Goal: Information Seeking & Learning: Understand process/instructions

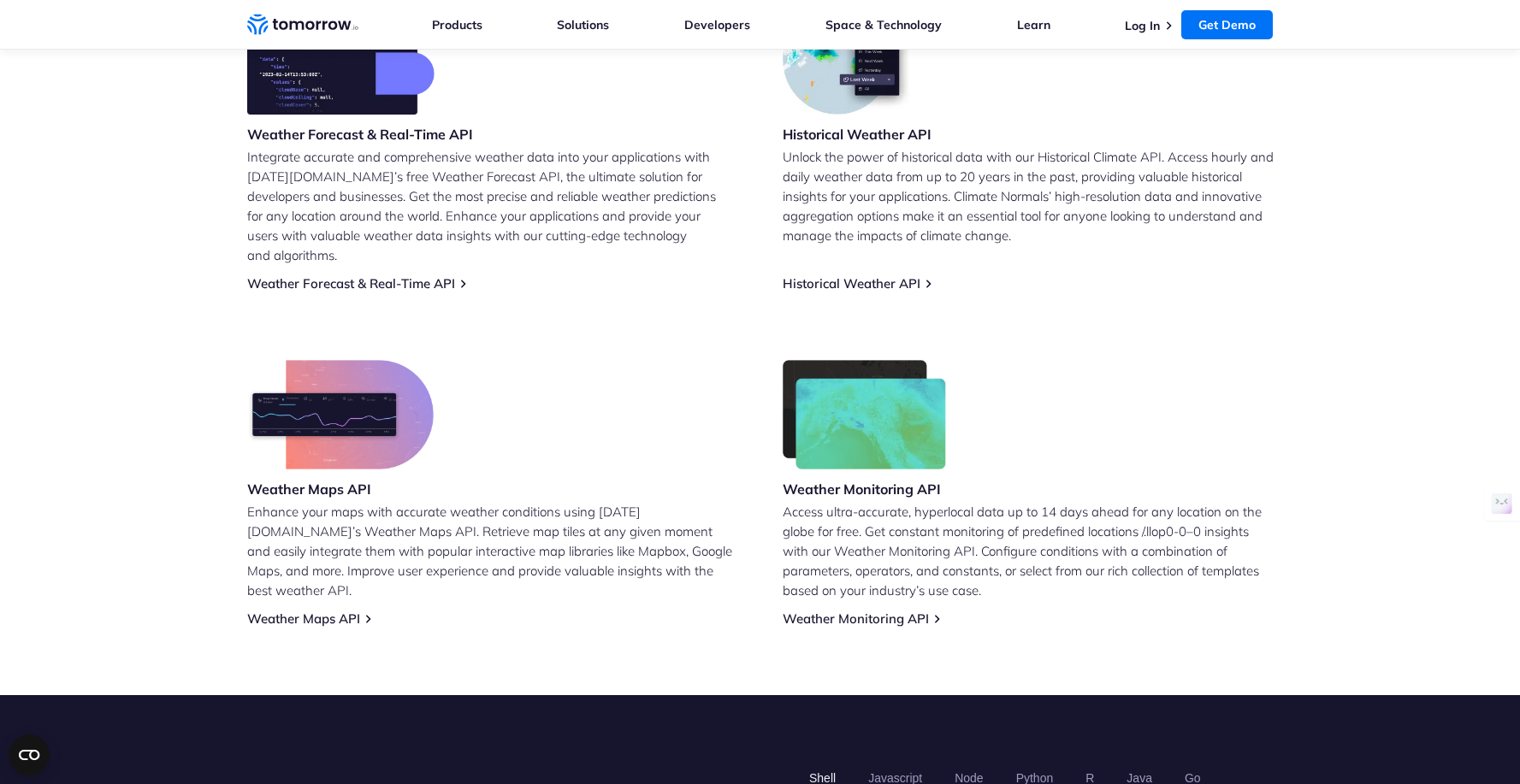
scroll to position [784, 0]
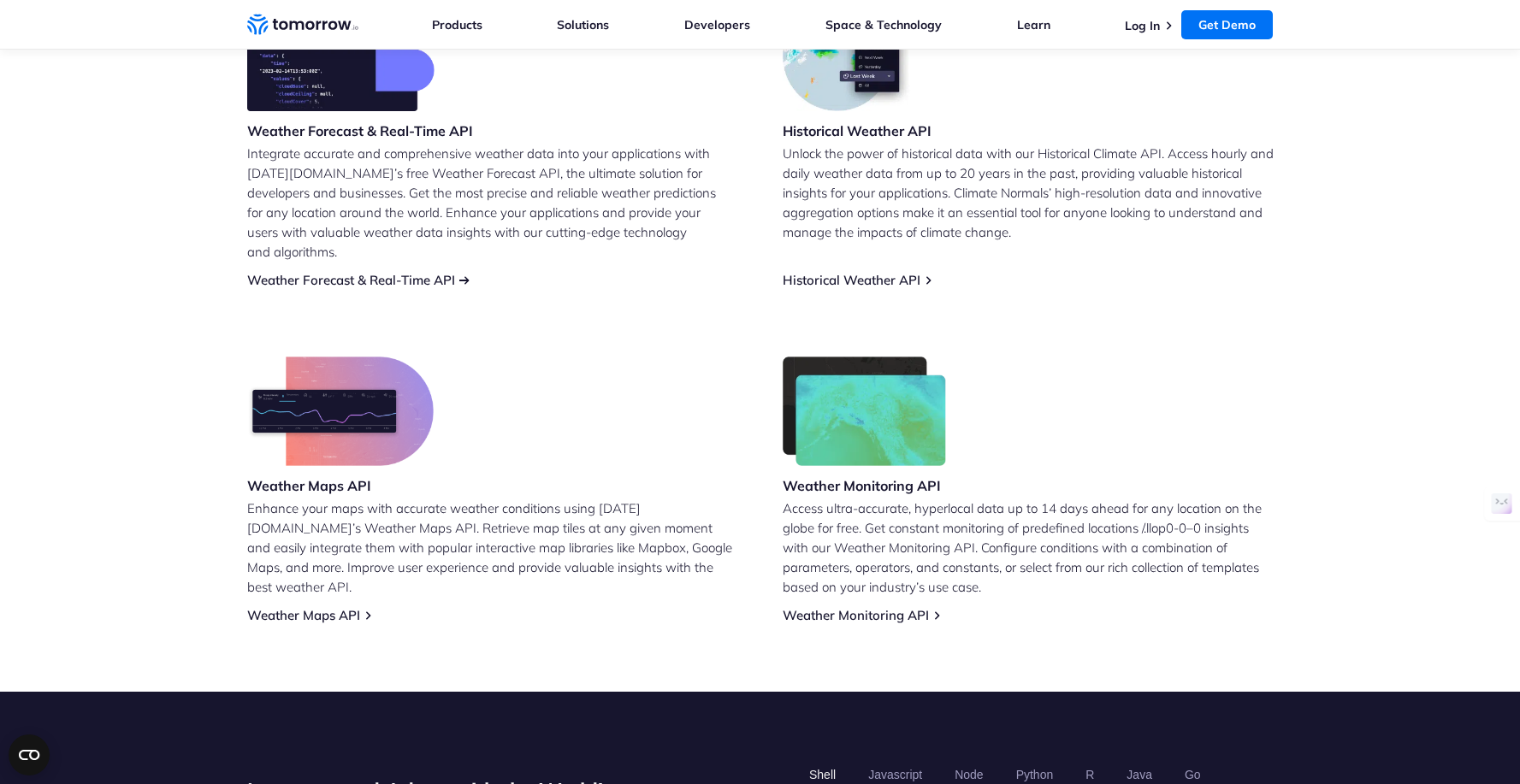
click at [375, 272] on link "Weather Forecast & Real-Time API" at bounding box center [351, 279] width 208 height 16
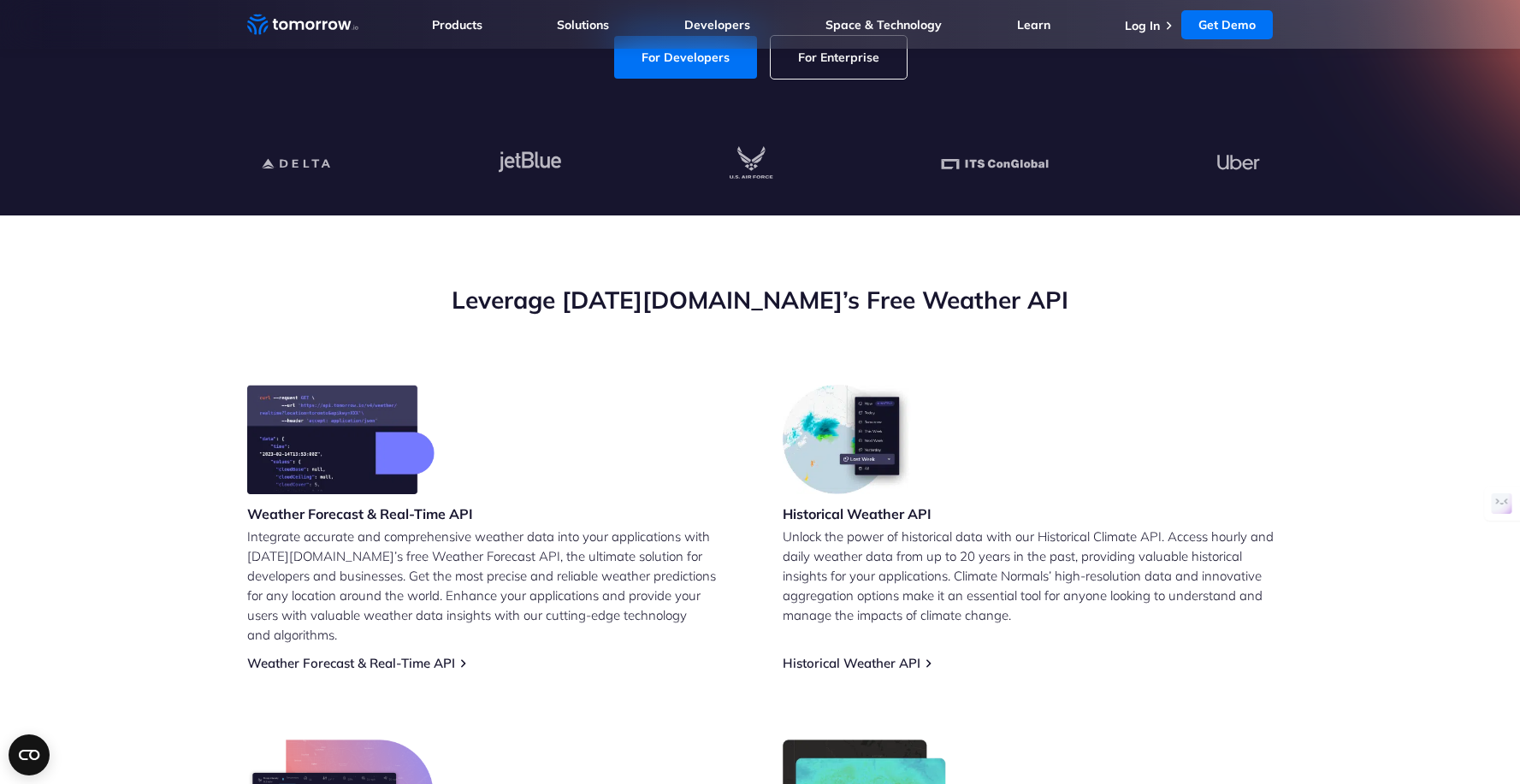
scroll to position [700, 0]
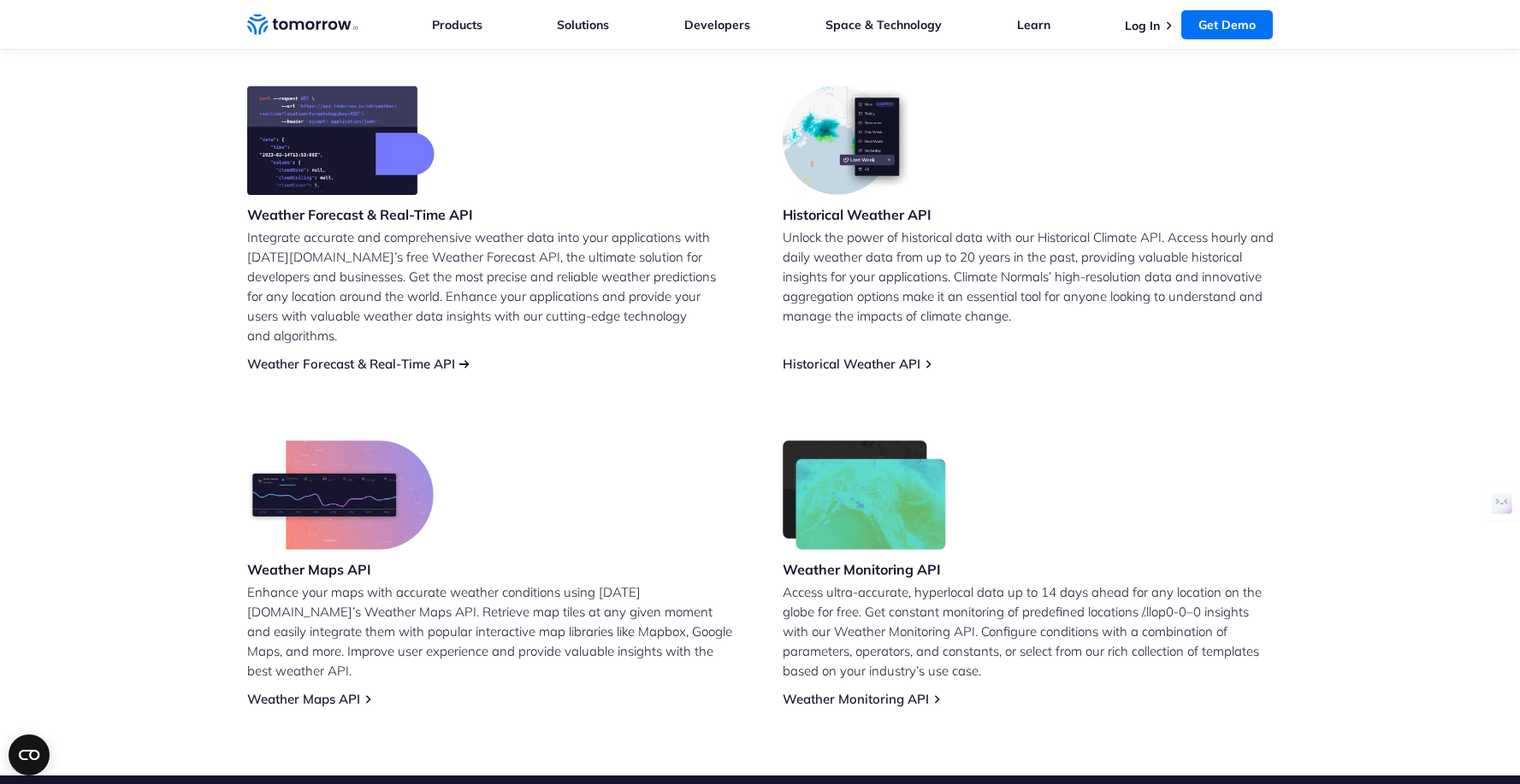
click at [449, 356] on link "Weather Forecast & Real-Time API" at bounding box center [351, 364] width 208 height 16
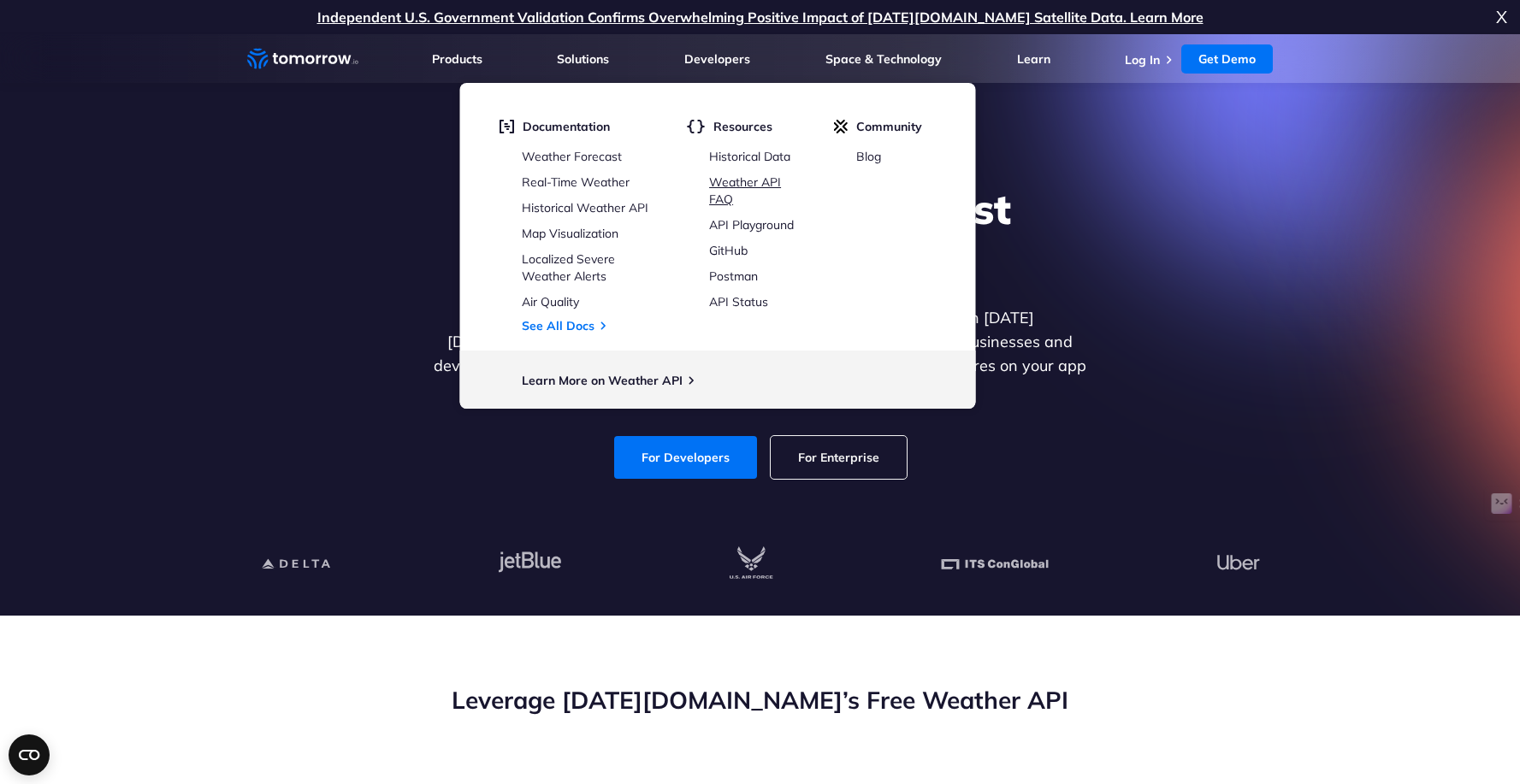
click at [763, 184] on link "Weather API FAQ" at bounding box center [744, 191] width 72 height 33
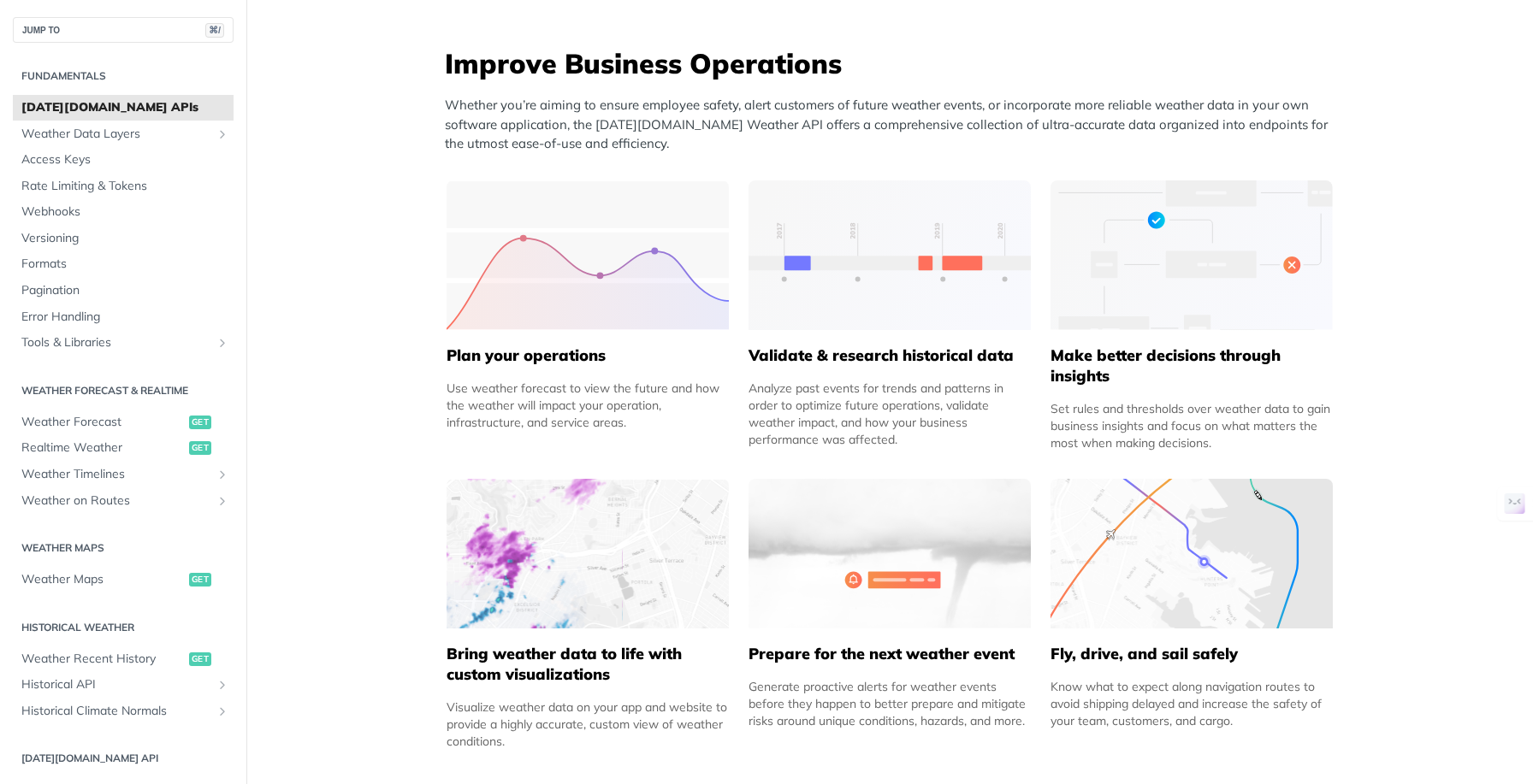
scroll to position [778, 0]
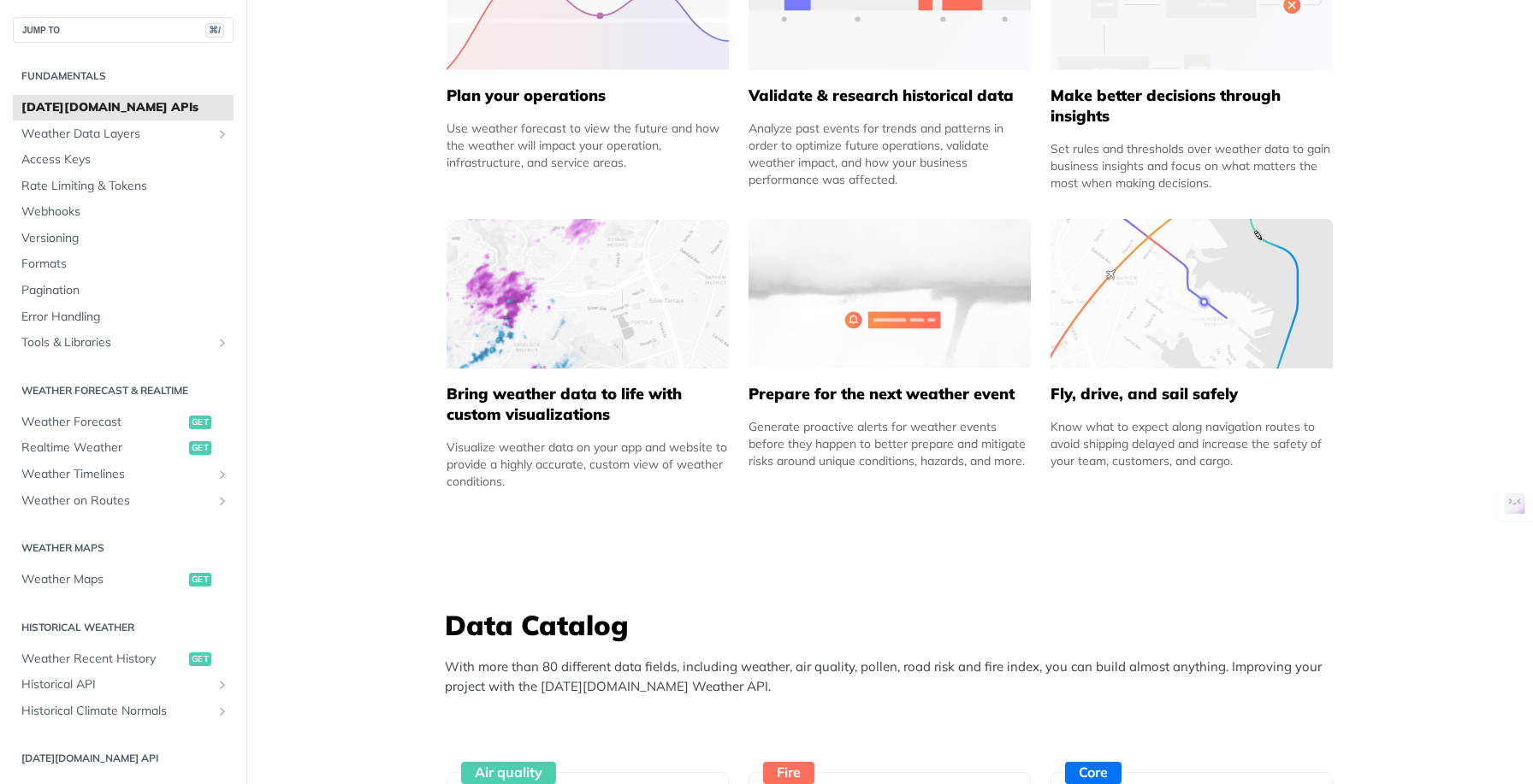
scroll to position [953, 0]
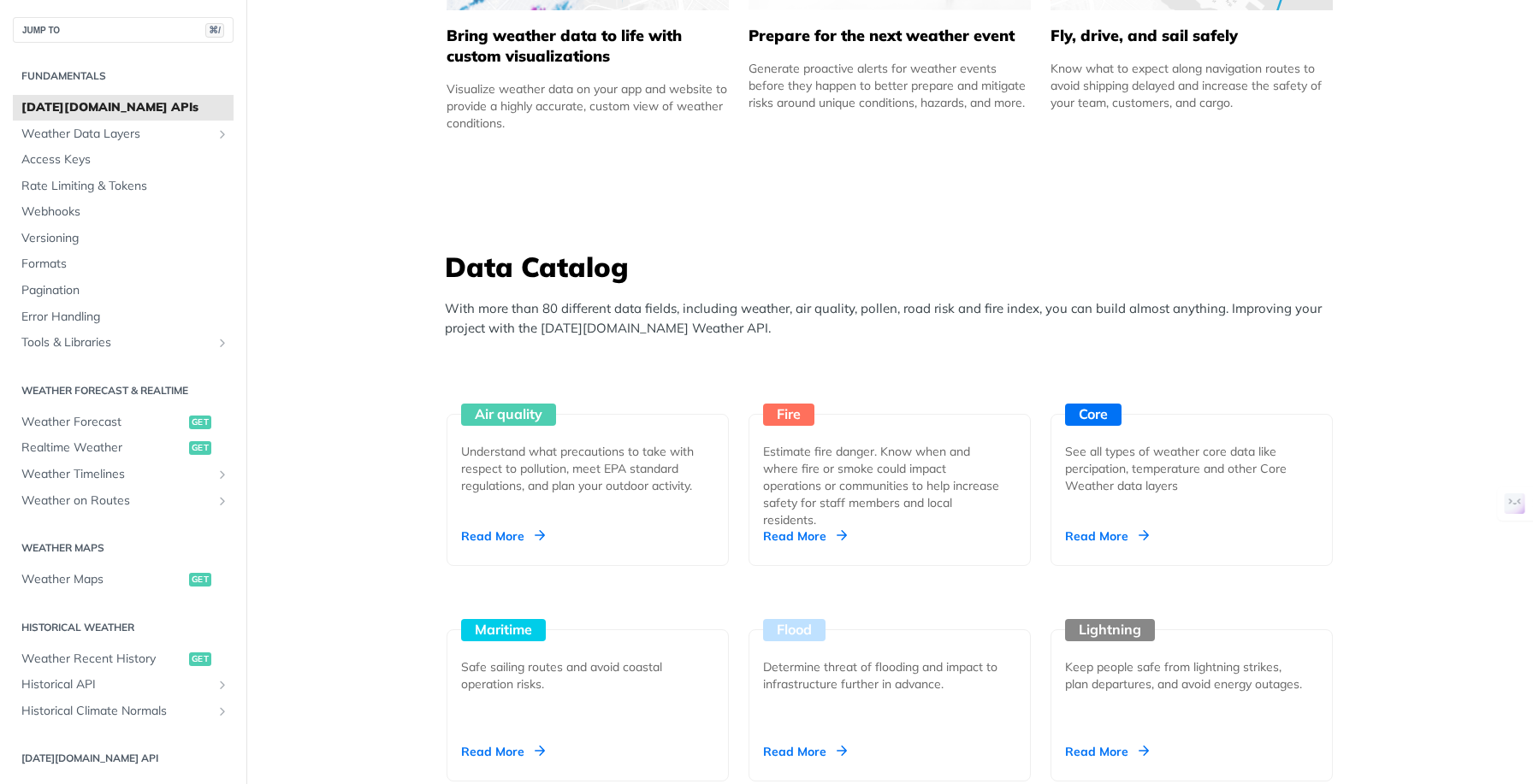
scroll to position [1282, 0]
click at [92, 446] on span "Realtime Weather" at bounding box center [103, 448] width 163 height 17
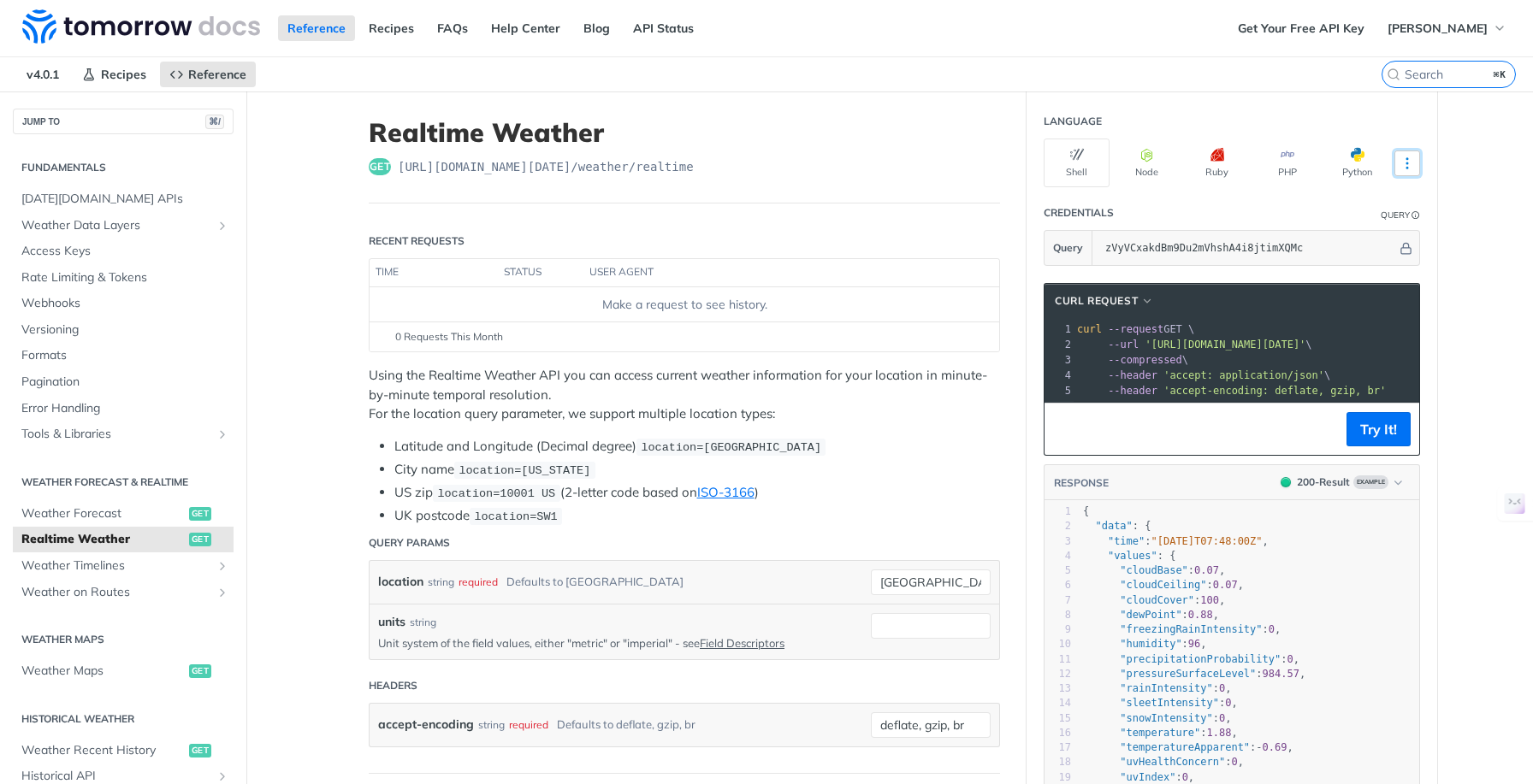
click at [1405, 163] on icon "More ellipsis" at bounding box center [1407, 163] width 16 height 16
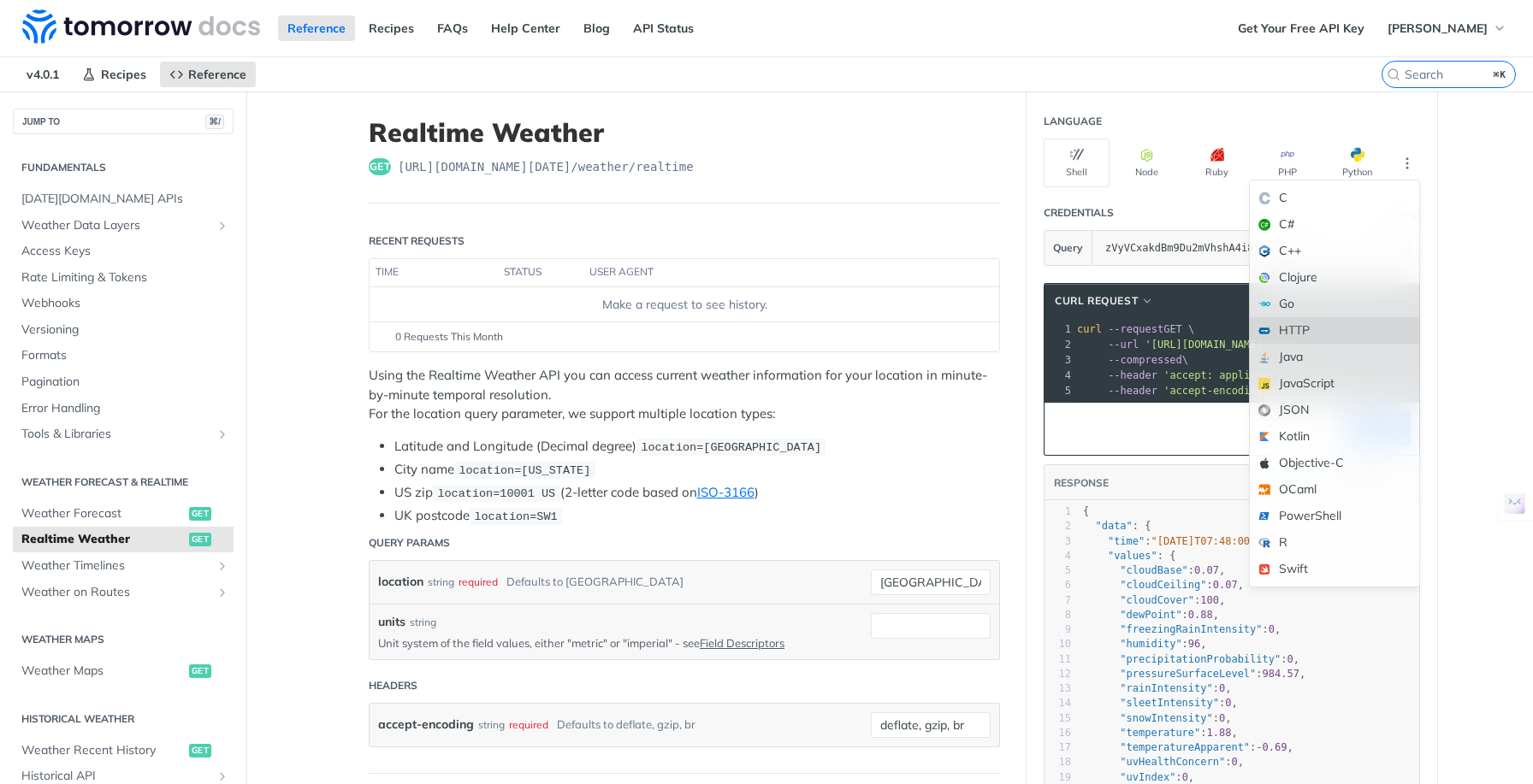
click at [1303, 330] on div "HTTP" at bounding box center [1335, 330] width 169 height 27
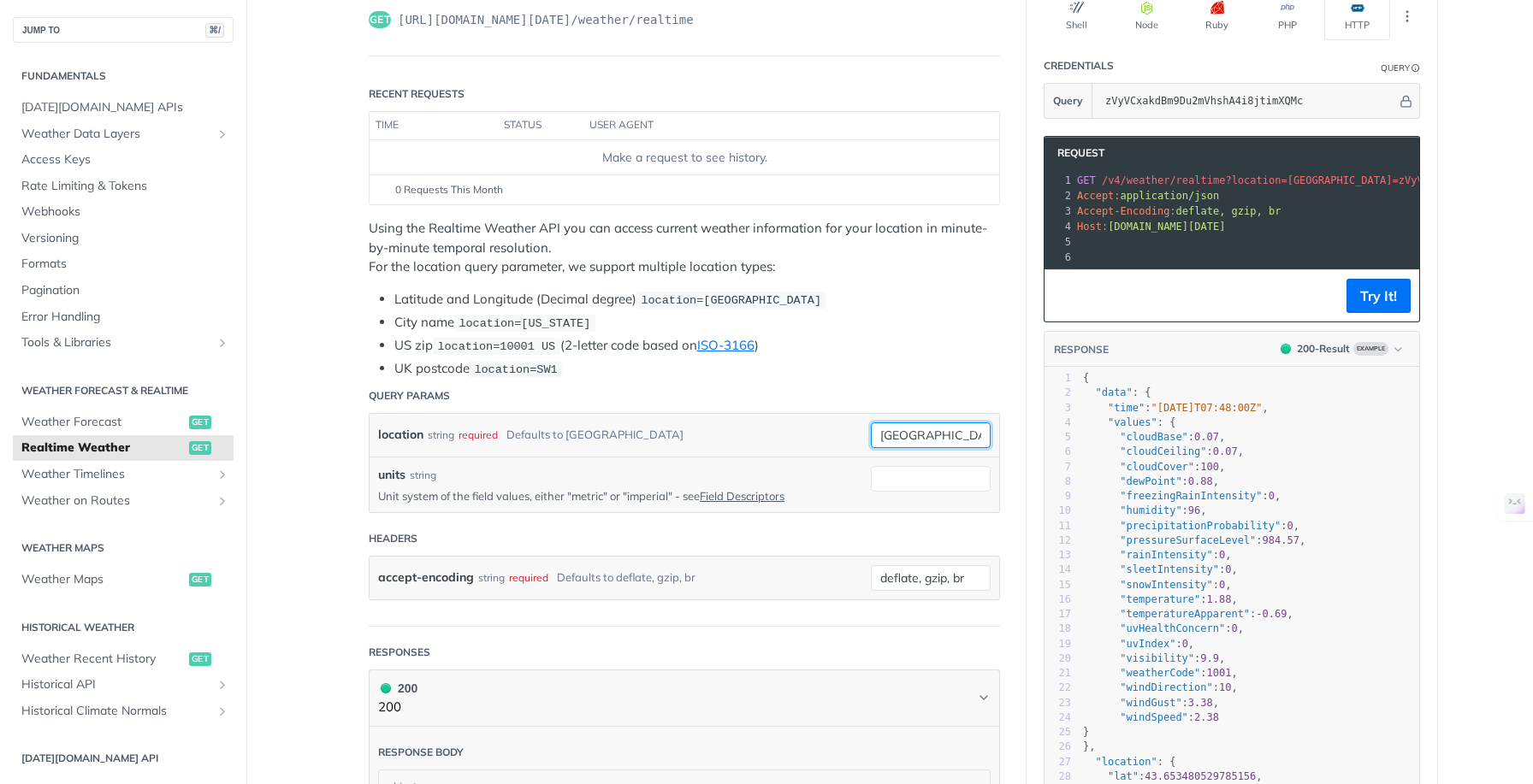
click at [914, 437] on input "toronto" at bounding box center [930, 436] width 120 height 26
type input "33411"
click at [940, 399] on header "Query Params" at bounding box center [684, 396] width 631 height 34
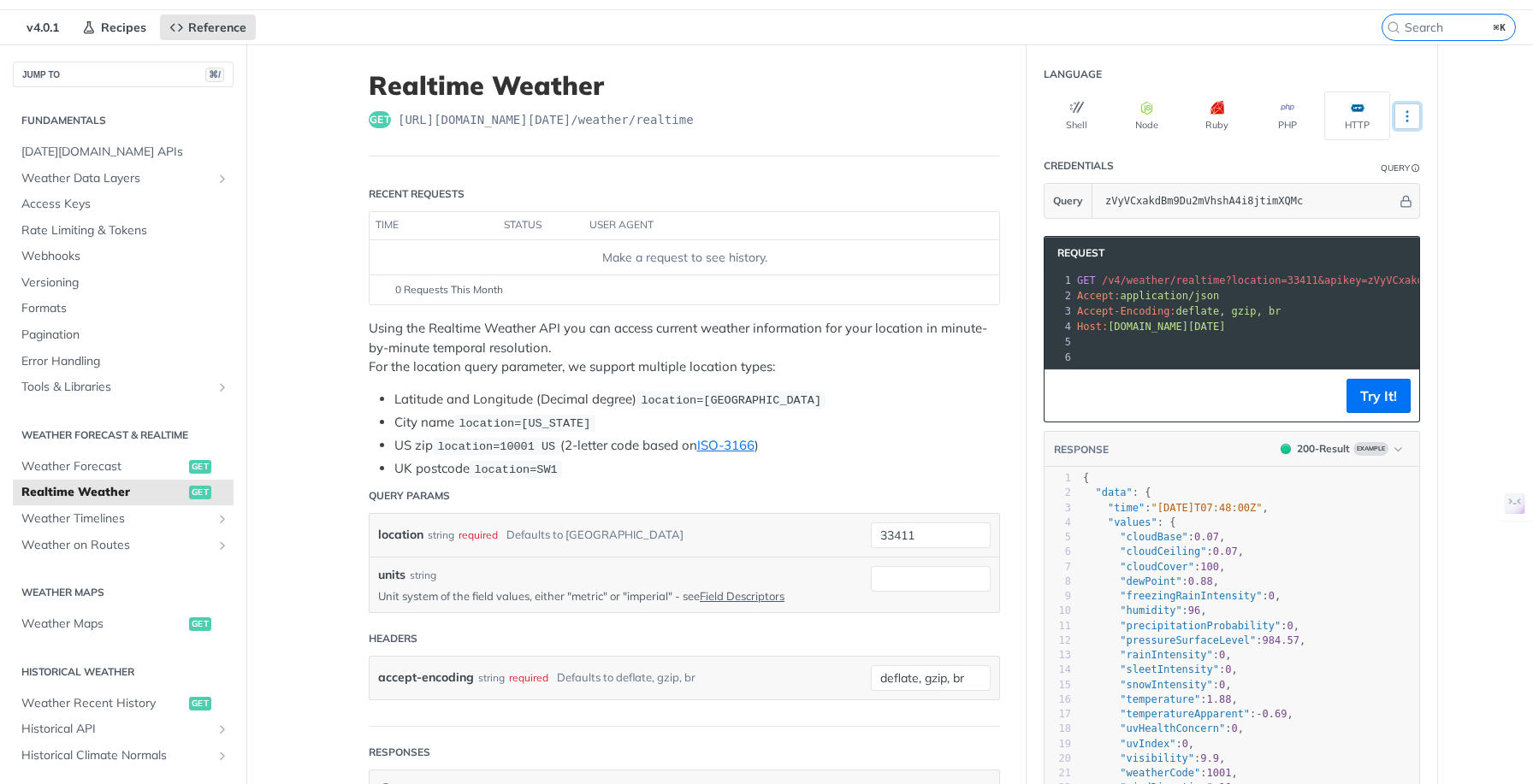
click at [1403, 113] on icon "More ellipsis" at bounding box center [1407, 116] width 16 height 16
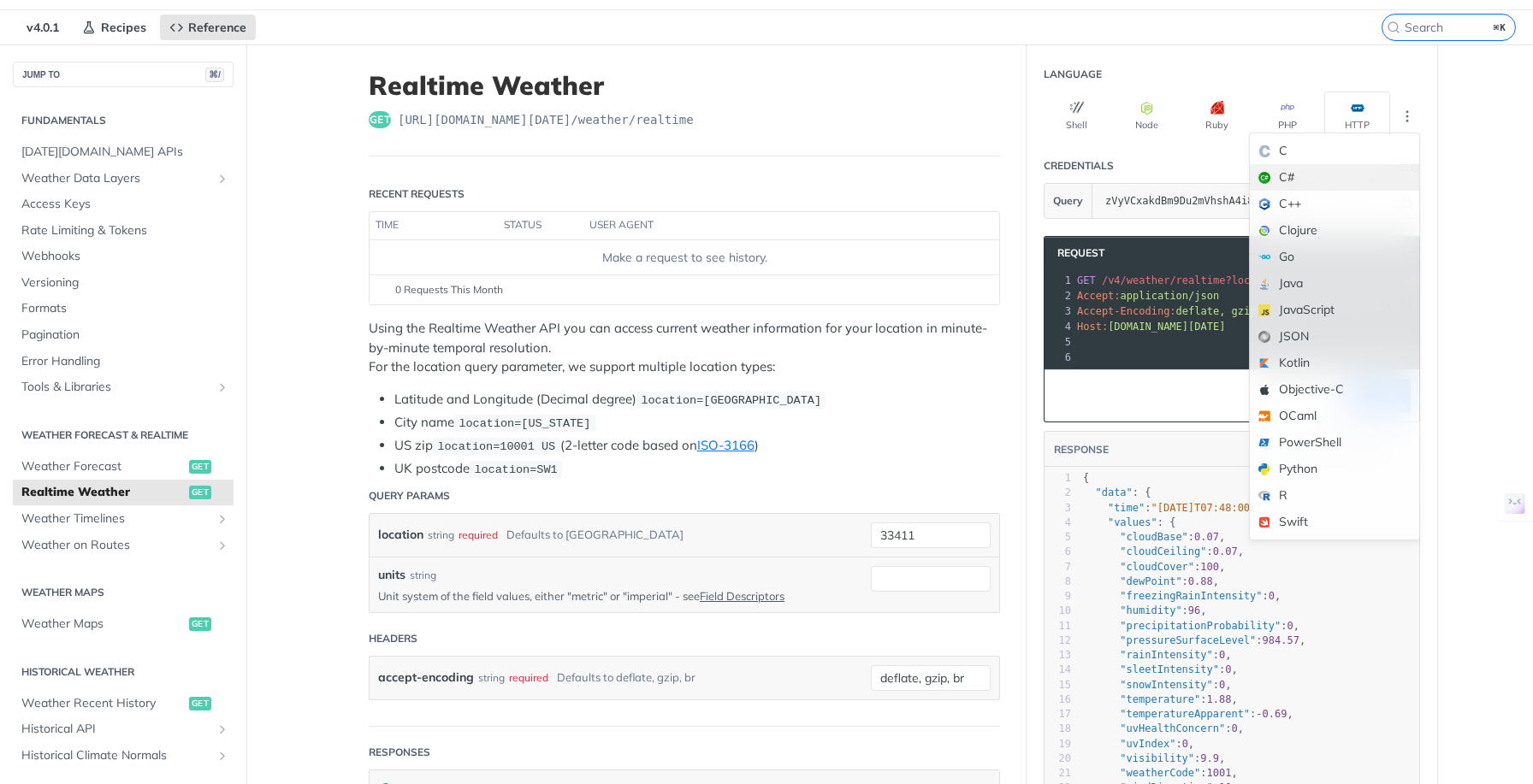
click at [1328, 174] on div "C#" at bounding box center [1335, 177] width 169 height 27
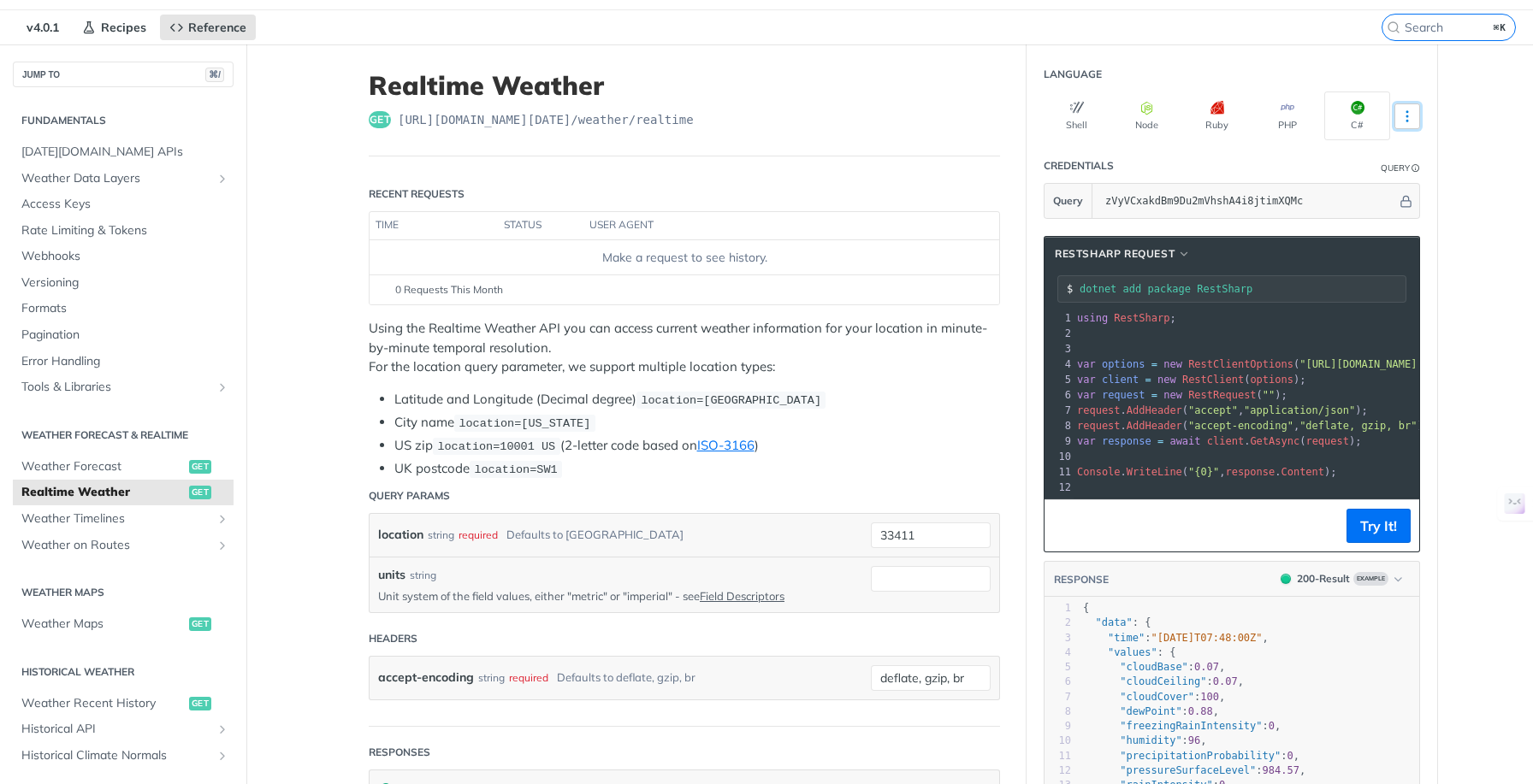
click at [1405, 117] on icon "More ellipsis" at bounding box center [1407, 116] width 16 height 16
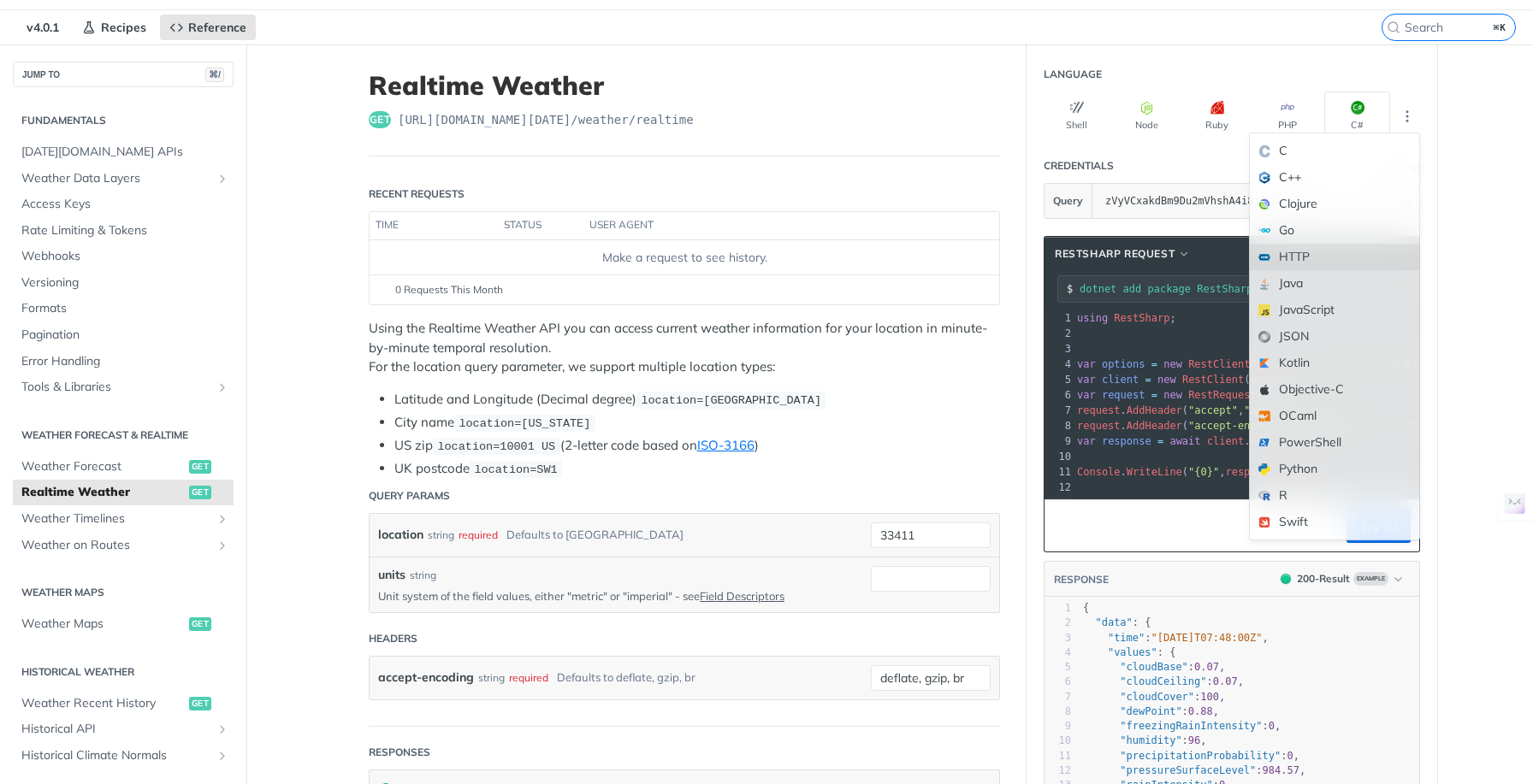
click at [1332, 250] on div "HTTP" at bounding box center [1335, 257] width 169 height 27
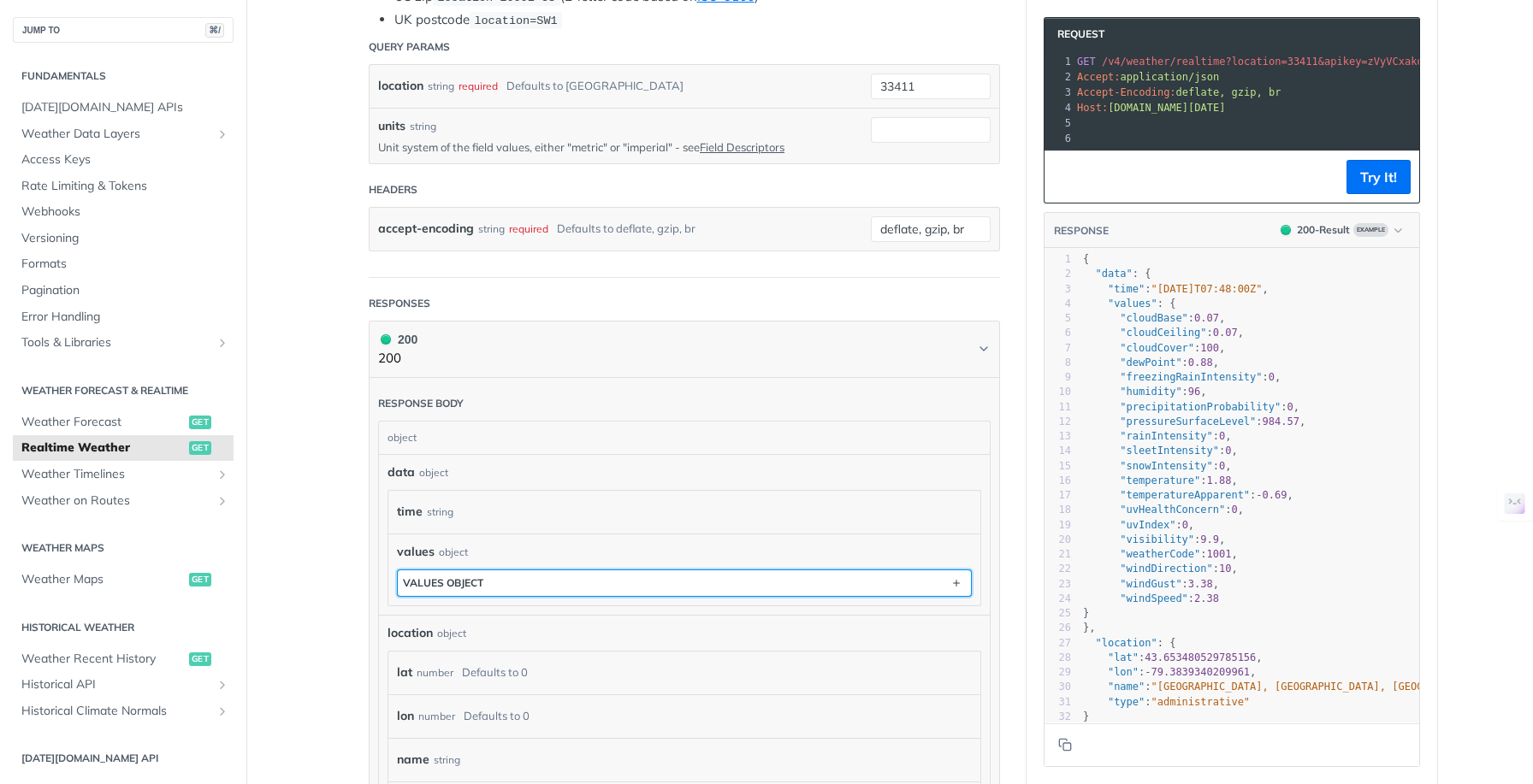
click at [503, 580] on button "values object" at bounding box center [684, 583] width 573 height 26
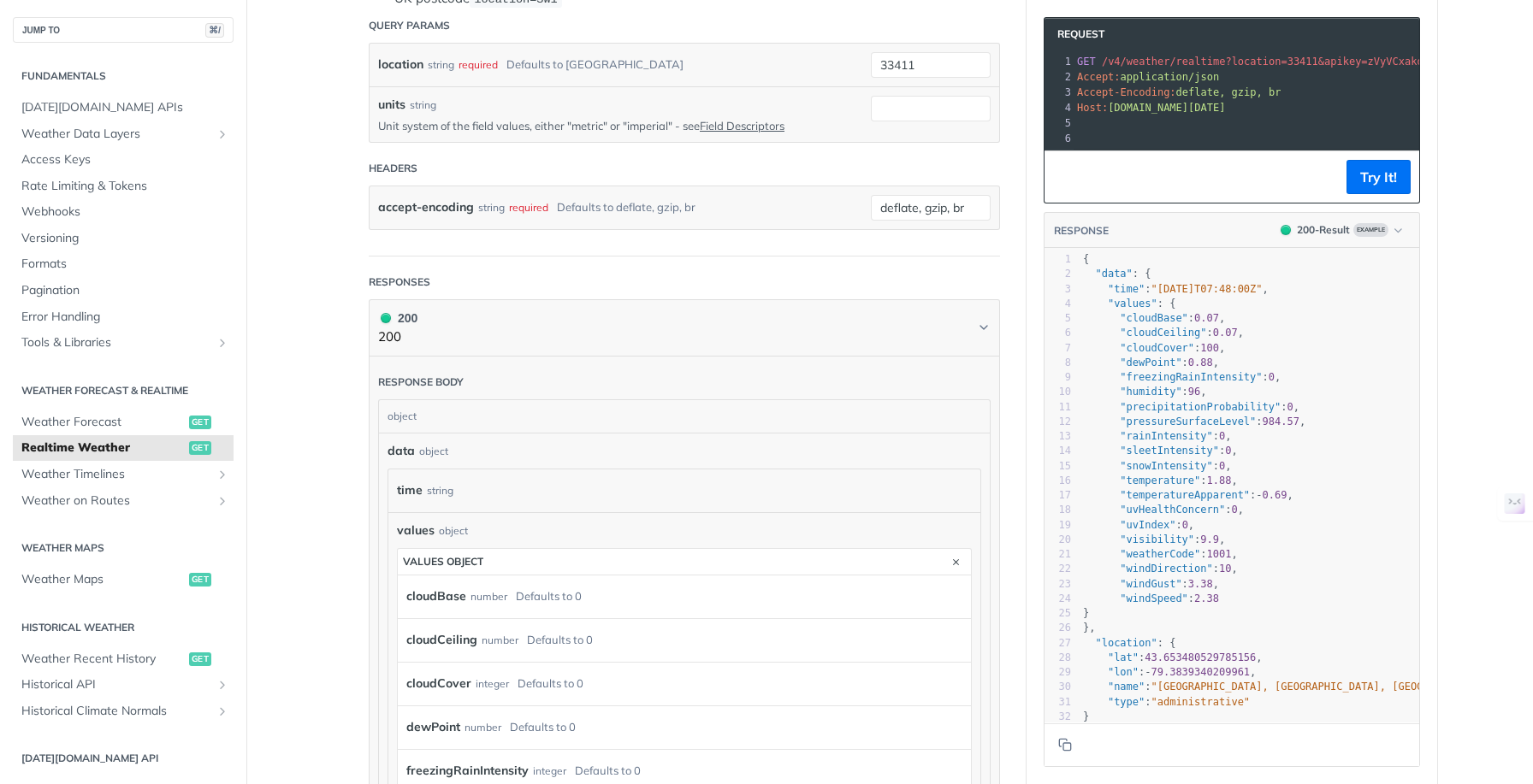
click at [343, 592] on article "Realtime Weather get https://api.tomorrow.io/v4 /weather/realtime Recent Reques…" at bounding box center [684, 784] width 684 height 2421
click at [344, 588] on article "Realtime Weather get https://api.tomorrow.io/v4 /weather/realtime Recent Reques…" at bounding box center [684, 784] width 684 height 2421
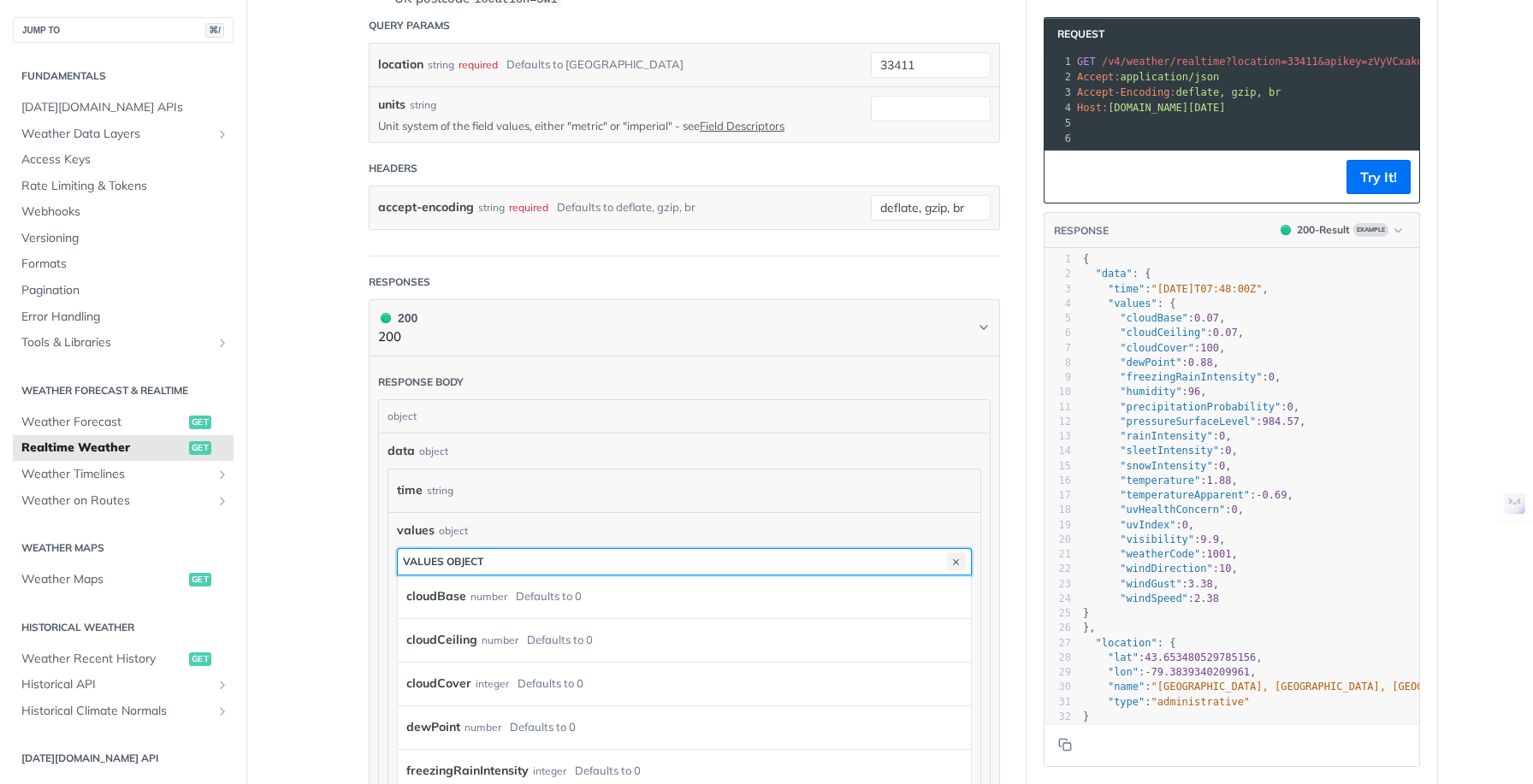
click at [948, 558] on icon "button" at bounding box center [957, 562] width 19 height 19
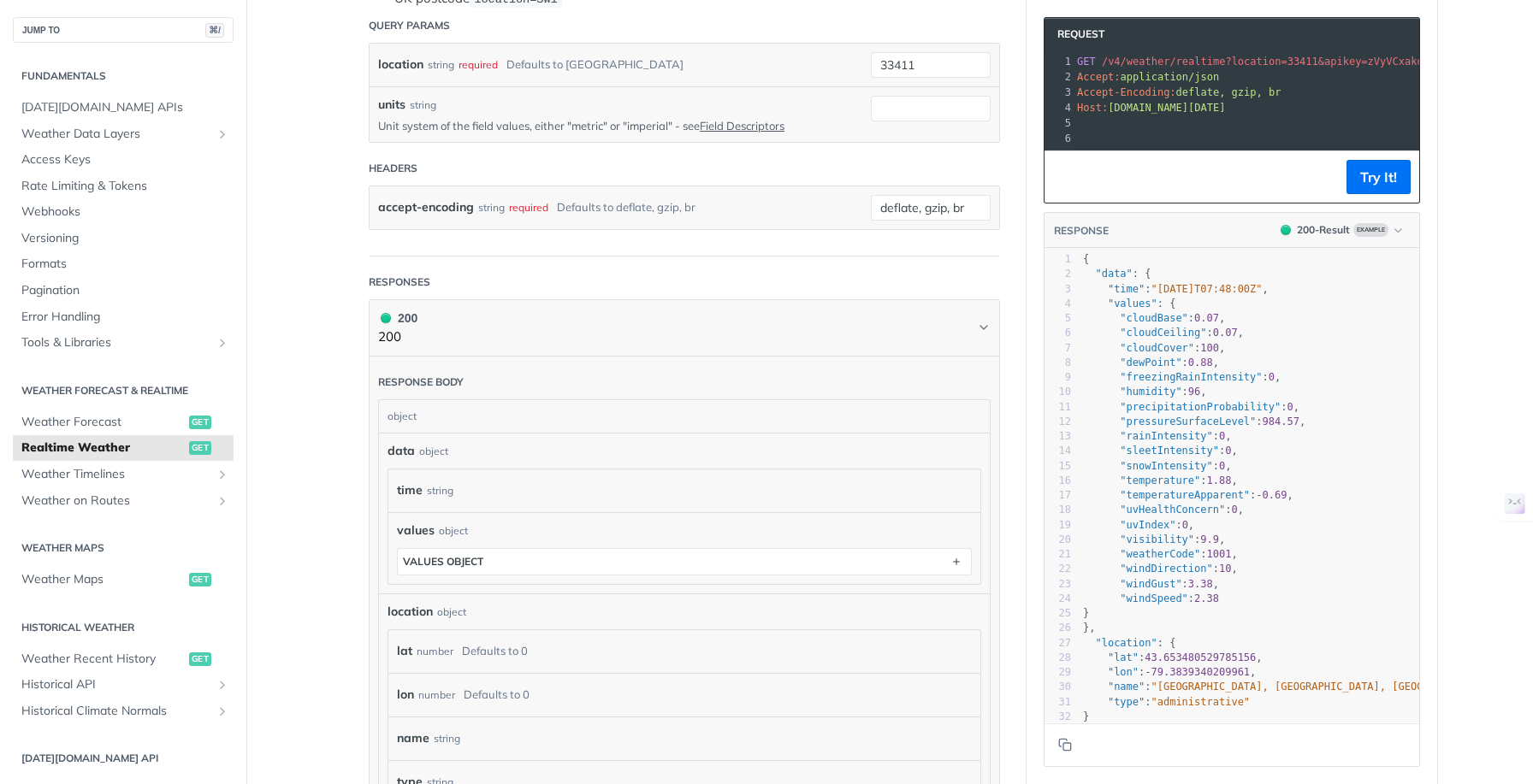
click at [350, 577] on article "Realtime Weather get https://api.tomorrow.io/v4 /weather/realtime Recent Reques…" at bounding box center [684, 348] width 684 height 1549
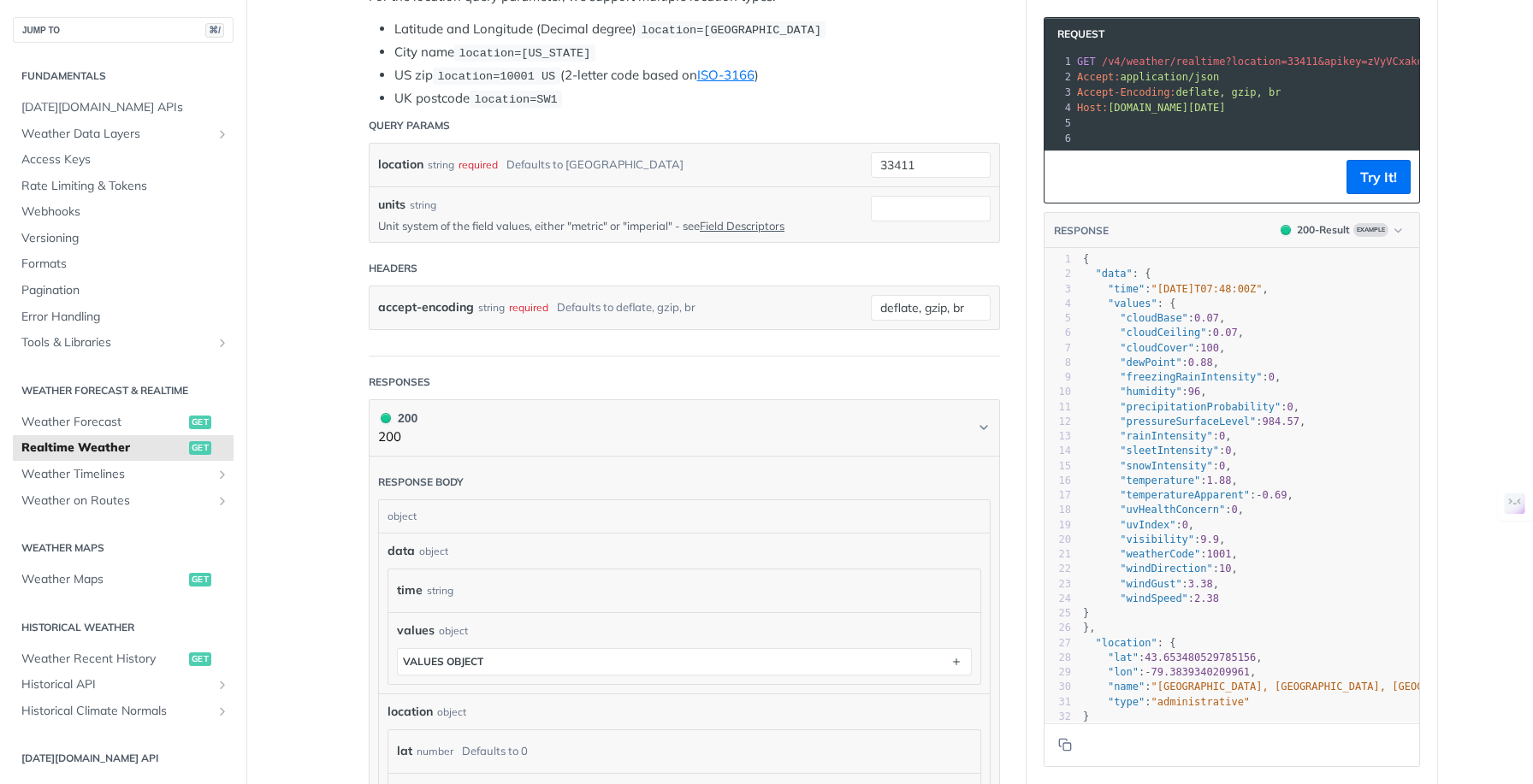
scroll to position [110, 0]
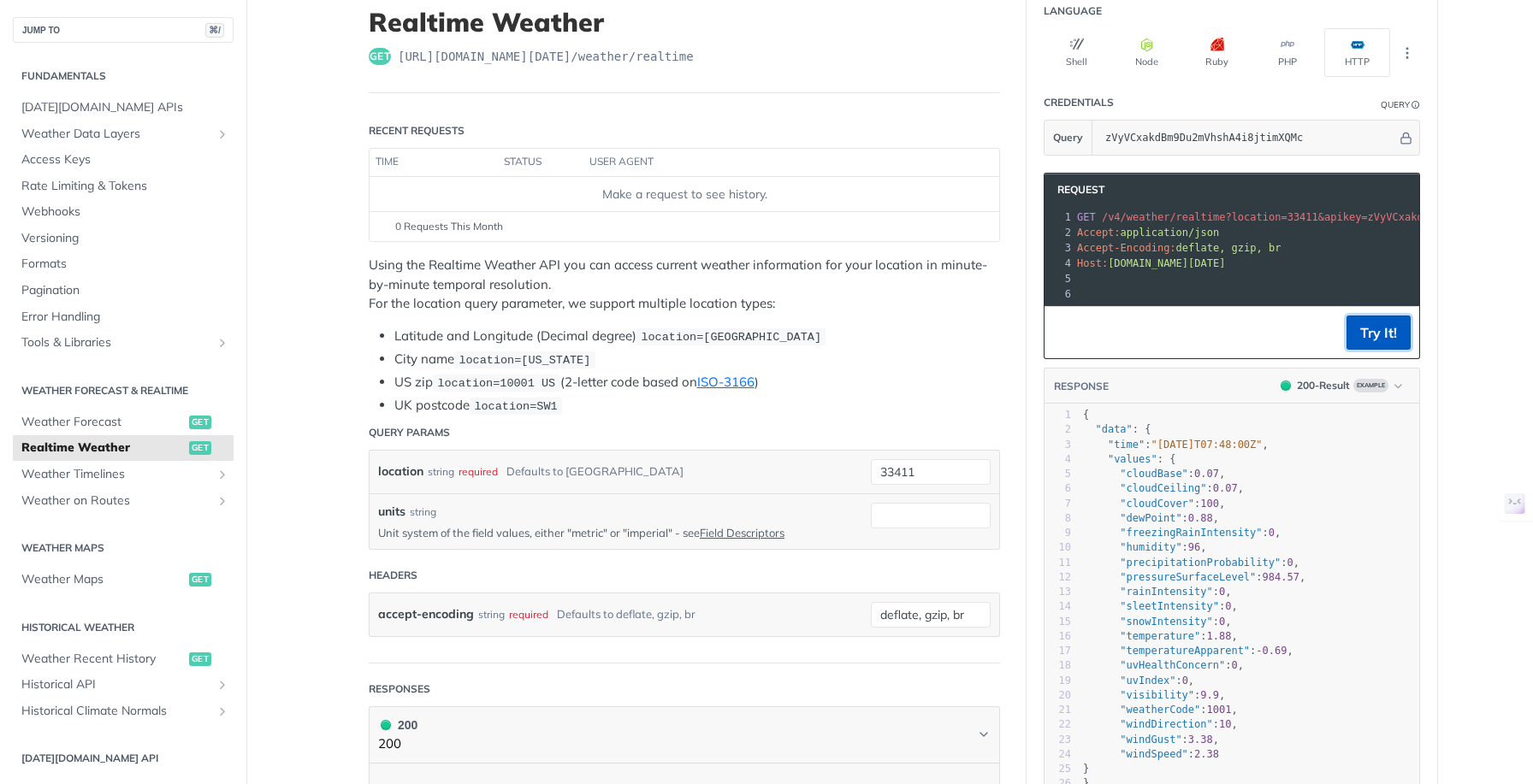
click at [1373, 348] on button "Try It!" at bounding box center [1379, 333] width 64 height 34
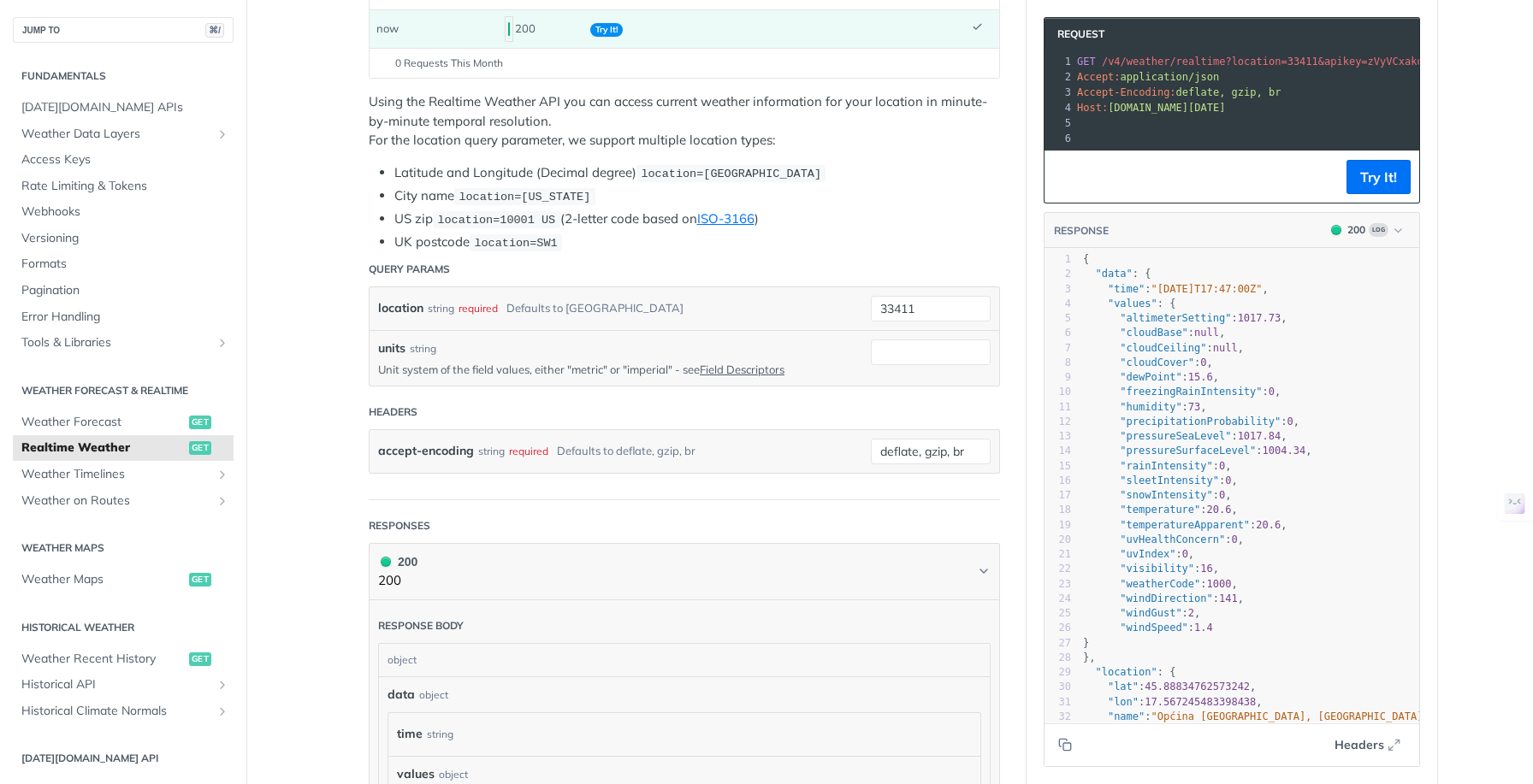
scroll to position [291, 0]
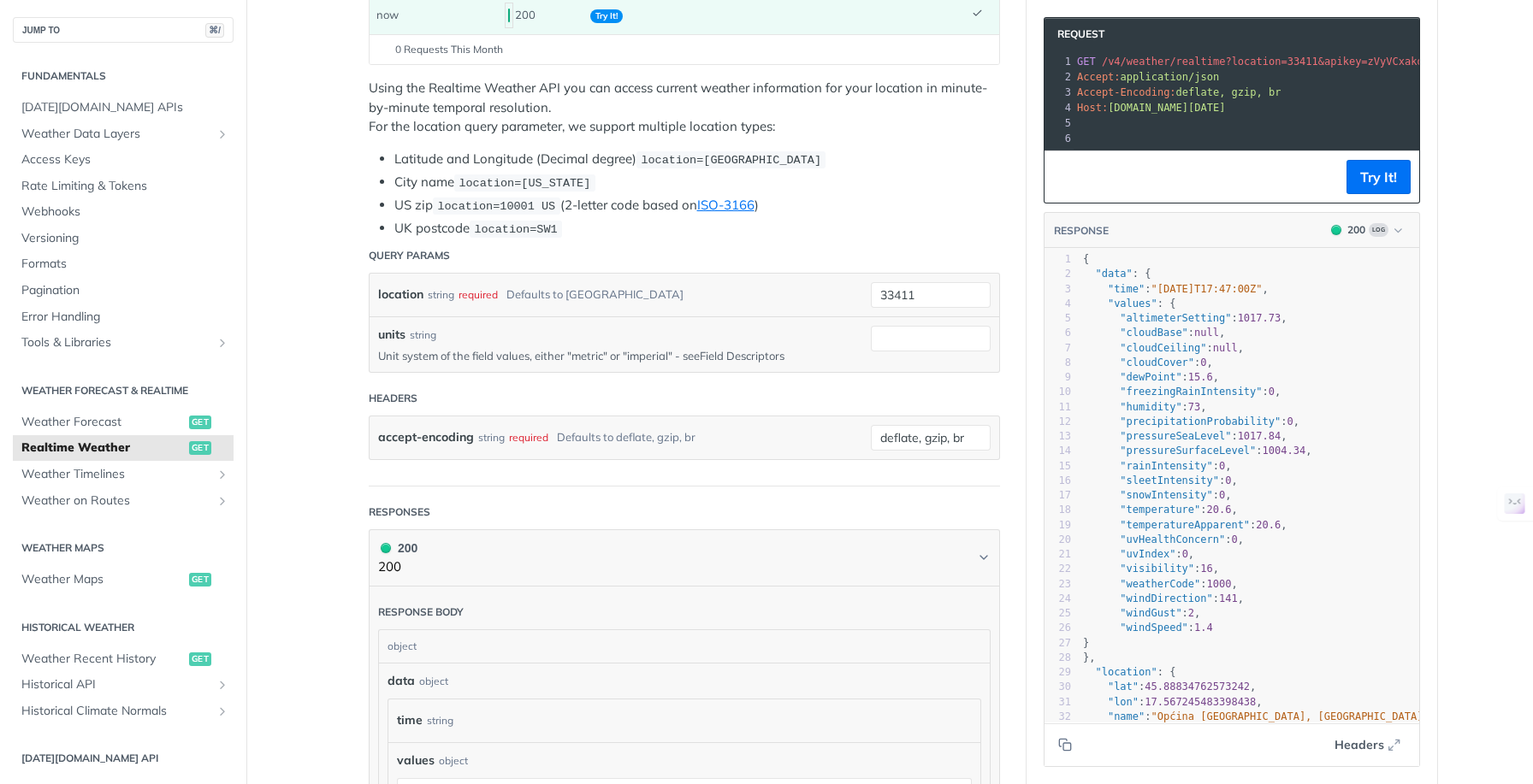
click at [747, 354] on link "Field Descriptors" at bounding box center [742, 356] width 85 height 14
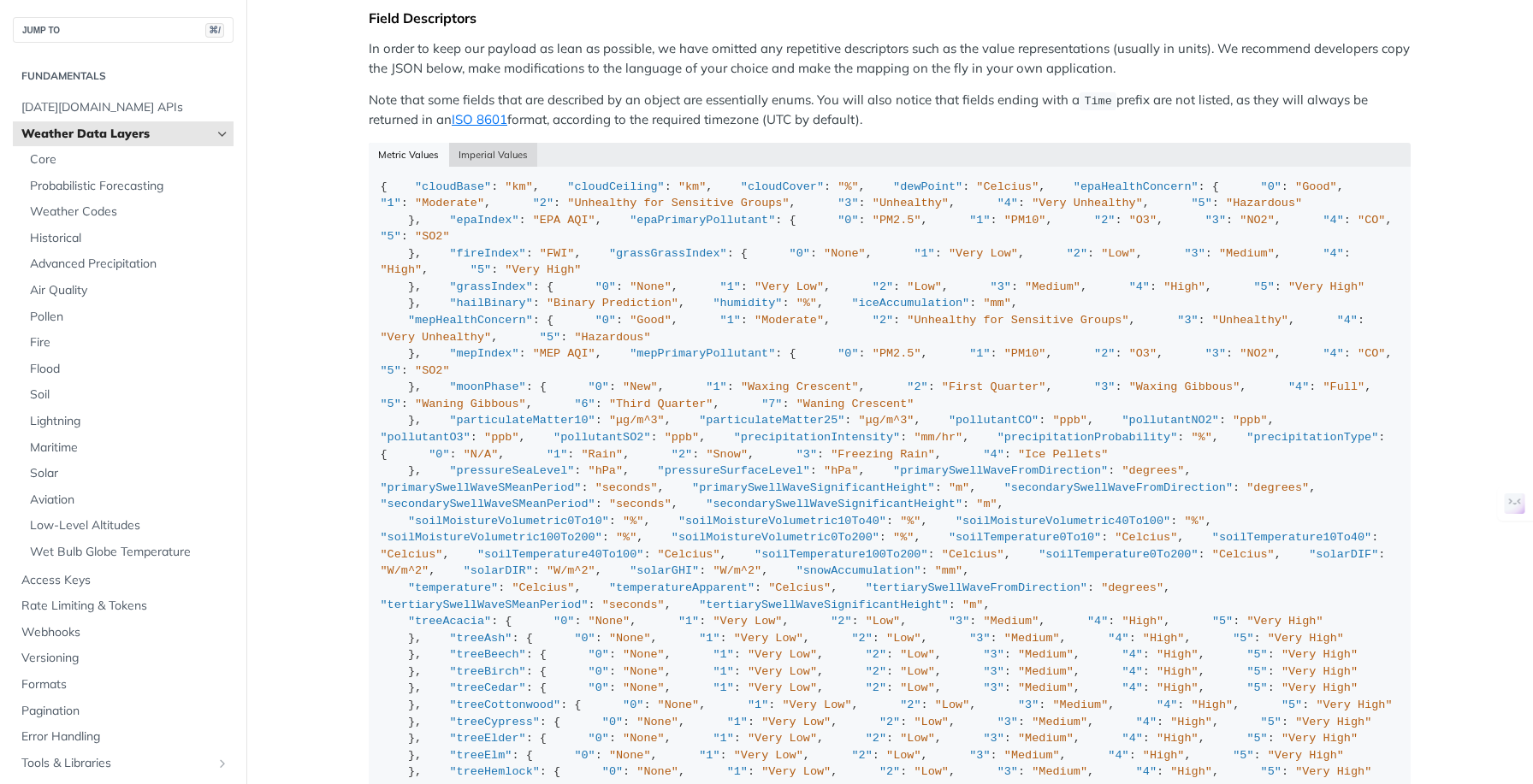
click at [497, 145] on button "Imperial Values" at bounding box center [493, 155] width 89 height 24
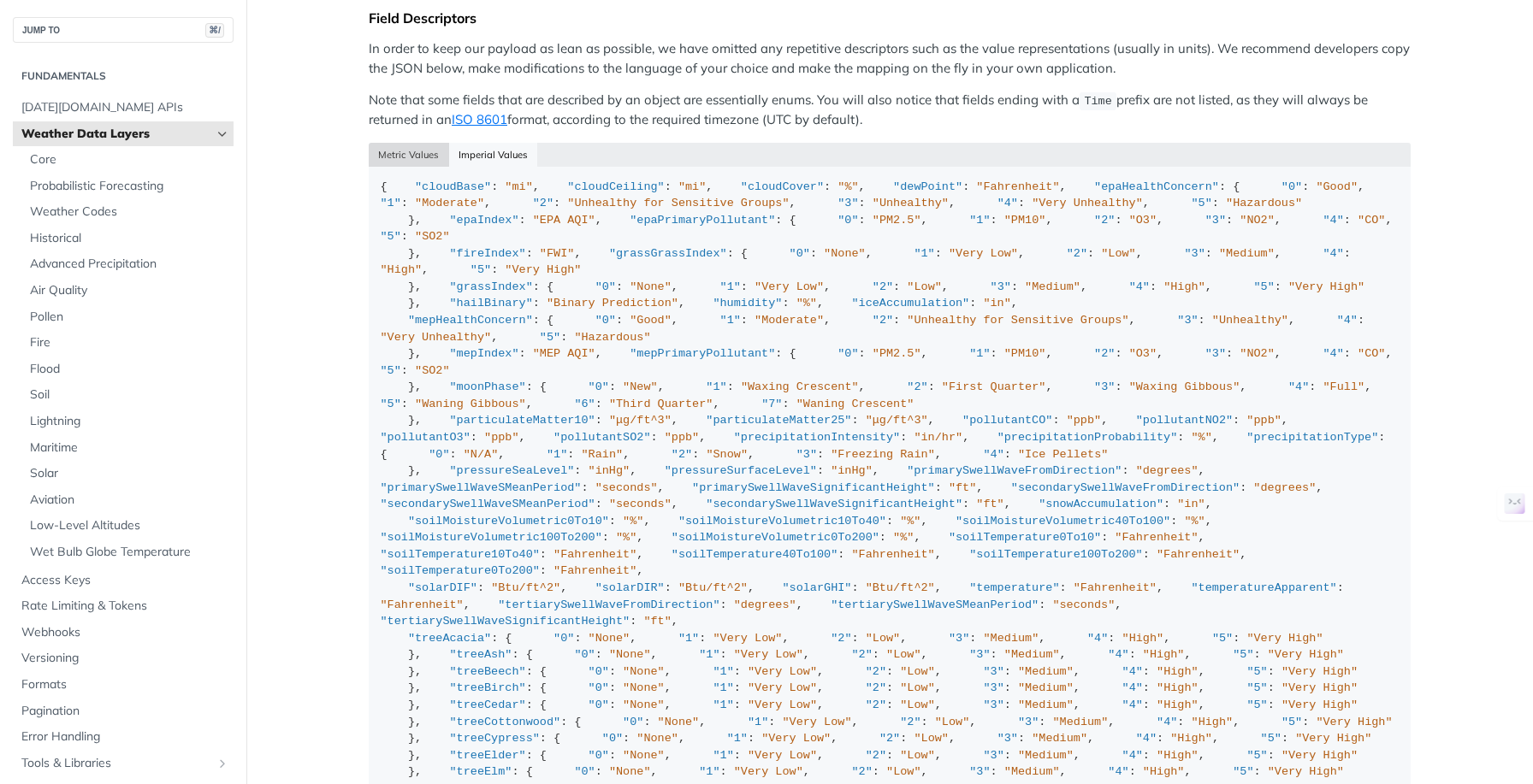
click at [416, 150] on button "Metric Values" at bounding box center [408, 155] width 80 height 24
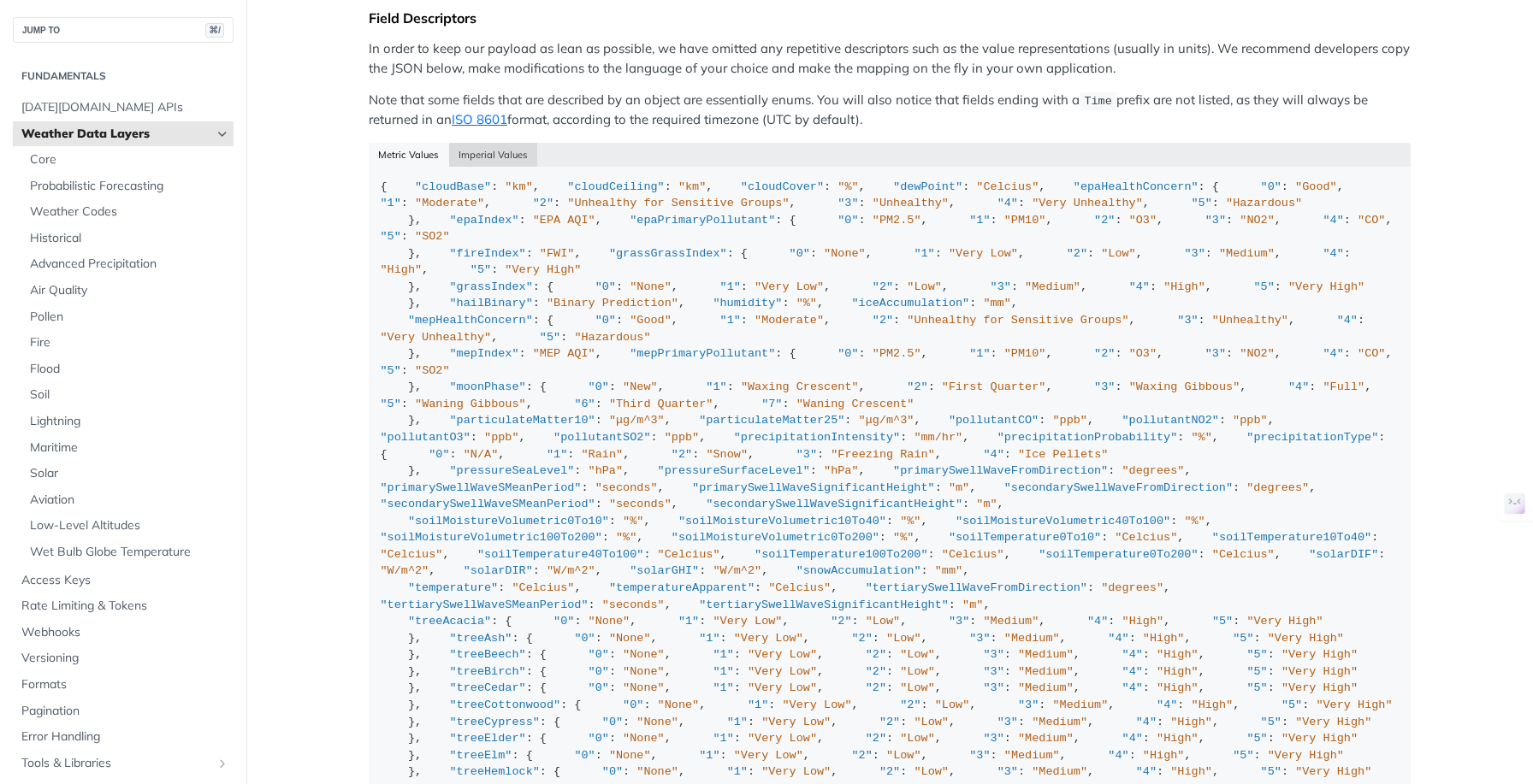
click at [489, 147] on button "Imperial Values" at bounding box center [493, 155] width 89 height 24
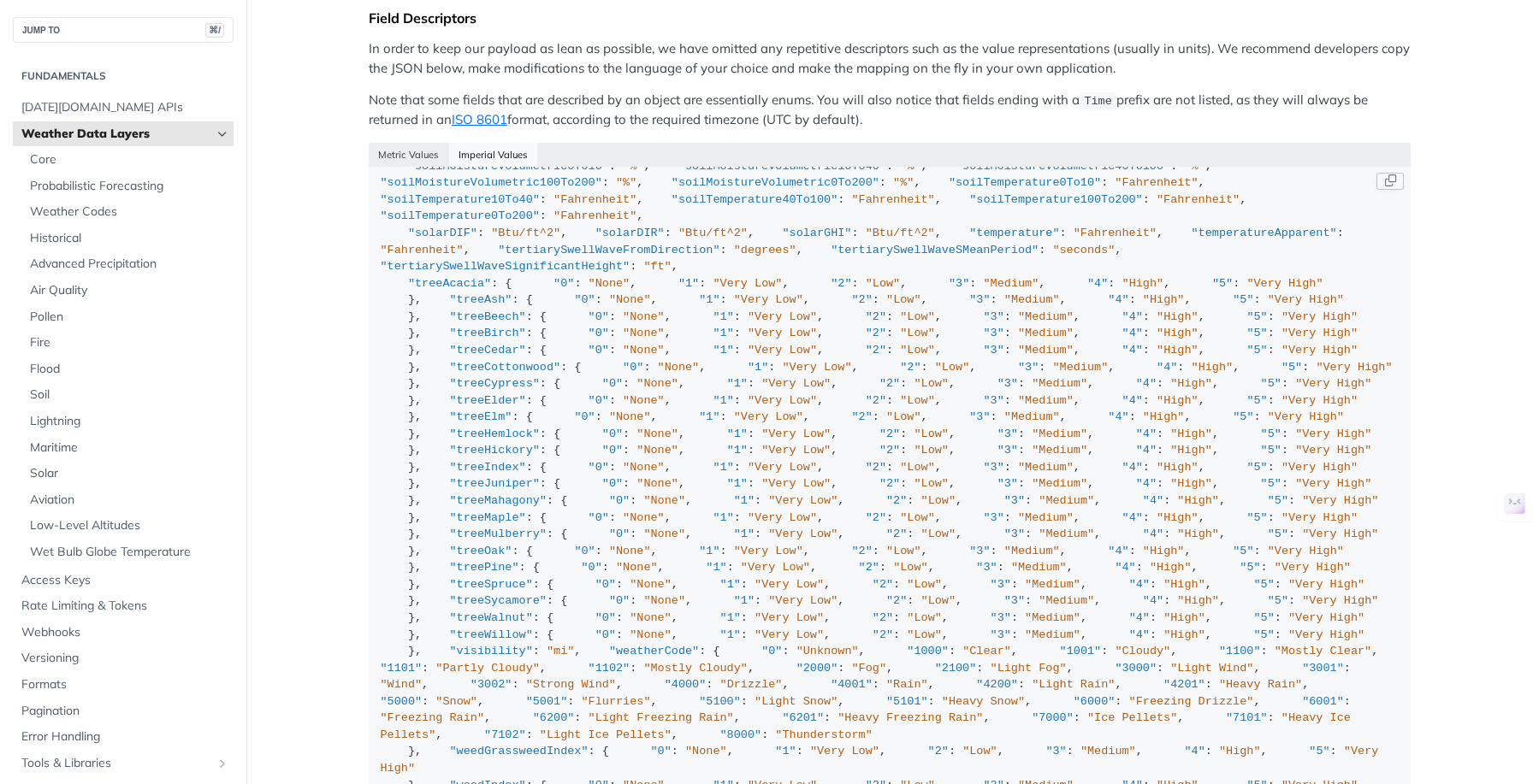
scroll to position [283, 0]
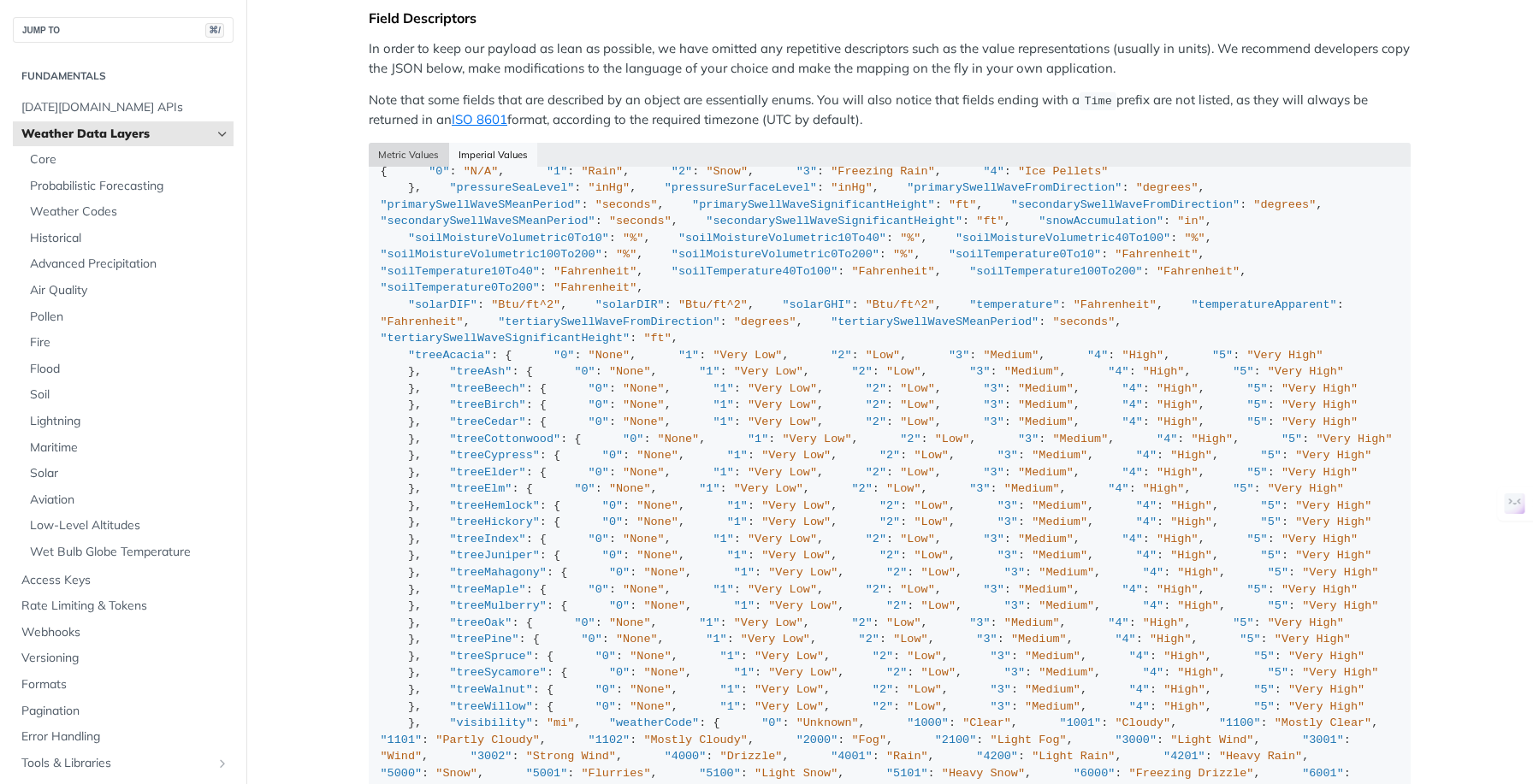
click at [402, 148] on button "Metric Values" at bounding box center [408, 155] width 80 height 24
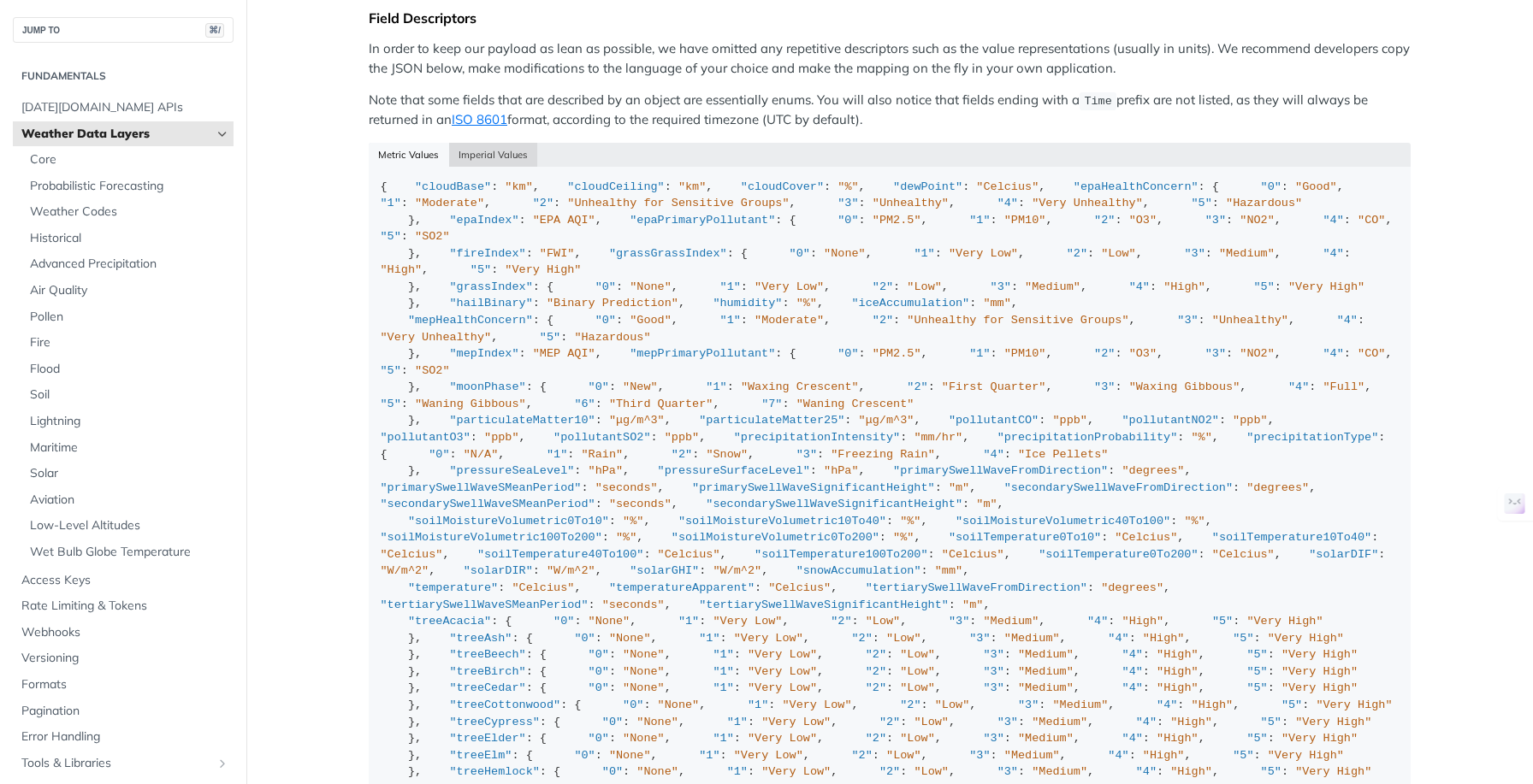
click at [508, 150] on button "Imperial Values" at bounding box center [493, 155] width 89 height 24
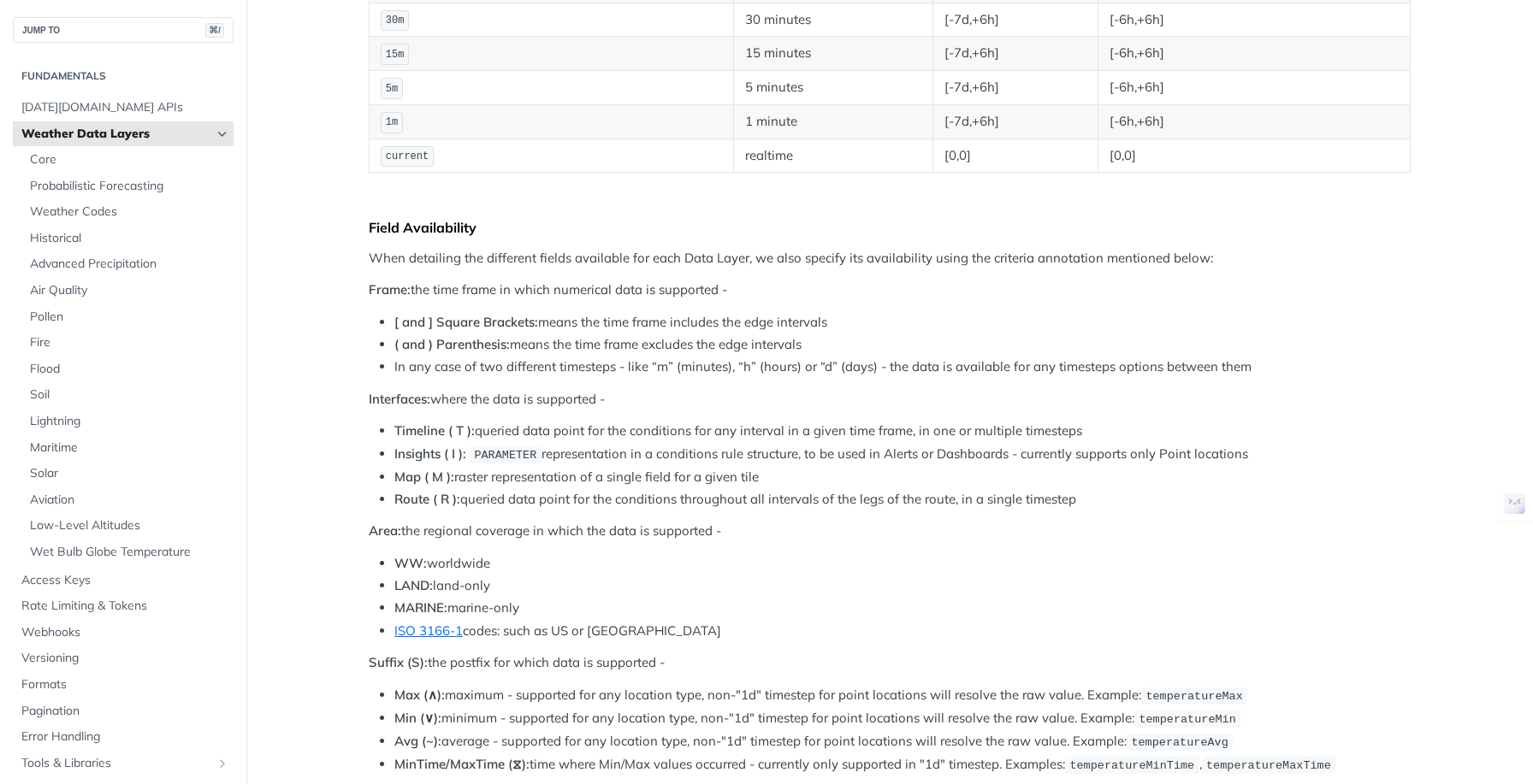
scroll to position [0, 0]
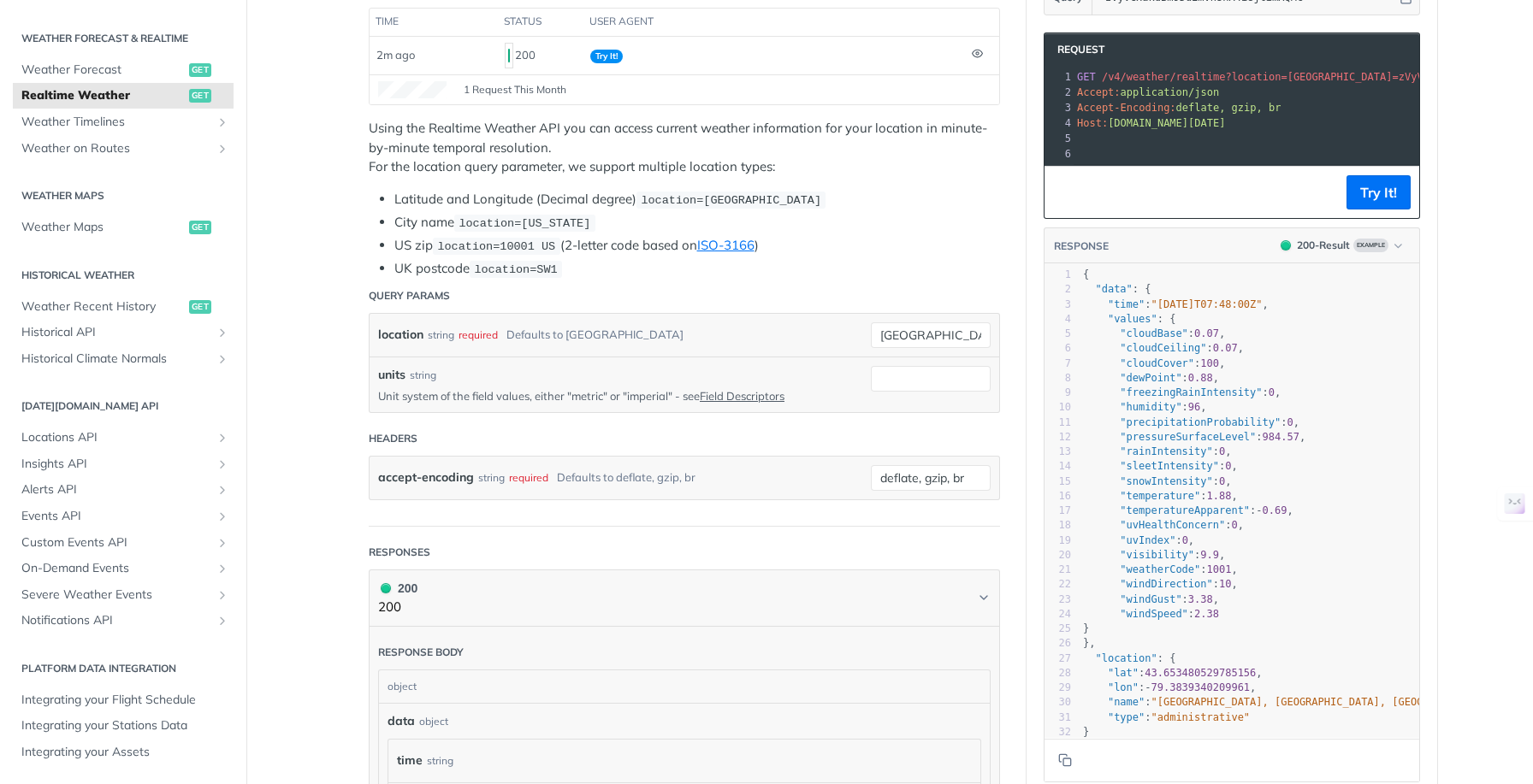
scroll to position [267, 0]
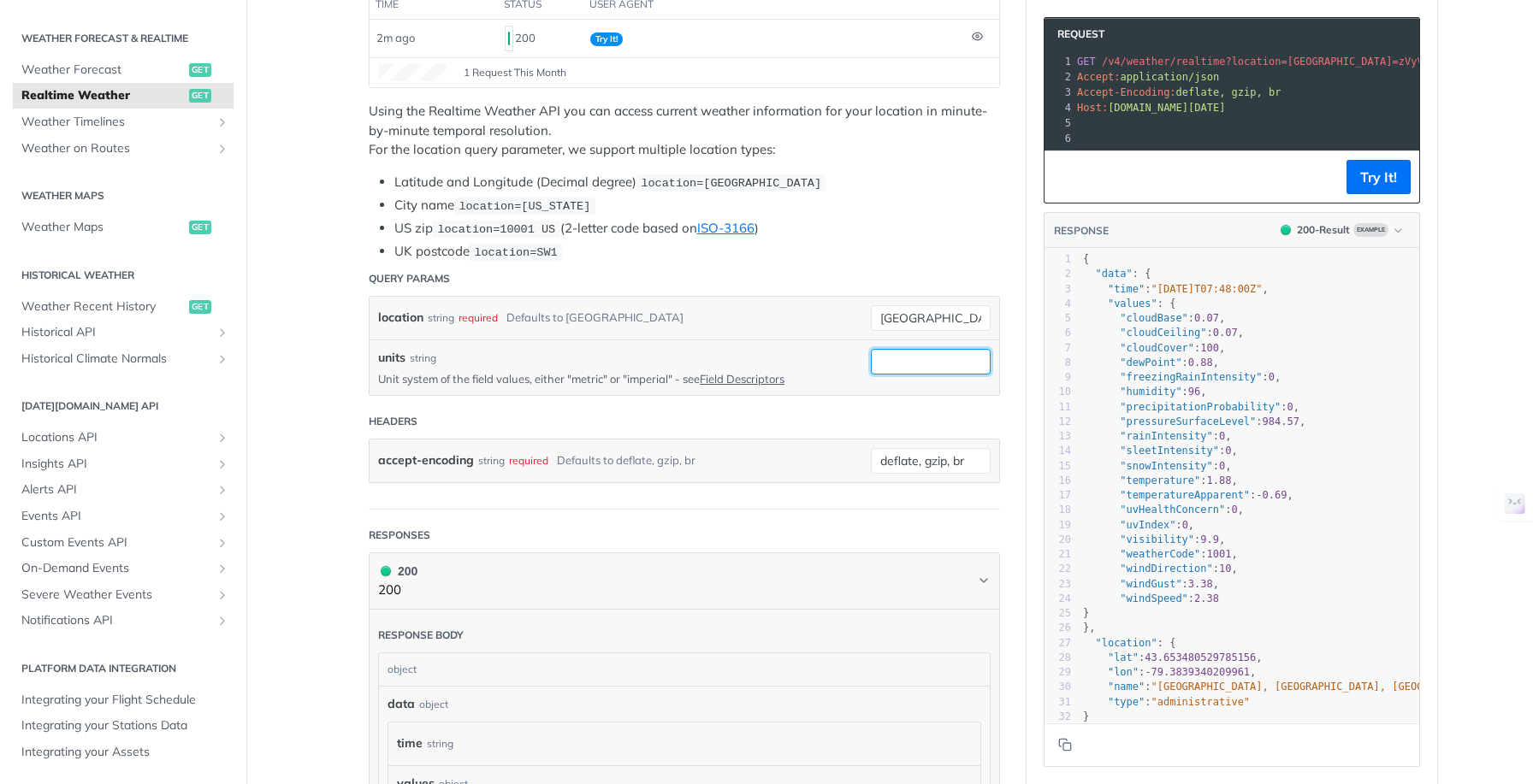
click at [910, 361] on input "units" at bounding box center [930, 362] width 120 height 26
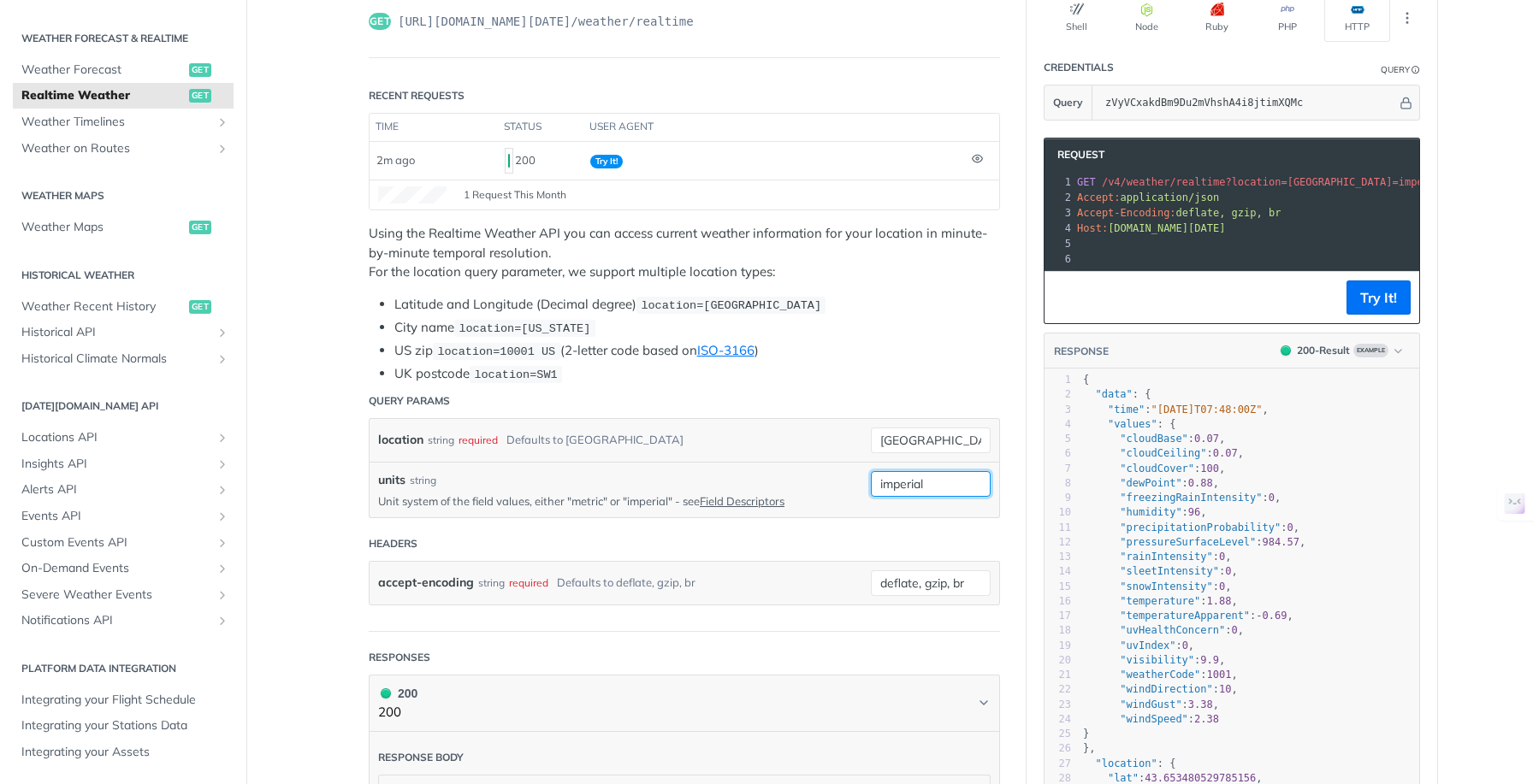
scroll to position [139, 0]
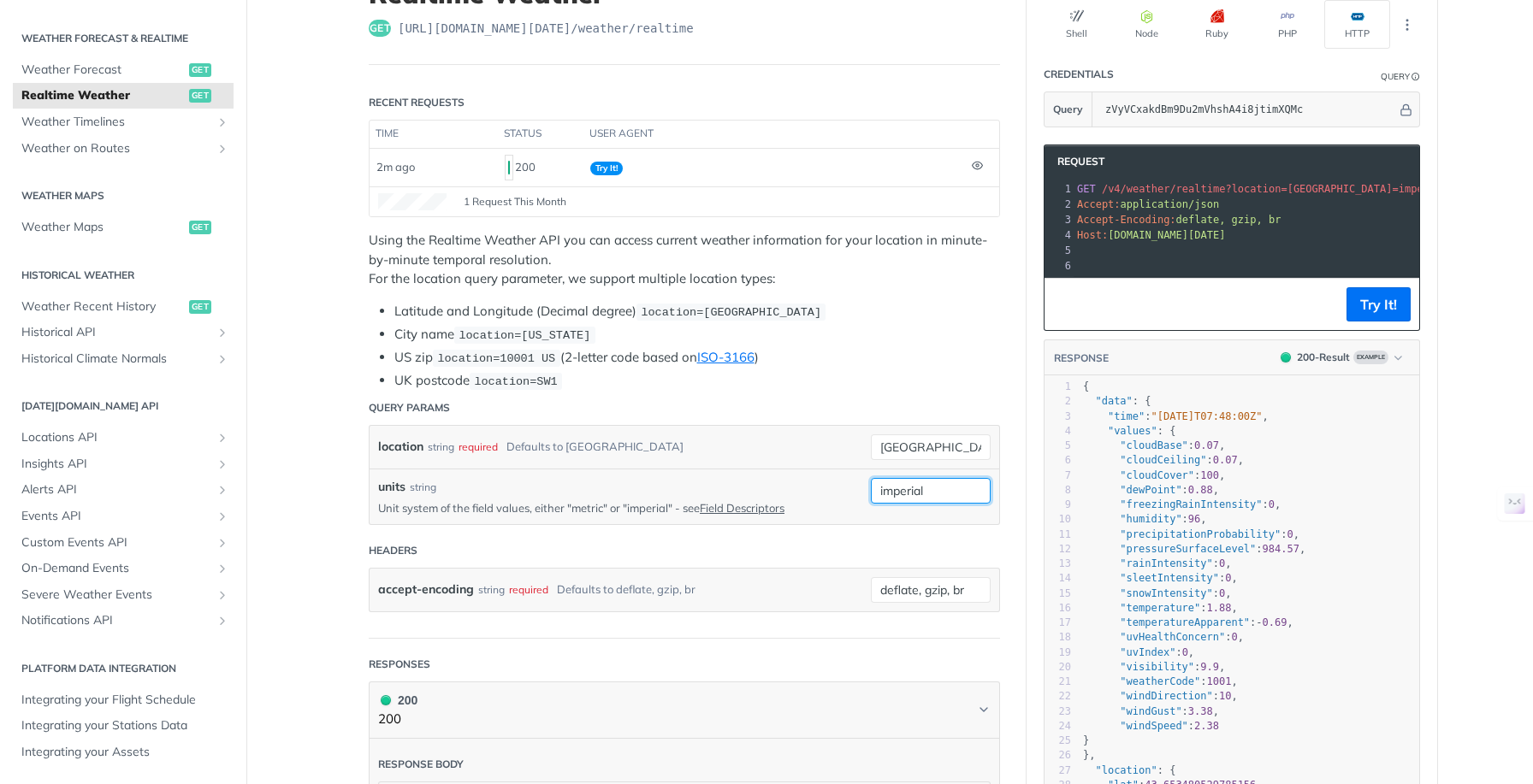
type input "imperial"
click at [847, 539] on header "Headers" at bounding box center [684, 551] width 631 height 34
click at [920, 443] on input "toronto" at bounding box center [930, 448] width 120 height 26
click at [952, 360] on li "US zip location=10001 US (2-letter code based on ISO-3166 )" at bounding box center [697, 358] width 606 height 20
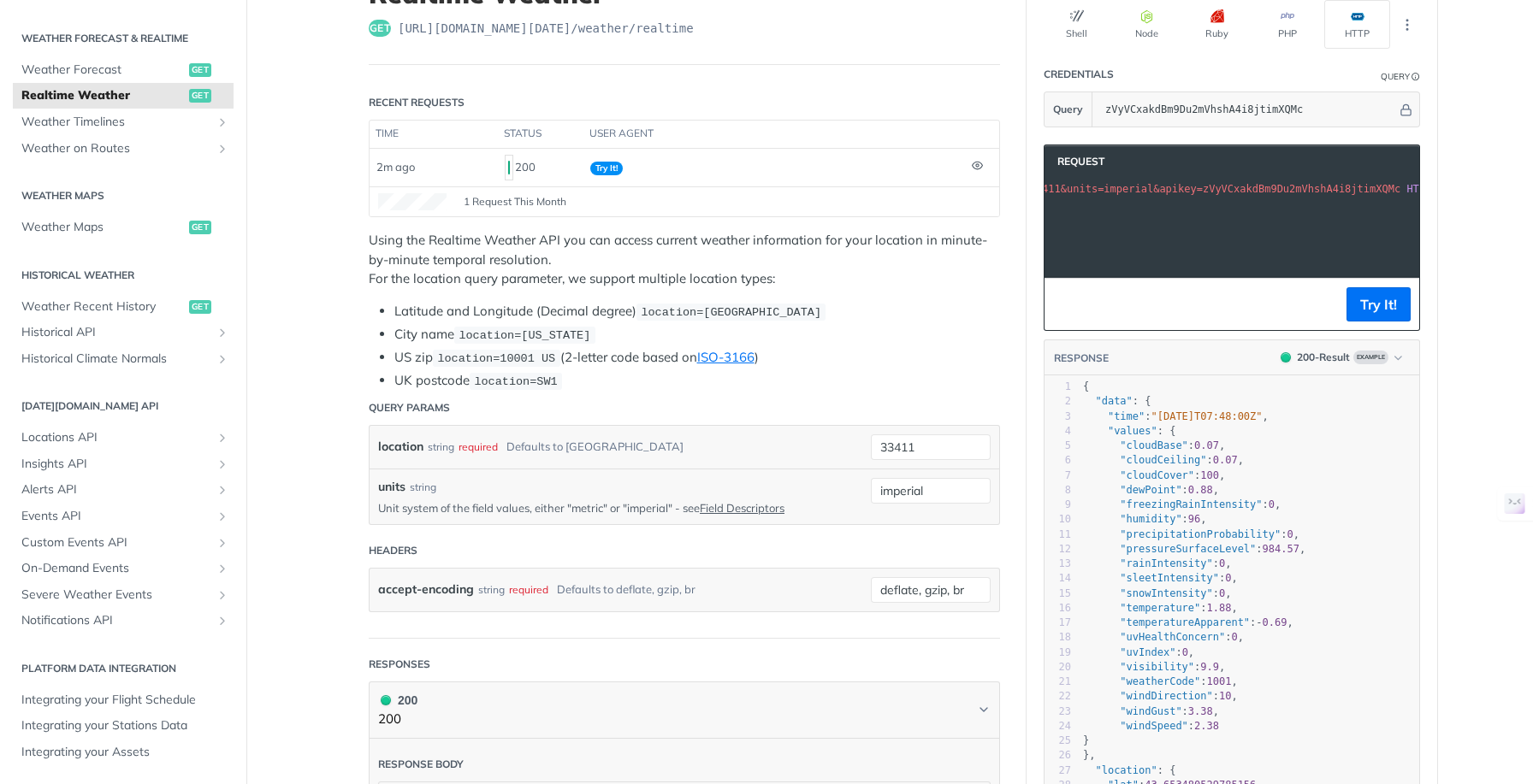
scroll to position [0, 261]
click at [1373, 317] on button "Try It!" at bounding box center [1379, 304] width 64 height 34
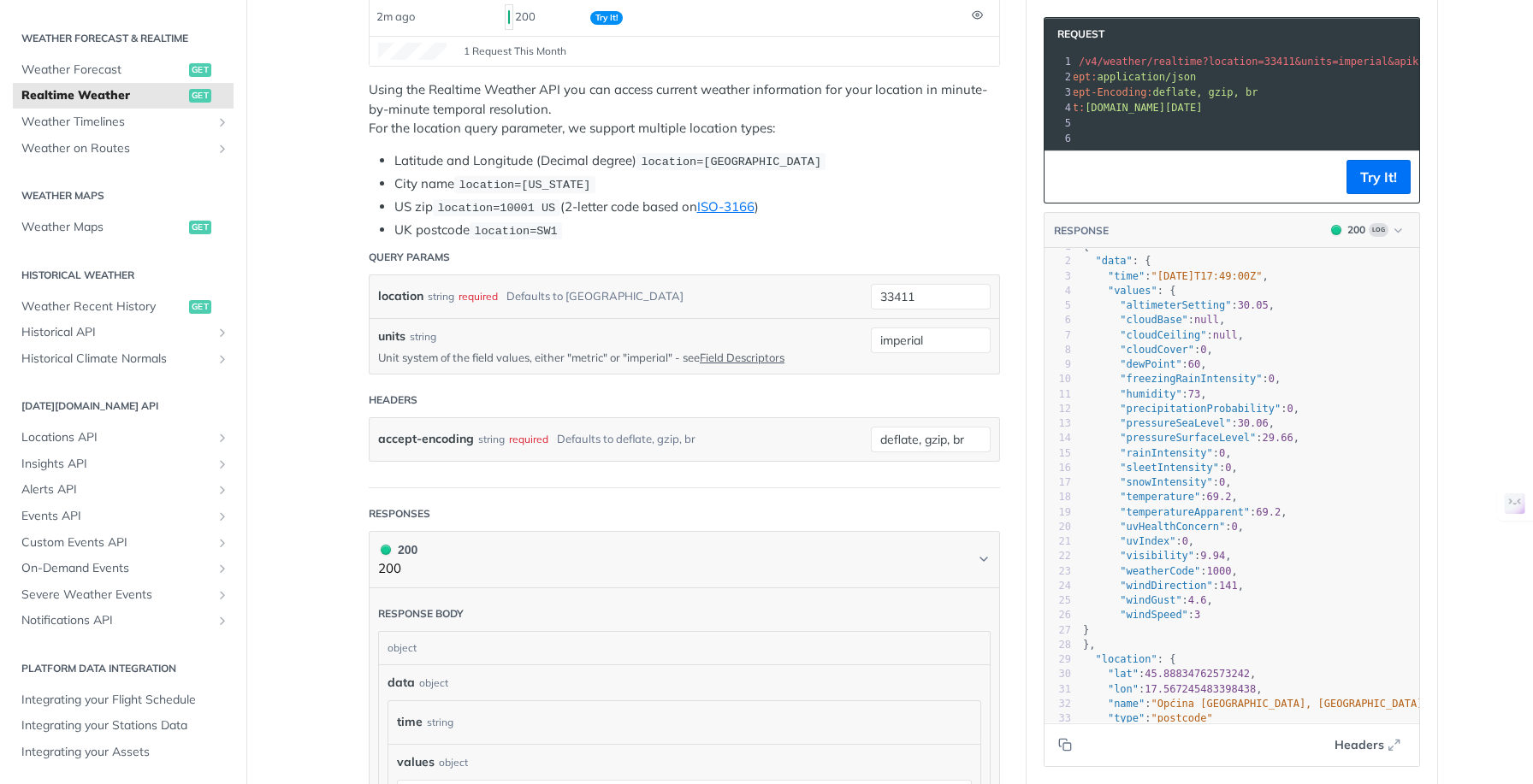
scroll to position [17, 0]
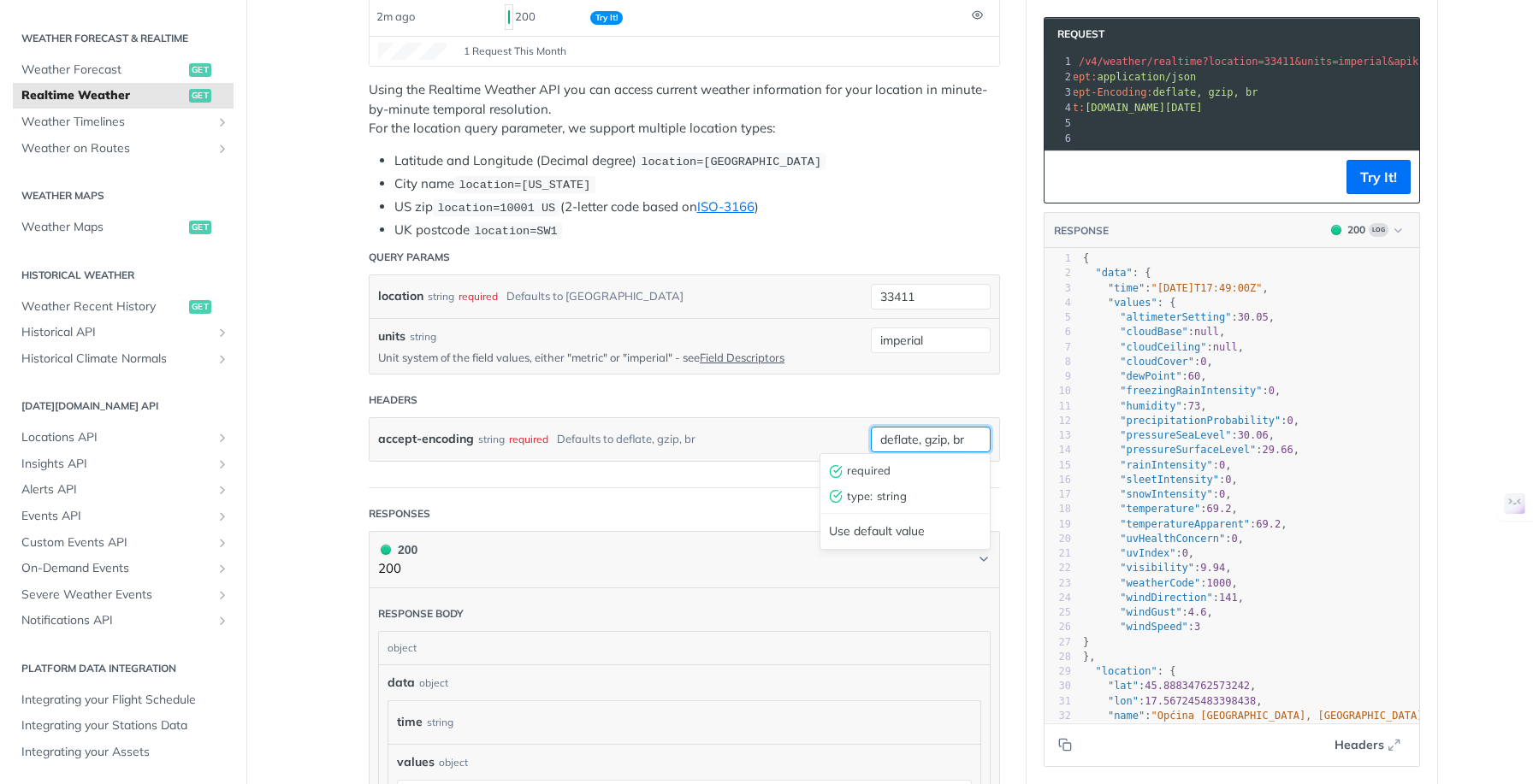
click at [933, 437] on input "deflate, gzip, br" at bounding box center [930, 440] width 120 height 26
click at [318, 434] on main "JUMP TO ⌘/ Fundamentals Tomorrow.io APIs Weather Data Layers Core Probabilistic…" at bounding box center [766, 579] width 1533 height 1552
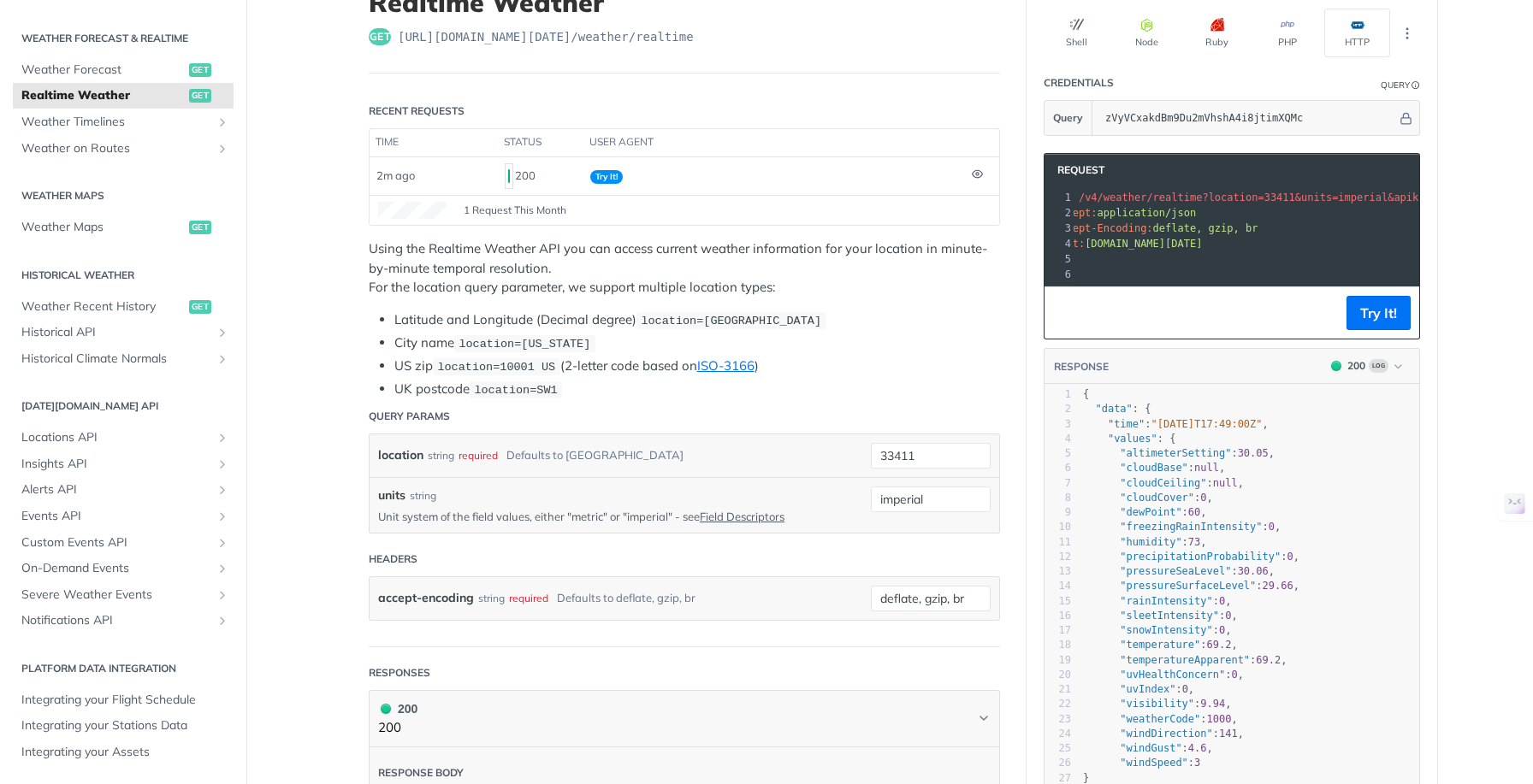
click at [313, 450] on main "JUMP TO ⌘/ Fundamentals Tomorrow.io APIs Weather Data Layers Core Probabilistic…" at bounding box center [766, 737] width 1533 height 1552
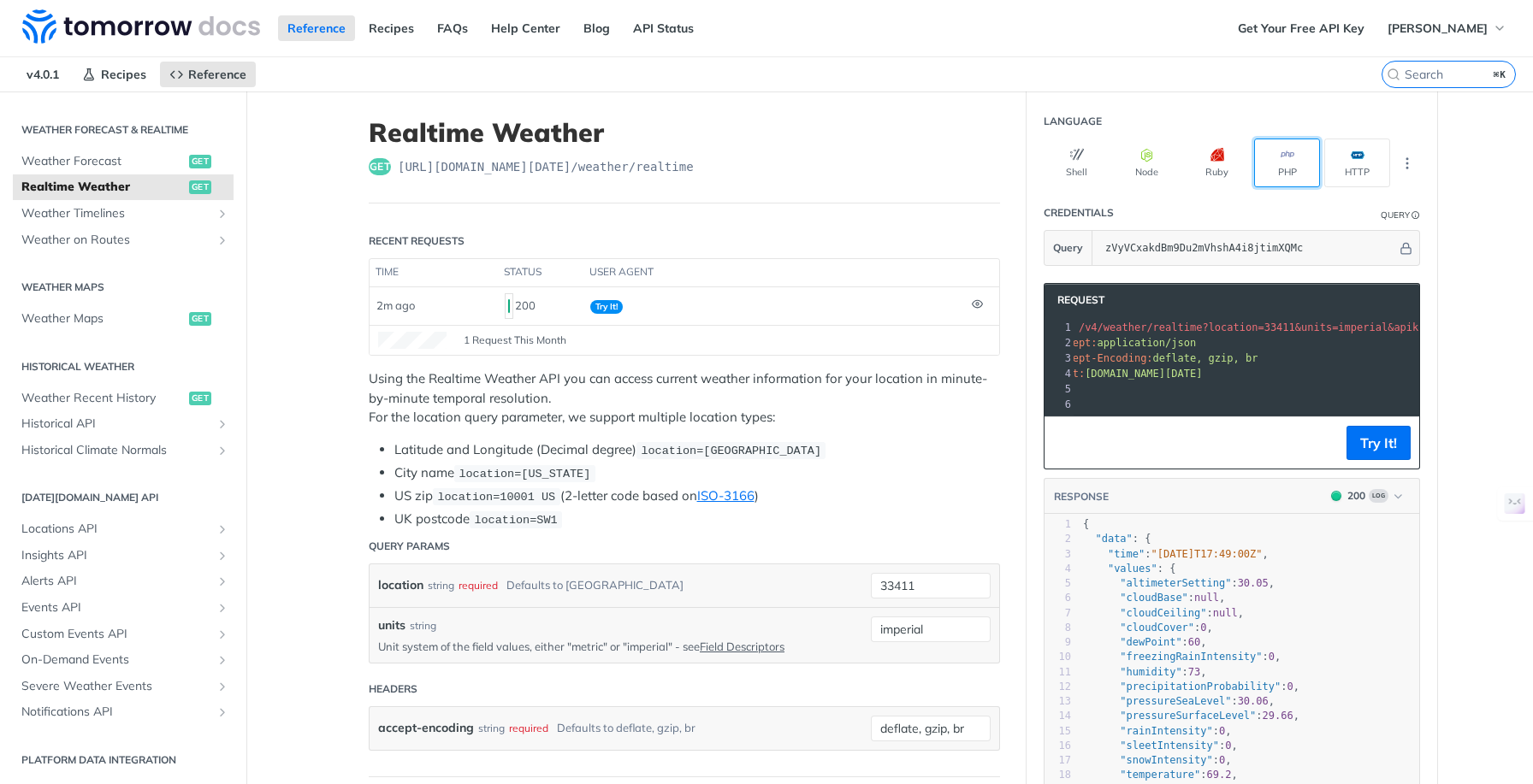
click at [1280, 155] on icon "button" at bounding box center [1287, 155] width 14 height 14
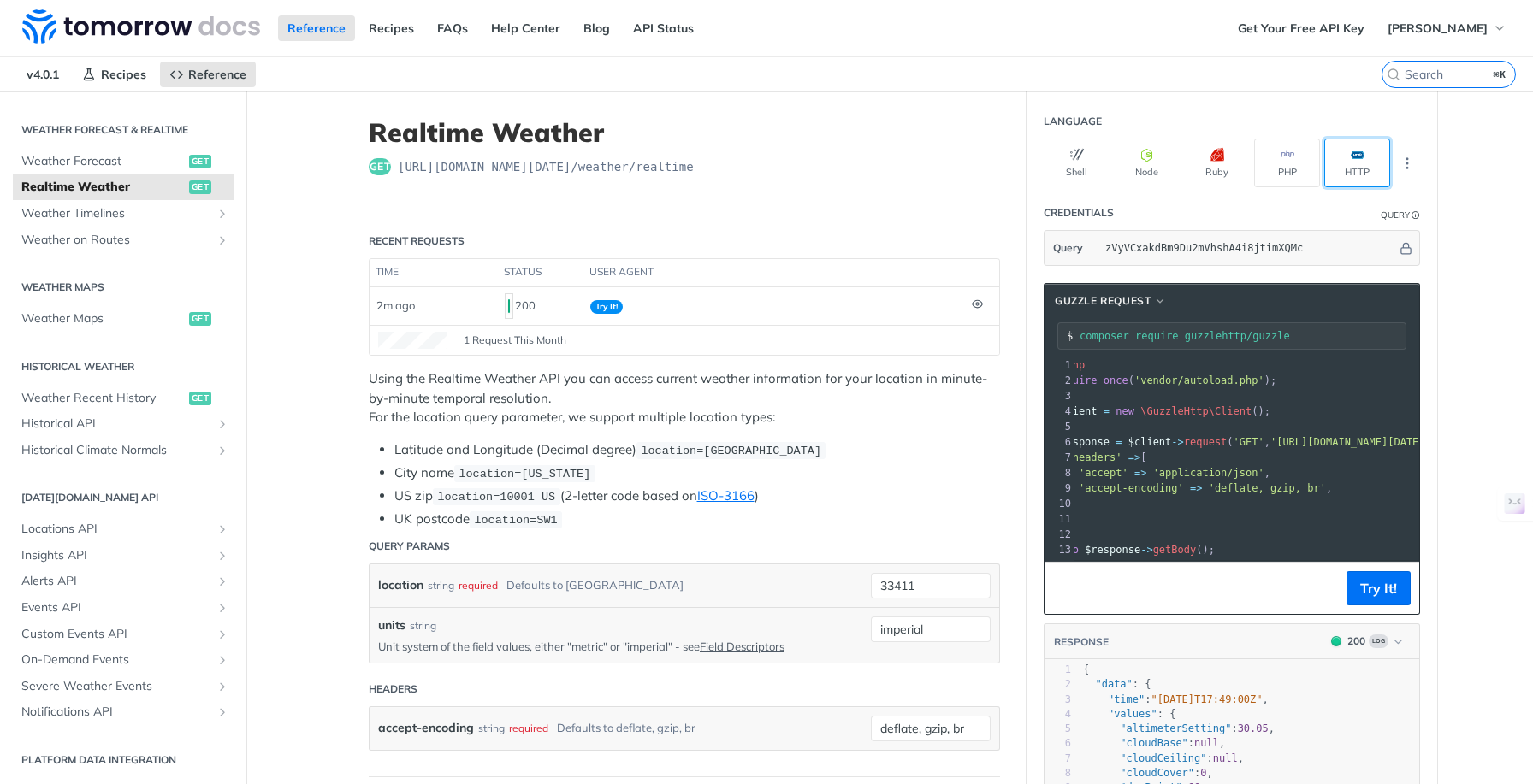
click at [1356, 162] on button "HTTP" at bounding box center [1357, 163] width 66 height 49
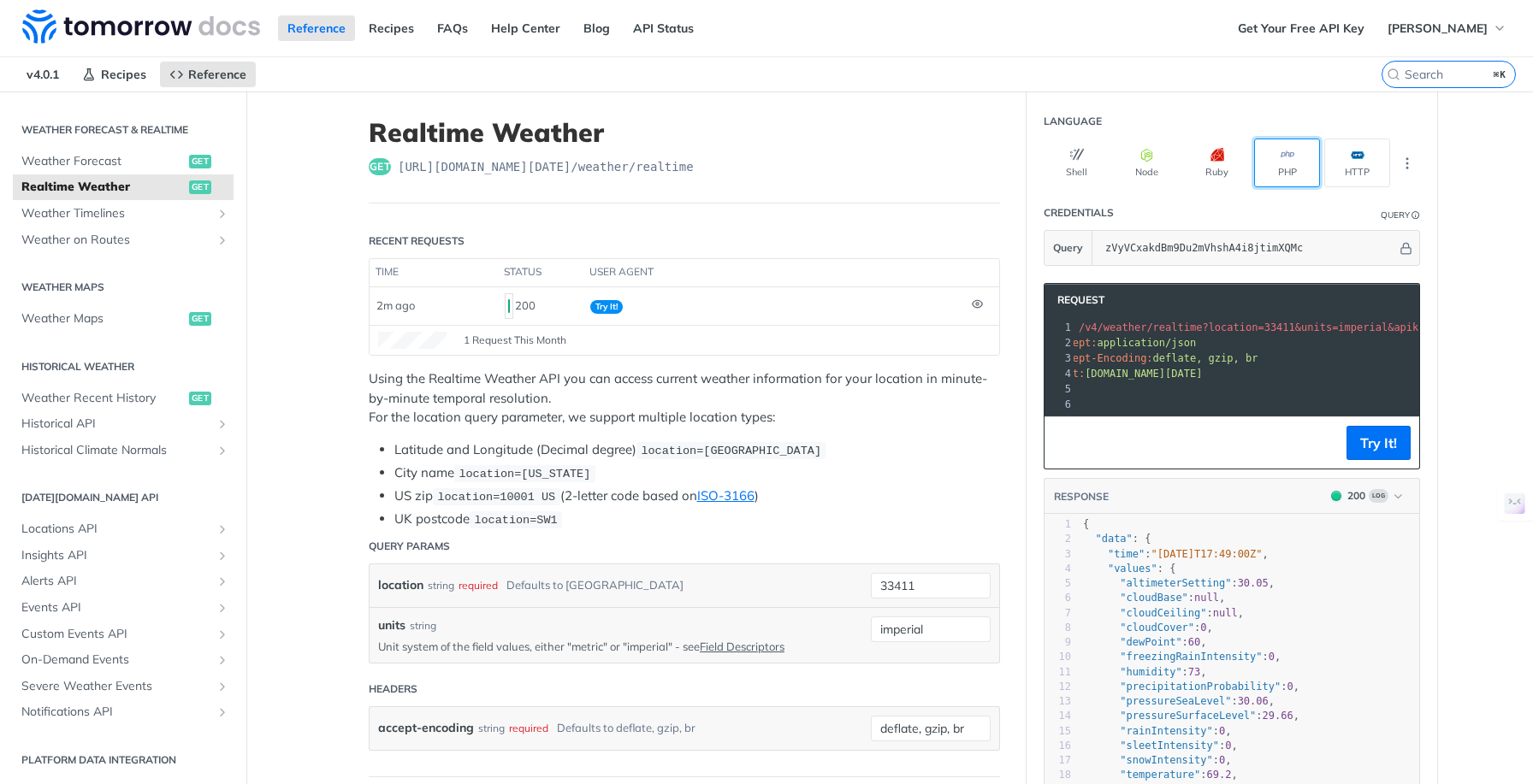
click at [1272, 164] on button "PHP" at bounding box center [1287, 163] width 66 height 49
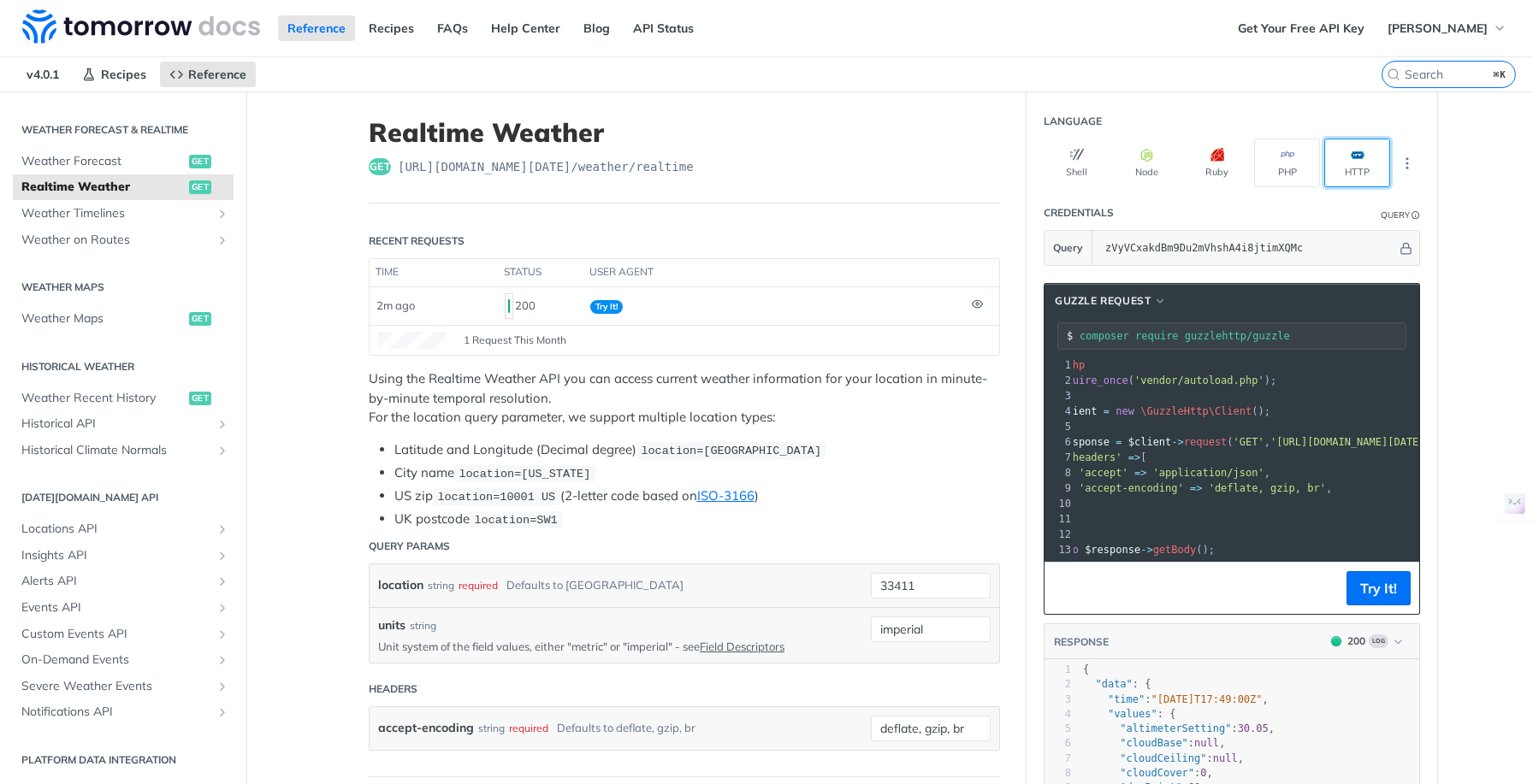
click at [1360, 164] on button "HTTP" at bounding box center [1357, 163] width 66 height 49
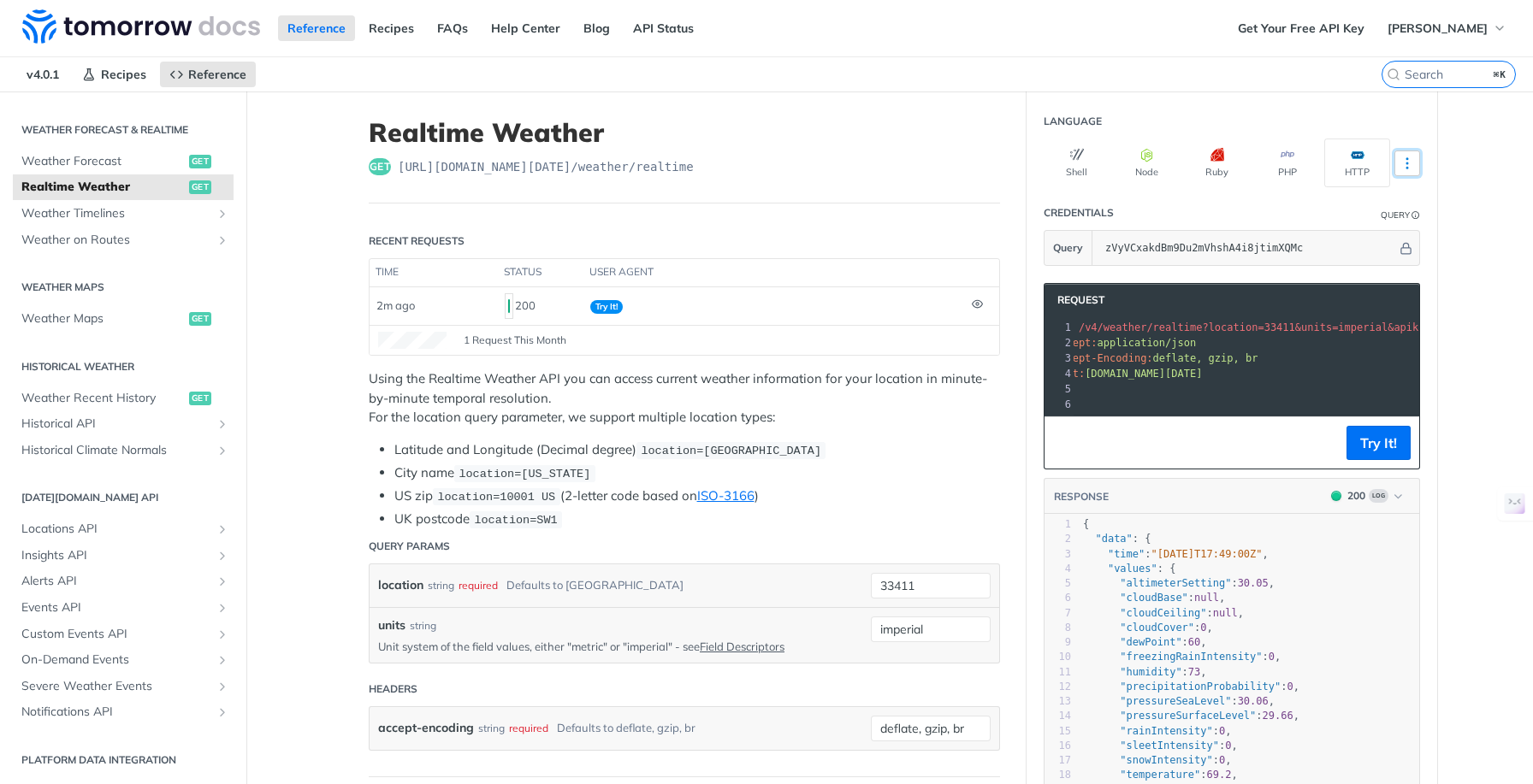
click at [1403, 161] on icon "More ellipsis" at bounding box center [1407, 163] width 16 height 16
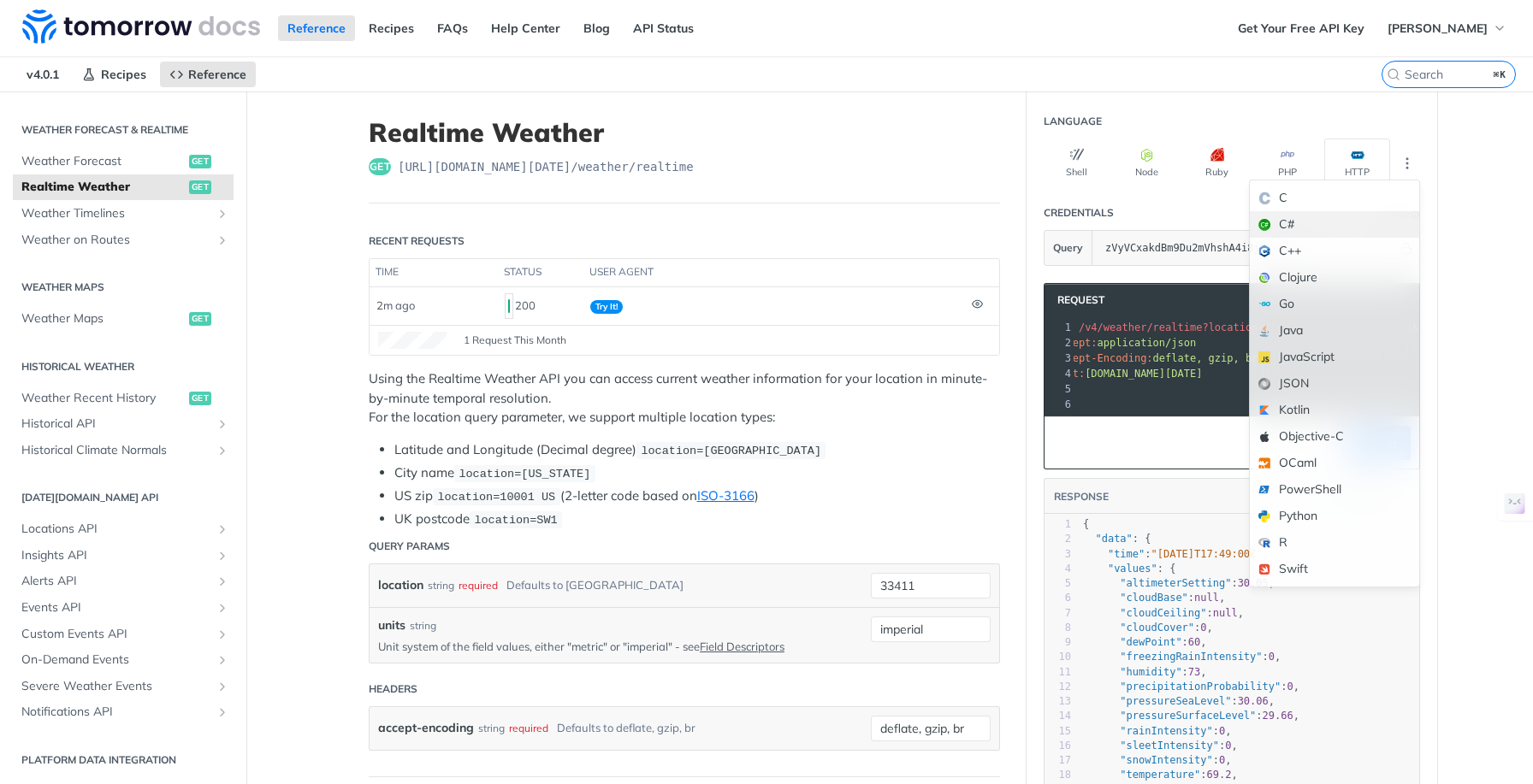
click at [1307, 220] on div "C#" at bounding box center [1335, 224] width 169 height 27
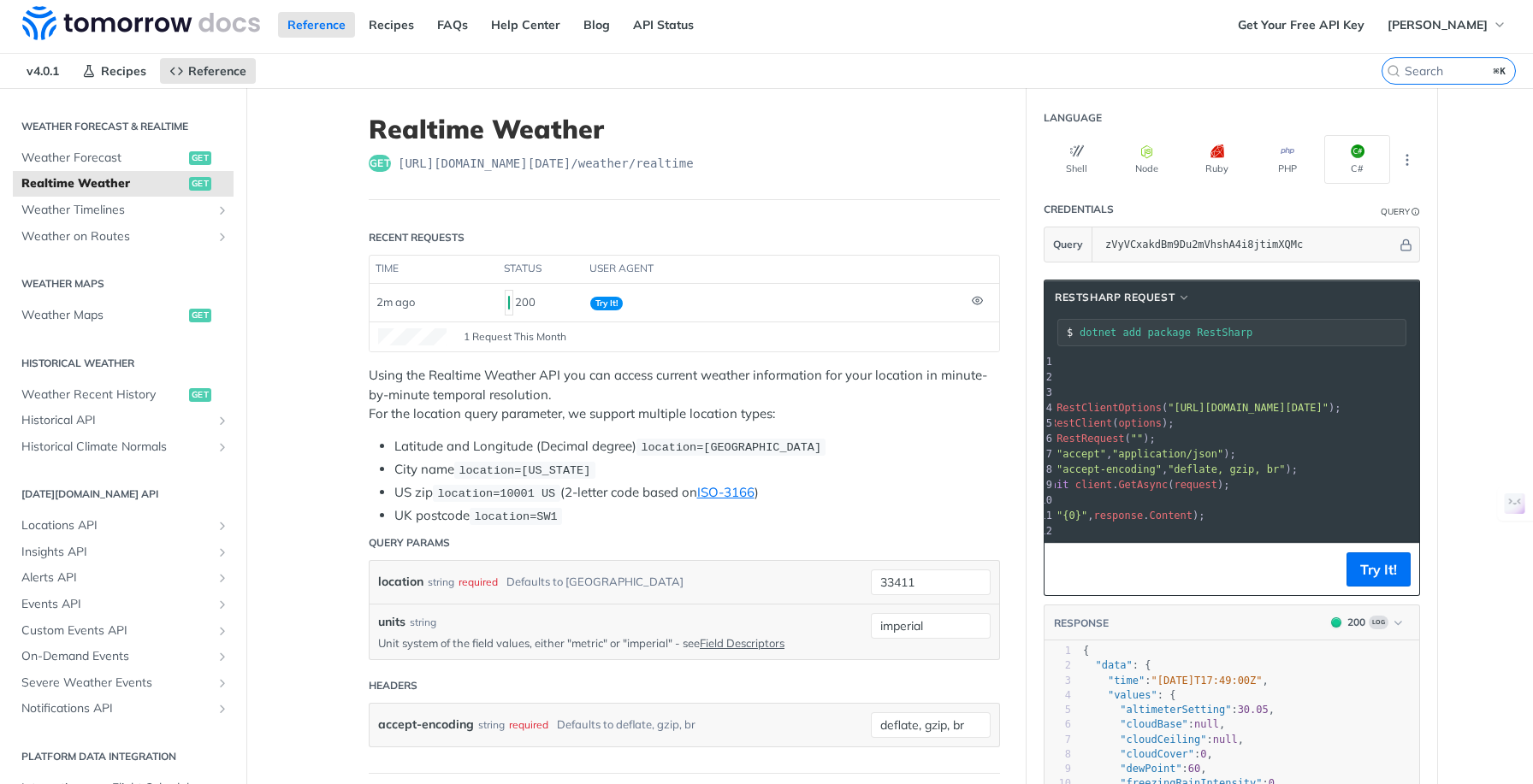
scroll to position [0, 179]
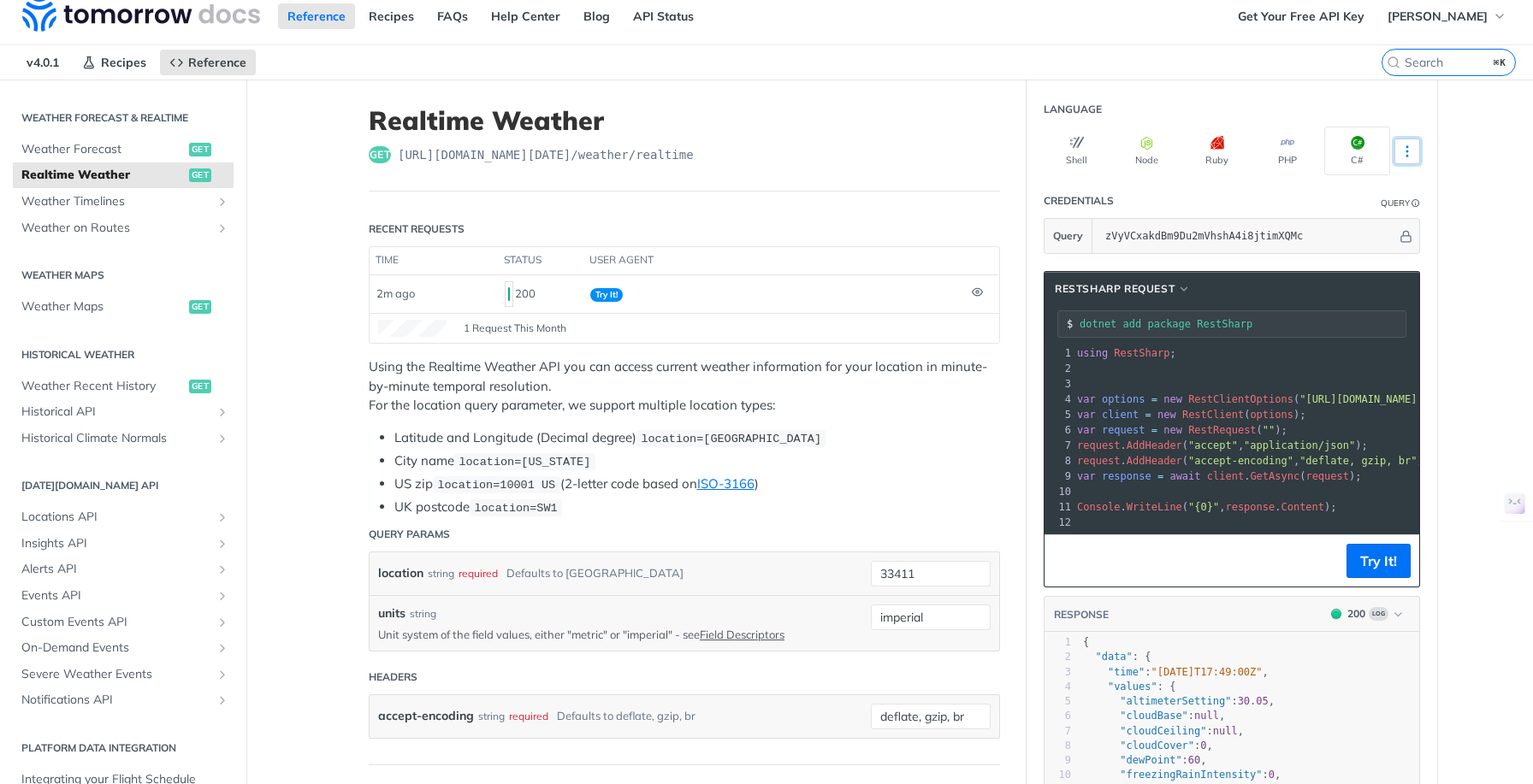
click at [1407, 151] on icon "More ellipsis" at bounding box center [1407, 152] width 16 height 16
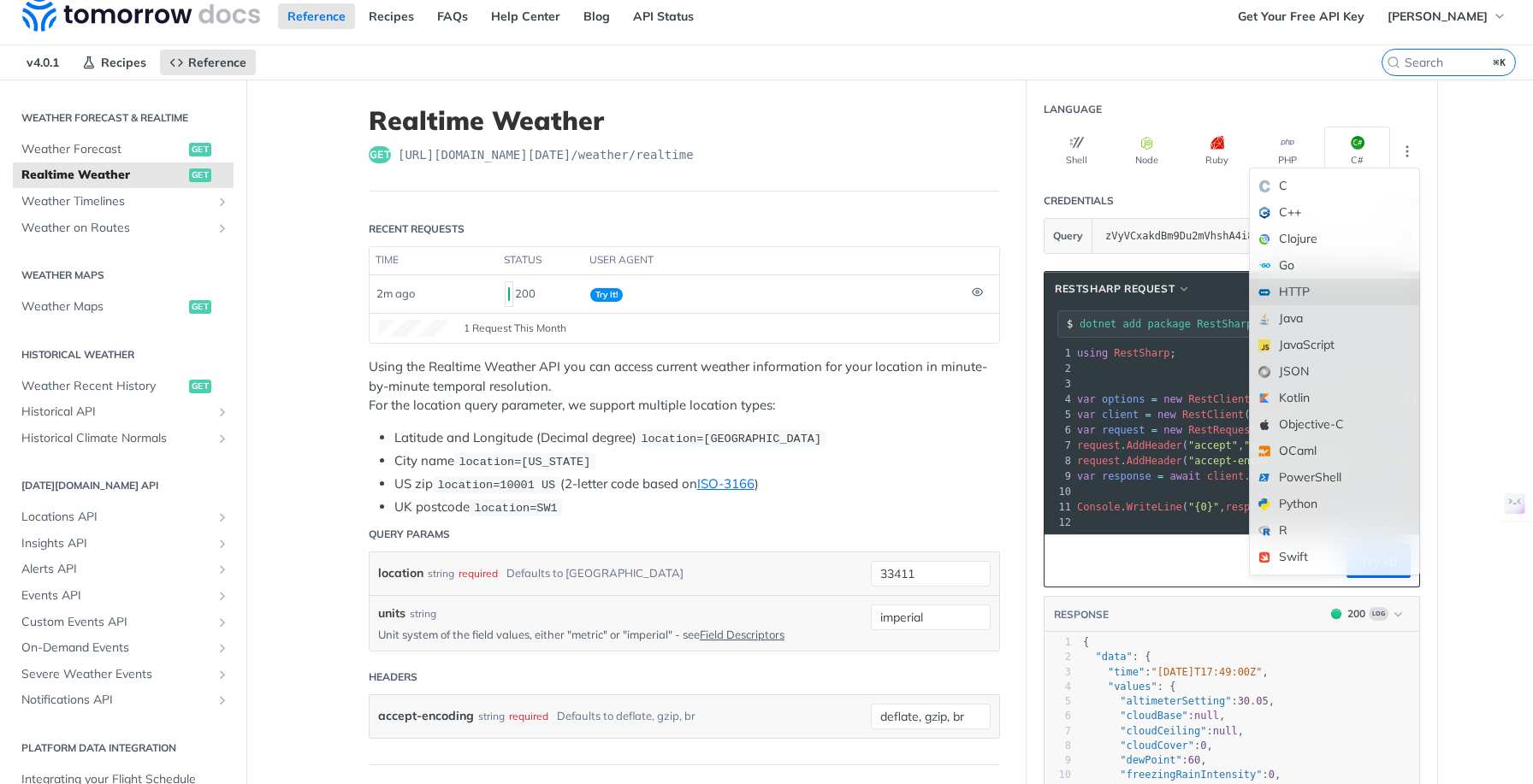
click at [1315, 289] on div "HTTP" at bounding box center [1335, 292] width 169 height 27
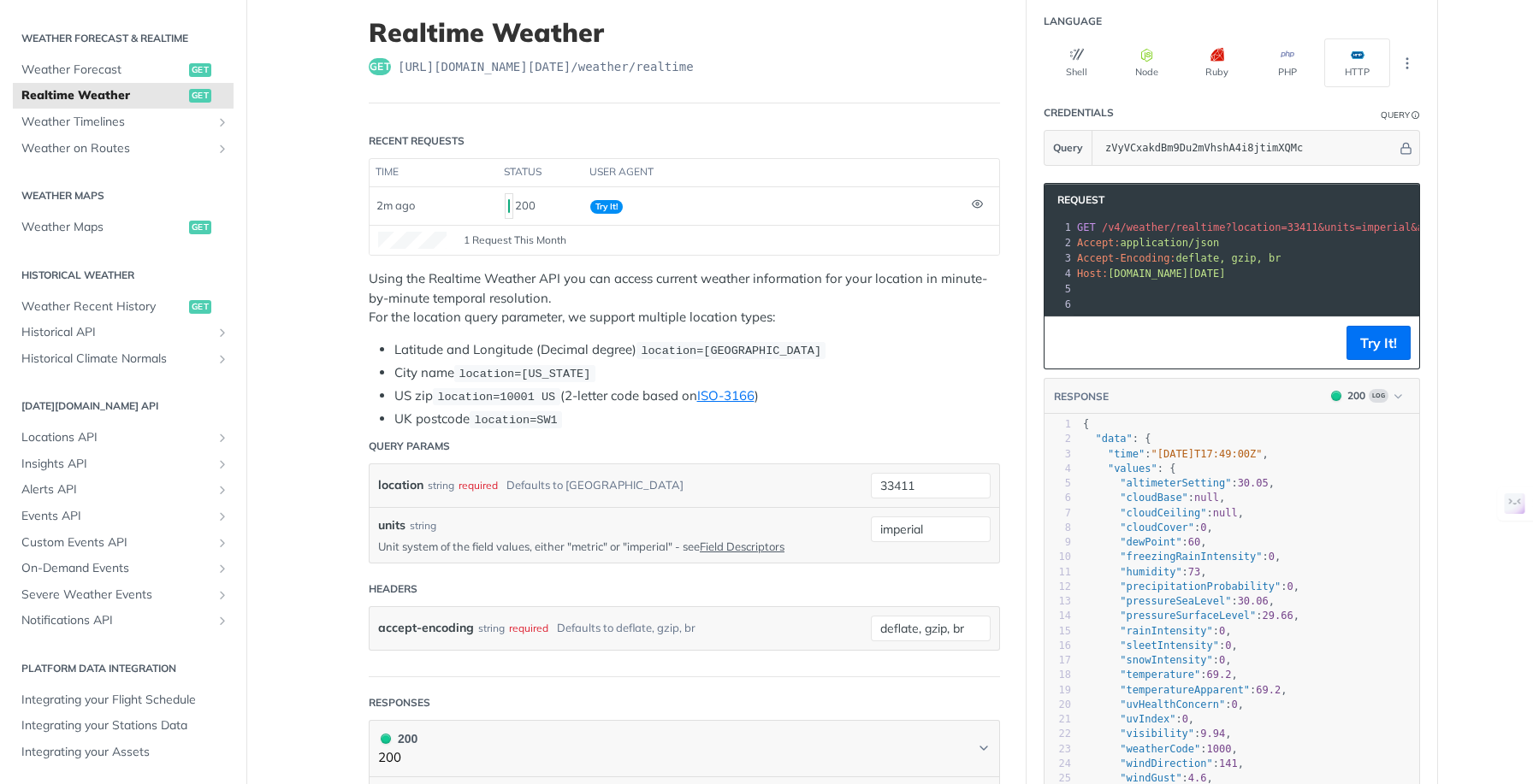
click at [676, 481] on div "location string required Defaults to toronto" at bounding box center [611, 486] width 467 height 26
click at [693, 474] on div "location string required Defaults to toronto" at bounding box center [611, 486] width 467 height 26
drag, startPoint x: 397, startPoint y: 449, endPoint x: 527, endPoint y: 459, distance: 130.4
click at [407, 449] on div "Query Params" at bounding box center [409, 447] width 81 height 16
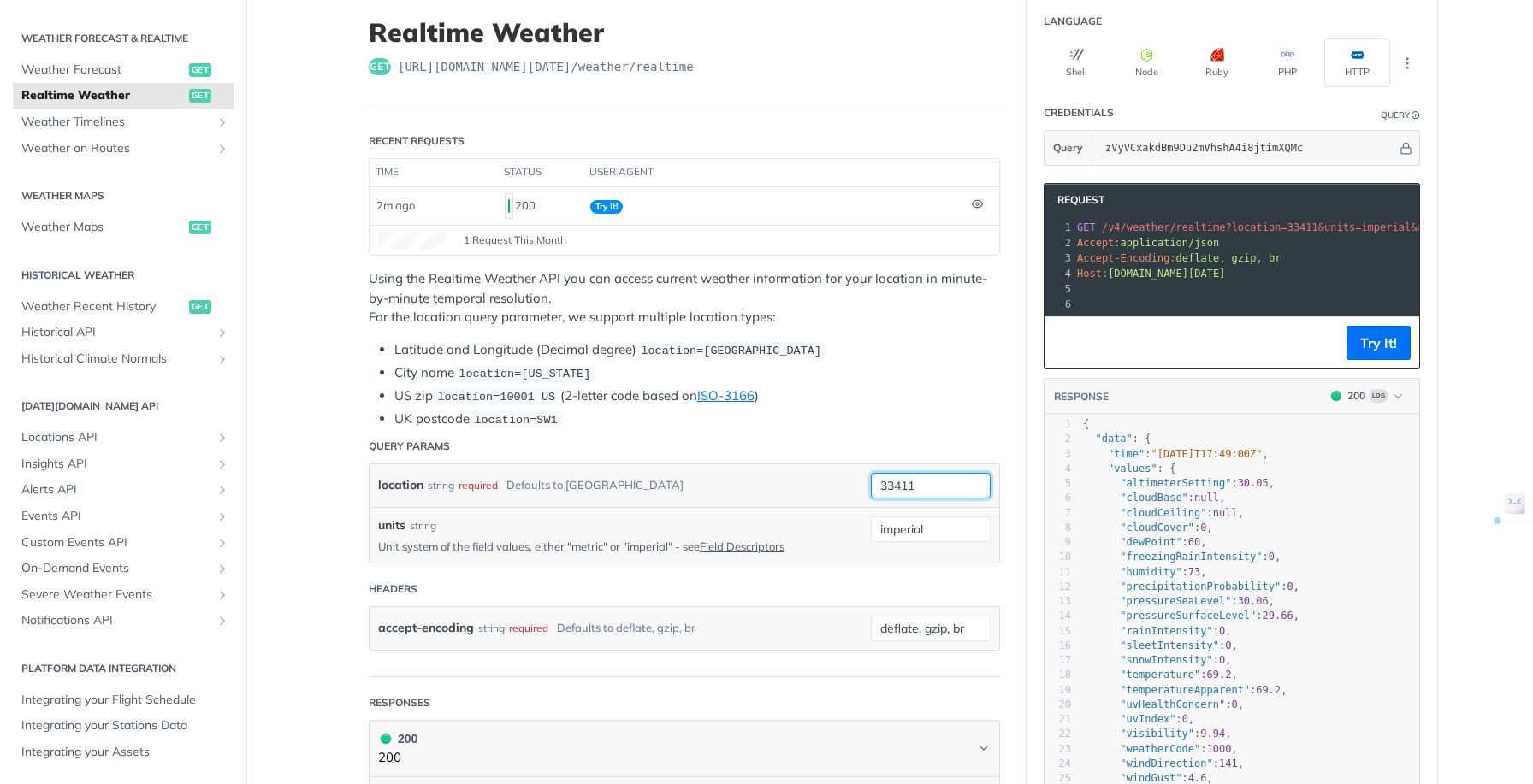
click at [943, 482] on input "33411" at bounding box center [930, 486] width 120 height 26
drag, startPoint x: 951, startPoint y: 480, endPoint x: 860, endPoint y: 486, distance: 91.2
click at [860, 486] on div "location string required Defaults to toronto 33411 required type : string Use d…" at bounding box center [684, 486] width 613 height 26
type input "w"
click at [981, 398] on li "US zip location=10001 US (2-letter code based on ISO-3166 )" at bounding box center [697, 396] width 606 height 20
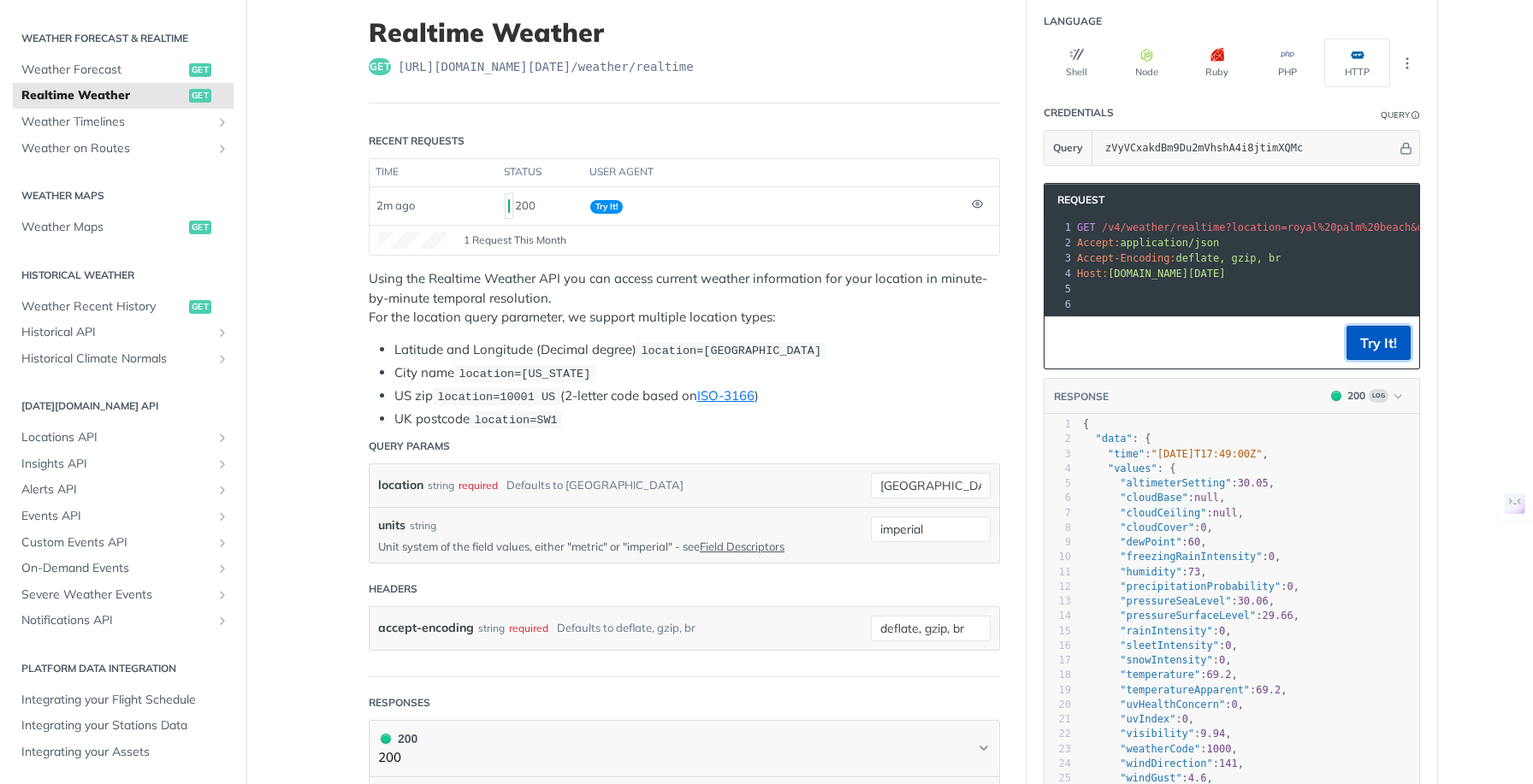
click at [1374, 358] on button "Try It!" at bounding box center [1379, 343] width 64 height 34
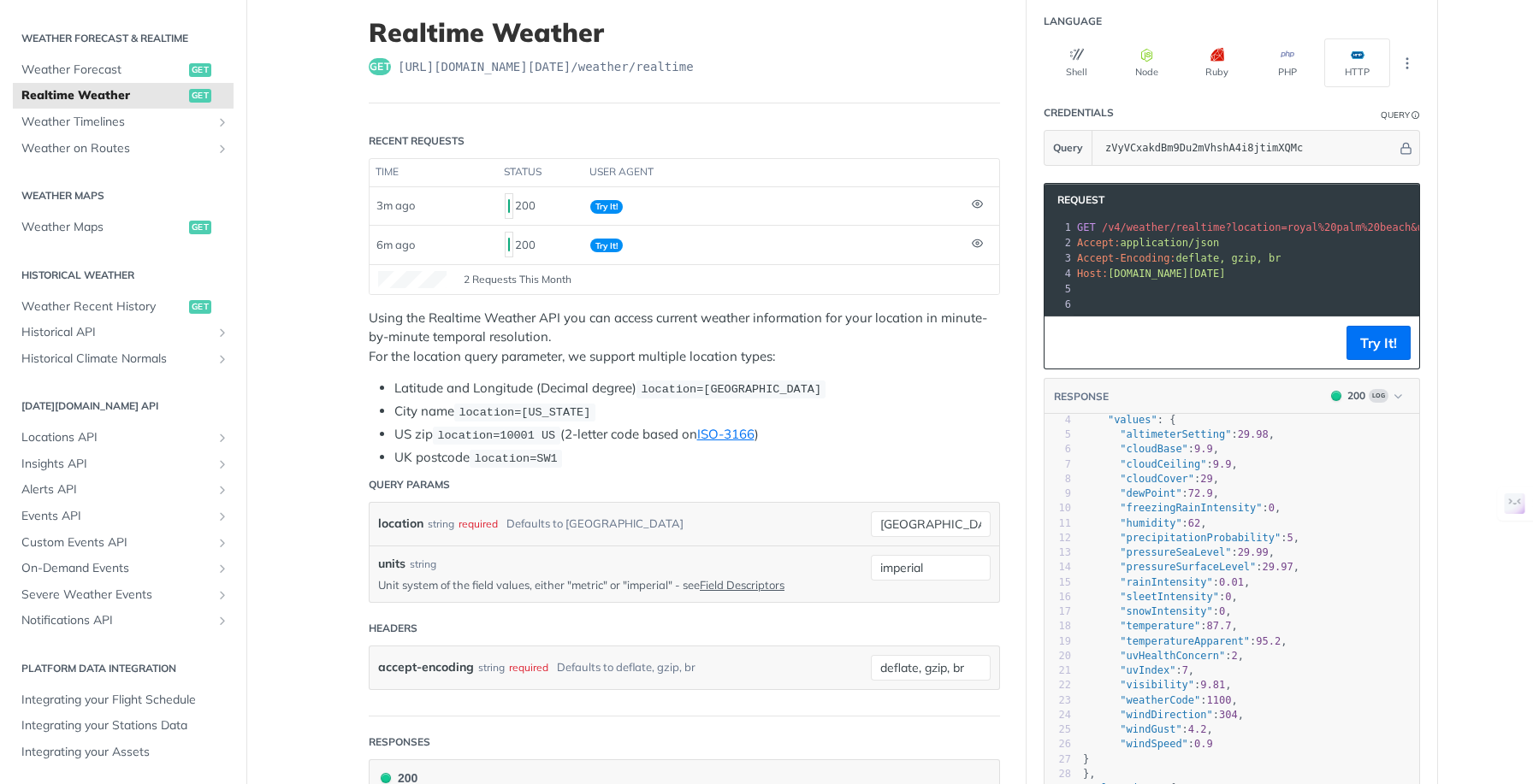
scroll to position [50, 0]
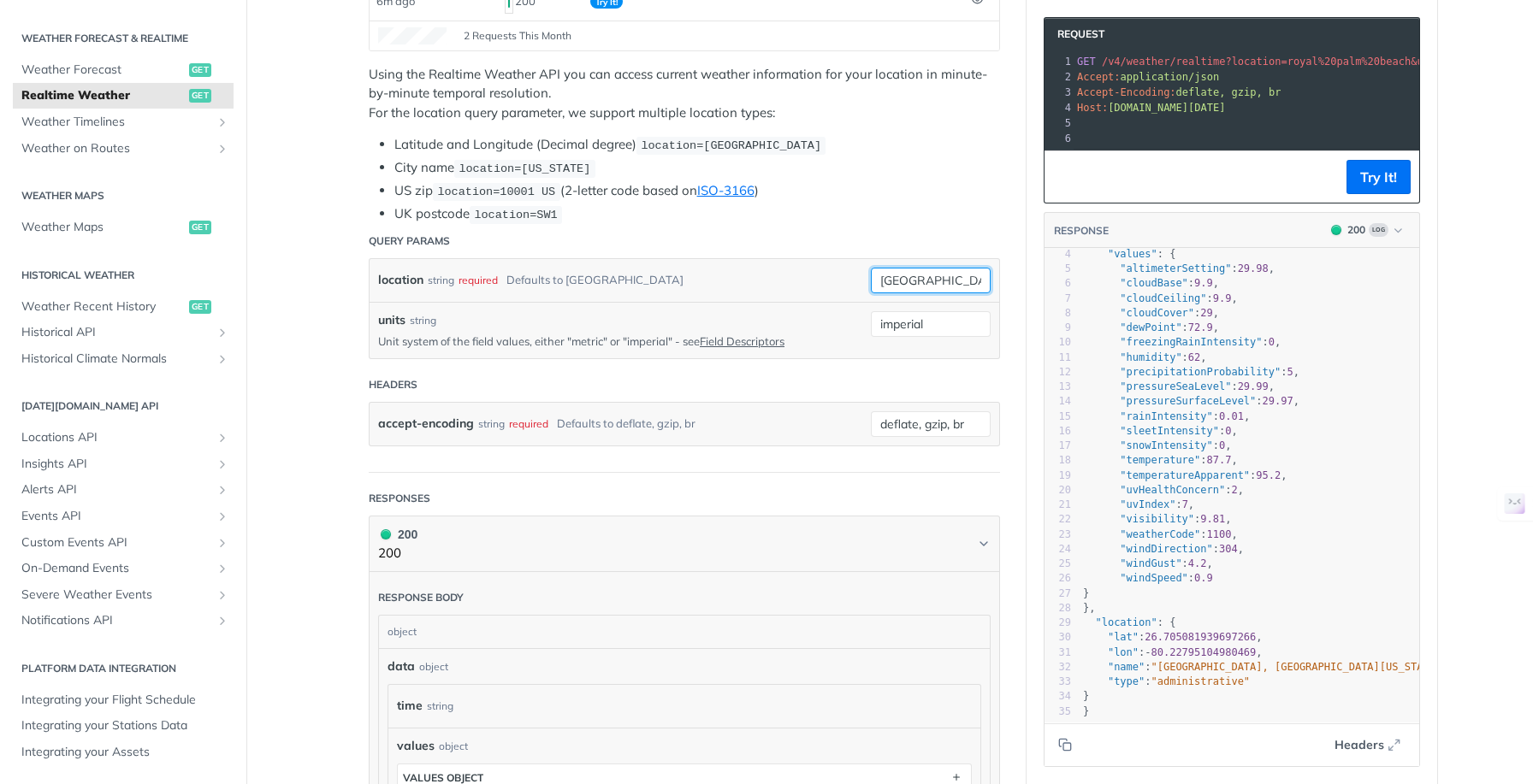
click at [966, 287] on input "royal palm beach" at bounding box center [930, 280] width 120 height 26
drag, startPoint x: 874, startPoint y: 278, endPoint x: 1000, endPoint y: 279, distance: 126.0
click at [1000, 279] on article "Realtime Weather get https://api.tomorrow.io/v4 /weather/realtime Recent Reques…" at bounding box center [684, 543] width 684 height 1590
click at [934, 198] on li "US zip location=10001 US (2-letter code based on ISO-3166 )" at bounding box center [697, 191] width 606 height 20
click at [1357, 189] on button "Try It!" at bounding box center [1379, 177] width 64 height 34
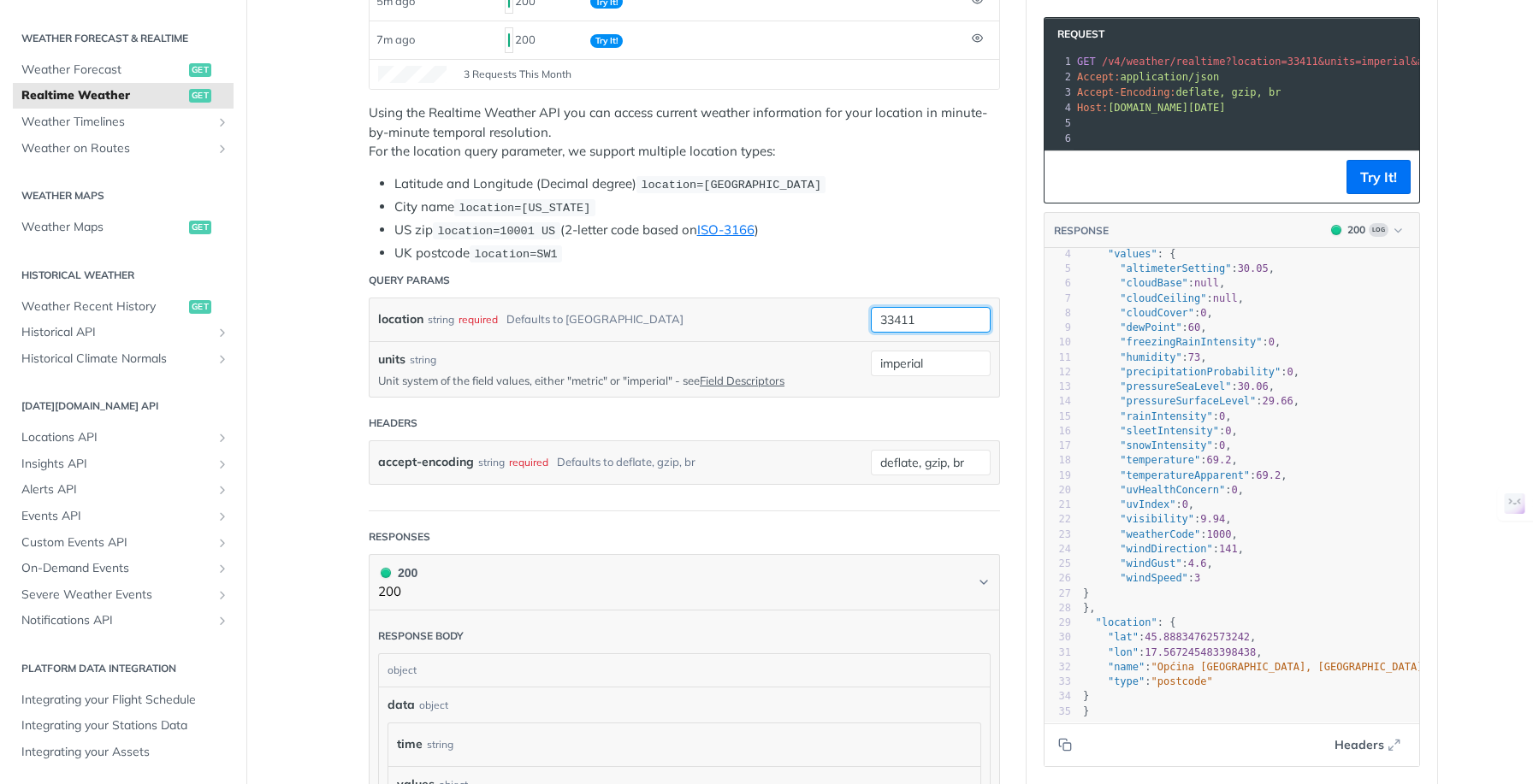
click at [948, 328] on input "33411" at bounding box center [930, 320] width 120 height 26
click at [949, 281] on header "Query Params" at bounding box center [684, 280] width 631 height 34
click at [1368, 194] on button "Try It!" at bounding box center [1379, 177] width 64 height 34
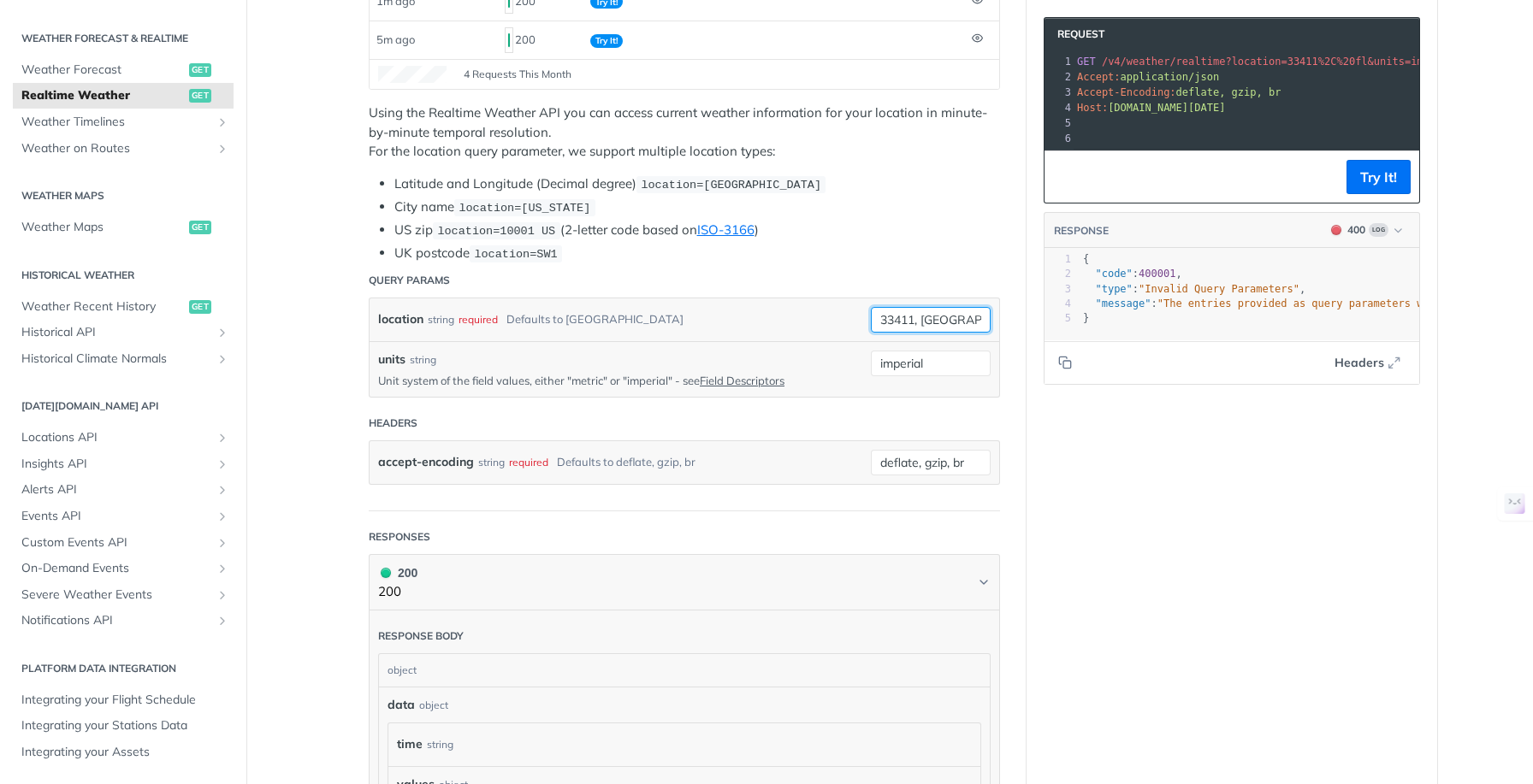
click at [932, 323] on input "33411, fl" at bounding box center [930, 320] width 120 height 26
drag, startPoint x: 958, startPoint y: 318, endPoint x: 798, endPoint y: 318, distance: 160.0
click at [798, 318] on div "location string required Defaults to toronto 33411, fl required type : string U…" at bounding box center [684, 320] width 613 height 26
click at [932, 221] on li "US zip location=10001 US (2-letter code based on ISO-3166 )" at bounding box center [697, 230] width 606 height 20
click at [1376, 193] on button "Try It!" at bounding box center [1379, 177] width 64 height 34
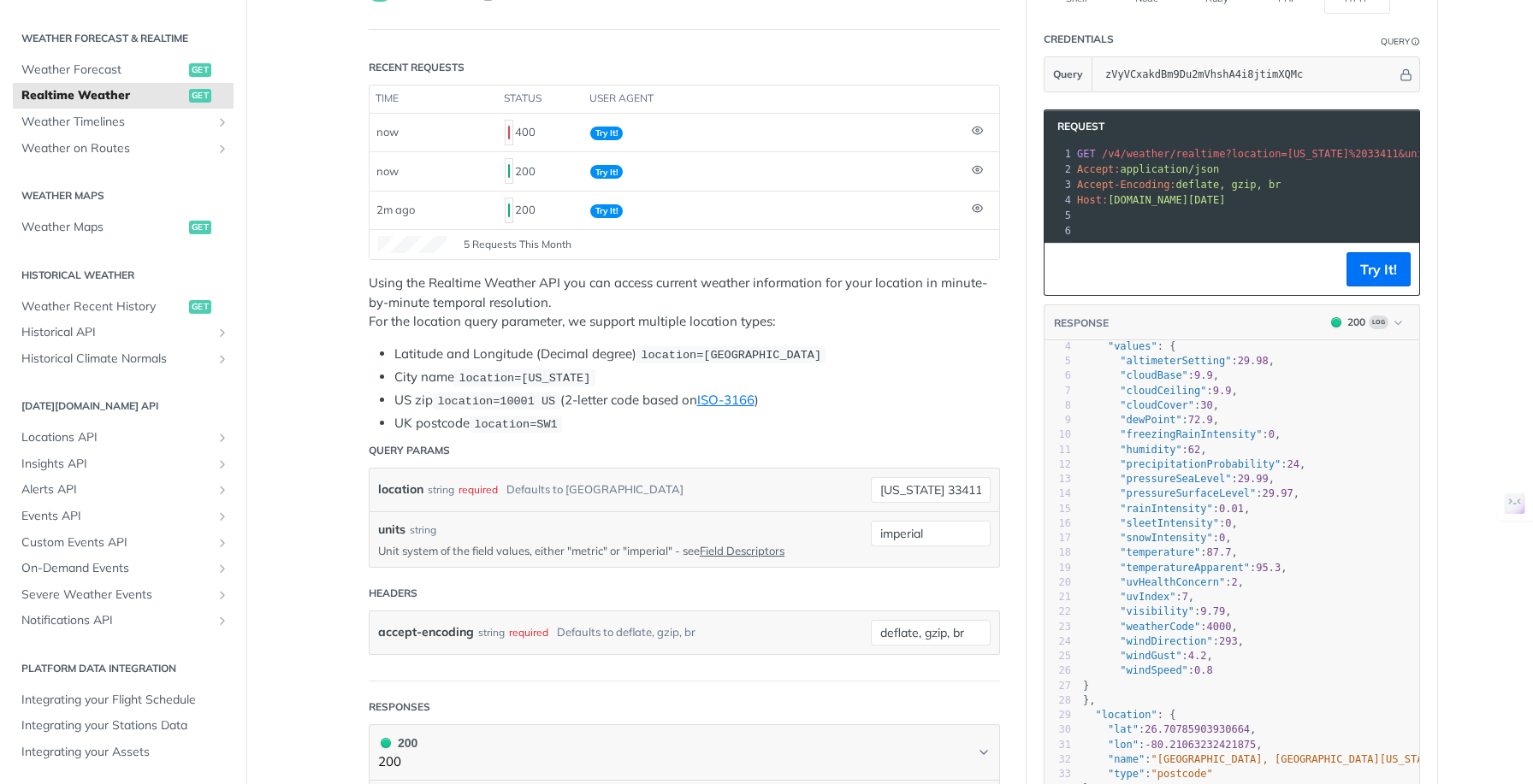
click at [937, 398] on li "US zip location=10001 US (2-letter code based on ISO-3166 )" at bounding box center [697, 400] width 606 height 20
drag, startPoint x: 956, startPoint y: 481, endPoint x: 869, endPoint y: 492, distance: 87.7
click at [870, 492] on input "florida 33411" at bounding box center [930, 490] width 120 height 26
click at [955, 397] on li "US zip location=10001 US (2-letter code based on ISO-3166 )" at bounding box center [697, 400] width 606 height 20
click at [1372, 283] on button "Try It!" at bounding box center [1379, 270] width 64 height 34
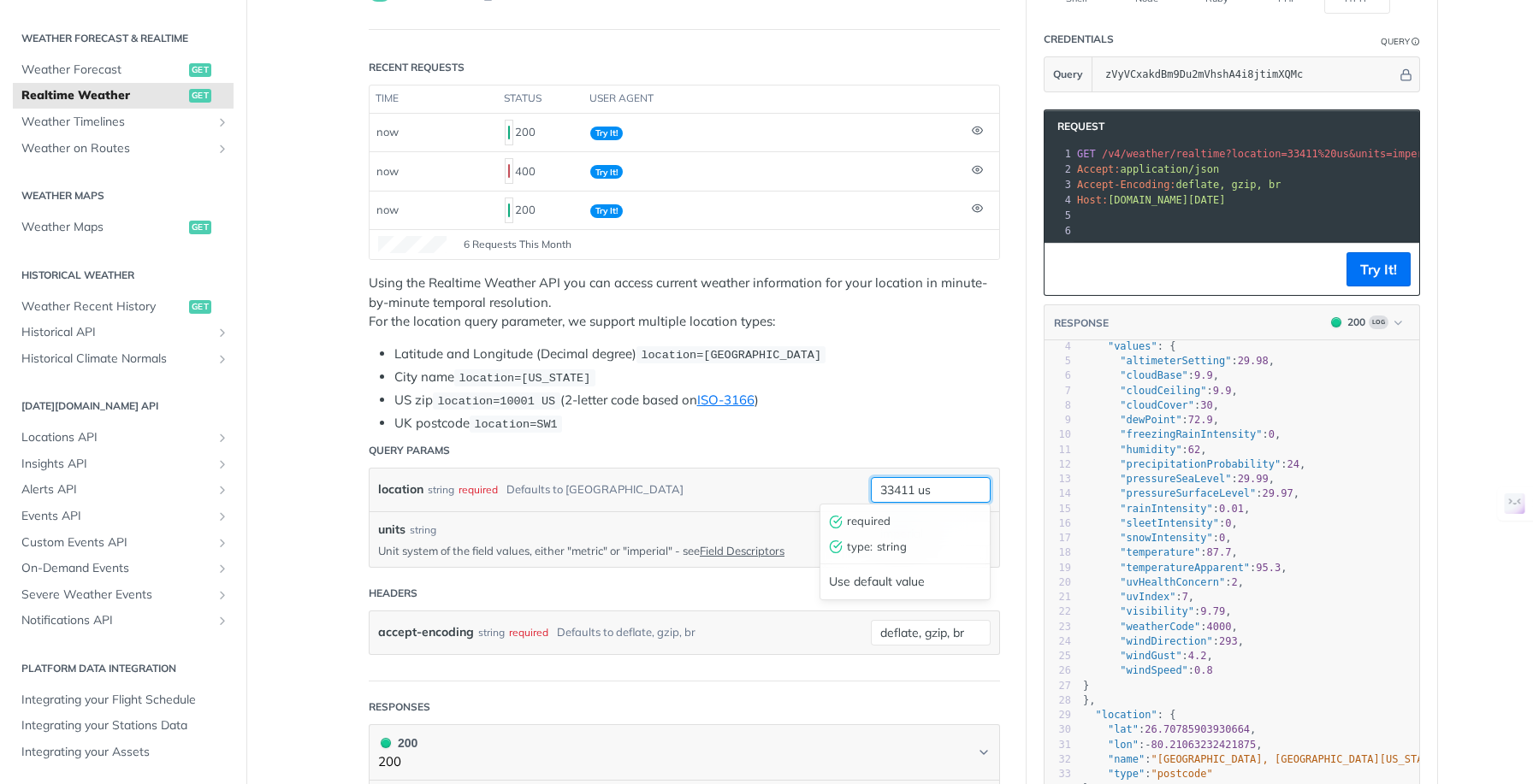
click at [947, 484] on input "33411 us" at bounding box center [930, 490] width 120 height 26
click at [1382, 284] on button "Try It!" at bounding box center [1379, 270] width 64 height 34
click at [951, 489] on input "33411" at bounding box center [930, 490] width 120 height 26
type input "33411 us"
click at [1369, 282] on button "Try It!" at bounding box center [1379, 270] width 64 height 34
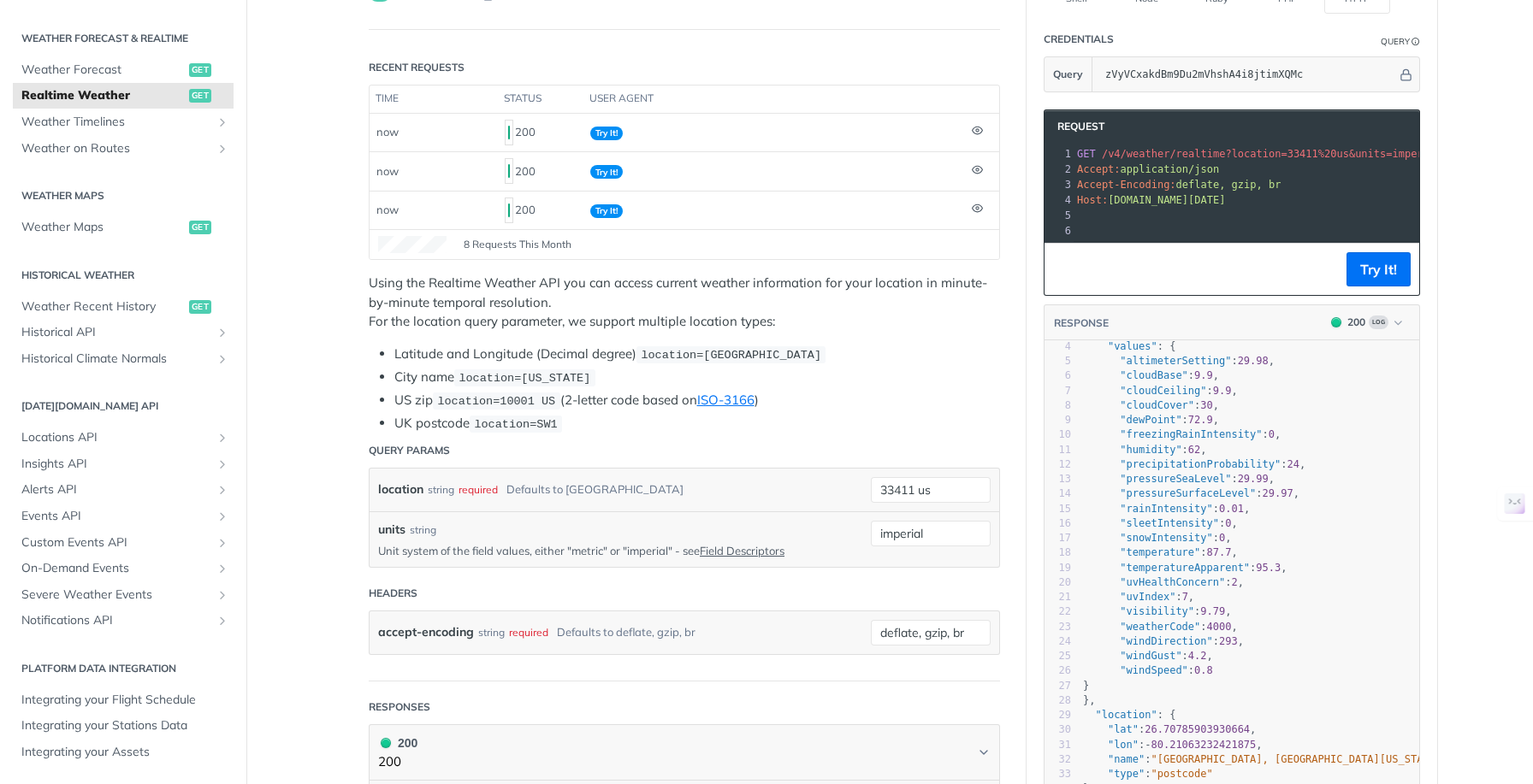
scroll to position [74, 0]
click at [1392, 329] on icon "button" at bounding box center [1398, 323] width 13 height 13
click at [1448, 361] on main "JUMP TO ⌘/ Fundamentals Tomorrow.io APIs Weather Data Layers Core Probabilistic…" at bounding box center [766, 733] width 1533 height 1630
click at [1153, 537] on span ""snowIntensity"" at bounding box center [1165, 538] width 92 height 12
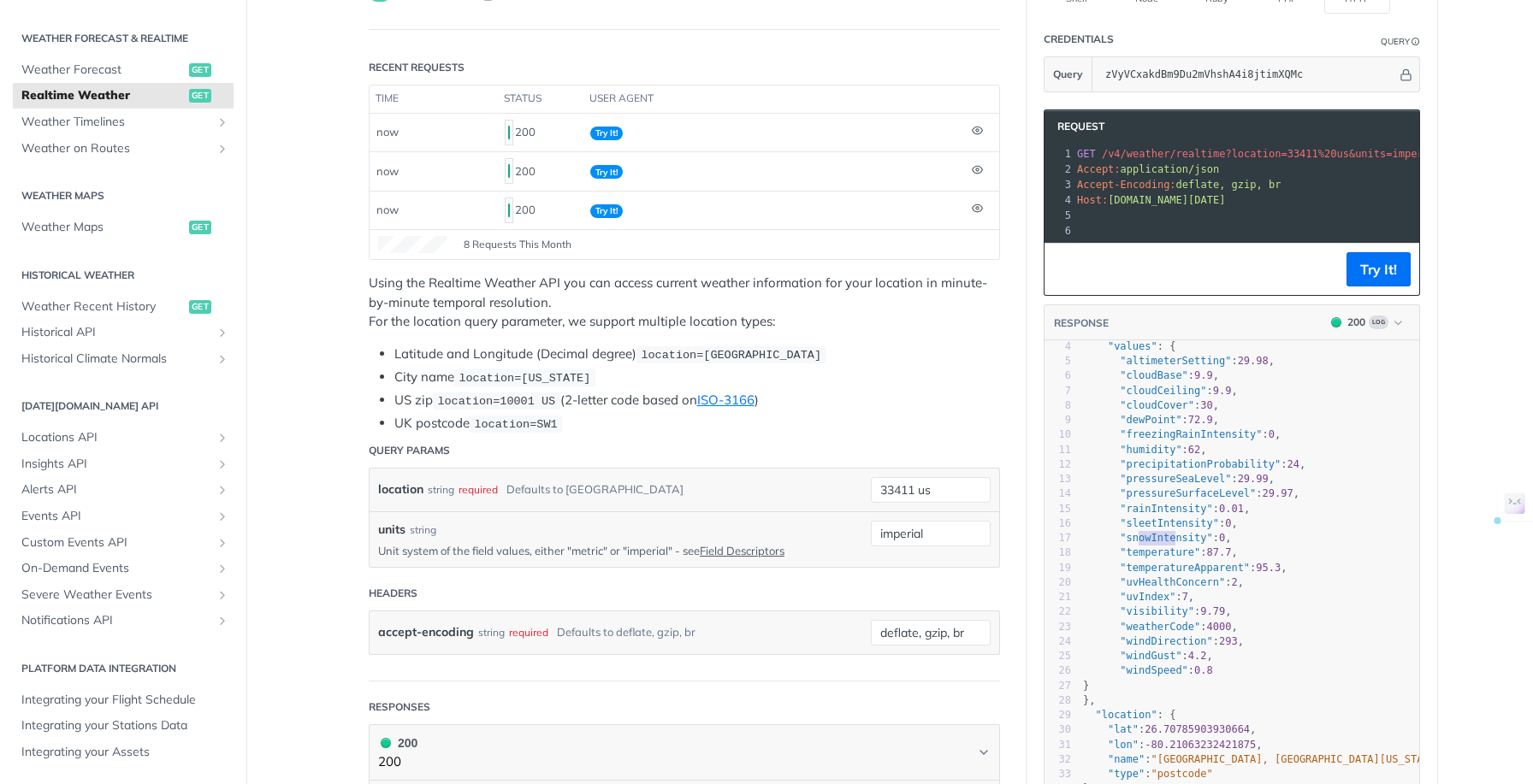
type textarea "owIntensity""
drag, startPoint x: 1134, startPoint y: 536, endPoint x: 1203, endPoint y: 530, distance: 69.3
click at [1203, 532] on span ""snowIntensity"" at bounding box center [1165, 538] width 92 height 12
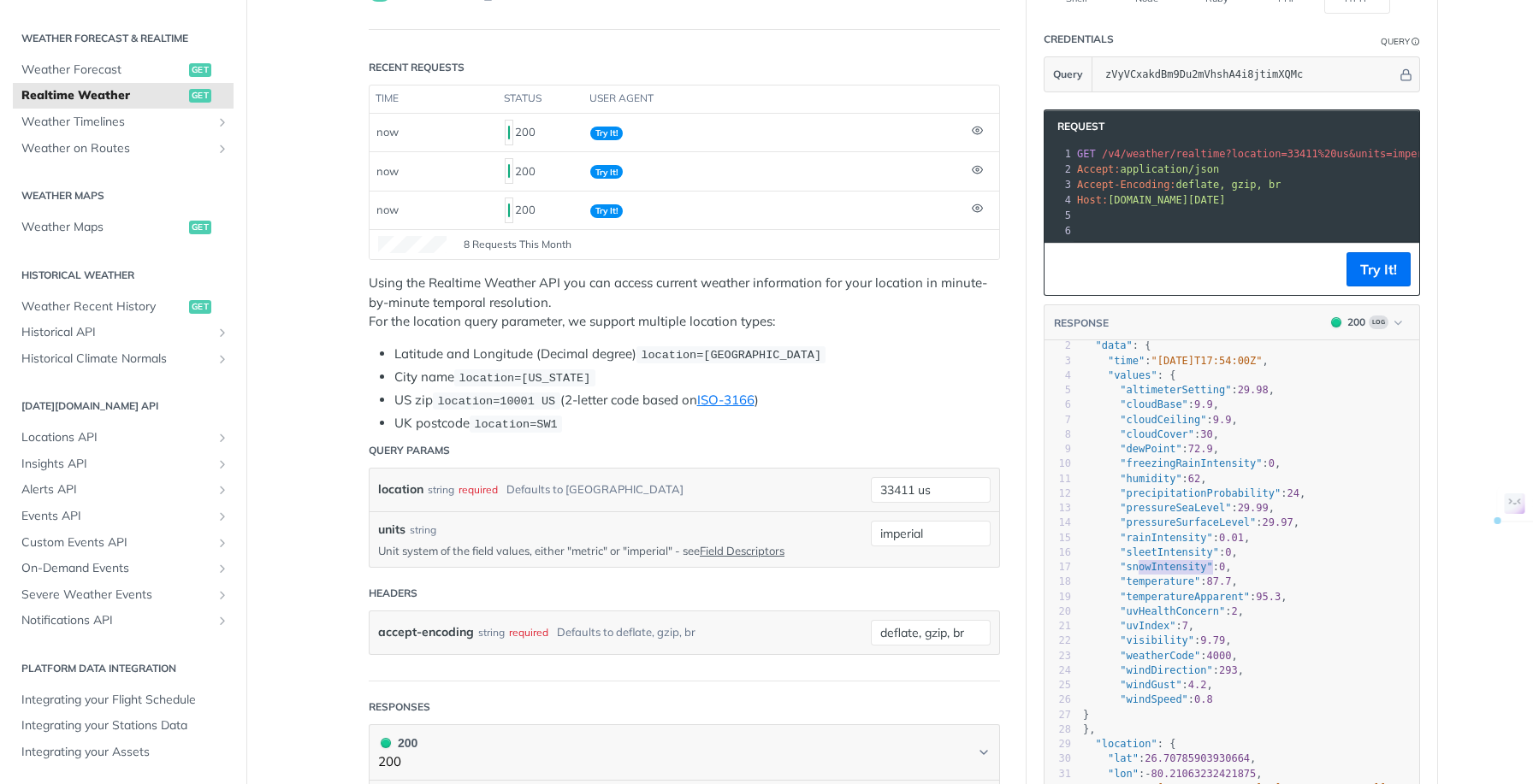
scroll to position [16, 0]
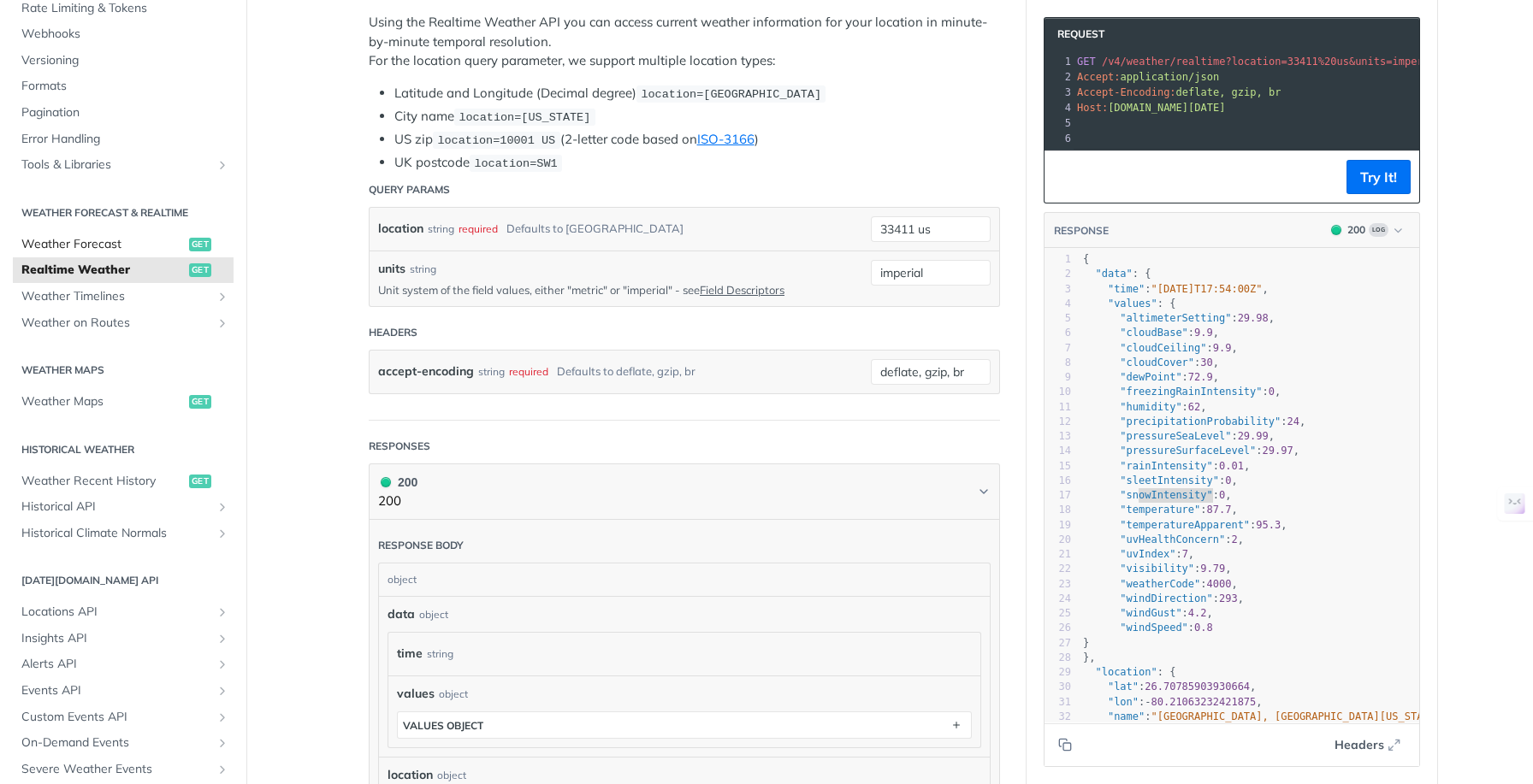
click at [112, 243] on span "Weather Forecast" at bounding box center [103, 245] width 163 height 17
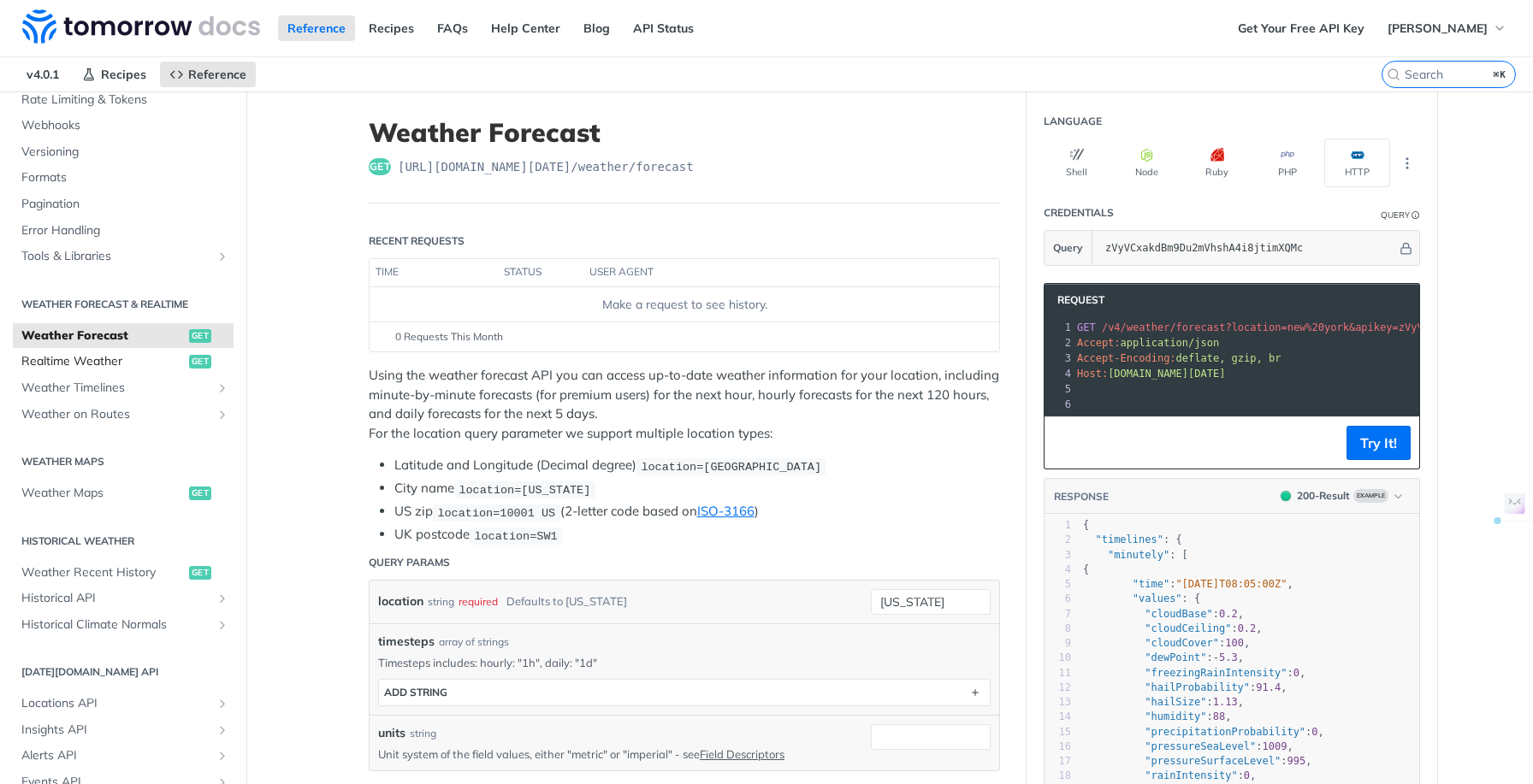
click at [114, 361] on span "Realtime Weather" at bounding box center [103, 362] width 163 height 17
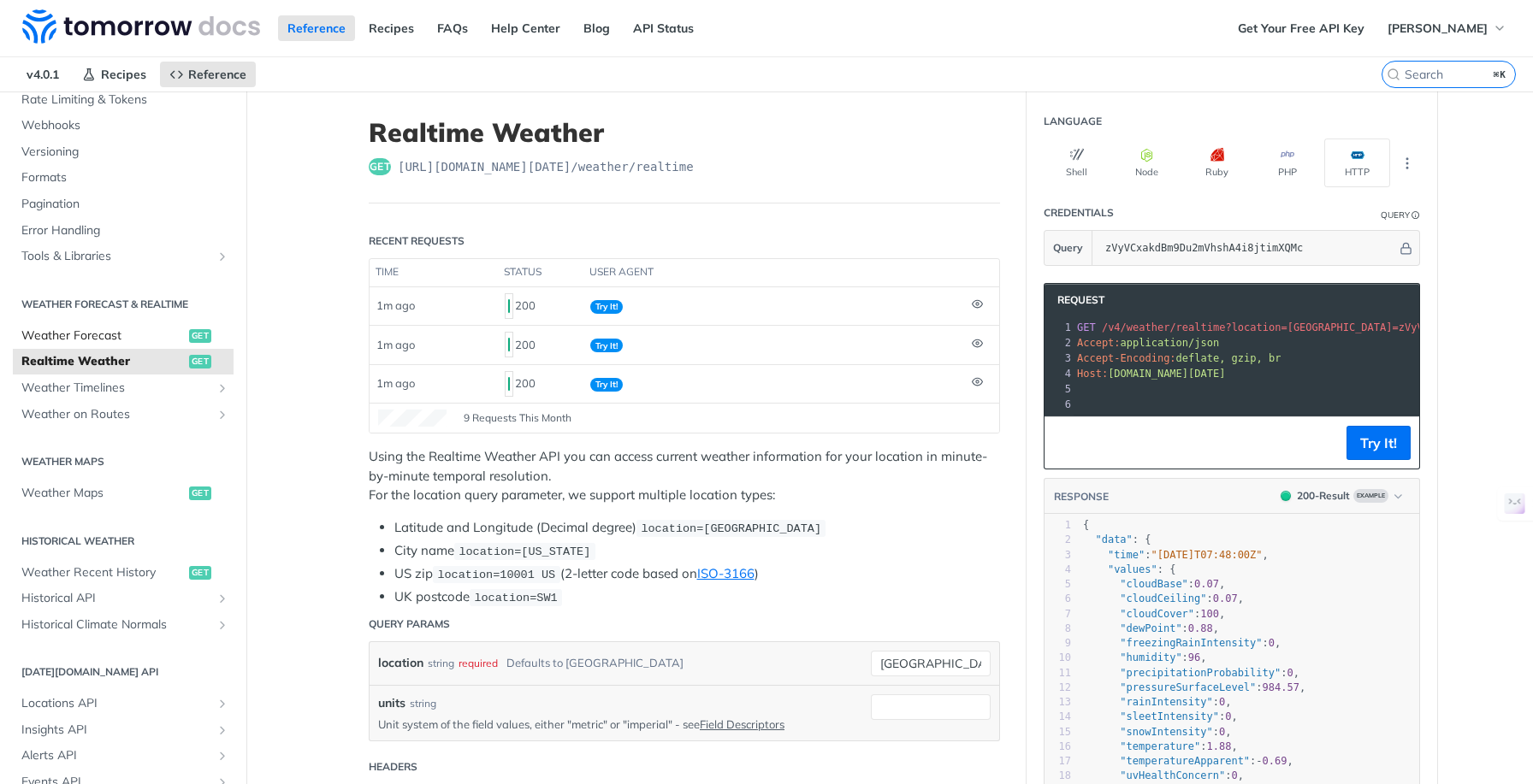
click at [115, 334] on span "Weather Forecast" at bounding box center [103, 336] width 163 height 17
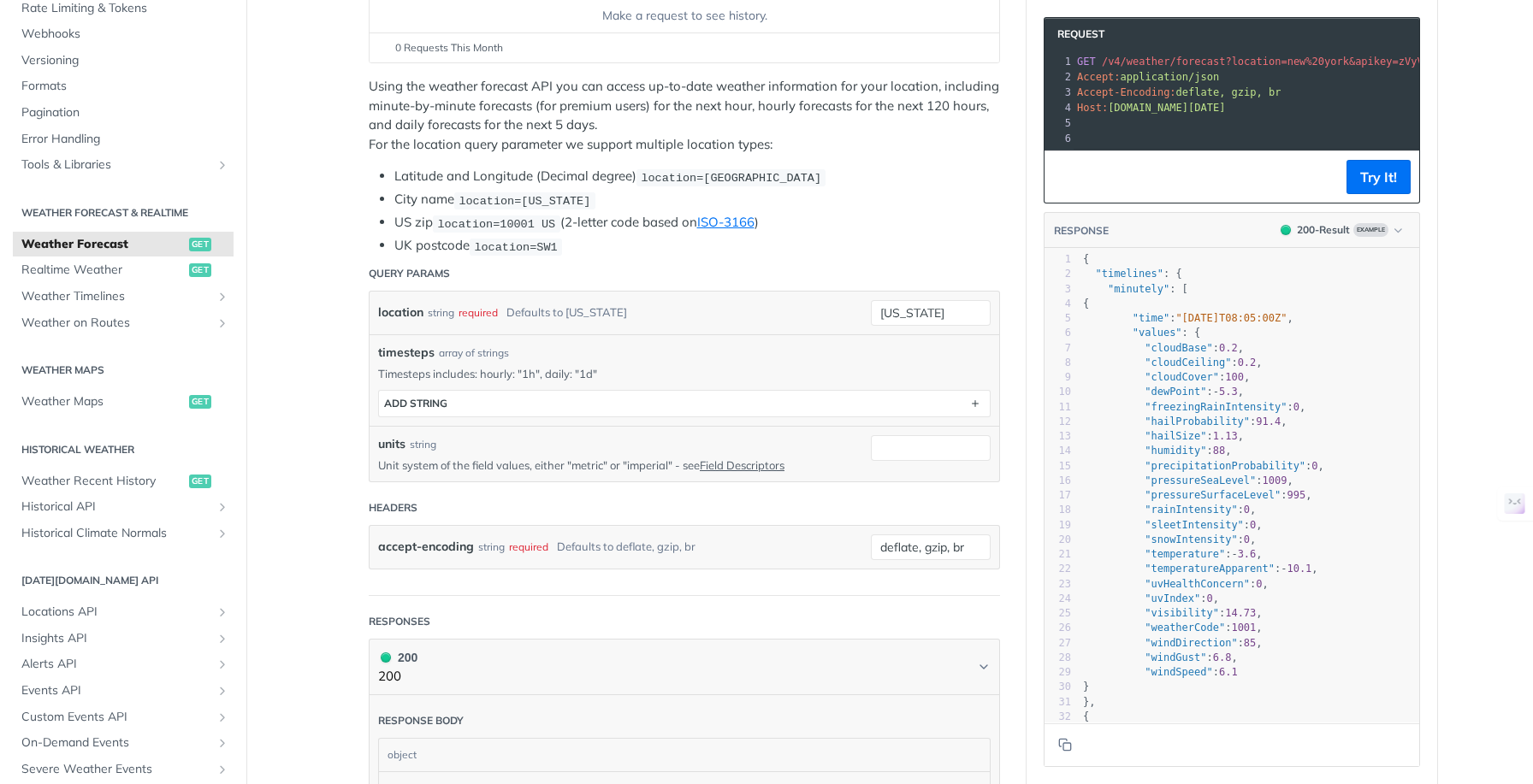
click at [649, 462] on p "Unit system of the field values, either "metric" or "imperial" - see Field Desc…" at bounding box center [611, 466] width 467 height 16
click at [647, 464] on p "Unit system of the field values, either "metric" or "imperial" - see Field Desc…" at bounding box center [611, 466] width 467 height 16
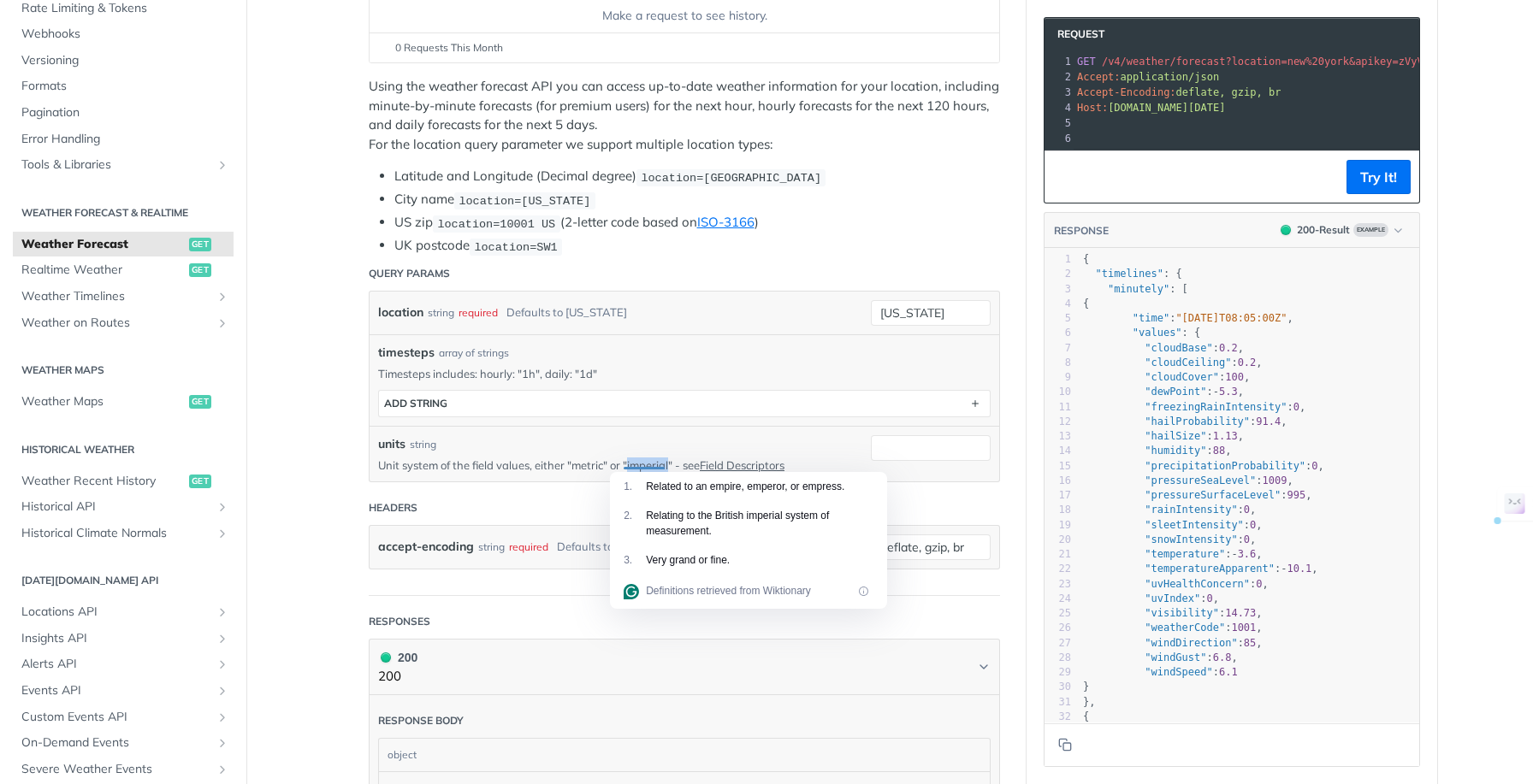
copy p "imperial"
click at [919, 446] on input "units" at bounding box center [930, 448] width 120 height 26
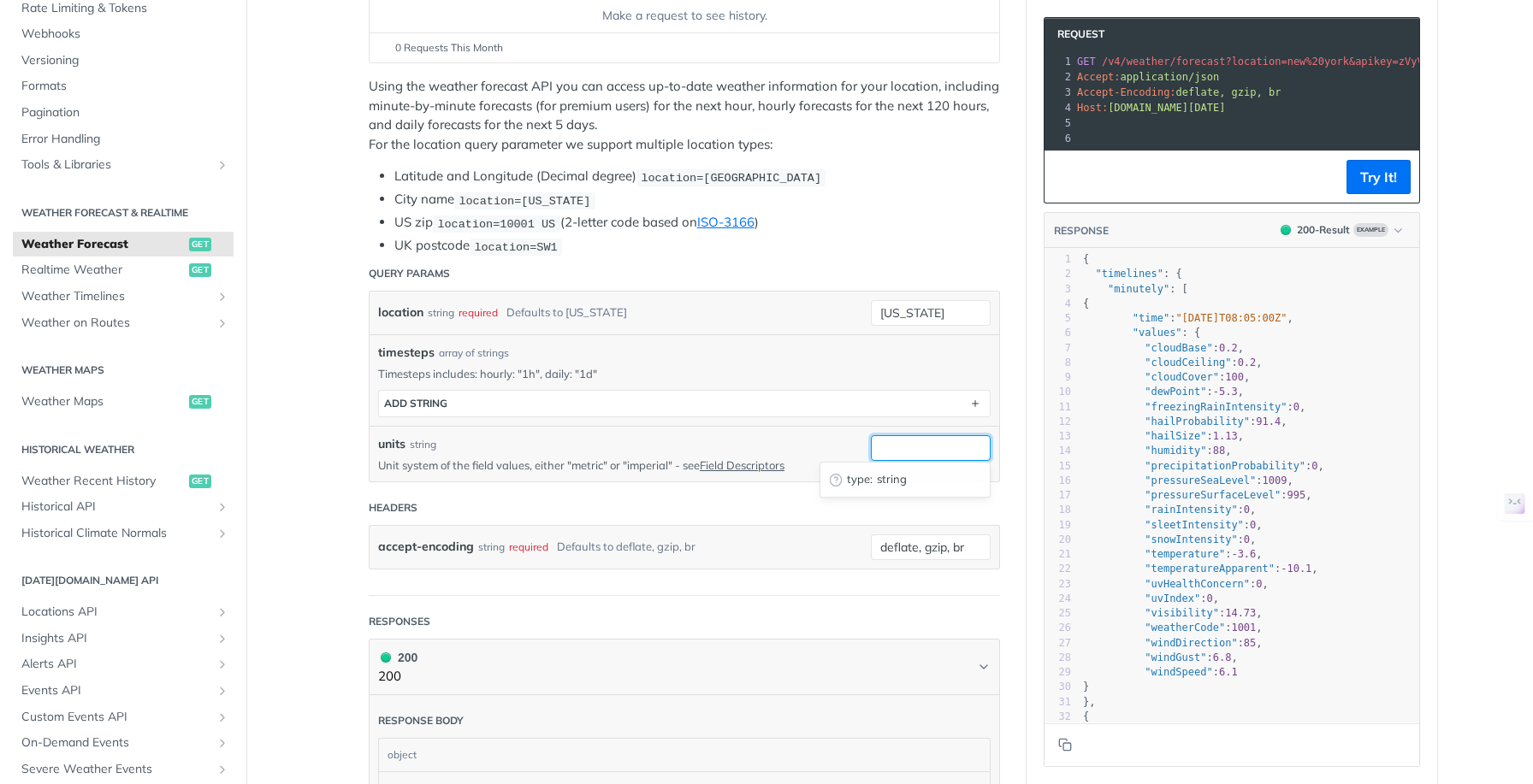
paste input "imperial"
type input "imperial"
click at [934, 312] on input "new york" at bounding box center [930, 313] width 120 height 26
drag, startPoint x: 956, startPoint y: 307, endPoint x: 819, endPoint y: 307, distance: 137.0
click at [819, 307] on div "location string required Defaults to new york new york required type : string U…" at bounding box center [684, 313] width 613 height 26
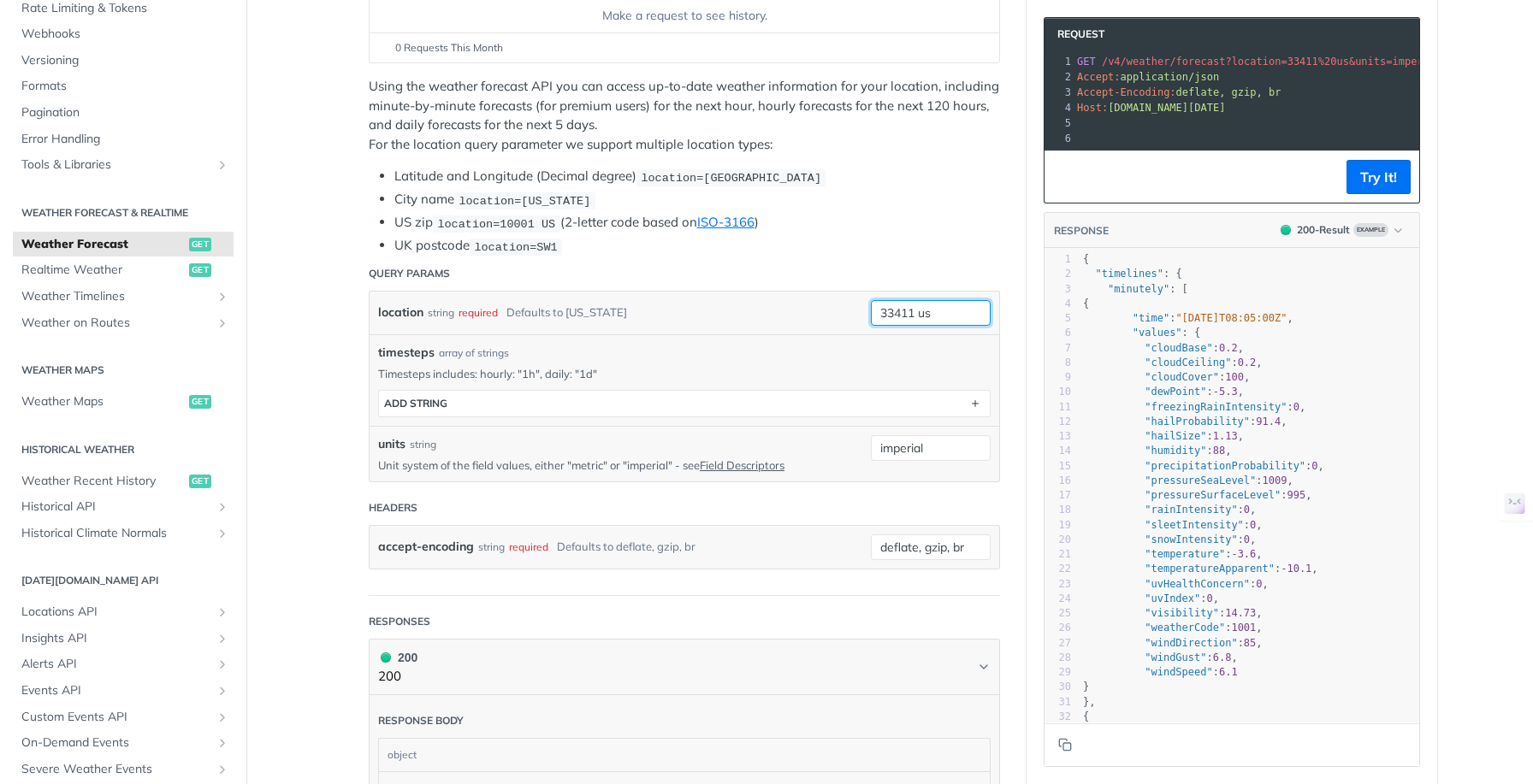
type input "33411 us"
click at [925, 222] on li "US zip location=10001 US (2-letter code based on ISO-3166 )" at bounding box center [697, 223] width 606 height 20
click at [1370, 193] on button "Try It!" at bounding box center [1379, 177] width 64 height 34
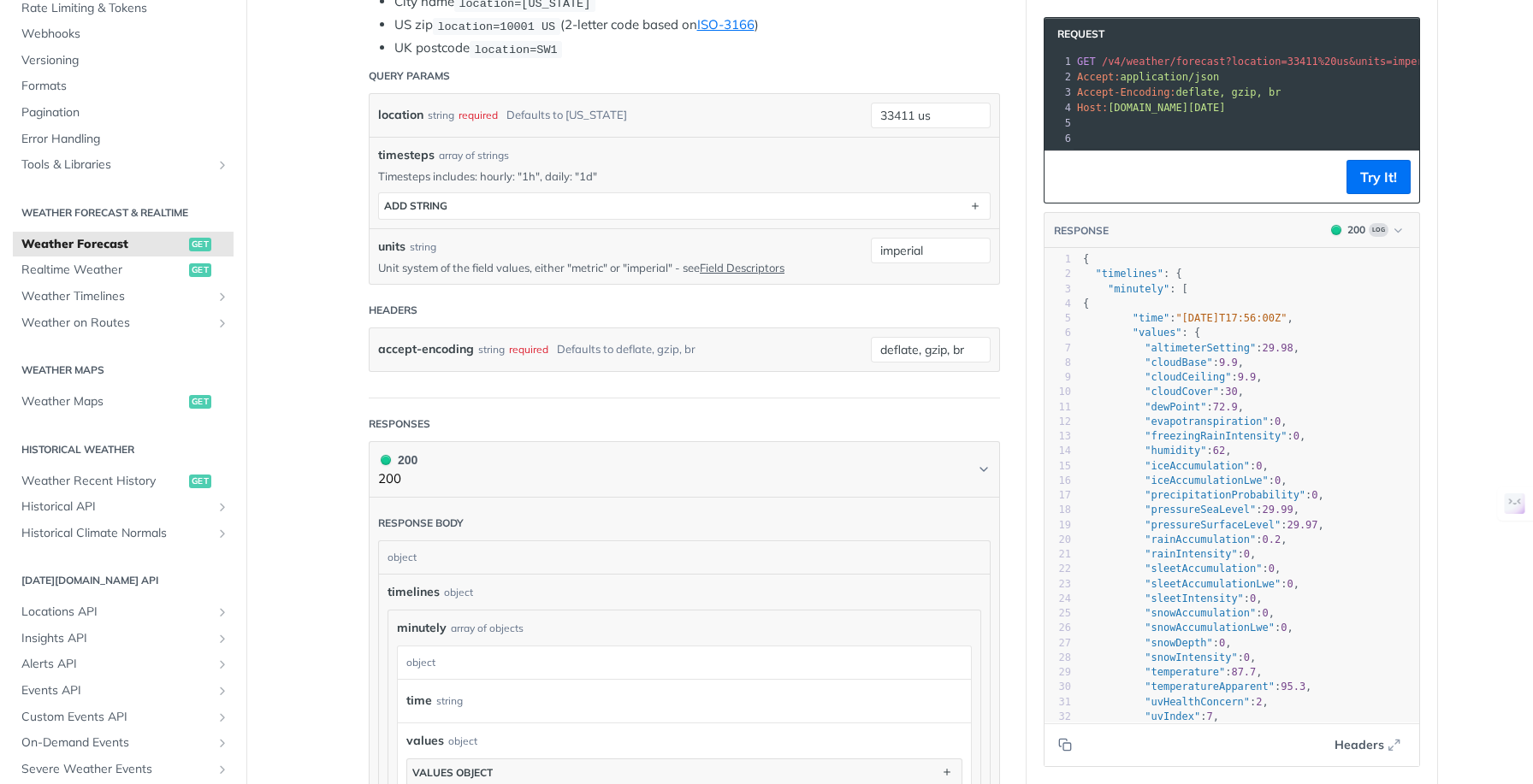
scroll to position [3, 0]
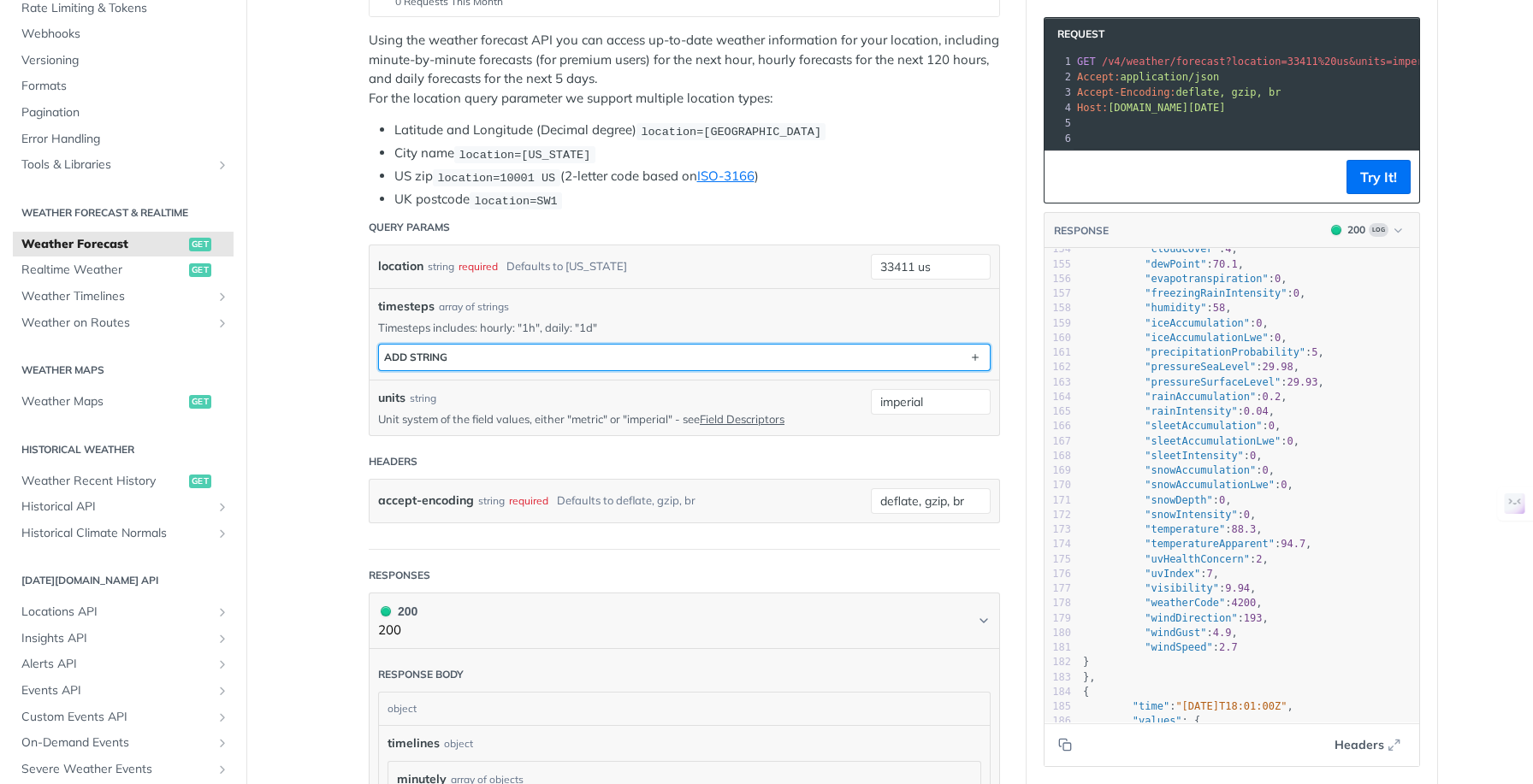
click at [489, 356] on button "ADD string" at bounding box center [684, 358] width 611 height 26
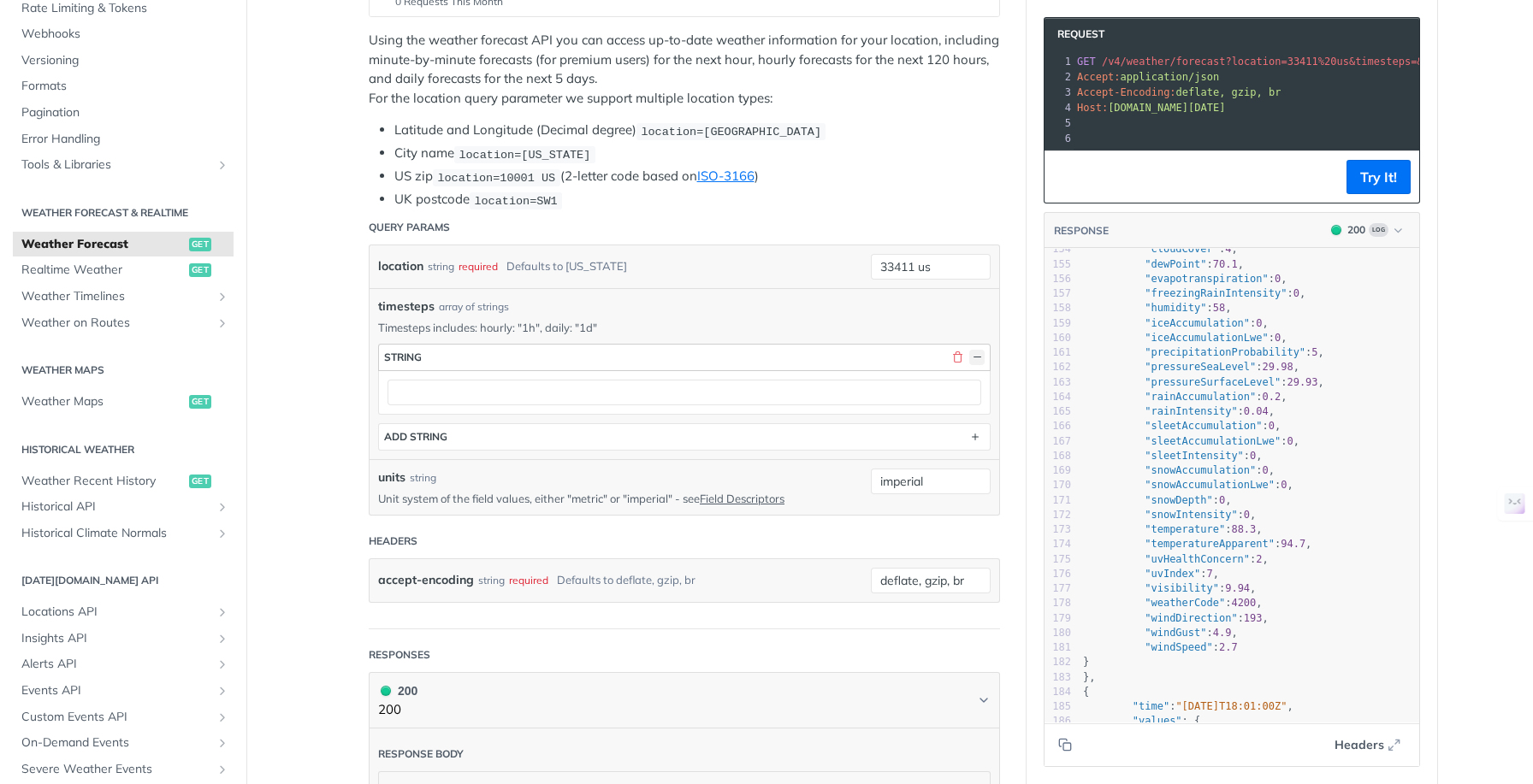
click at [973, 354] on button "button" at bounding box center [977, 358] width 16 height 16
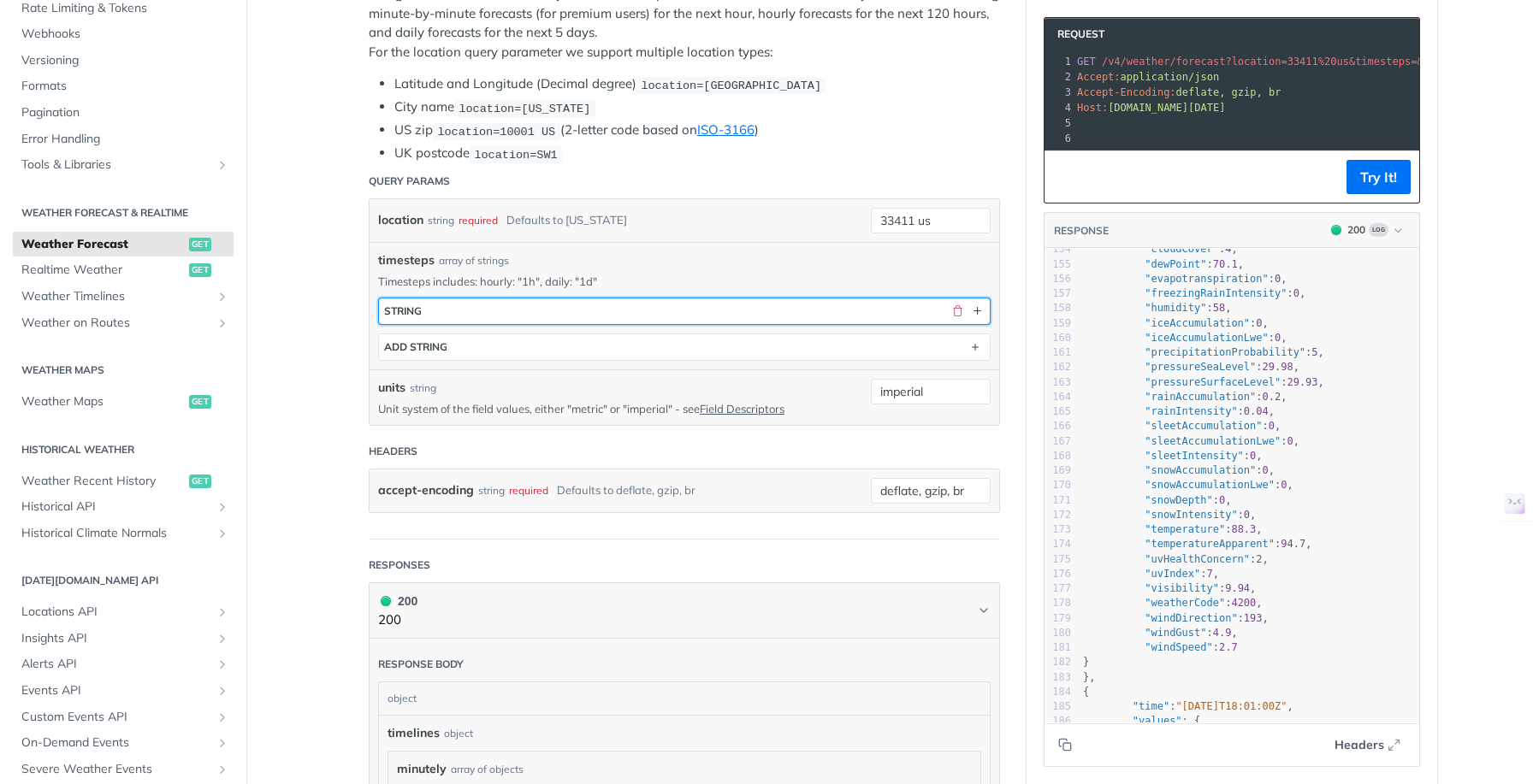
click at [419, 306] on button "string" at bounding box center [684, 311] width 611 height 26
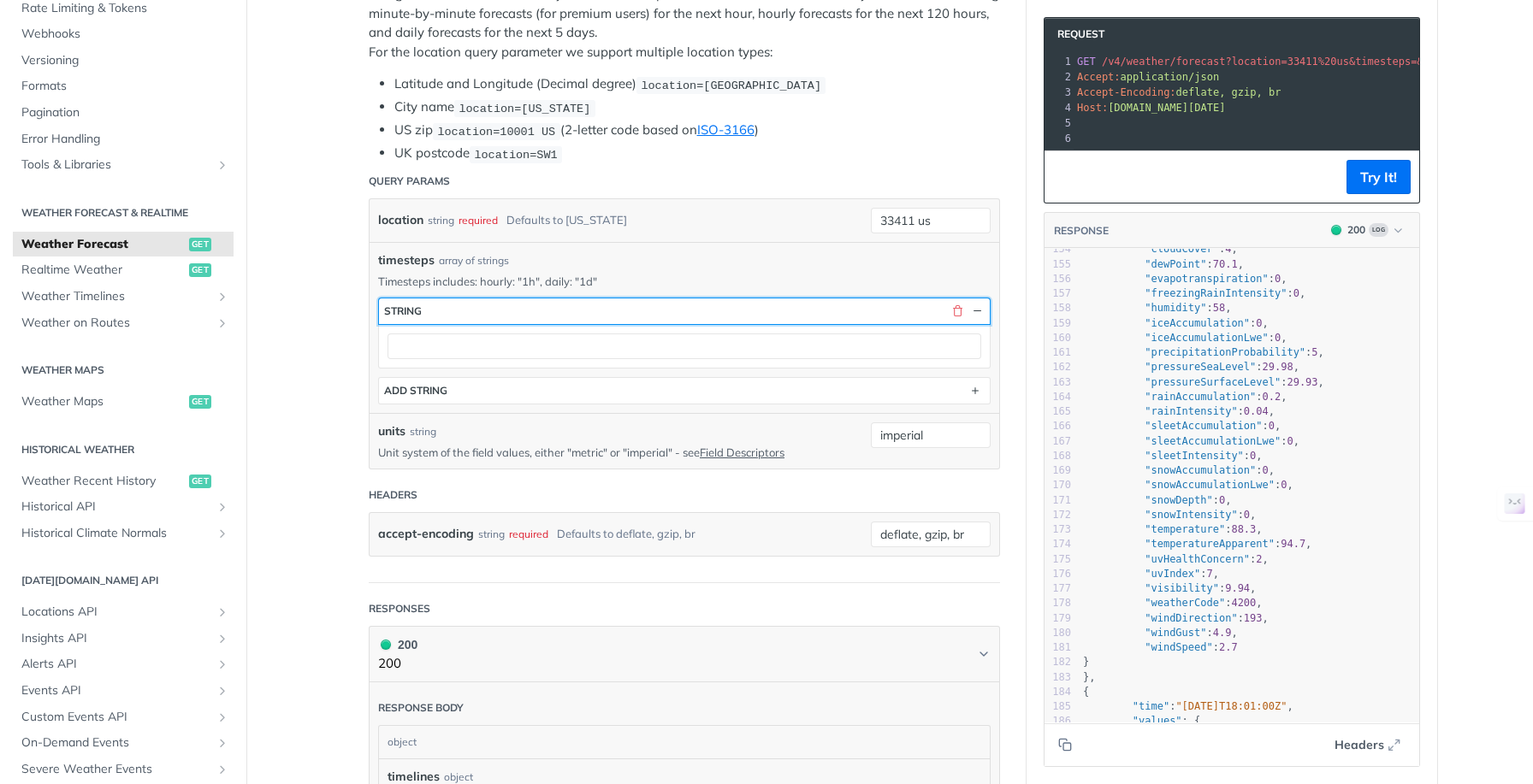
click at [440, 305] on button "string" at bounding box center [684, 311] width 611 height 26
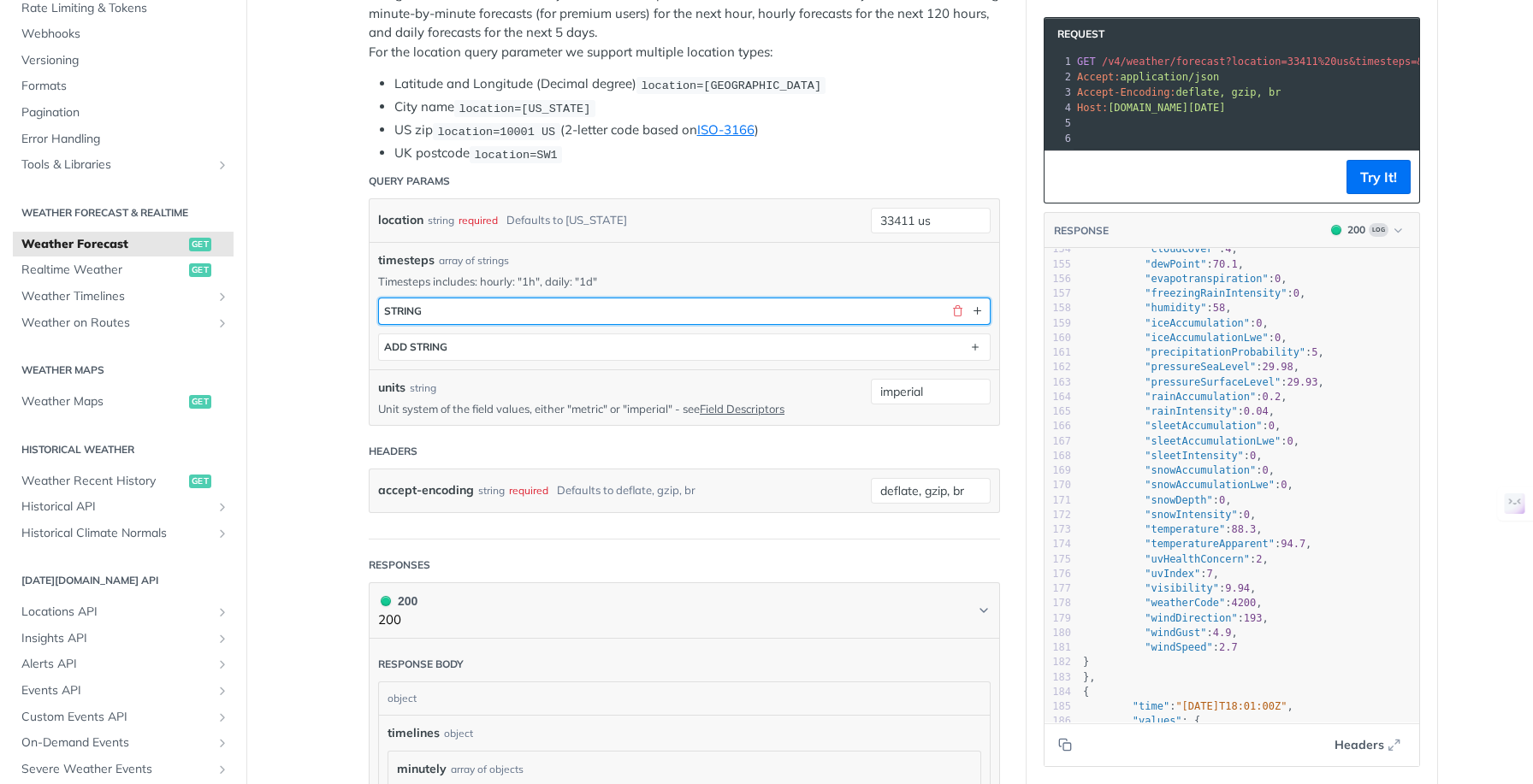
click at [440, 305] on button "string" at bounding box center [684, 311] width 611 height 26
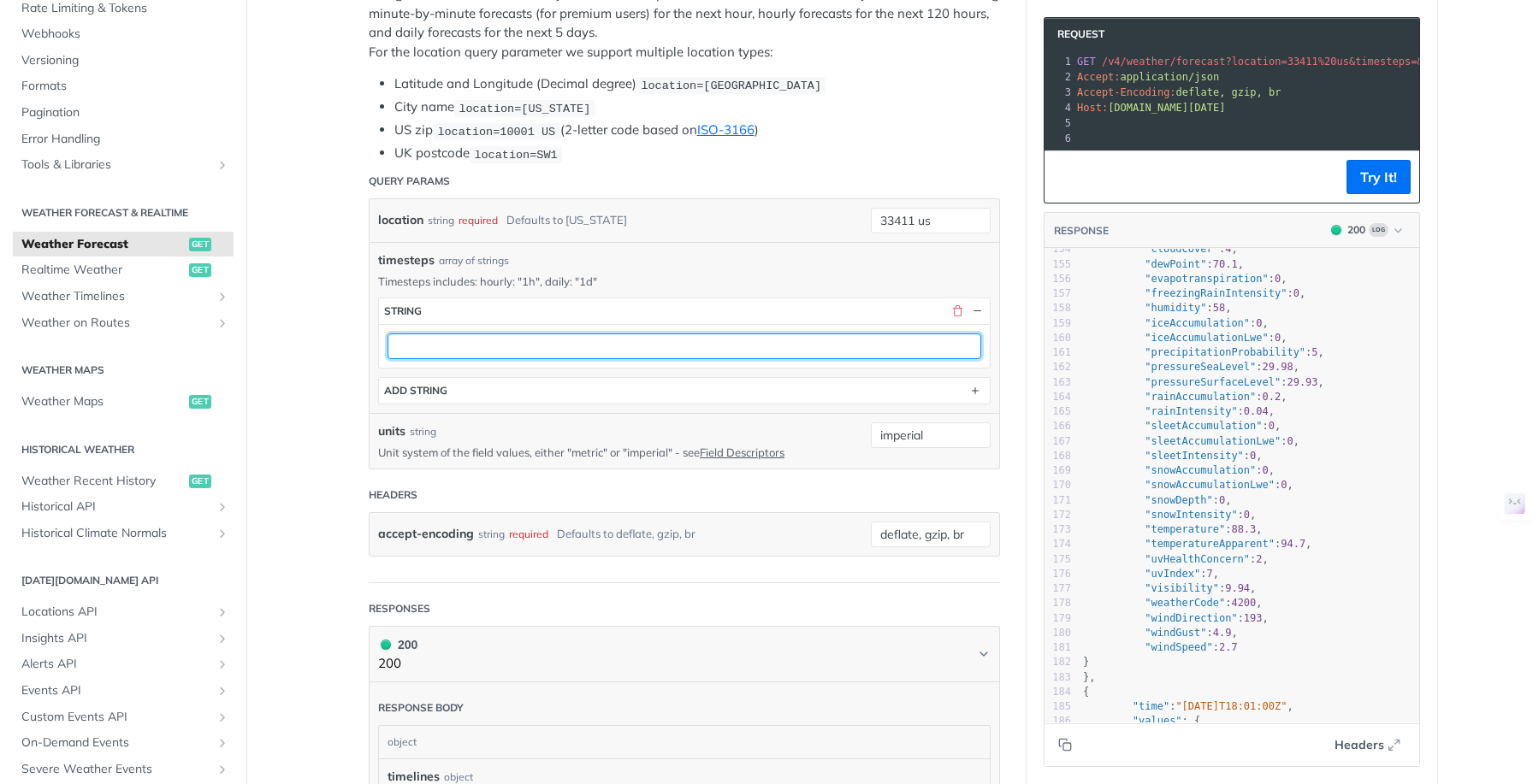
click at [434, 346] on input "text" at bounding box center [684, 347] width 594 height 26
type input "1h"
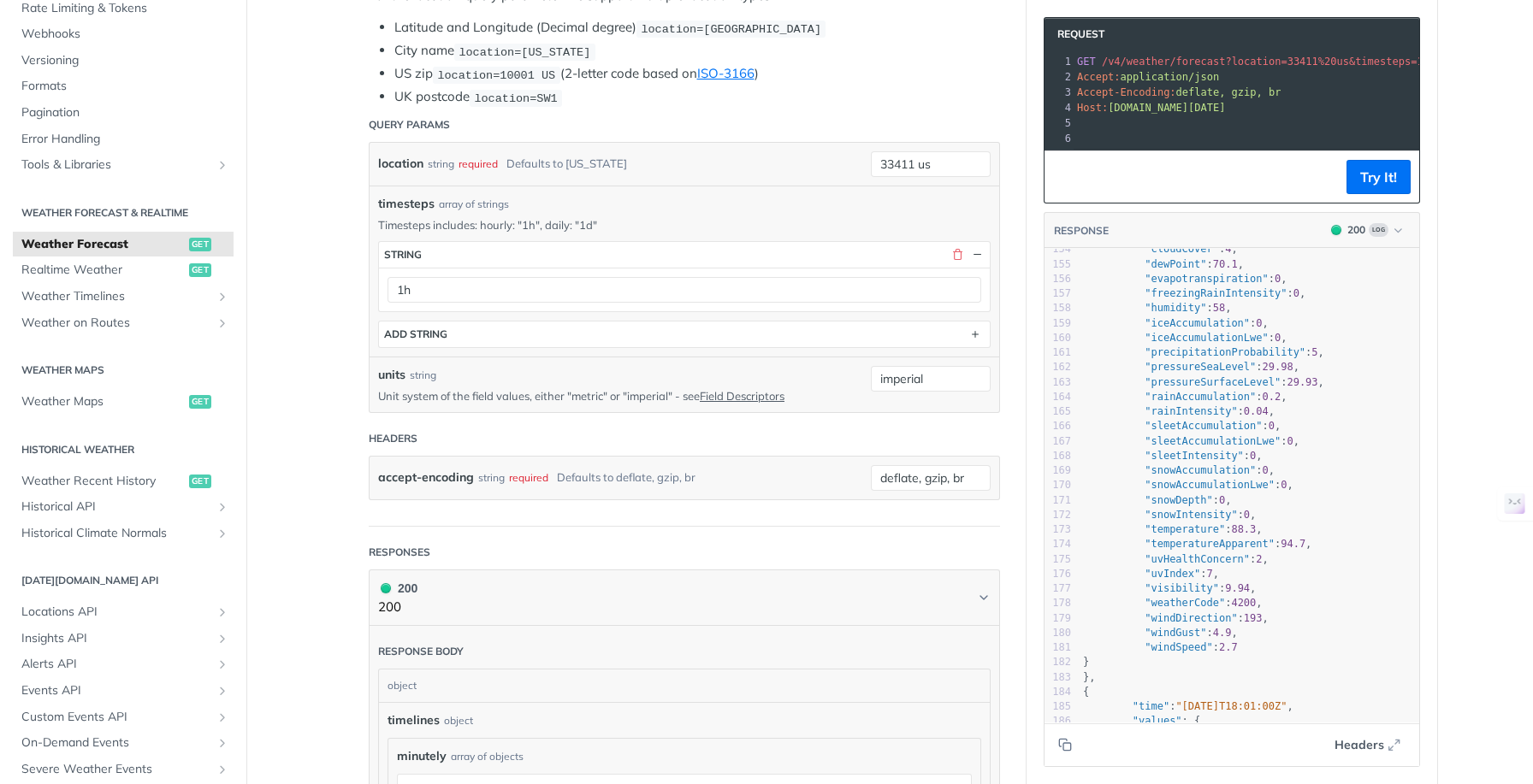
scroll to position [442, 0]
click at [304, 323] on main "JUMP TO ⌘/ Fundamentals Tomorrow.io APIs Weather Data Layers Core Probabilistic…" at bounding box center [766, 753] width 1533 height 2206
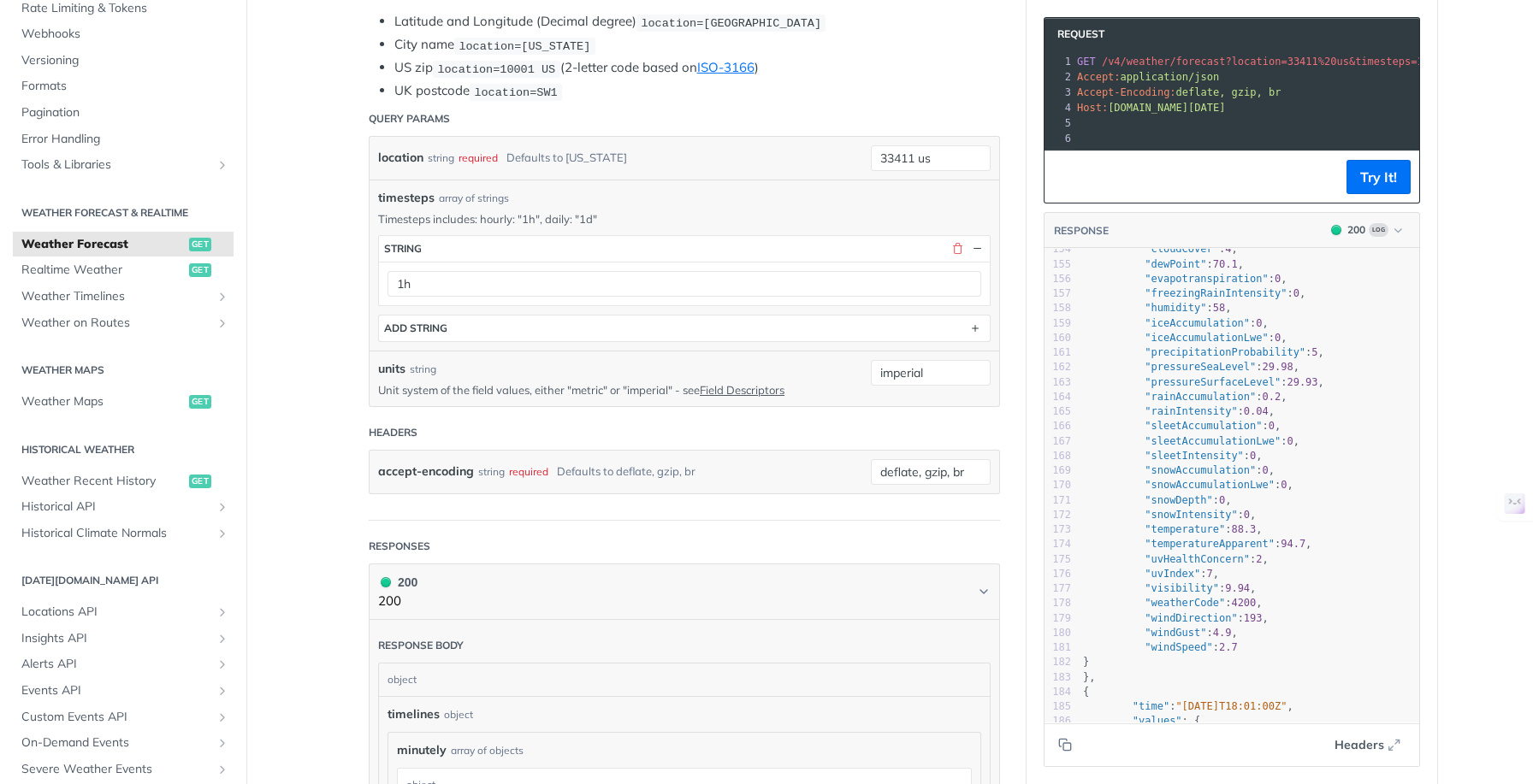
scroll to position [445, 0]
click at [305, 321] on main "JUMP TO ⌘/ Fundamentals Tomorrow.io APIs Weather Data Layers Core Probabilistic…" at bounding box center [766, 750] width 1533 height 2206
click at [1375, 187] on button "Try It!" at bounding box center [1379, 177] width 64 height 34
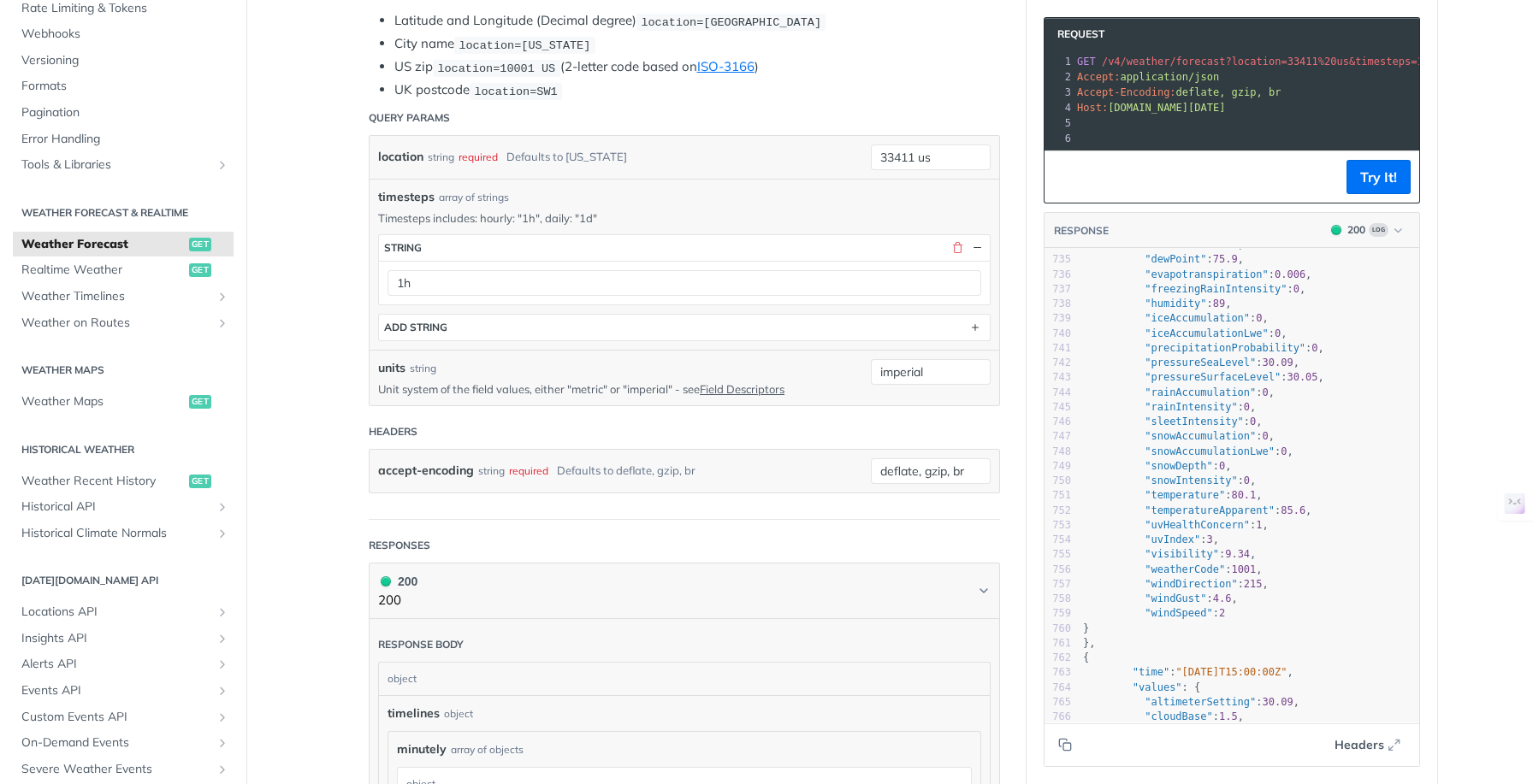
scroll to position [10772, 0]
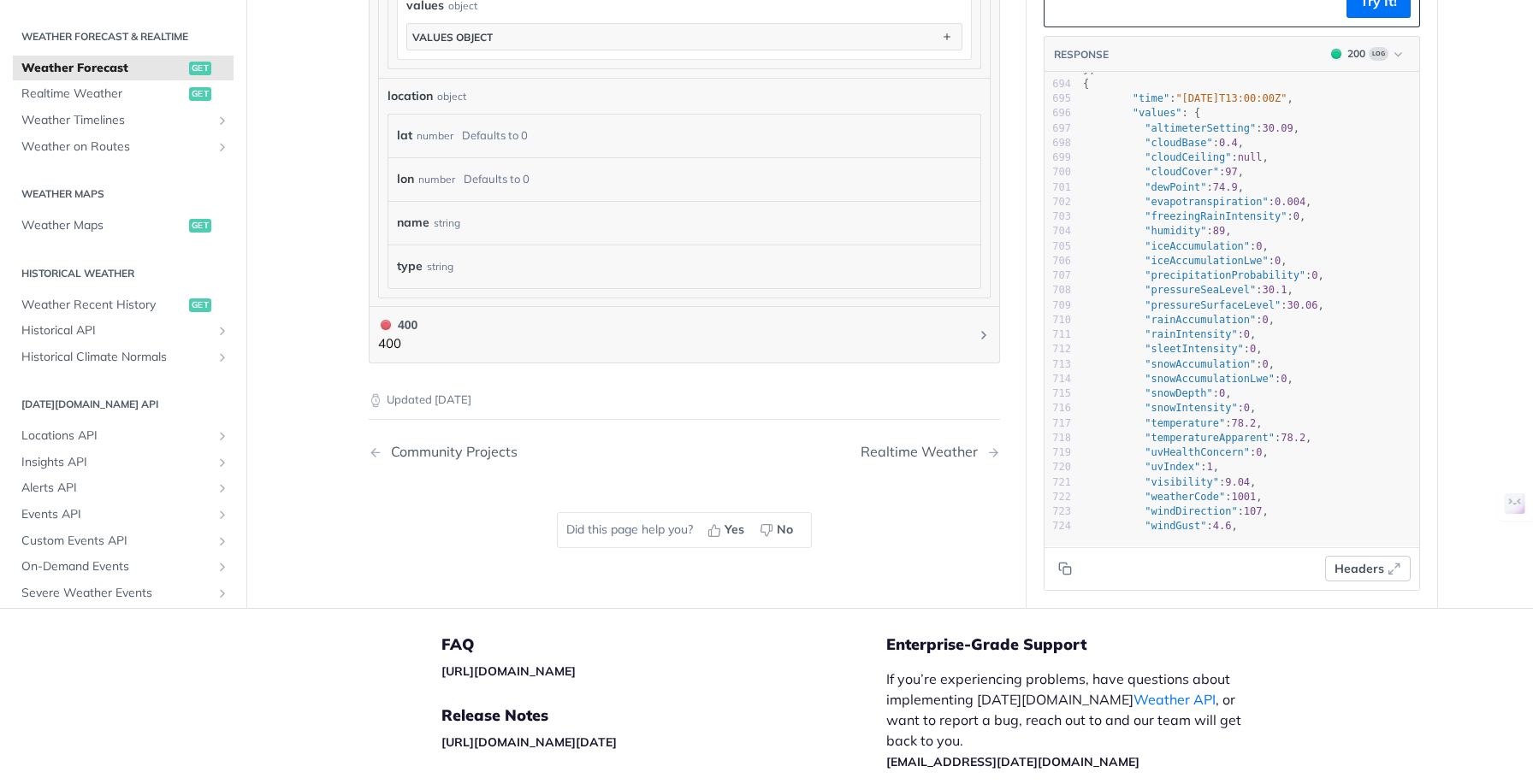
click at [1373, 568] on span "Headers" at bounding box center [1360, 568] width 50 height 18
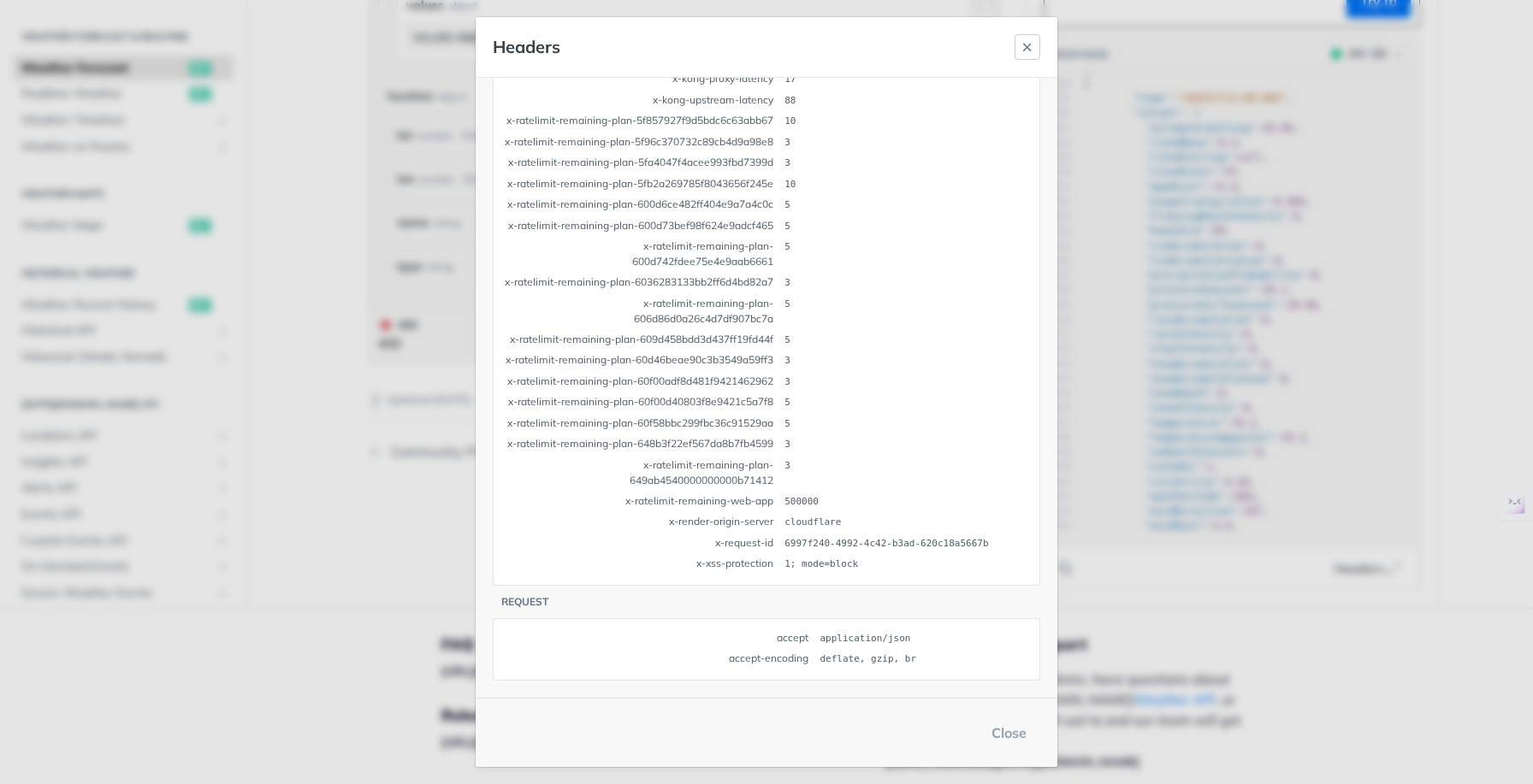
click at [1024, 50] on icon "button" at bounding box center [1027, 47] width 14 height 14
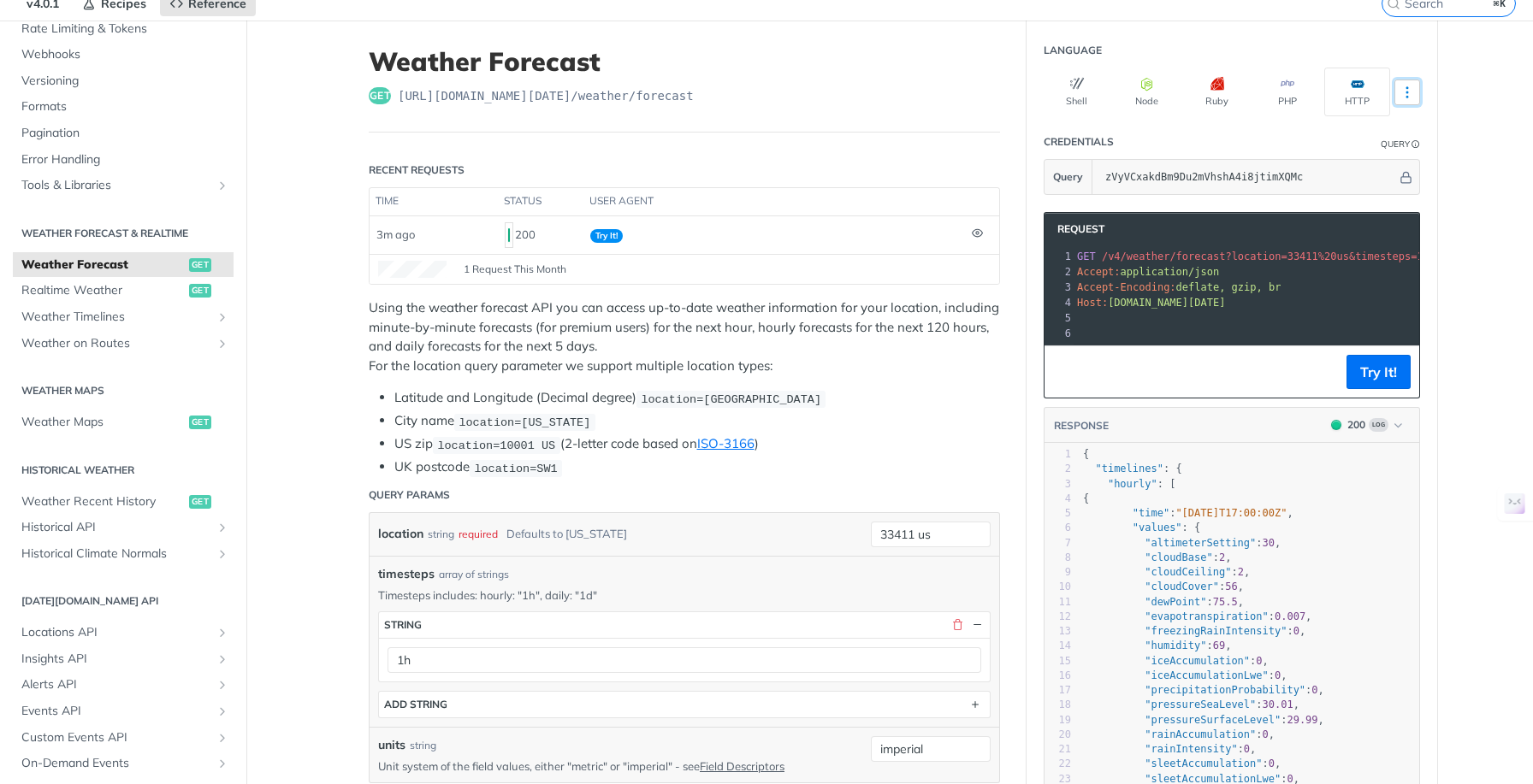
click at [1402, 97] on icon "More ellipsis" at bounding box center [1407, 92] width 16 height 16
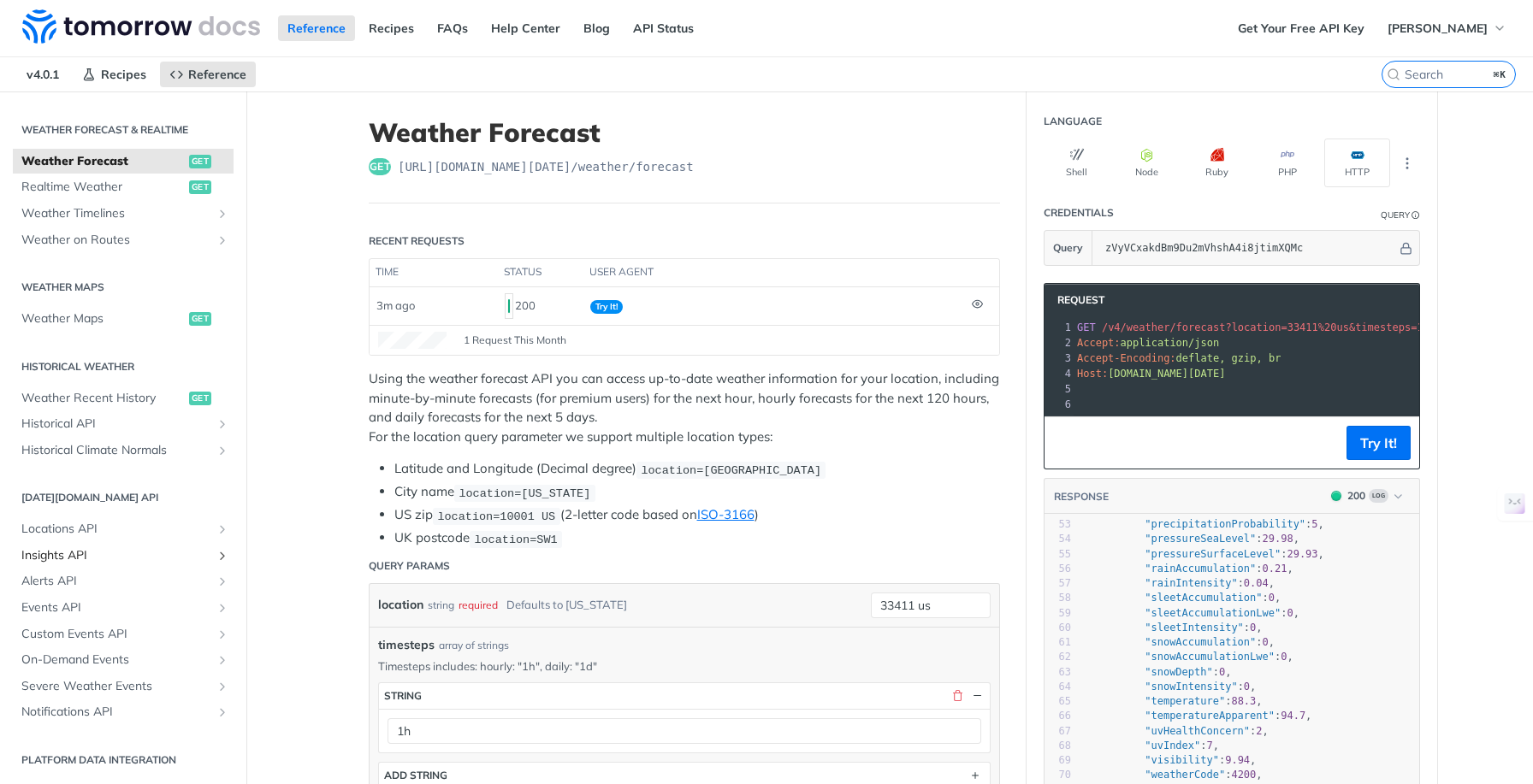
click at [73, 555] on span "Insights API" at bounding box center [116, 556] width 190 height 17
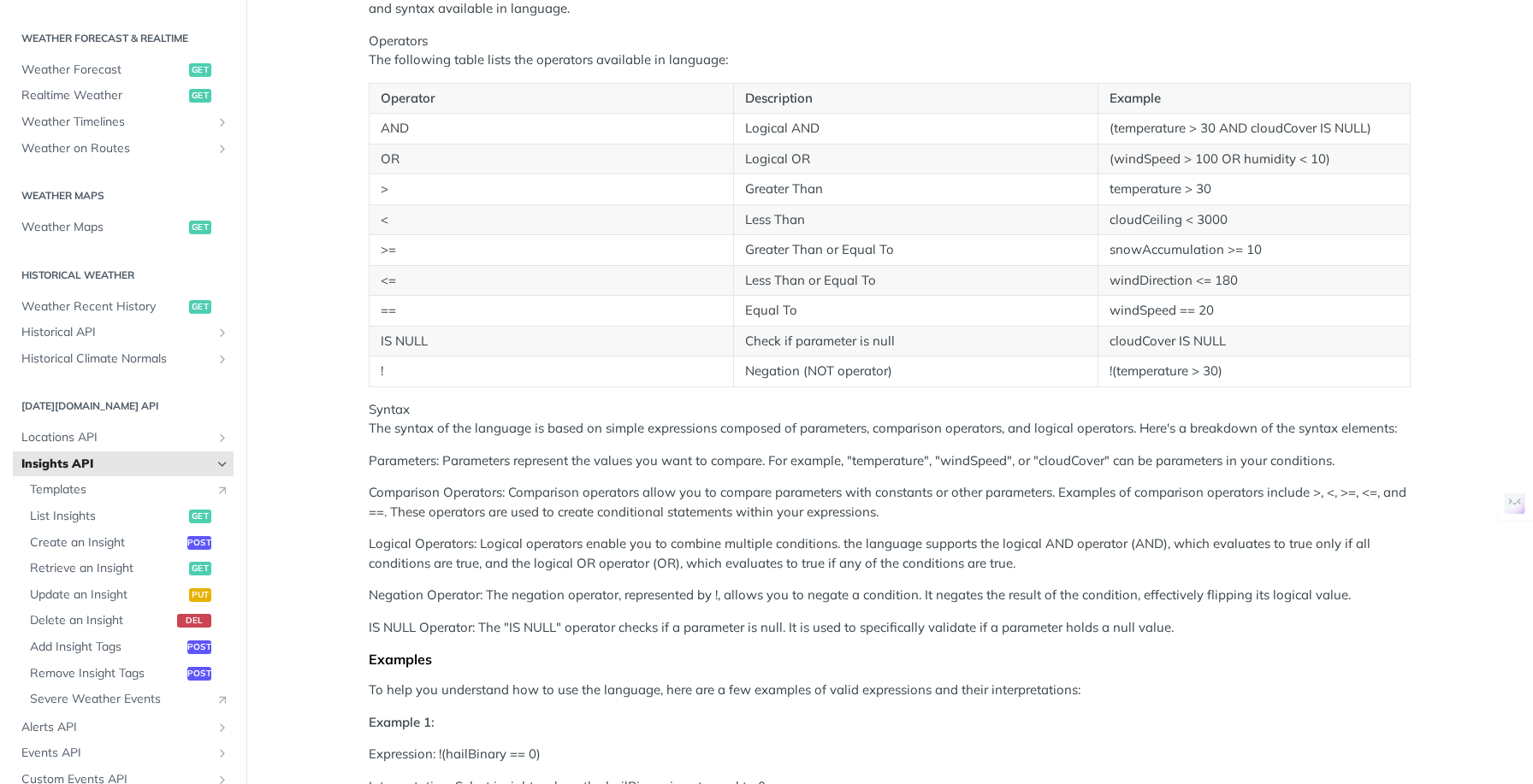
scroll to position [423, 0]
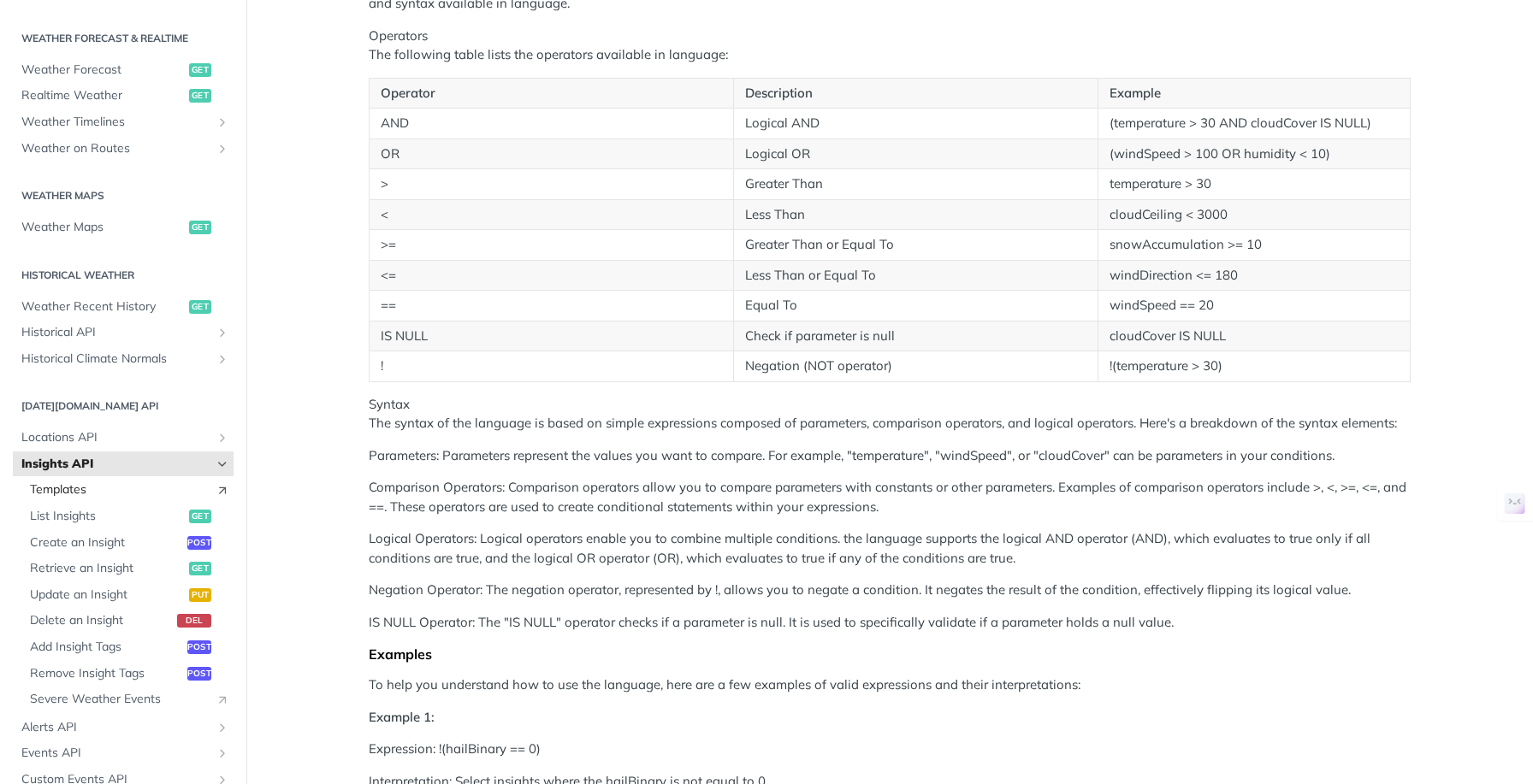
click at [78, 489] on span "Templates" at bounding box center [118, 490] width 177 height 17
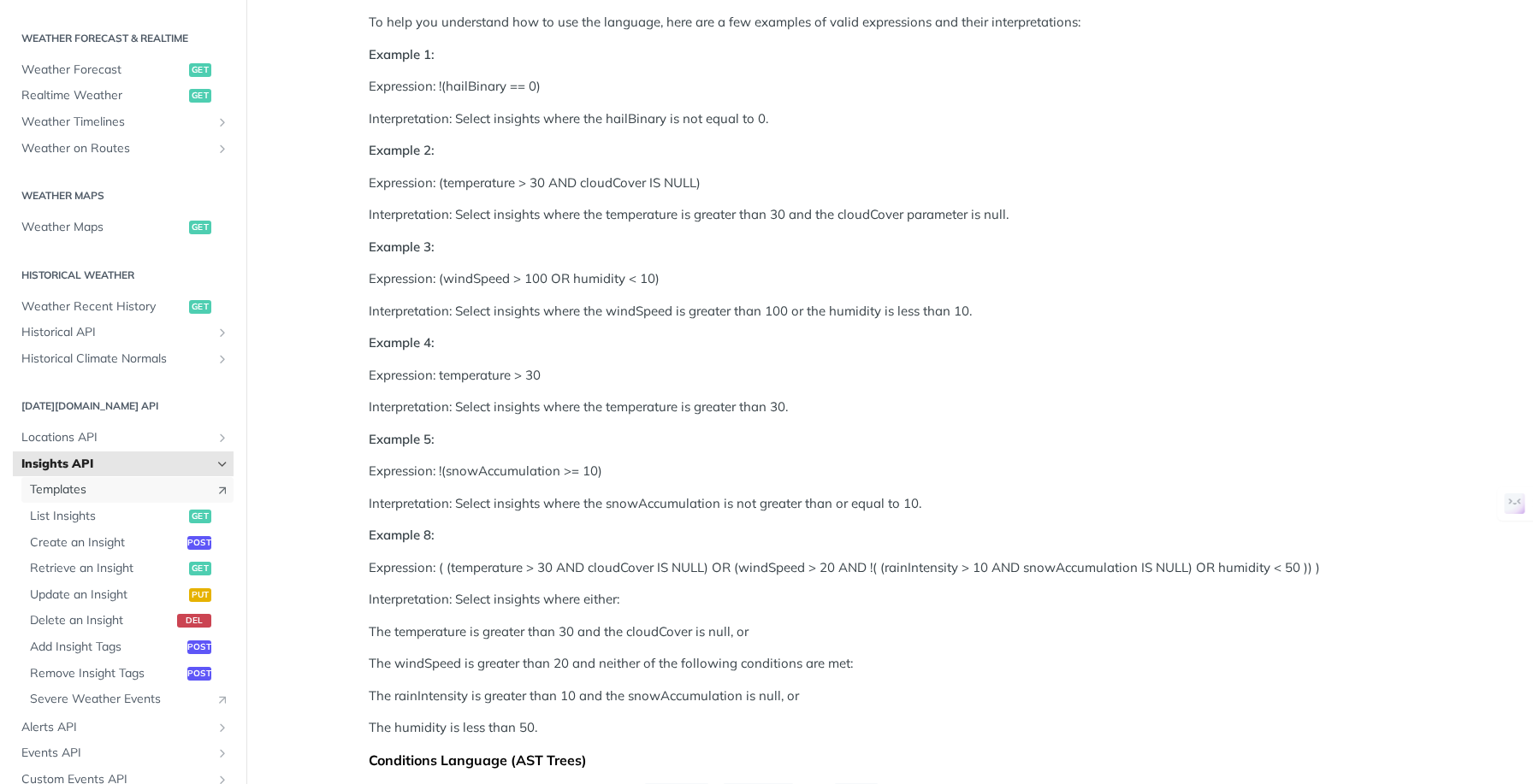
scroll to position [1088, 0]
click at [1021, 411] on p "Interpretation: Select insights where the temperature is greater than 30." at bounding box center [889, 405] width 1042 height 20
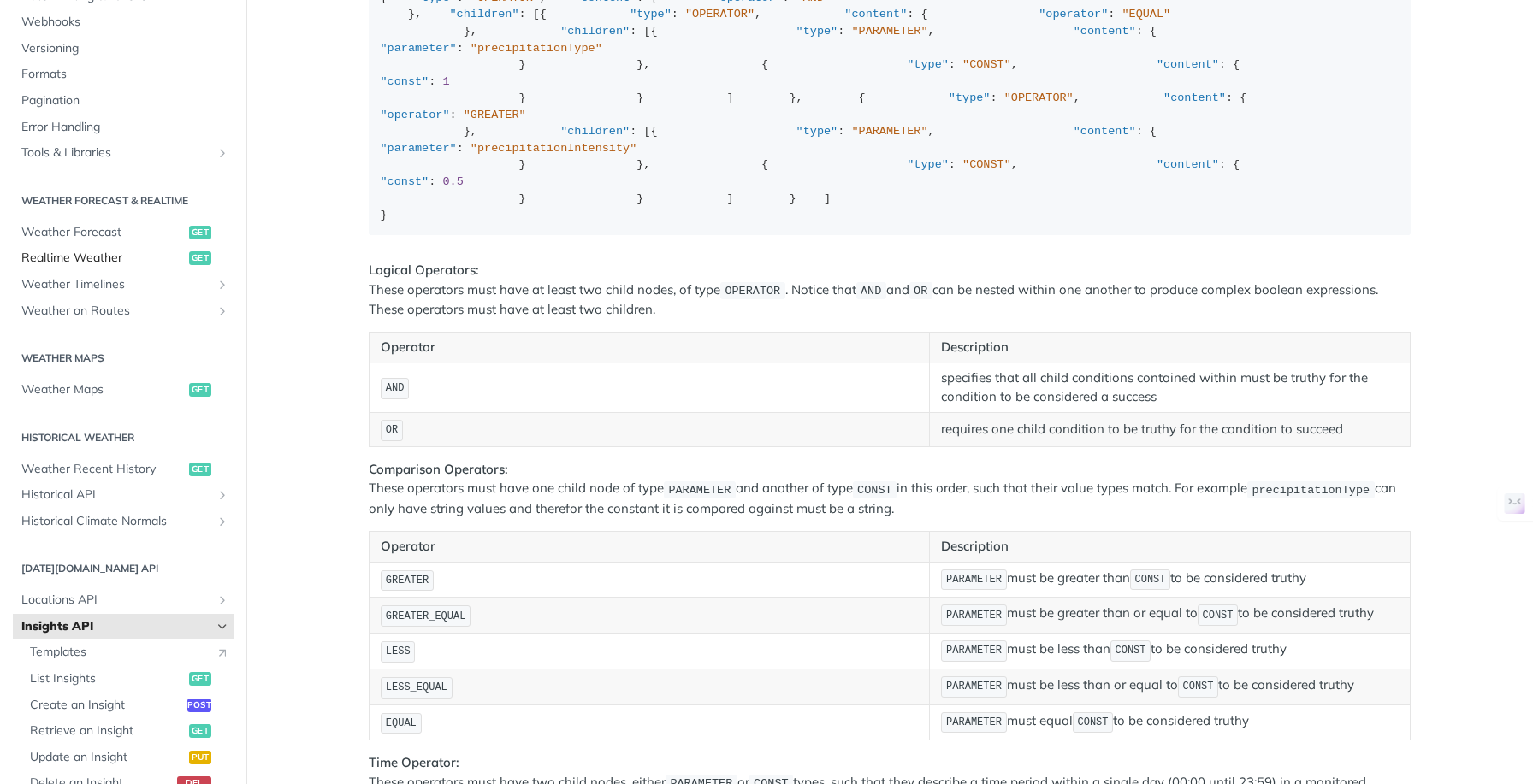
scroll to position [186, 0]
click at [100, 257] on span "Realtime Weather" at bounding box center [103, 262] width 163 height 17
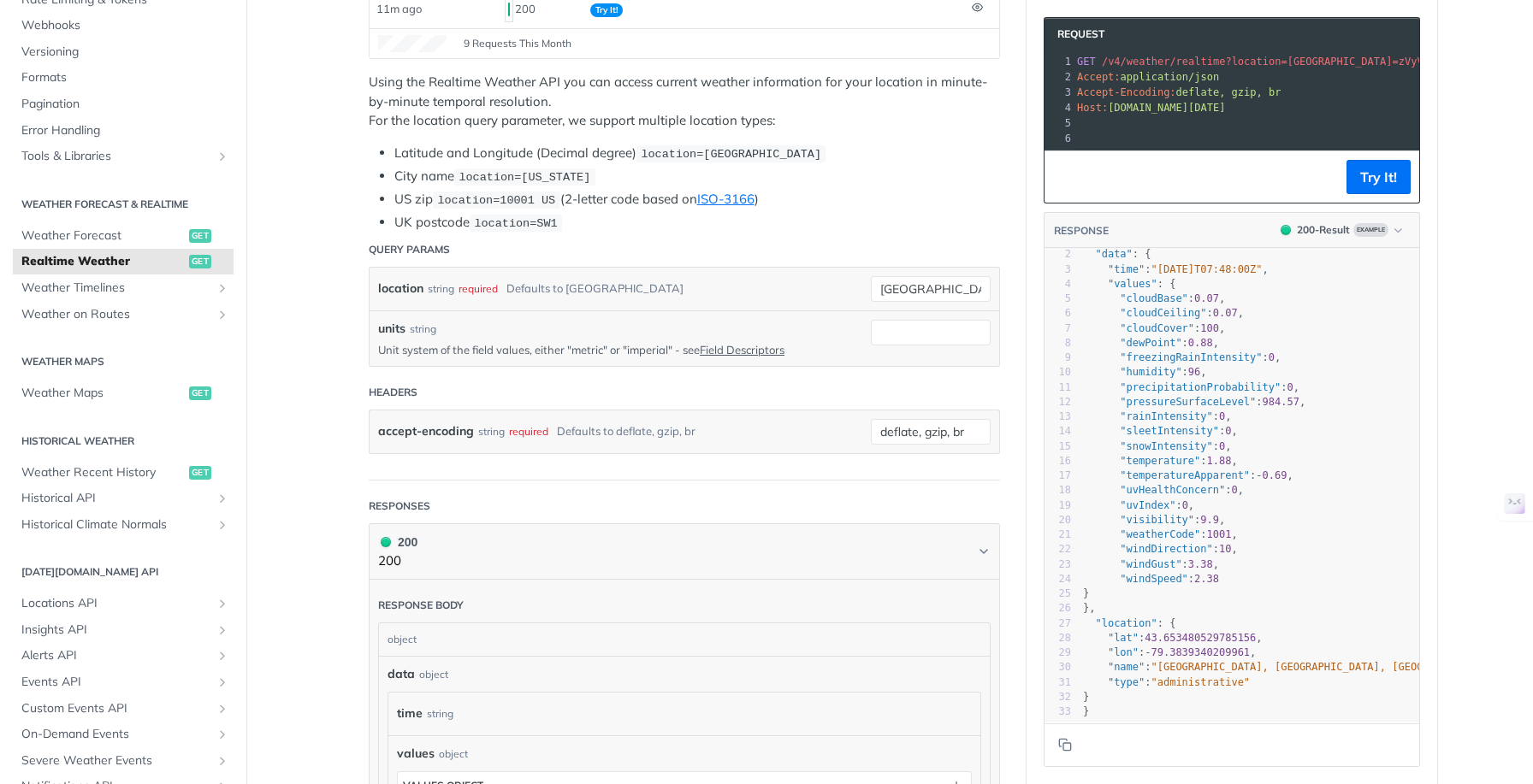
scroll to position [383, 0]
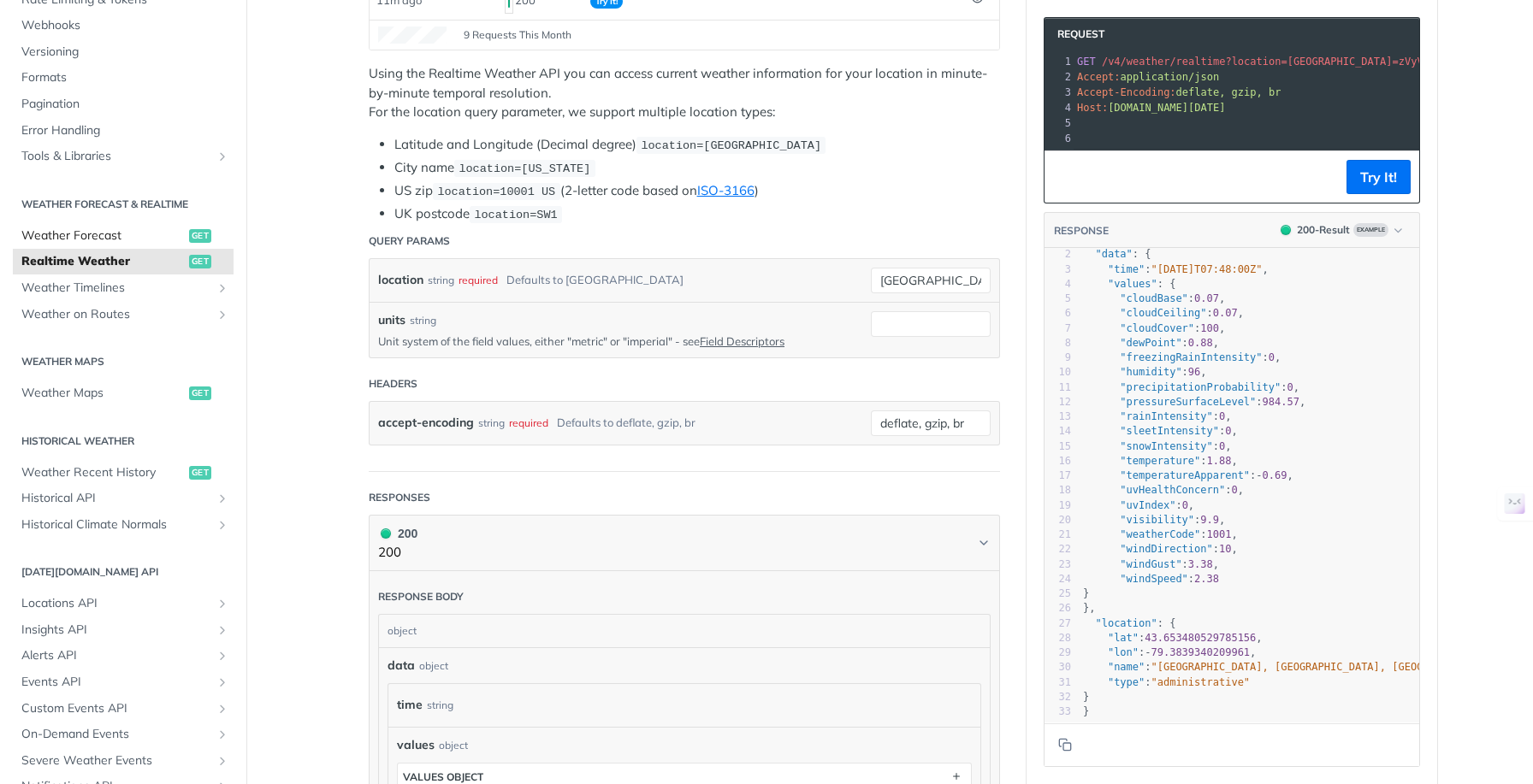
click at [104, 233] on span "Weather Forecast" at bounding box center [103, 236] width 163 height 17
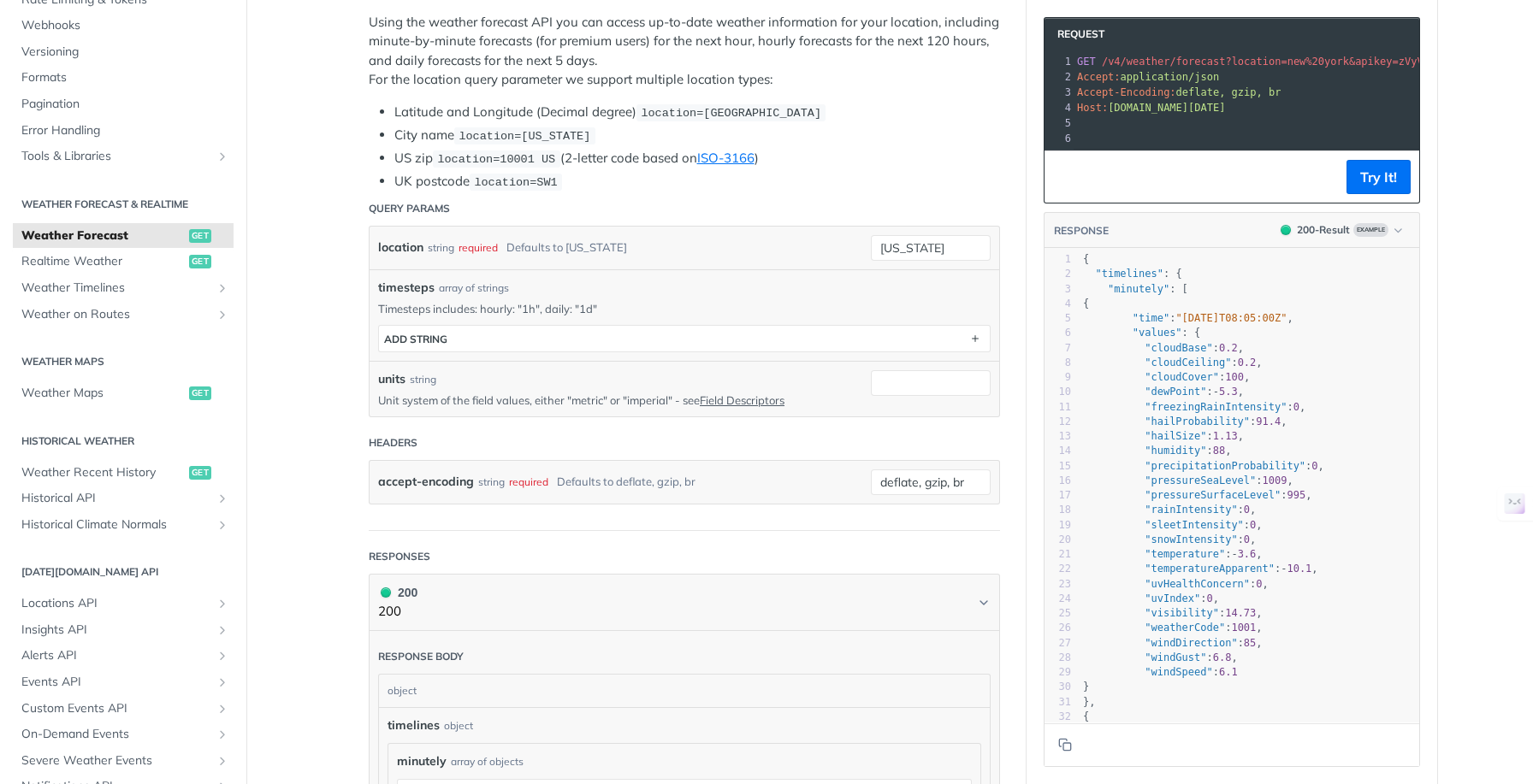
scroll to position [401, 0]
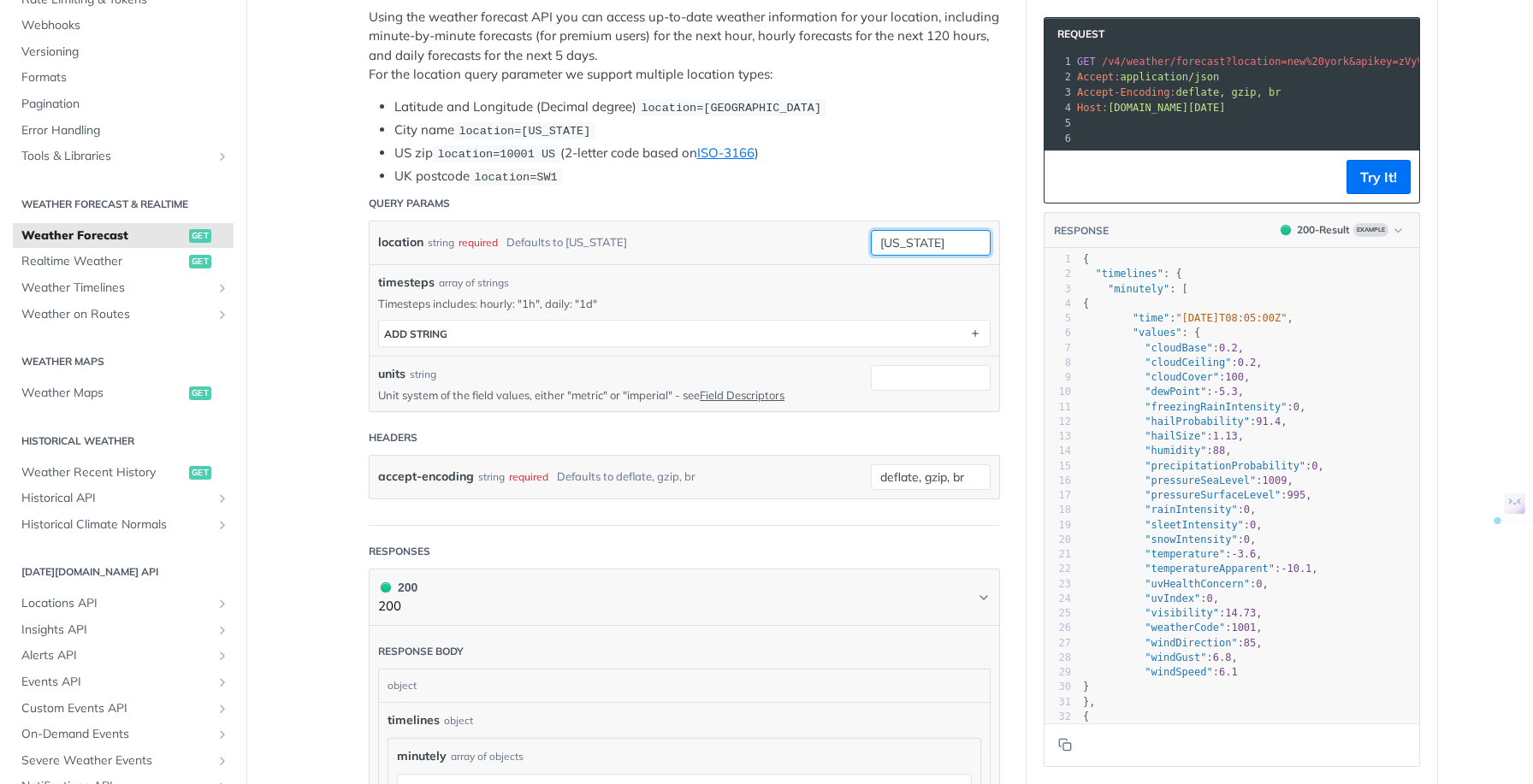
drag, startPoint x: 927, startPoint y: 242, endPoint x: 862, endPoint y: 245, distance: 65.1
click at [862, 245] on div "location string required Defaults to new york new york" at bounding box center [684, 243] width 613 height 26
type input "33411 us"
click at [931, 377] on input "units" at bounding box center [930, 378] width 120 height 26
type input "imperial"
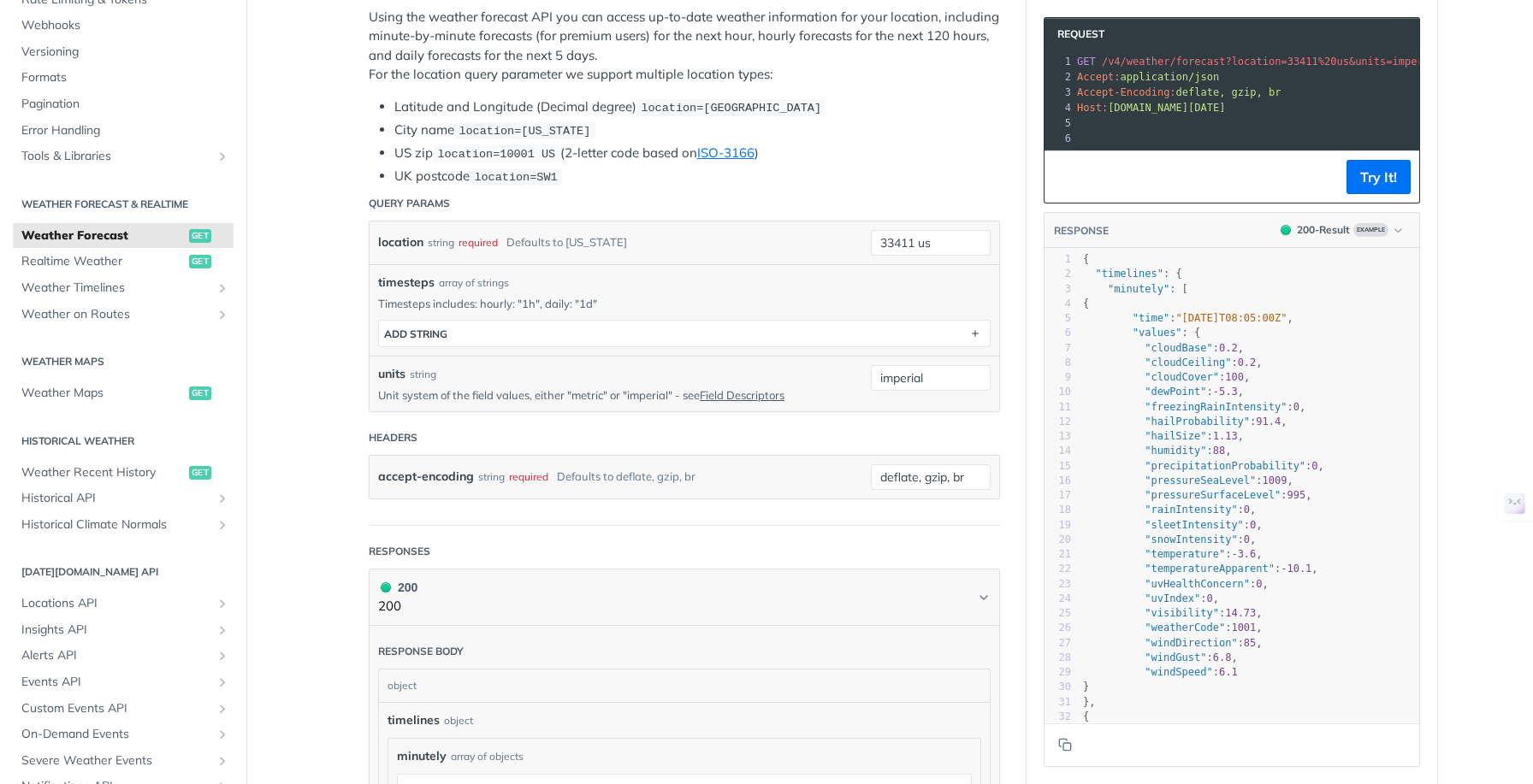
click at [331, 423] on main "JUMP TO ⌘/ Fundamentals Tomorrow.io APIs Weather Data Layers Core Probabilistic…" at bounding box center [766, 775] width 1533 height 2169
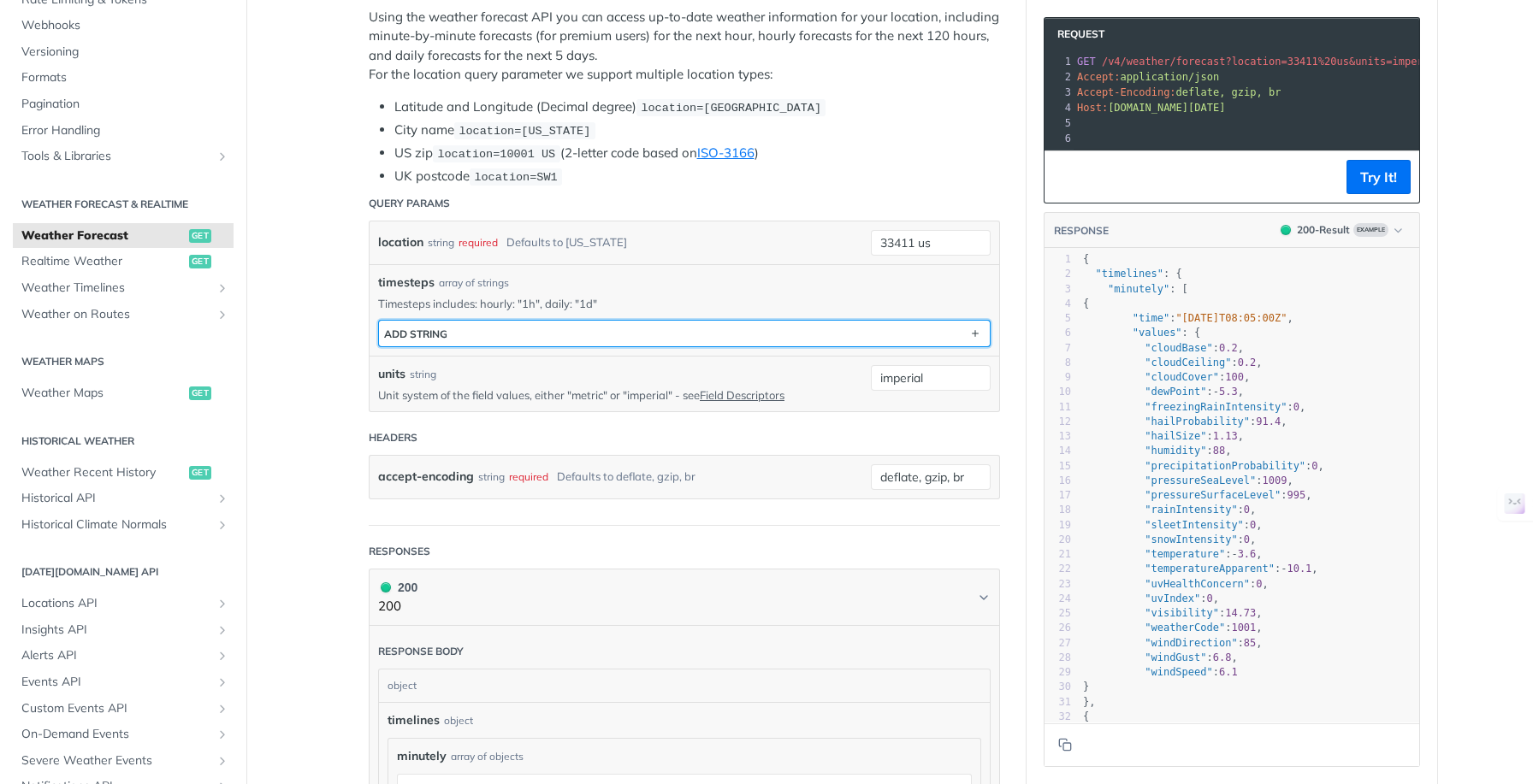
click at [446, 335] on button "ADD string" at bounding box center [684, 334] width 611 height 26
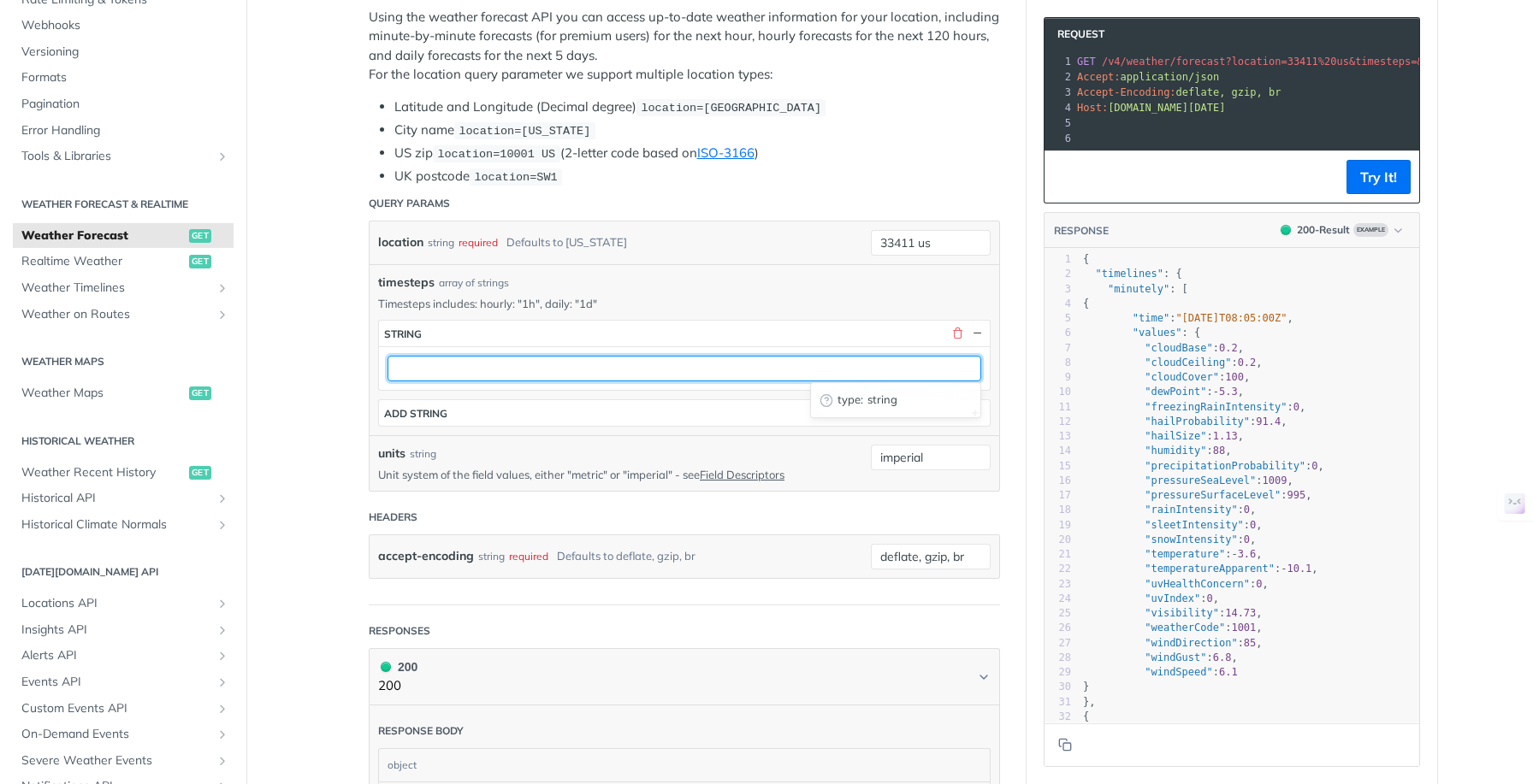
click at [435, 370] on input "text" at bounding box center [684, 369] width 594 height 26
paste input "precipitationType"
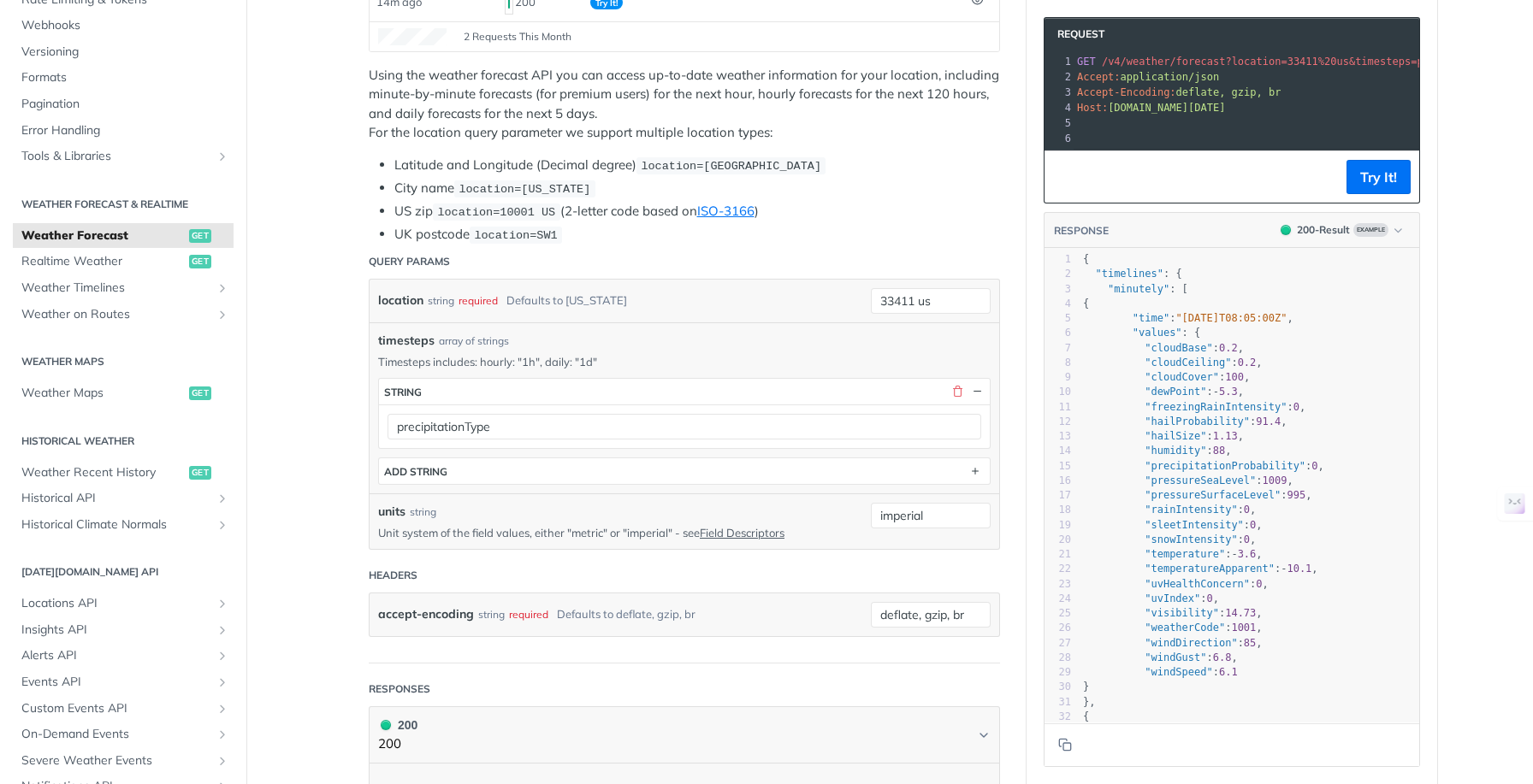
scroll to position [413, 0]
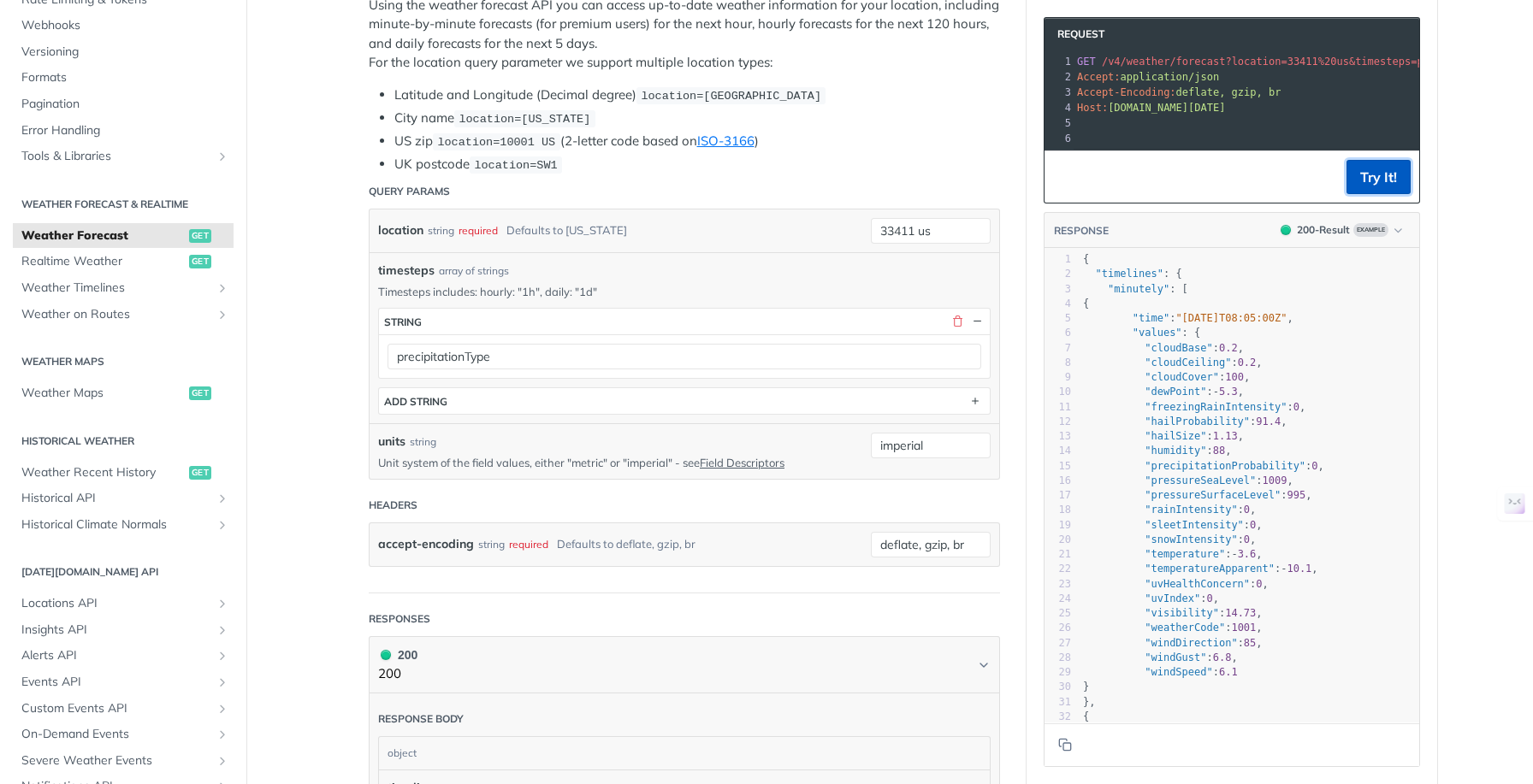
click at [1380, 188] on button "Try It!" at bounding box center [1379, 177] width 64 height 34
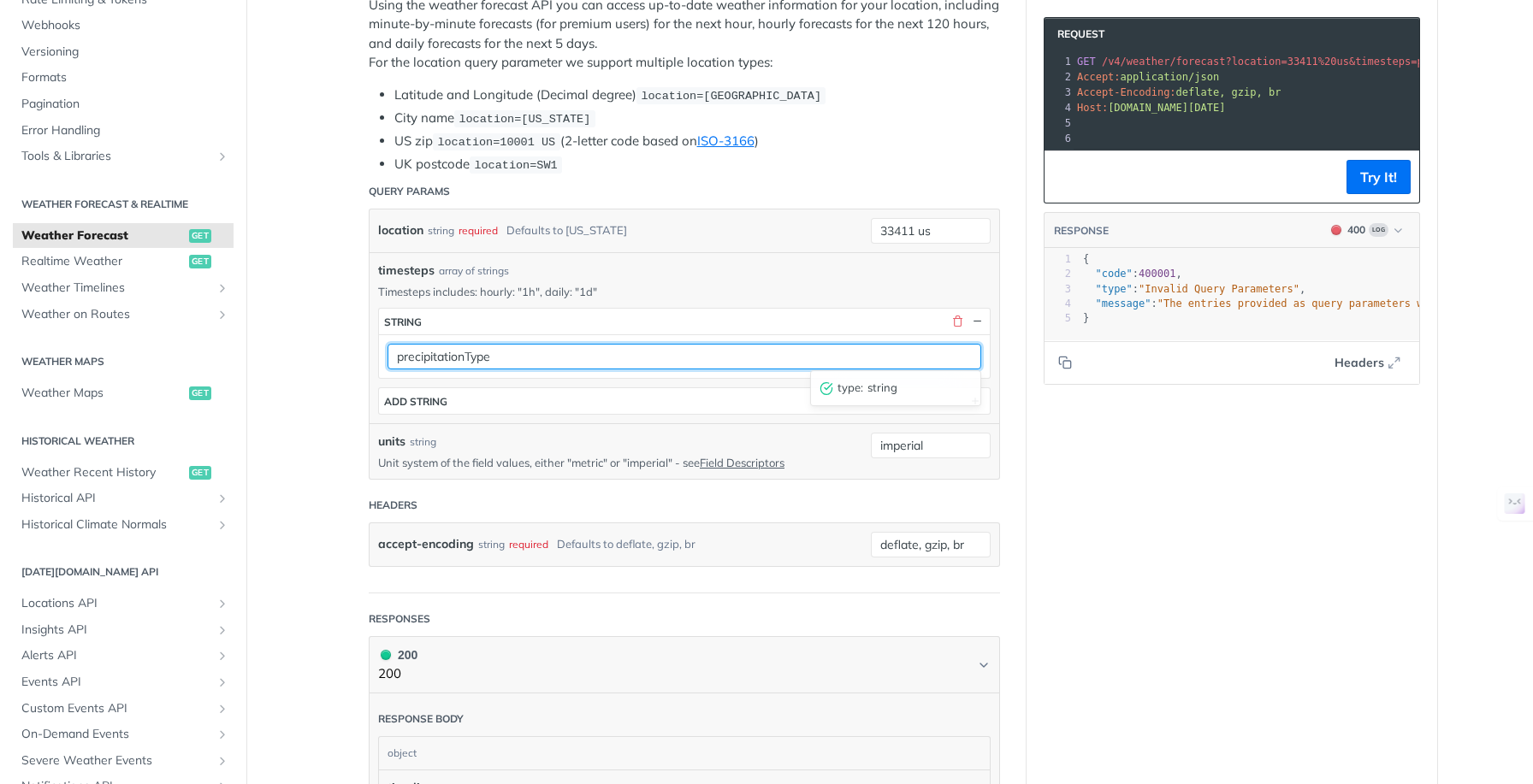
click at [603, 358] on input "precipitationType" at bounding box center [684, 357] width 594 height 26
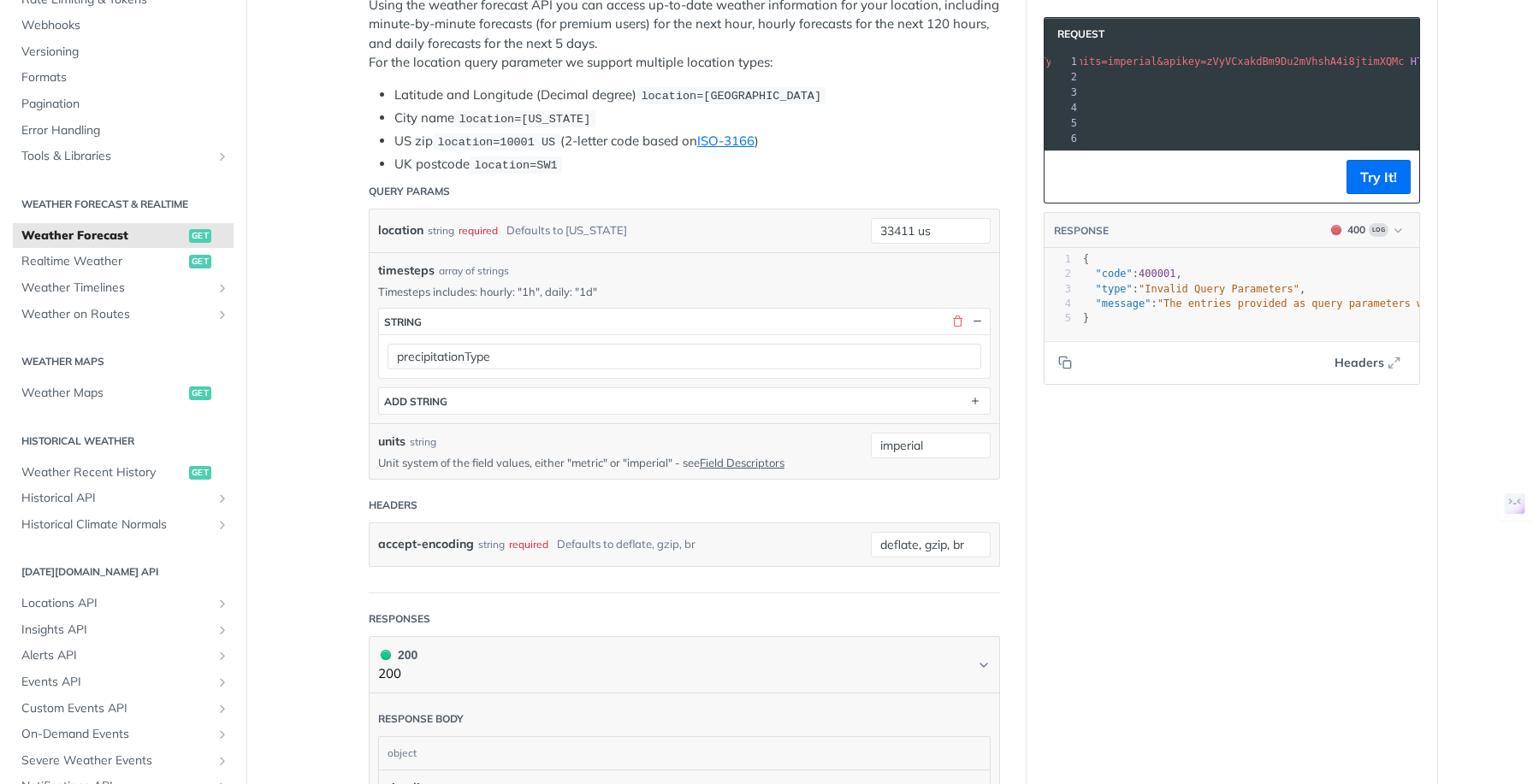
scroll to position [0, 463]
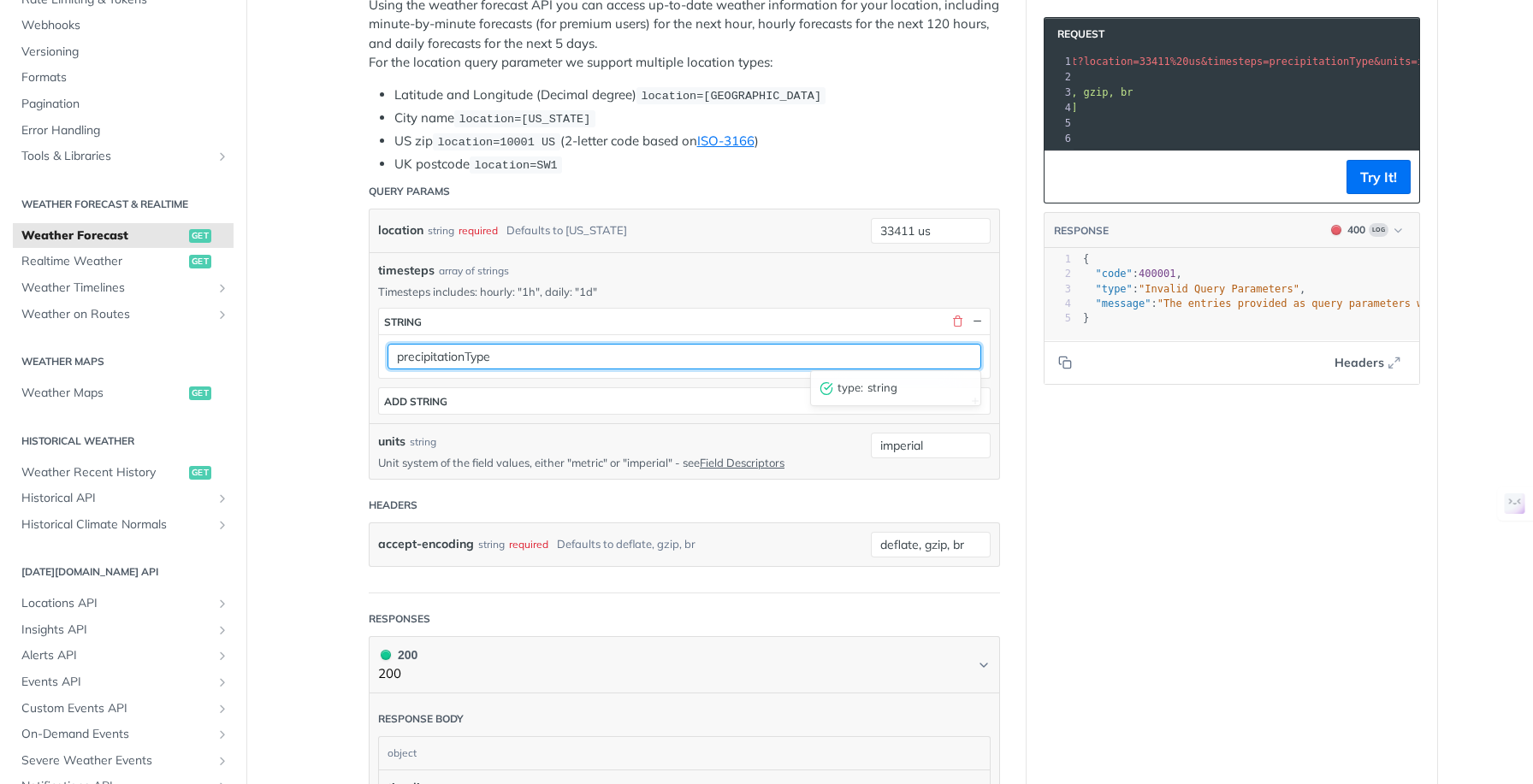
click at [521, 358] on input "precipitationType" at bounding box center [684, 357] width 594 height 26
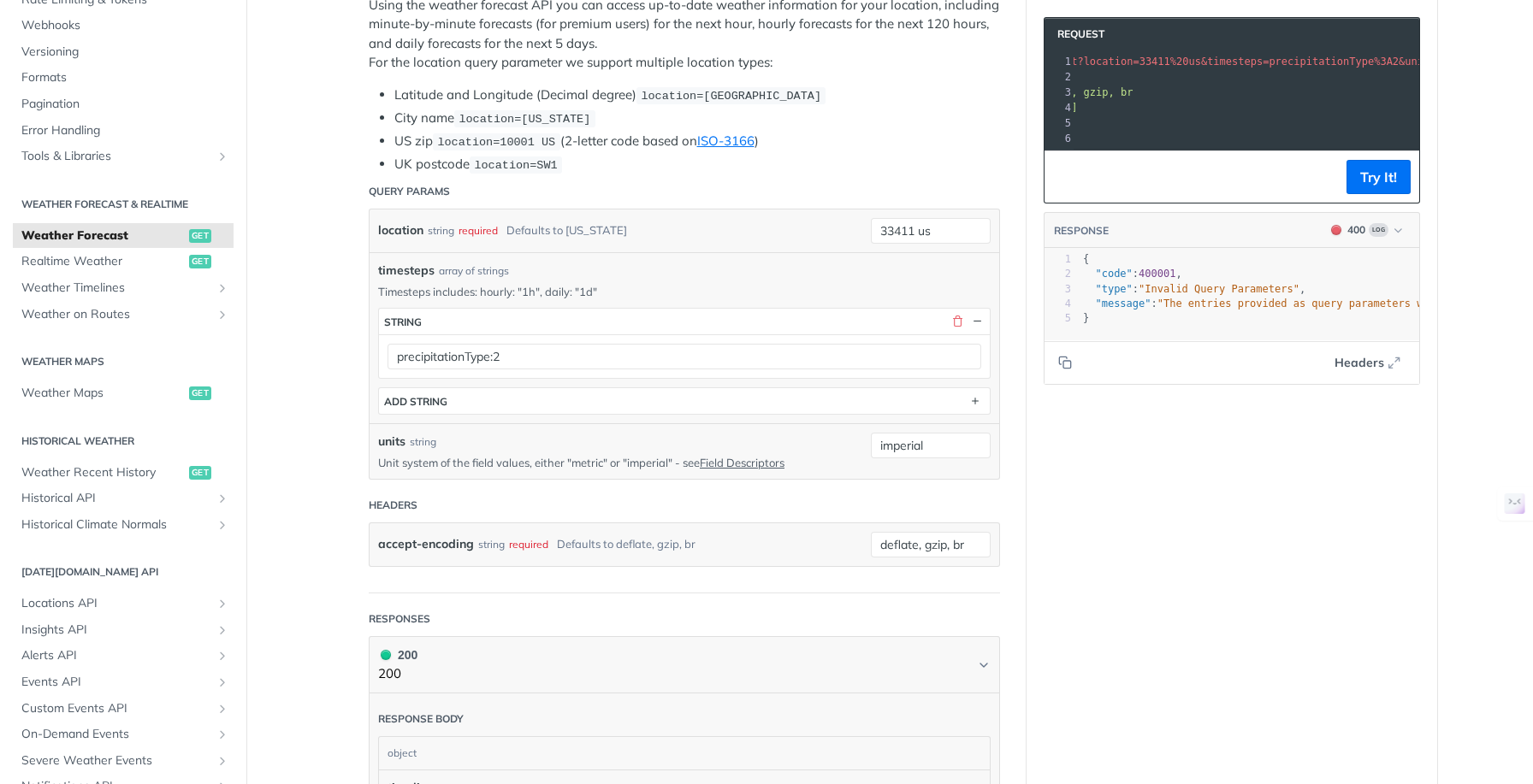
click at [1368, 194] on button "Try It!" at bounding box center [1379, 177] width 64 height 34
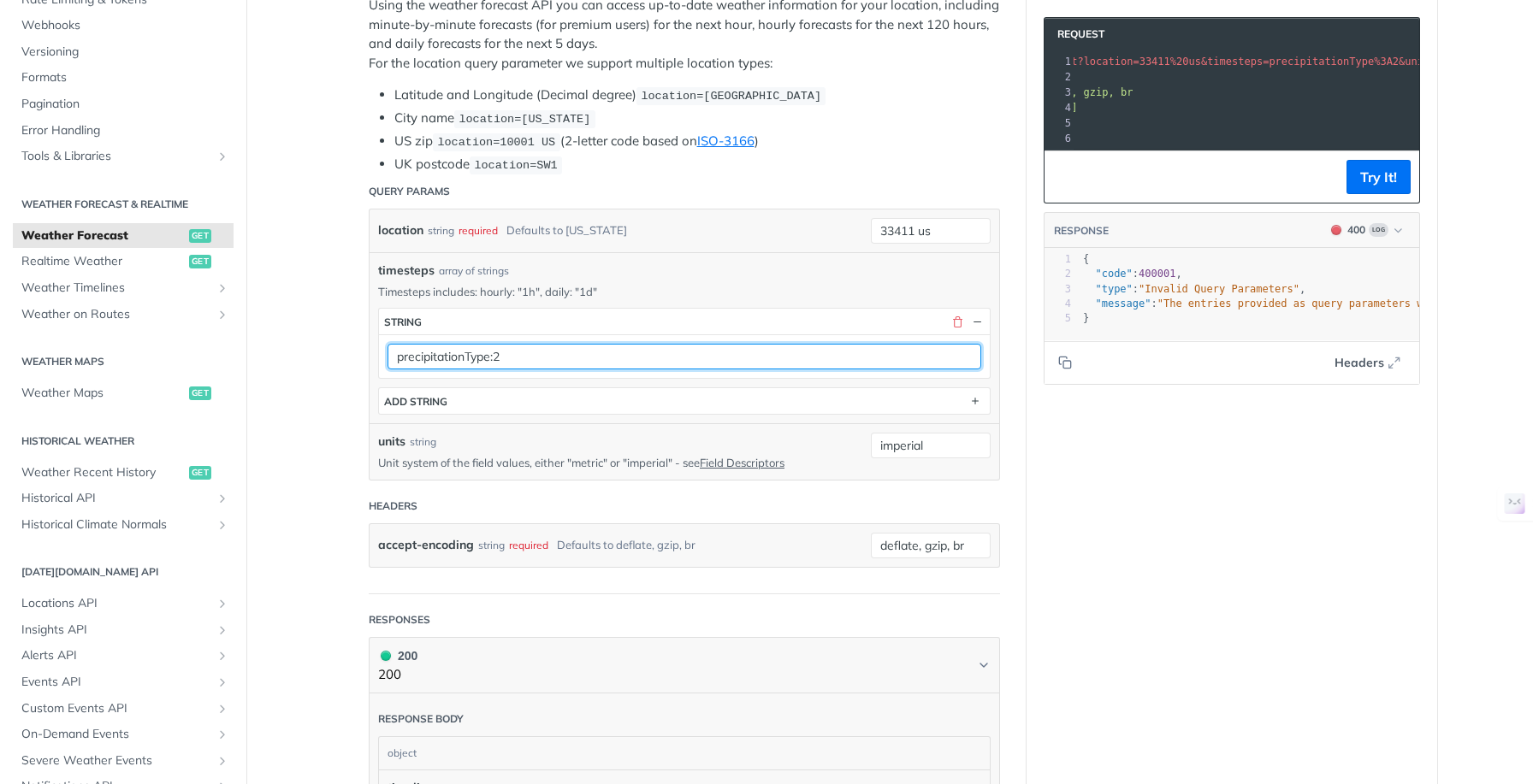
click at [537, 352] on input "precipitationType:2" at bounding box center [684, 357] width 594 height 26
drag, startPoint x: 550, startPoint y: 352, endPoint x: 358, endPoint y: 371, distance: 192.9
click at [358, 371] on article "Weather Forecast get https://api.tomorrow.io/v4 /weather/forecast Recent Reques…" at bounding box center [684, 784] width 684 height 2287
drag, startPoint x: 522, startPoint y: 355, endPoint x: 373, endPoint y: 355, distance: 149.0
click at [379, 355] on div "precipitationType:2" at bounding box center [684, 356] width 611 height 44
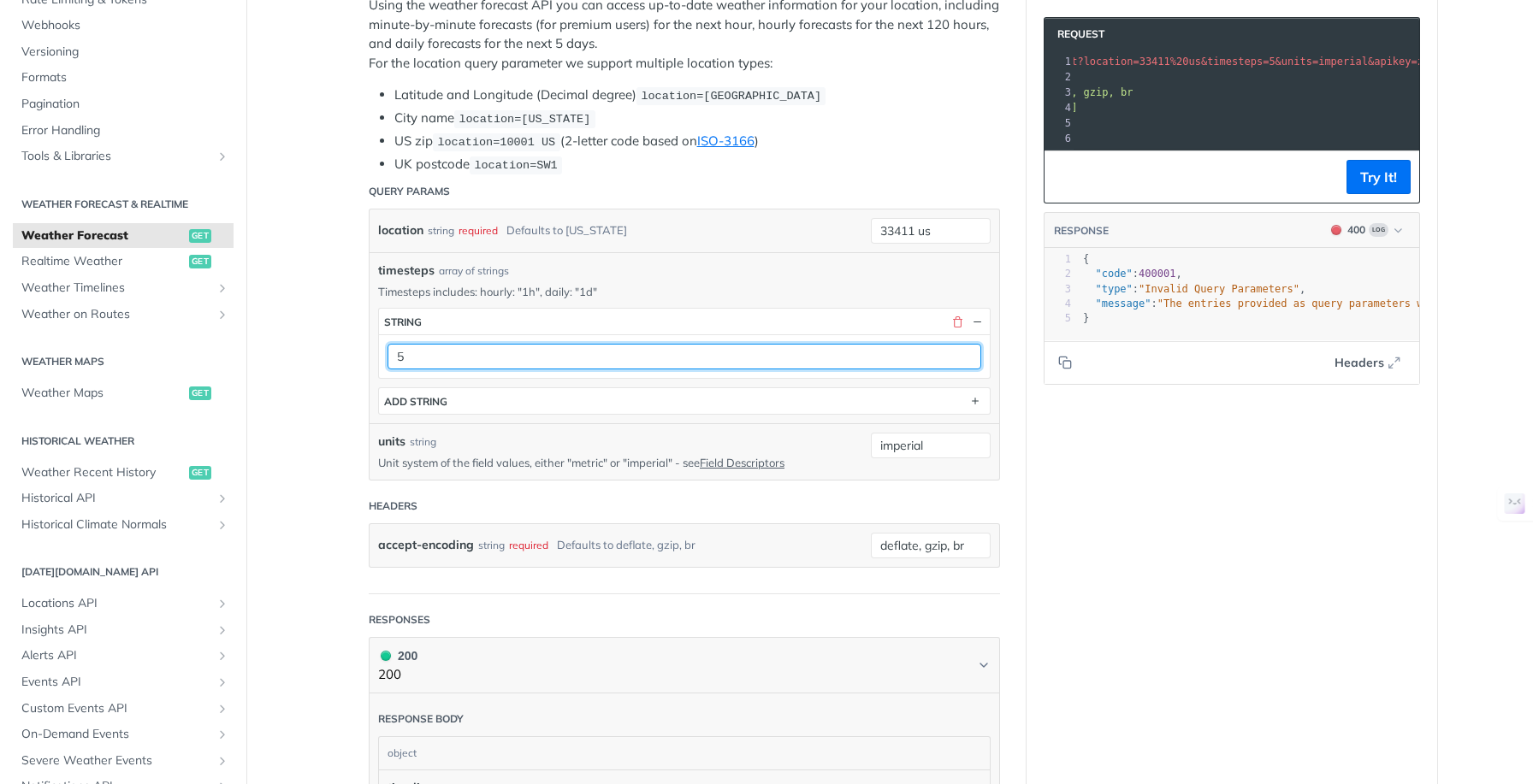
type input "5"
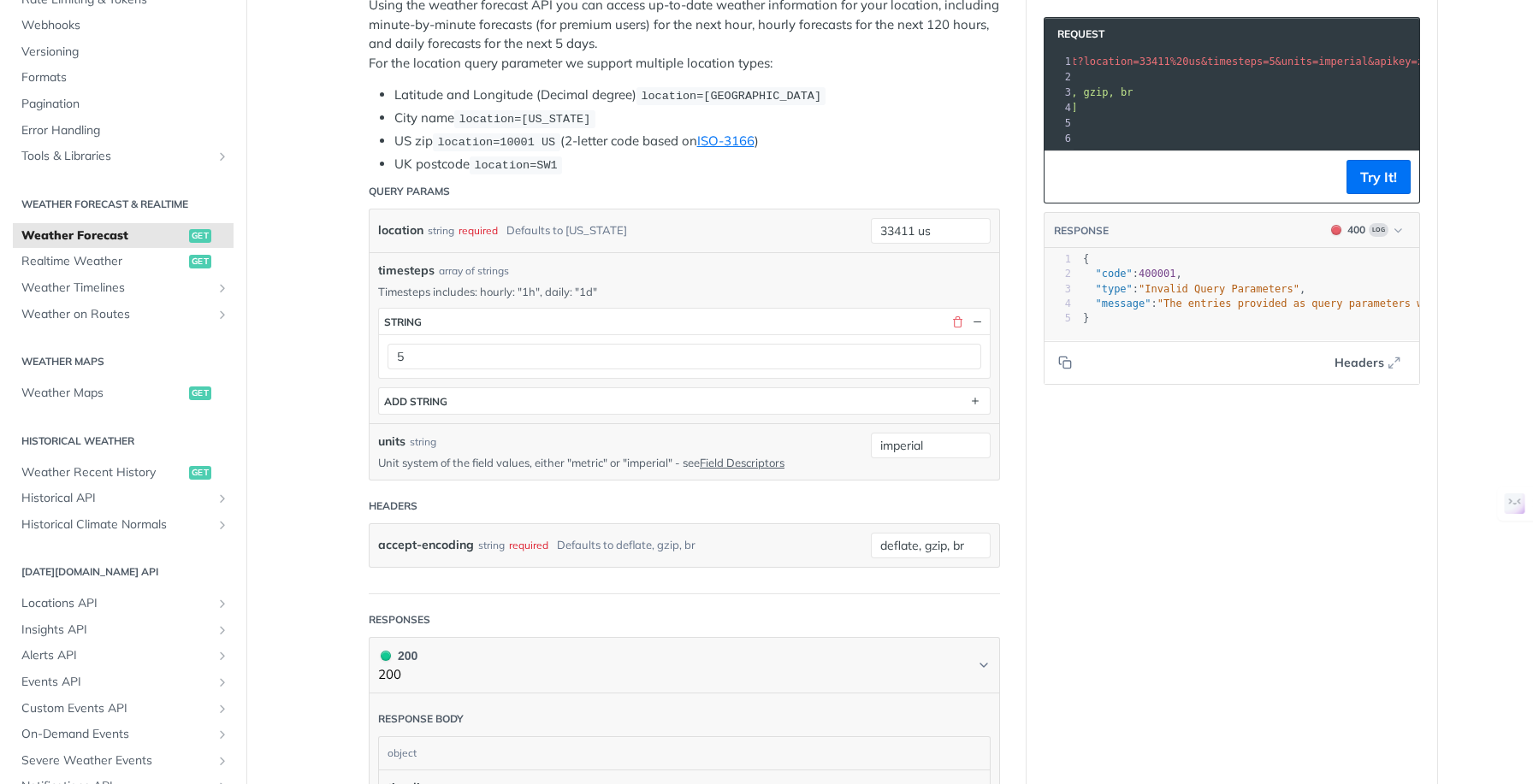
click at [332, 352] on main "JUMP TO ⌘/ Fundamentals Tomorrow.io APIs Weather Data Layers Core Probabilistic…" at bounding box center [766, 784] width 1533 height 2287
click at [1385, 194] on button "Try It!" at bounding box center [1379, 177] width 64 height 34
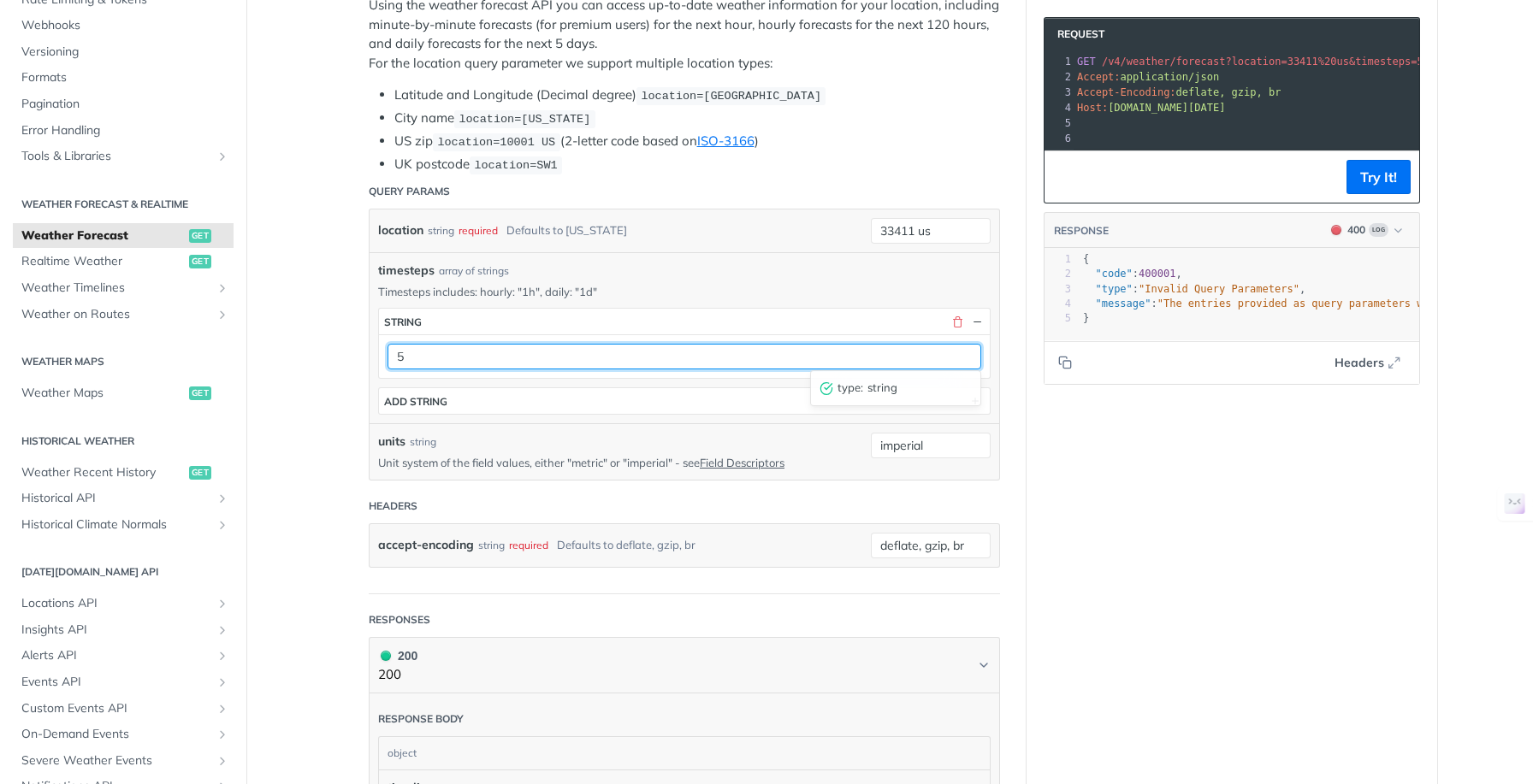
click at [450, 351] on input "5" at bounding box center [684, 357] width 594 height 26
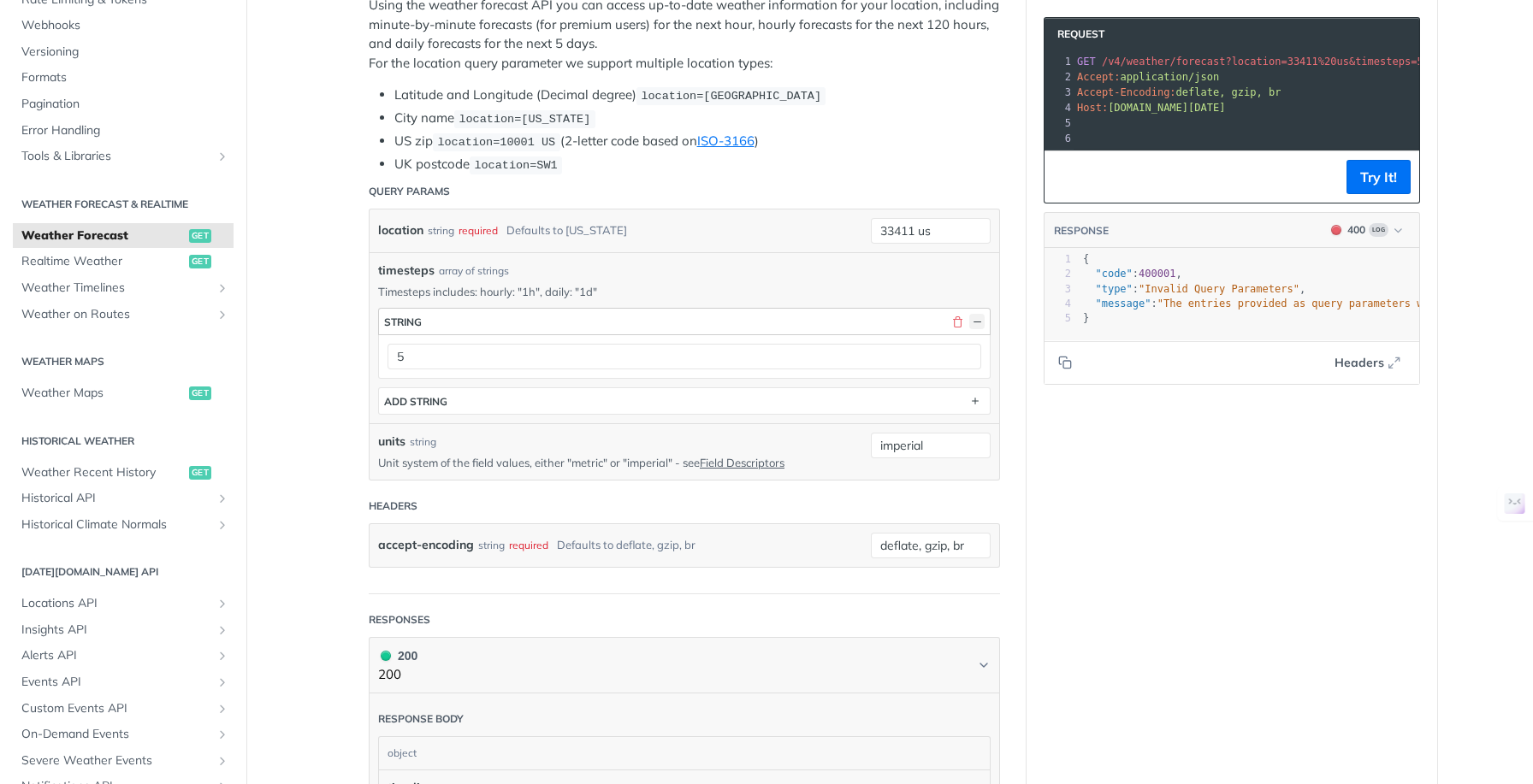
click at [973, 318] on button "button" at bounding box center [977, 322] width 16 height 16
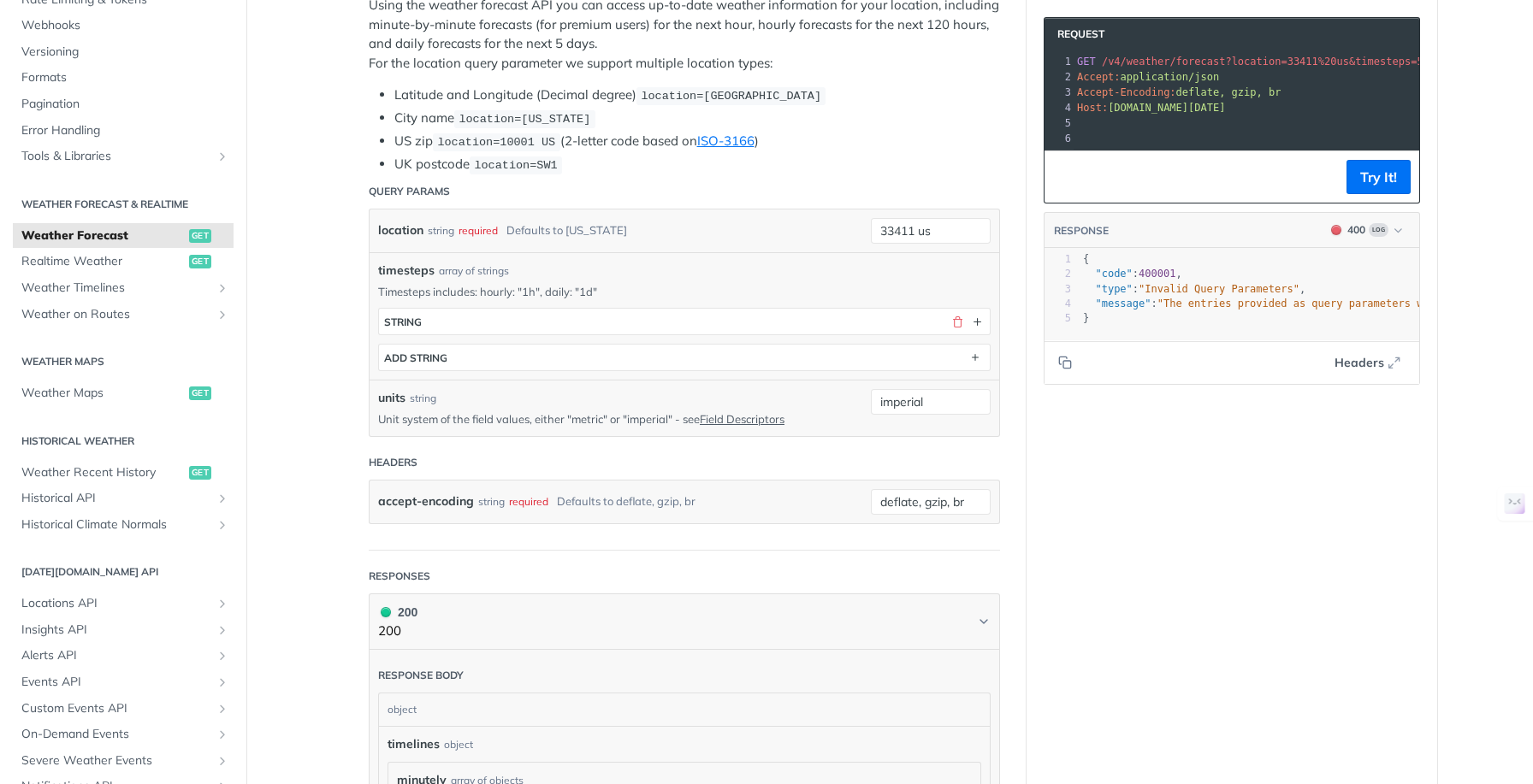
click at [356, 350] on article "Weather Forecast get https://api.tomorrow.io/v4 /weather/forecast Recent Reques…" at bounding box center [684, 762] width 684 height 2243
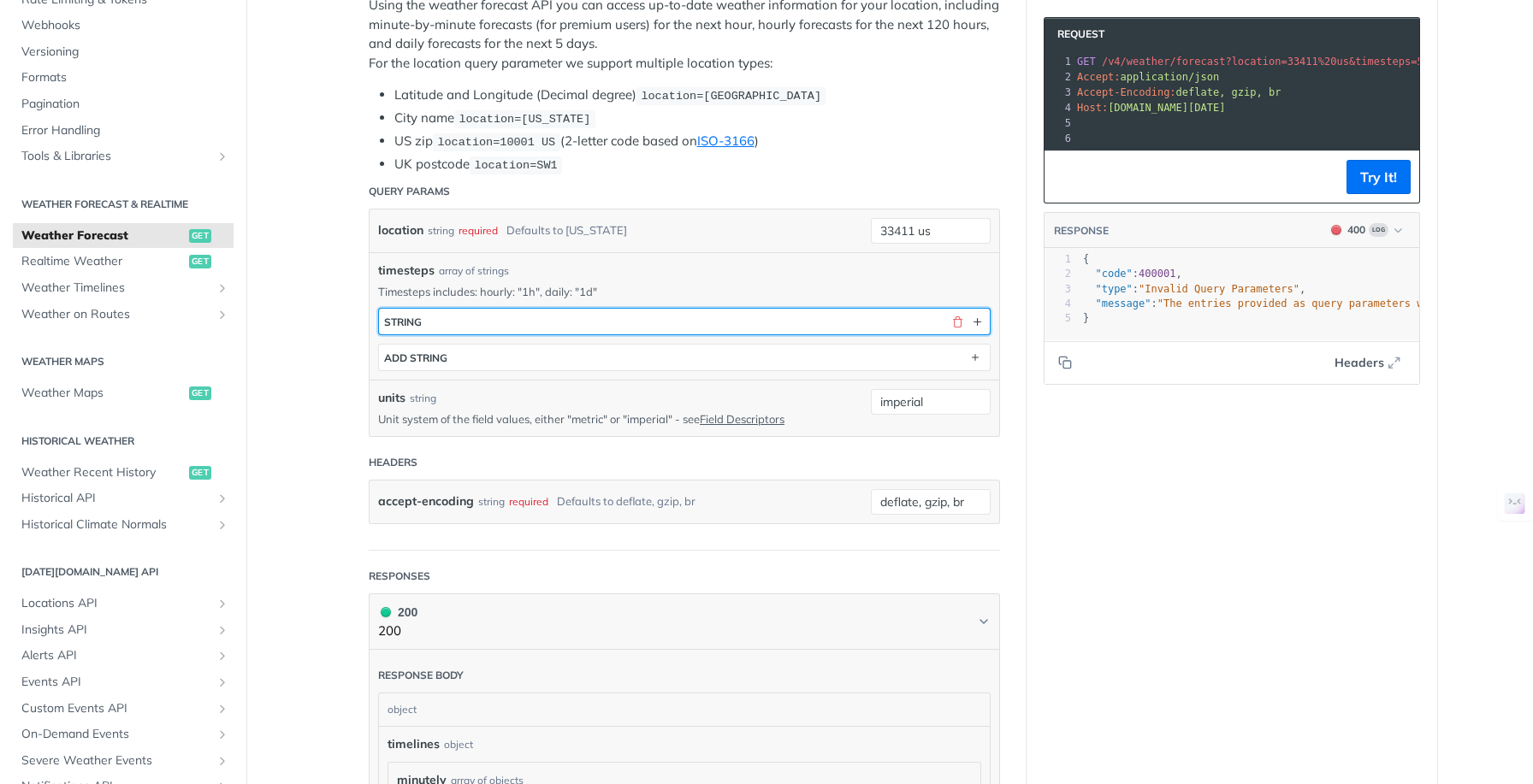
click at [471, 316] on button "string" at bounding box center [684, 322] width 611 height 26
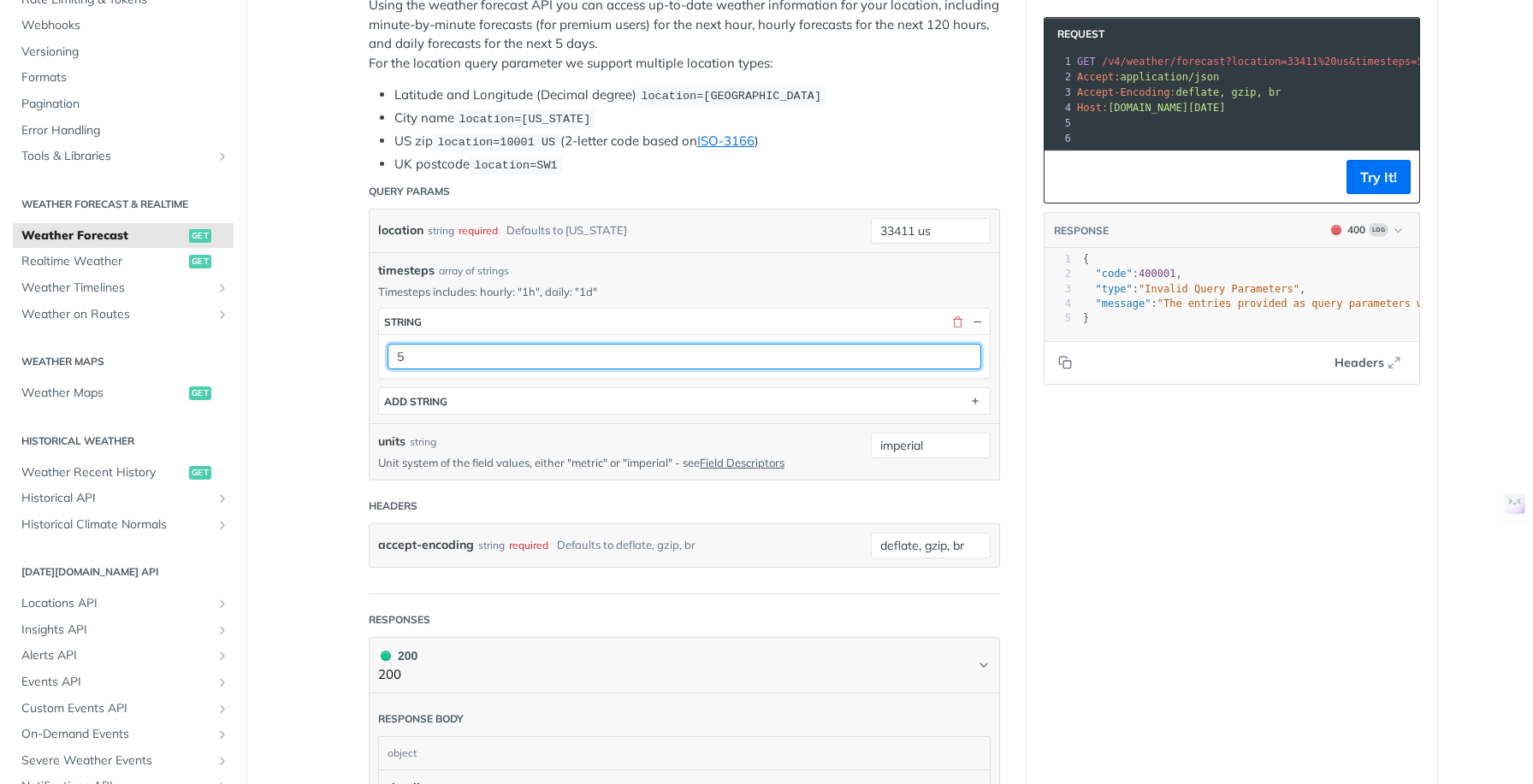
click at [450, 356] on input "5" at bounding box center [684, 357] width 594 height 26
type input "1h"
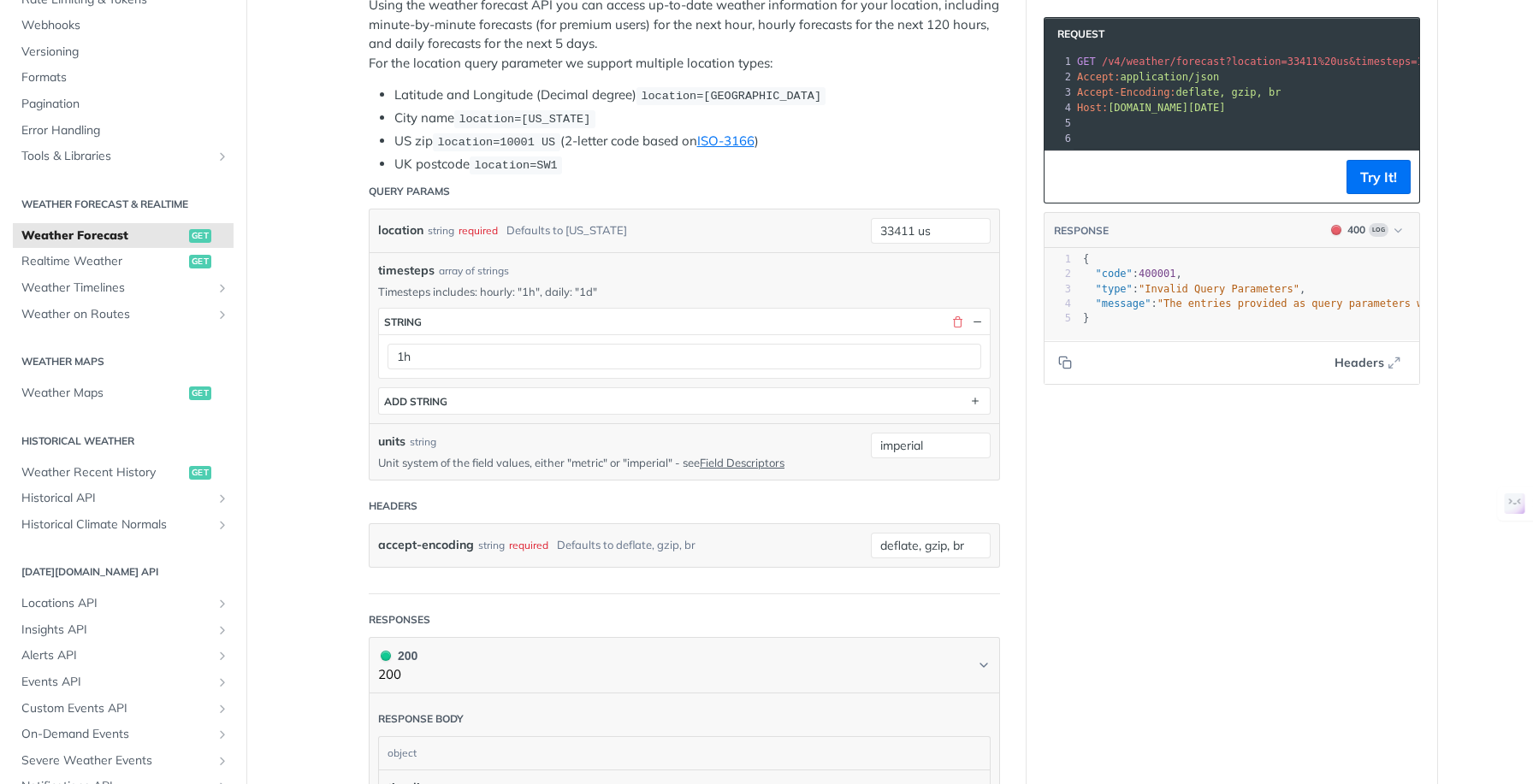
click at [1174, 518] on div "Language Shell Node Ruby PHP HTTP Credentials Query Query zVyVCxakdBm9Du2mVhshA…" at bounding box center [1232, 784] width 411 height 2287
click at [1374, 194] on button "Try It!" at bounding box center [1379, 177] width 64 height 34
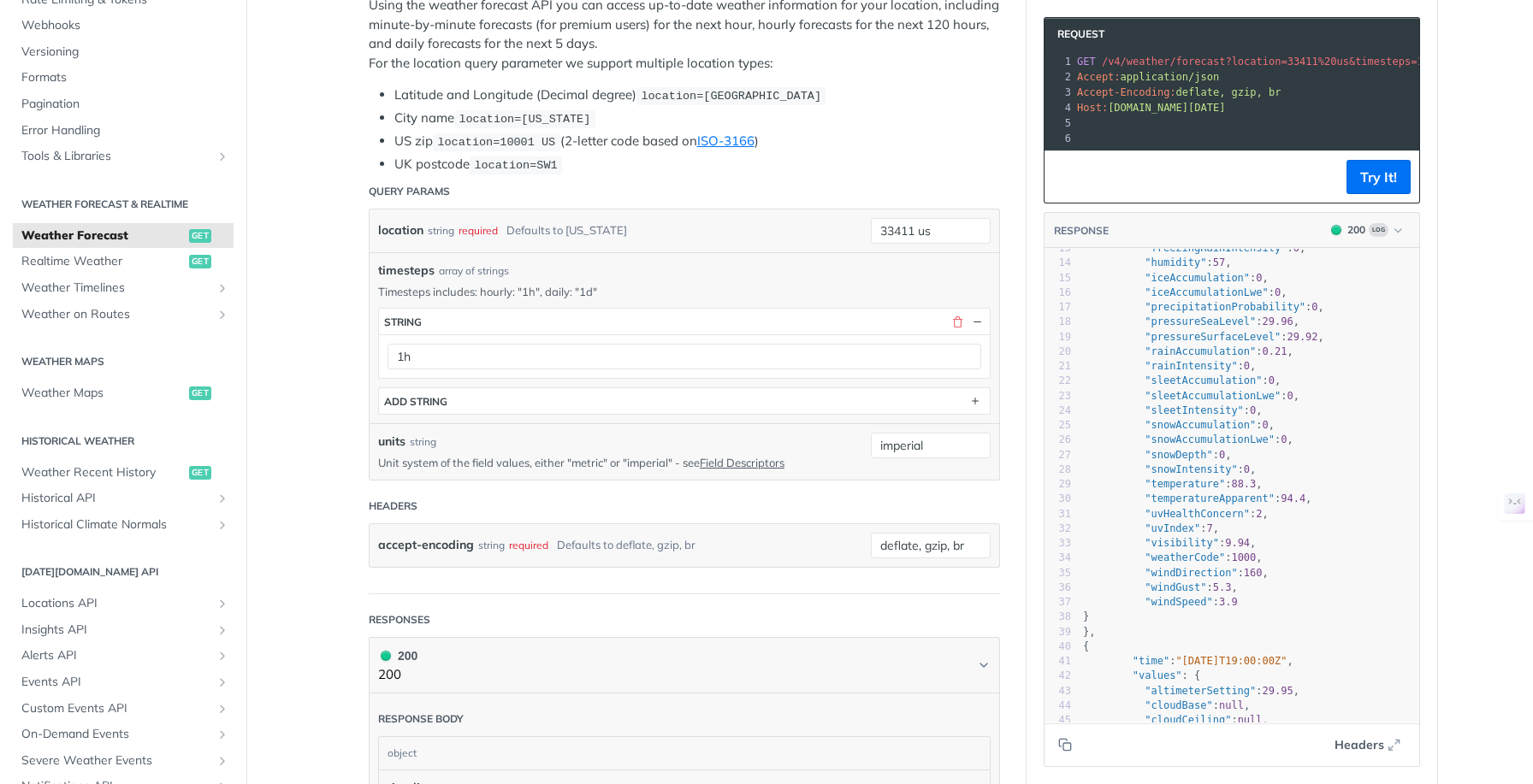
scroll to position [189, 0]
click at [308, 390] on main "JUMP TO ⌘/ Fundamentals Tomorrow.io APIs Weather Data Layers Core Probabilistic…" at bounding box center [766, 784] width 1533 height 2287
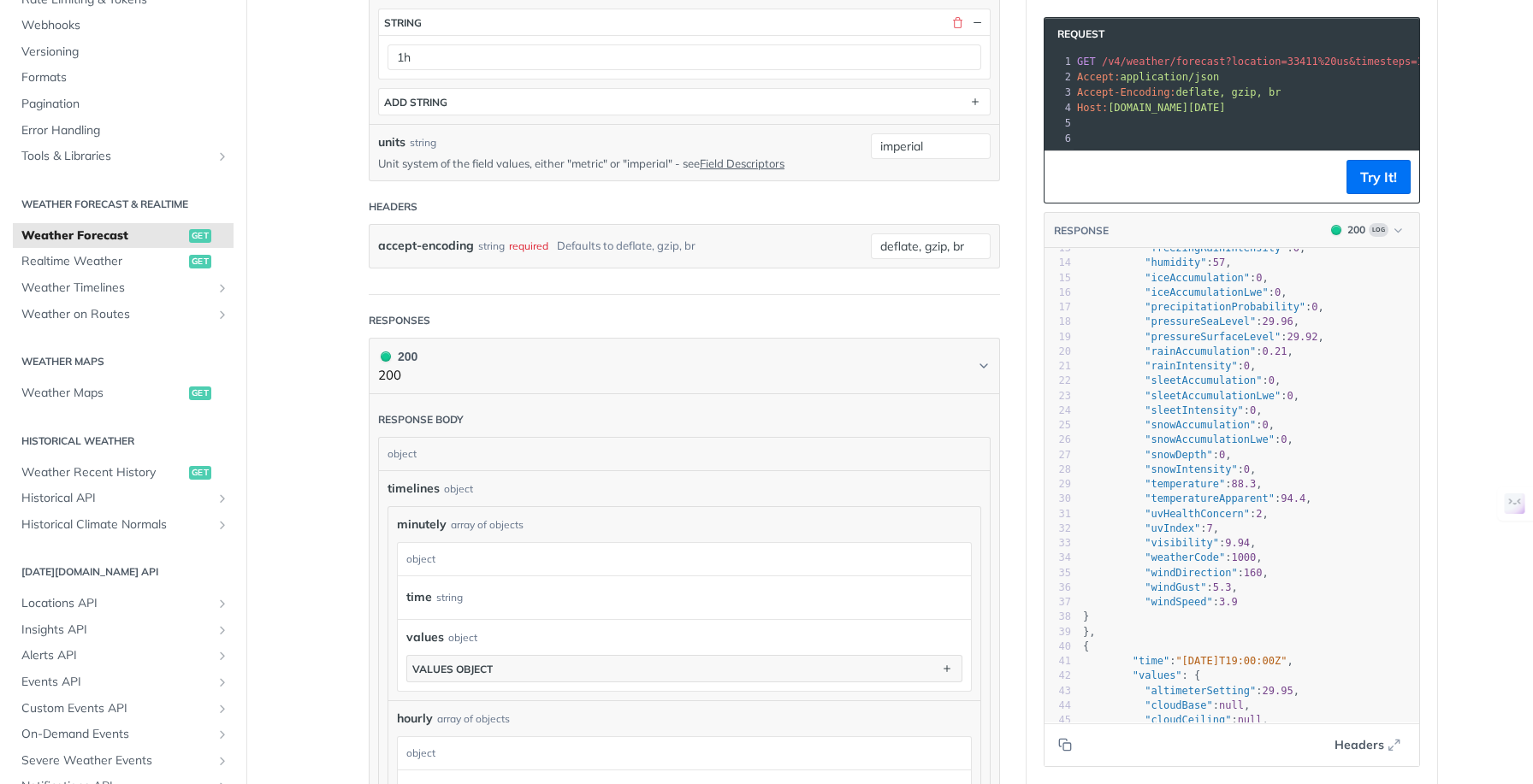
scroll to position [573, 0]
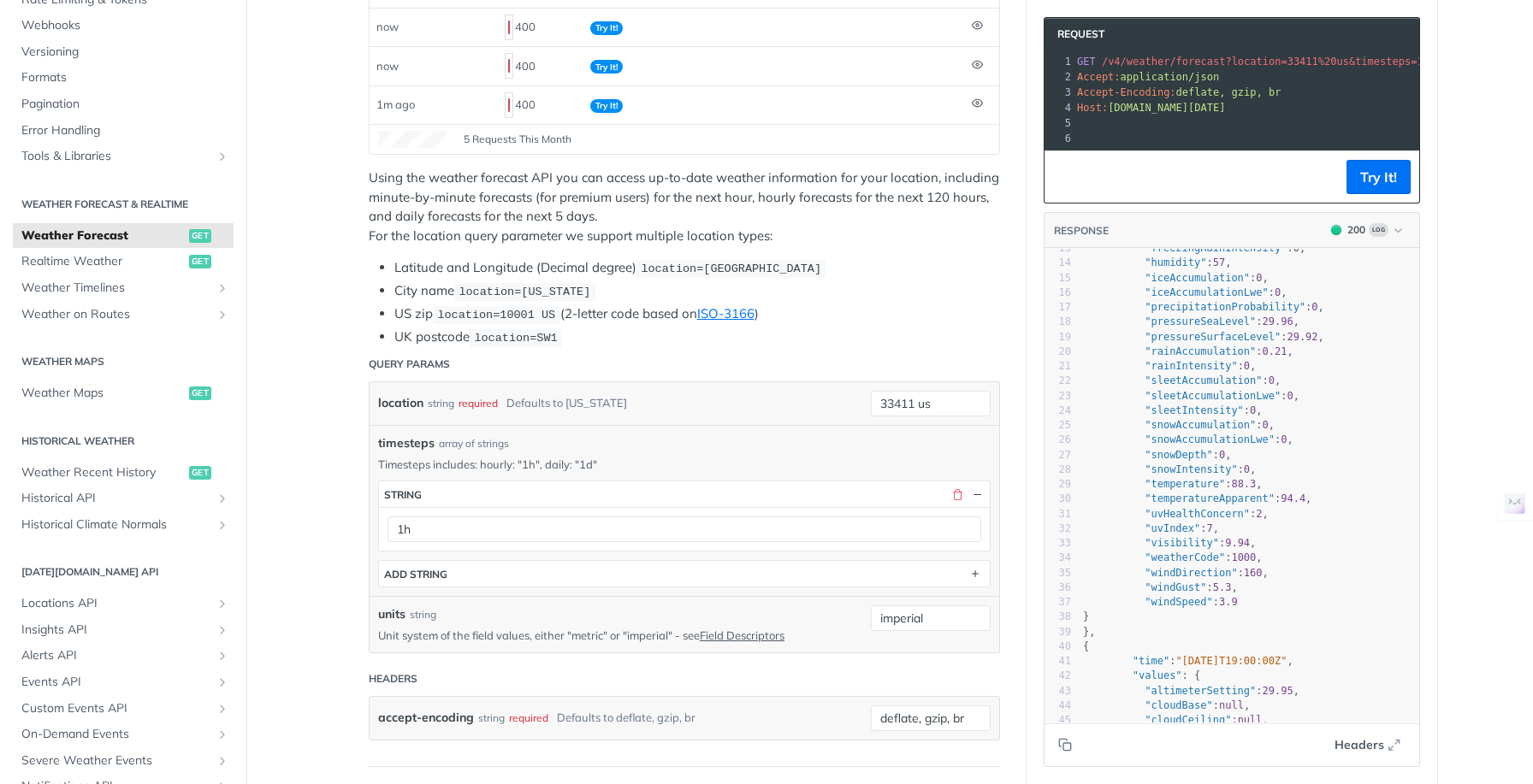
scroll to position [283, 0]
click at [972, 487] on button "button" at bounding box center [977, 490] width 16 height 16
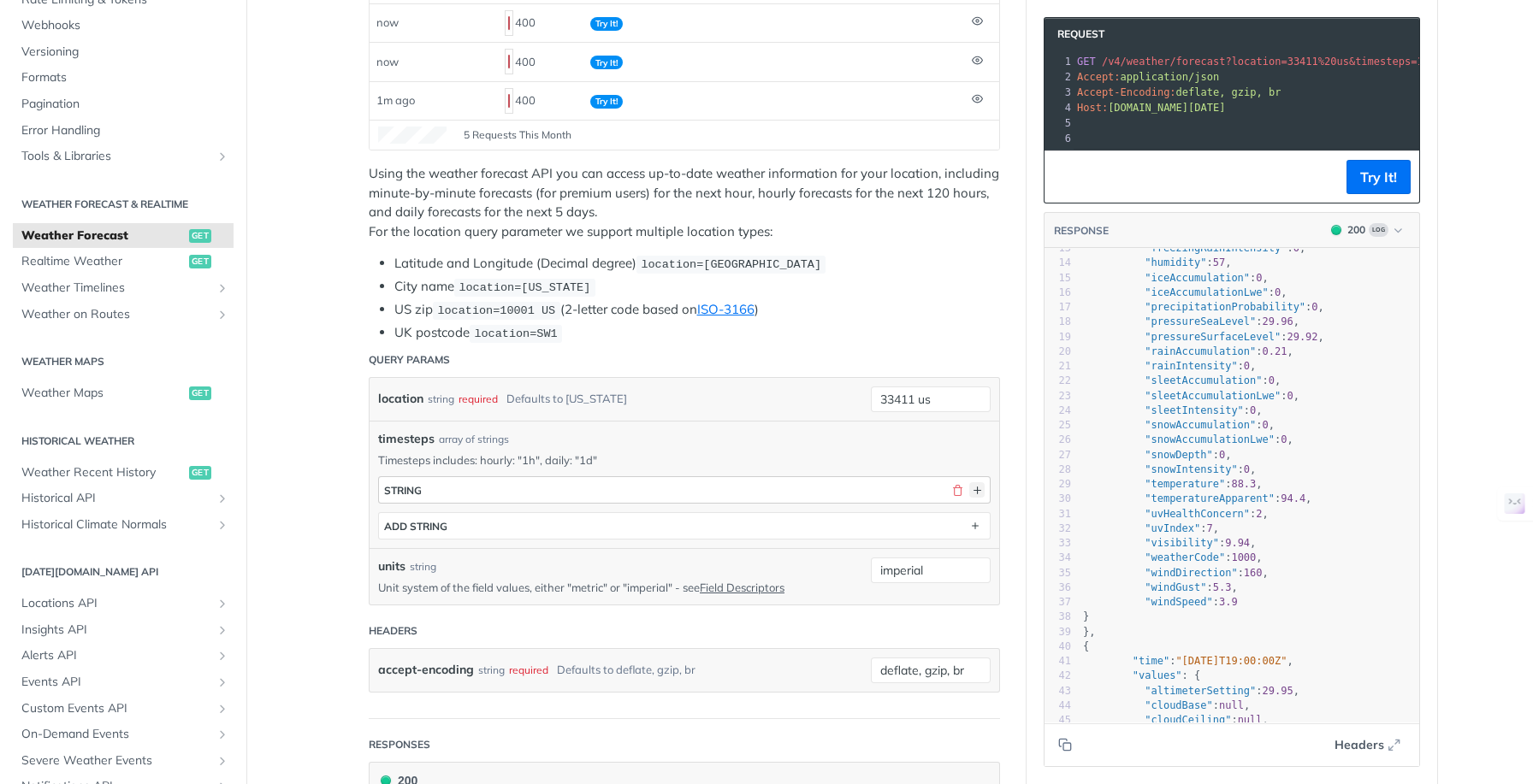
click at [972, 487] on button "button" at bounding box center [977, 490] width 16 height 16
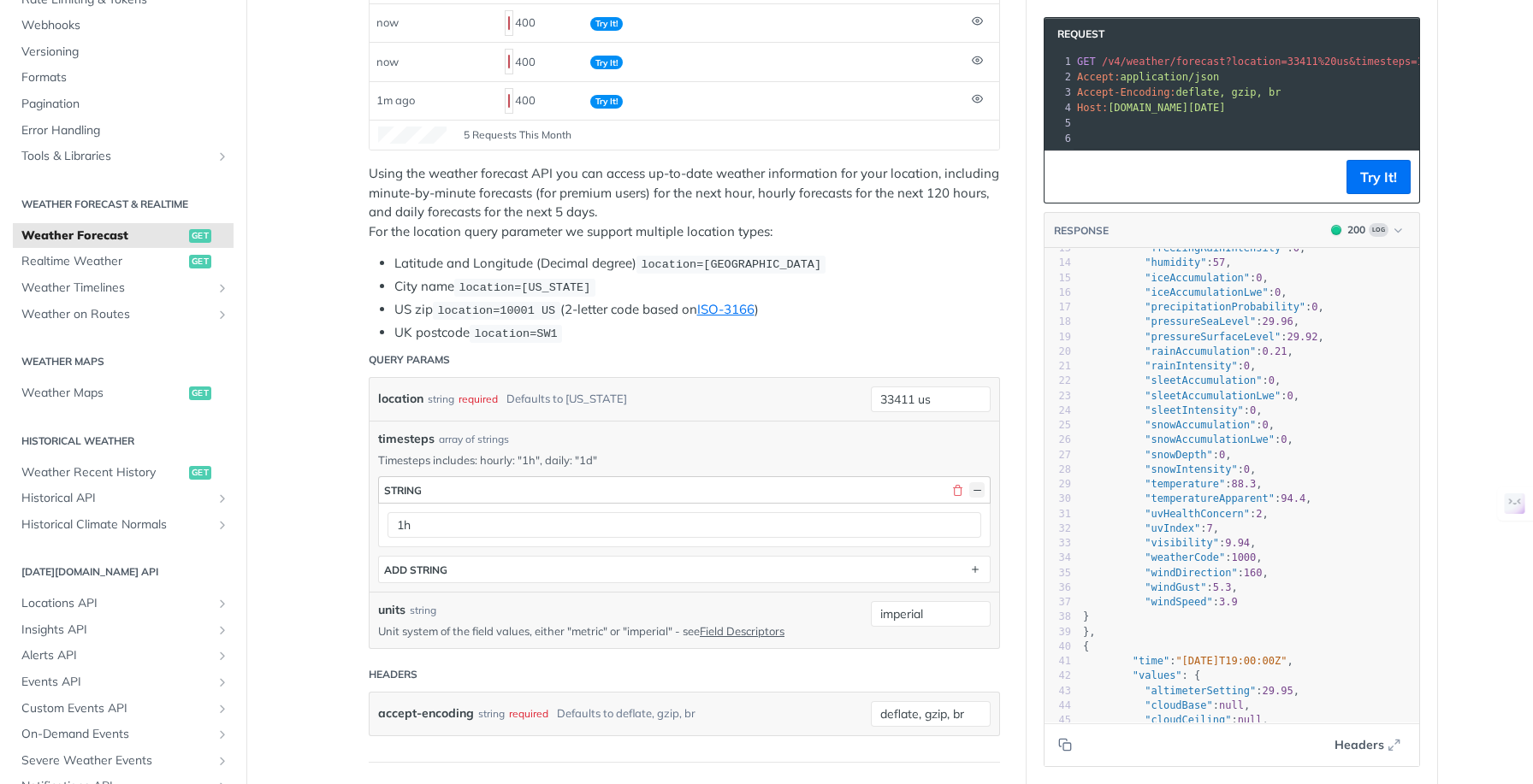
click at [972, 487] on button "button" at bounding box center [977, 490] width 16 height 16
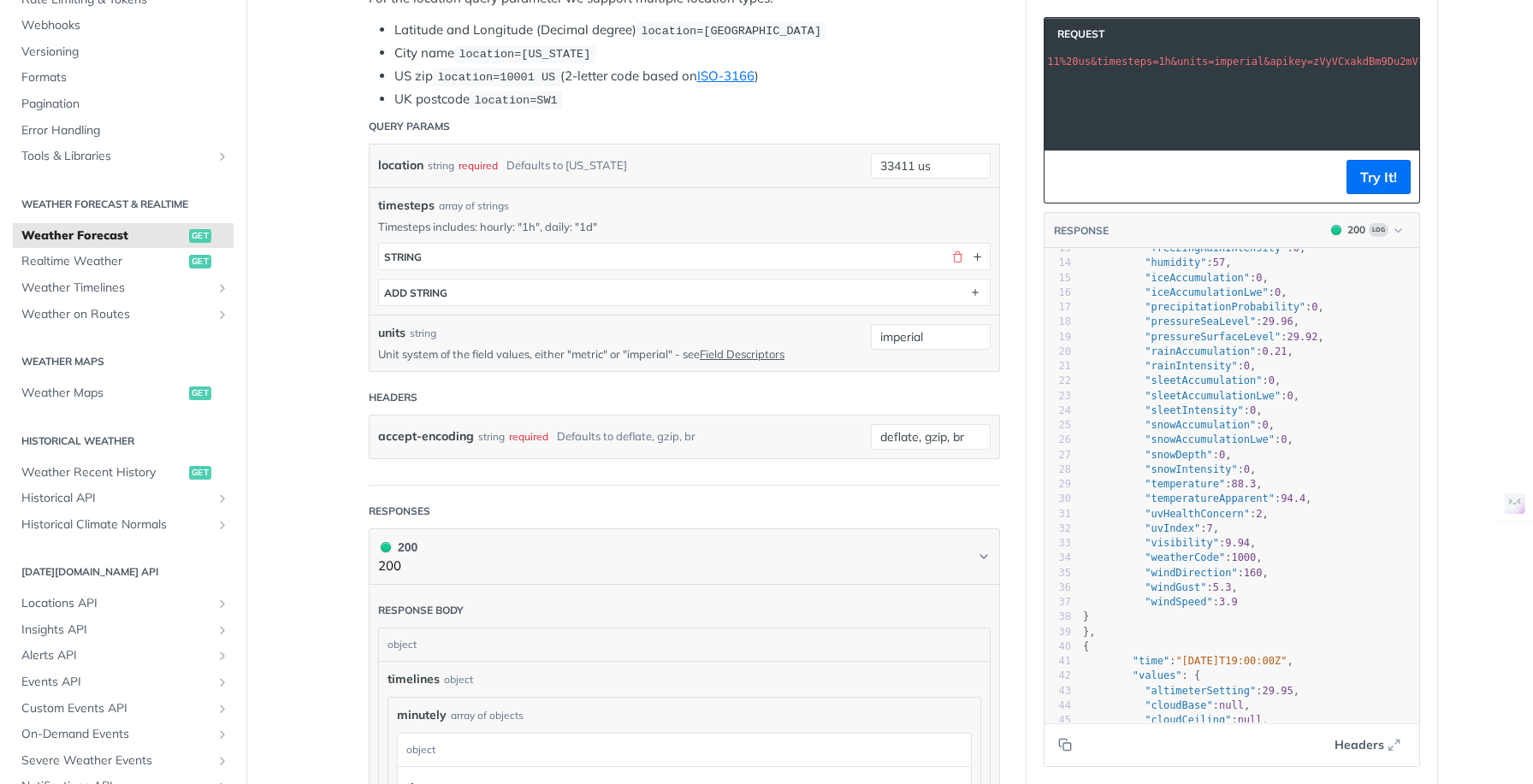
scroll to position [0, 227]
drag, startPoint x: 1203, startPoint y: 61, endPoint x: 1251, endPoint y: 111, distance: 69.3
click at [1264, 61] on span "/v4/weather/forecast?location=33411%20us&timesteps=1h&units=imperial&apikey=zVy…" at bounding box center [1357, 61] width 667 height 12
copy span "33411%20us"
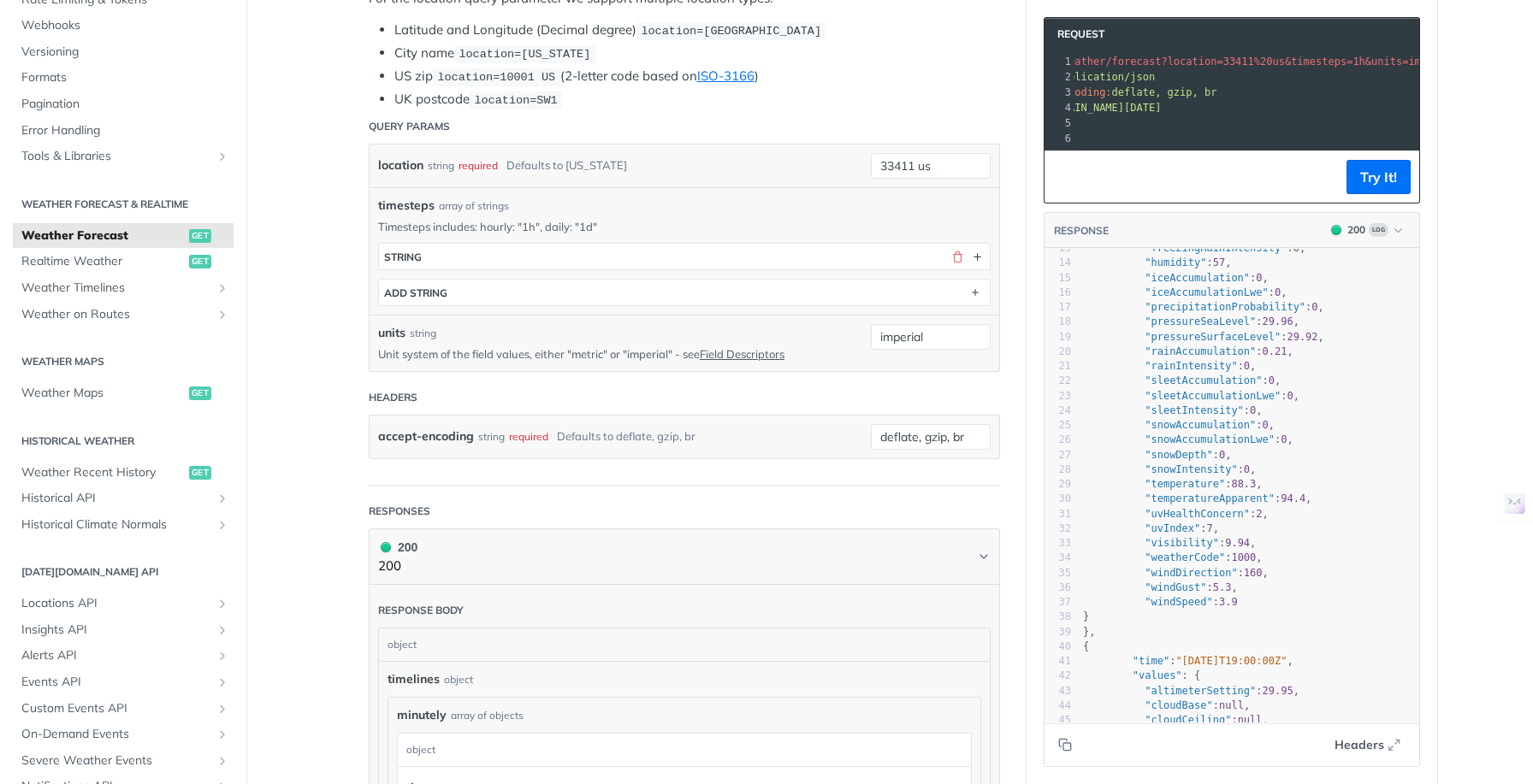
click at [1191, 61] on span "/v4/weather/forecast?location=33411%20us&timesteps=1h&units=imperial&apikey=zVy…" at bounding box center [1371, 61] width 667 height 12
drag, startPoint x: 1161, startPoint y: 62, endPoint x: 1354, endPoint y: 63, distance: 193.0
click at [1354, 63] on span "GET /v4/weather/forecast?location=33411%20us&timesteps=1h&units=imperial&apikey…" at bounding box center [1055, 61] width 748 height 12
copy span "location=33411%20us&timesteps=1h&units=imperial&apikey=zVyVCxakdBm9Du2mVhshA4i8…"
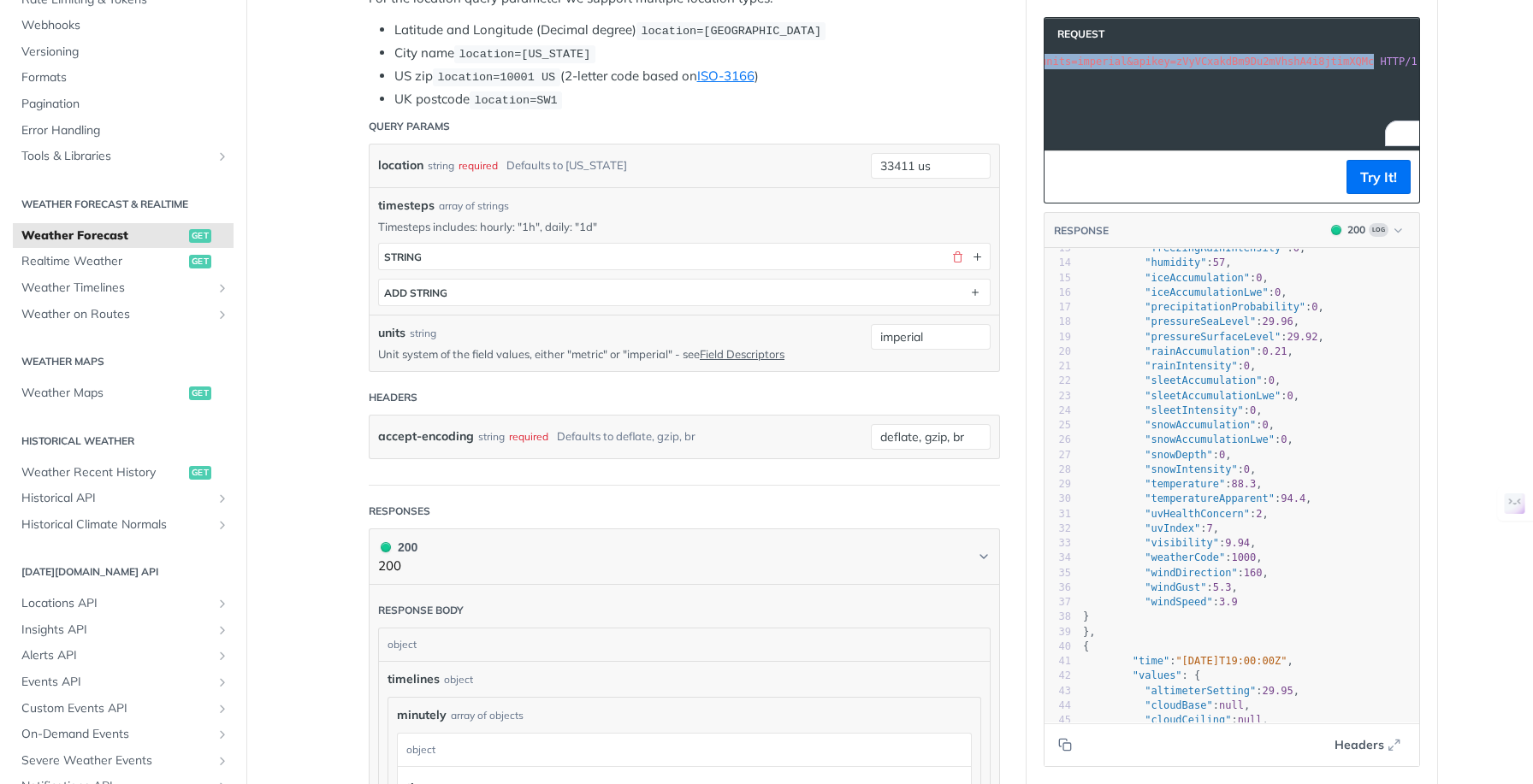
click at [1098, 81] on pre "Accept: application/json" at bounding box center [1055, 77] width 754 height 16
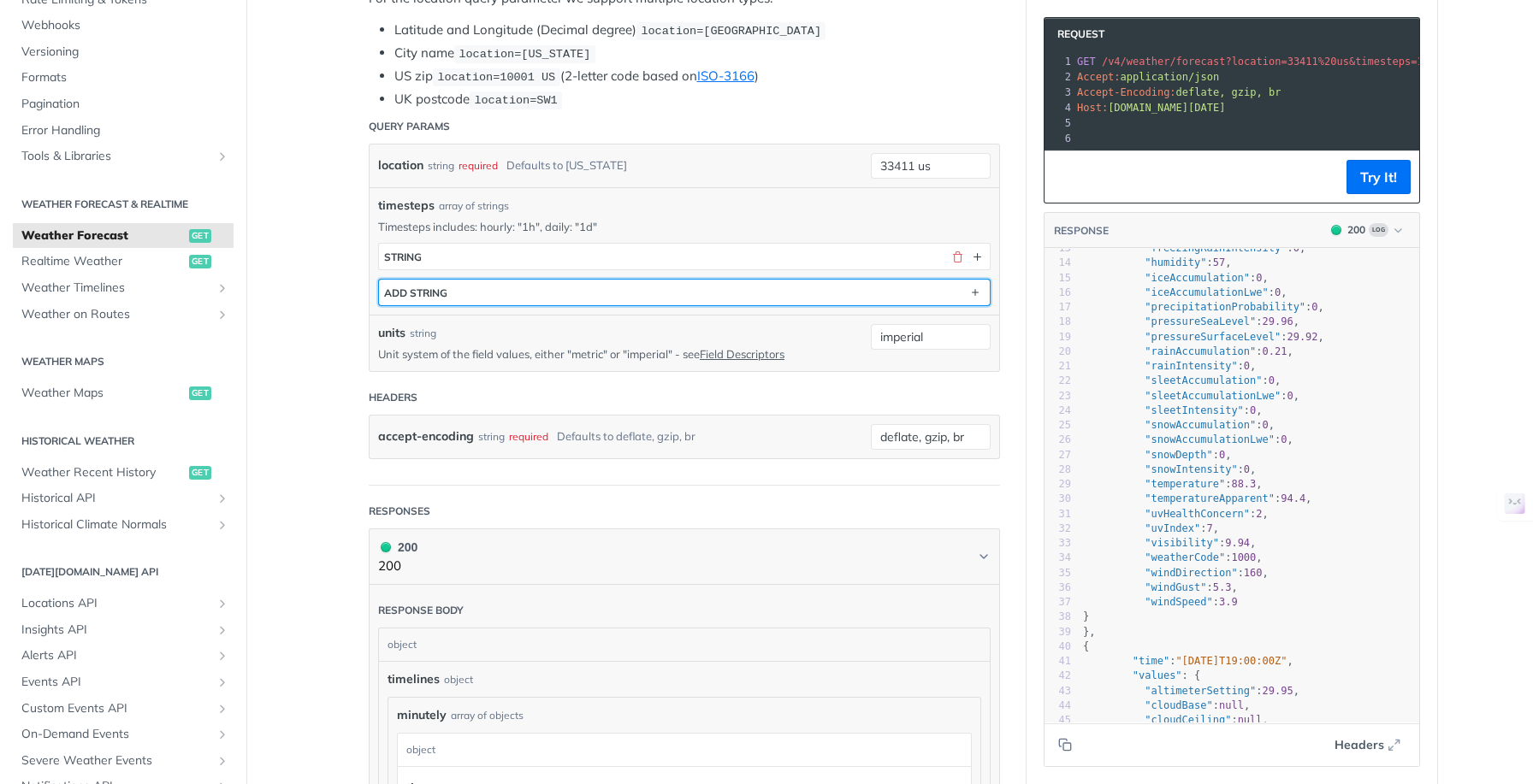
click at [458, 291] on button "ADD string" at bounding box center [684, 292] width 611 height 26
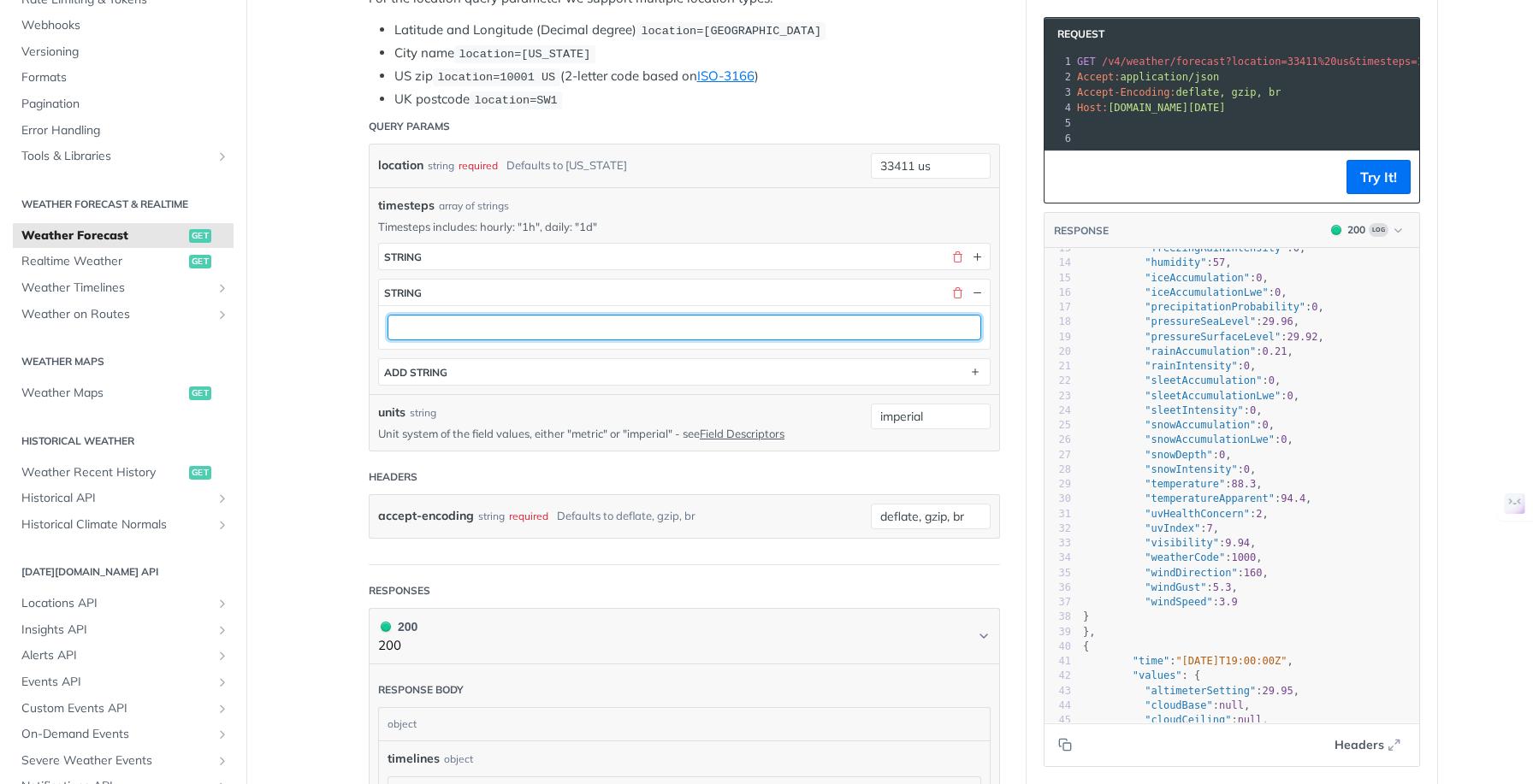
click at [466, 329] on input "text" at bounding box center [684, 328] width 594 height 26
type input "test"
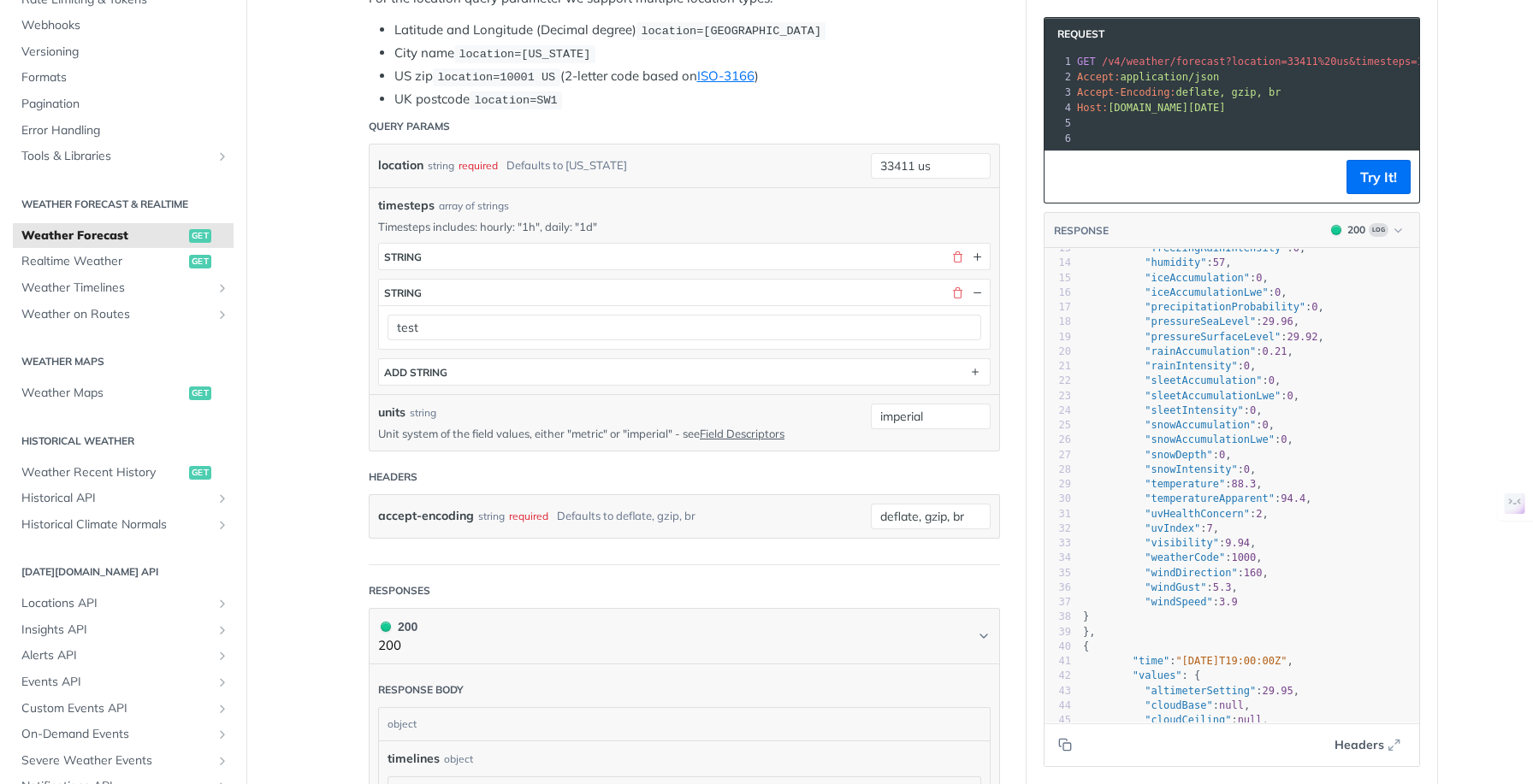
click at [1476, 329] on main "JUMP TO ⌘/ Fundamentals Tomorrow.io APIs Weather Data Layers Core Probabilistic…" at bounding box center [766, 736] width 1533 height 2323
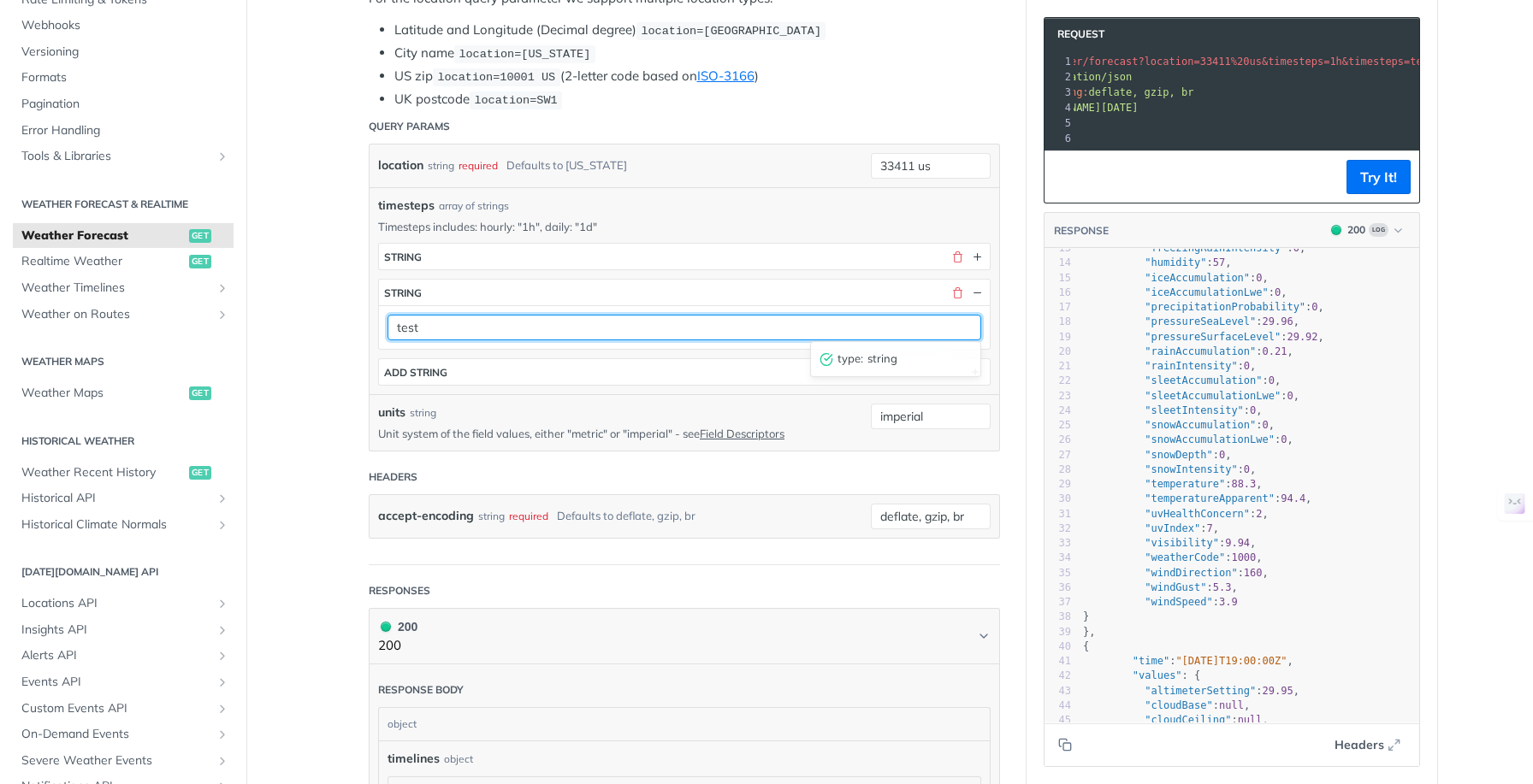
click at [472, 326] on input "test" at bounding box center [684, 328] width 594 height 26
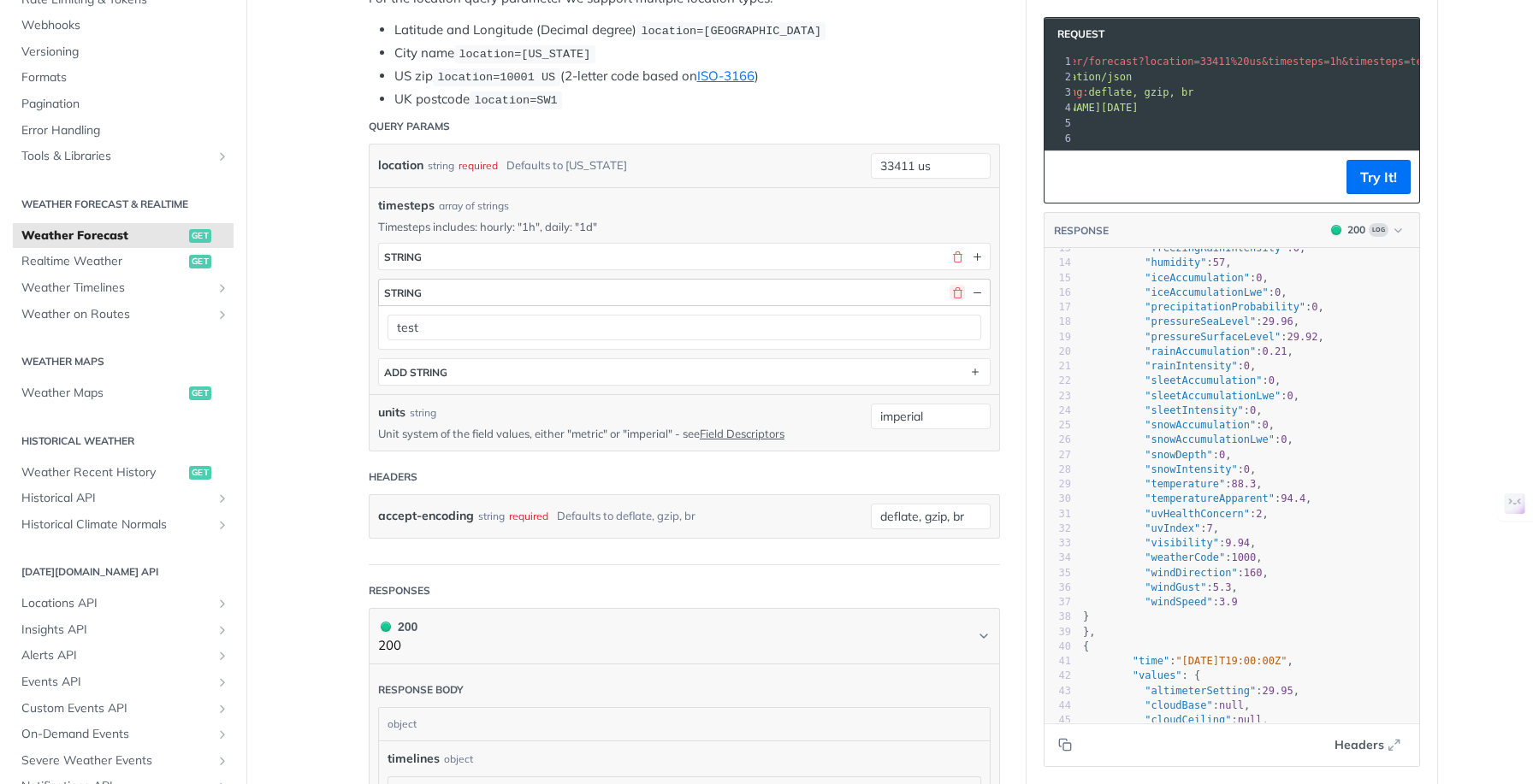
click at [950, 292] on button "button" at bounding box center [958, 292] width 16 height 16
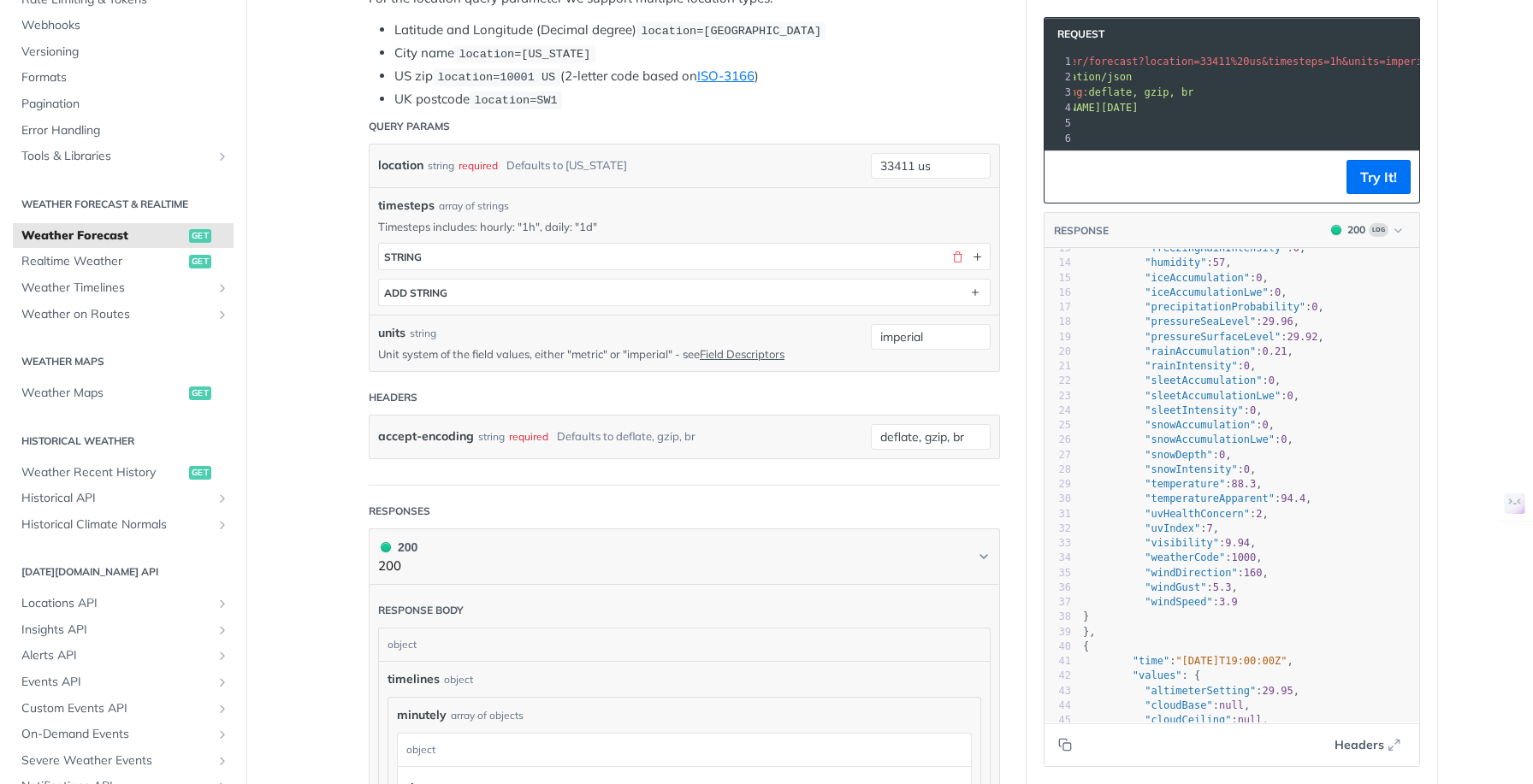
click at [302, 337] on main "JUMP TO ⌘/ Fundamentals Tomorrow.io APIs Weather Data Layers Core Probabilistic…" at bounding box center [766, 696] width 1533 height 2243
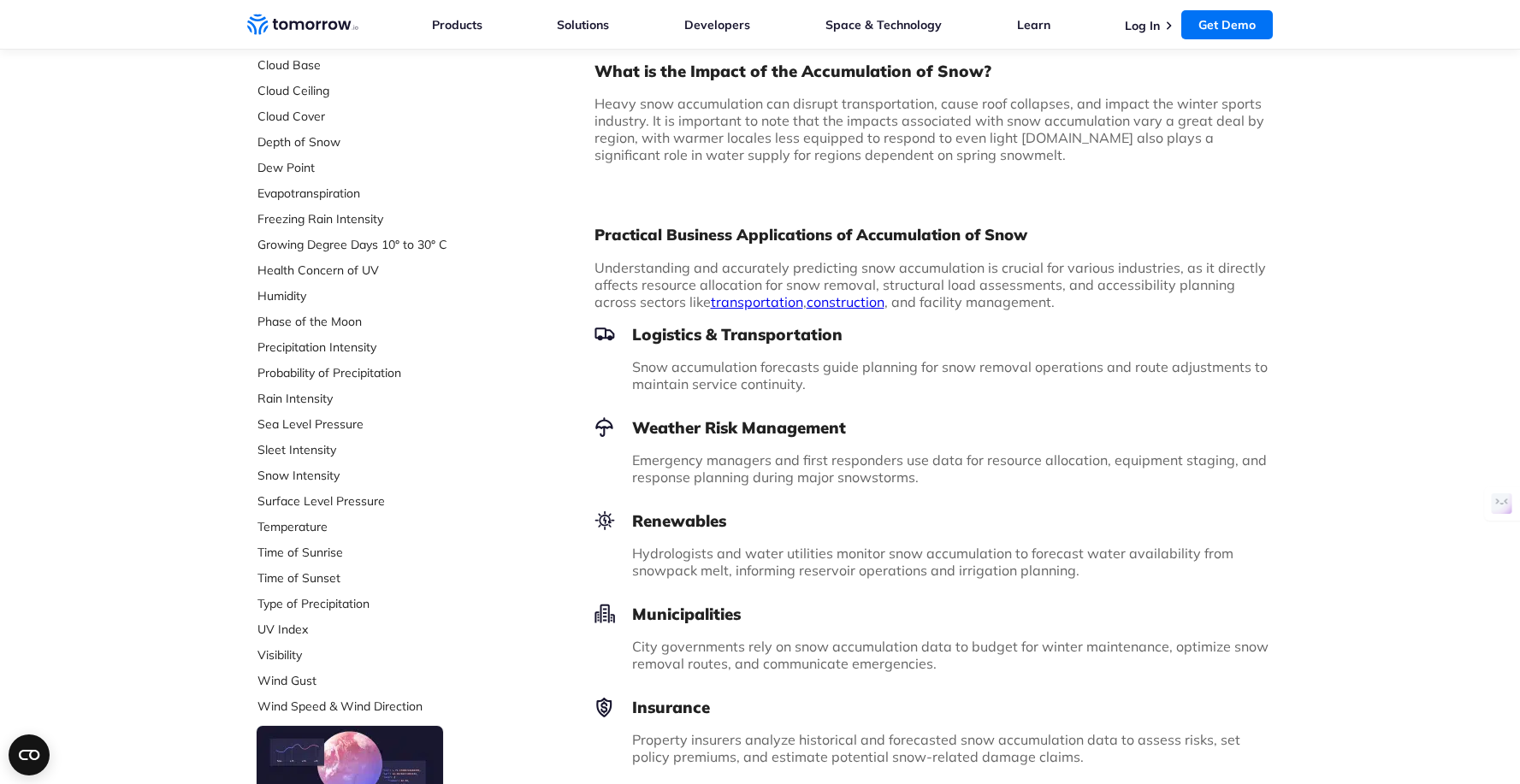
scroll to position [393, 0]
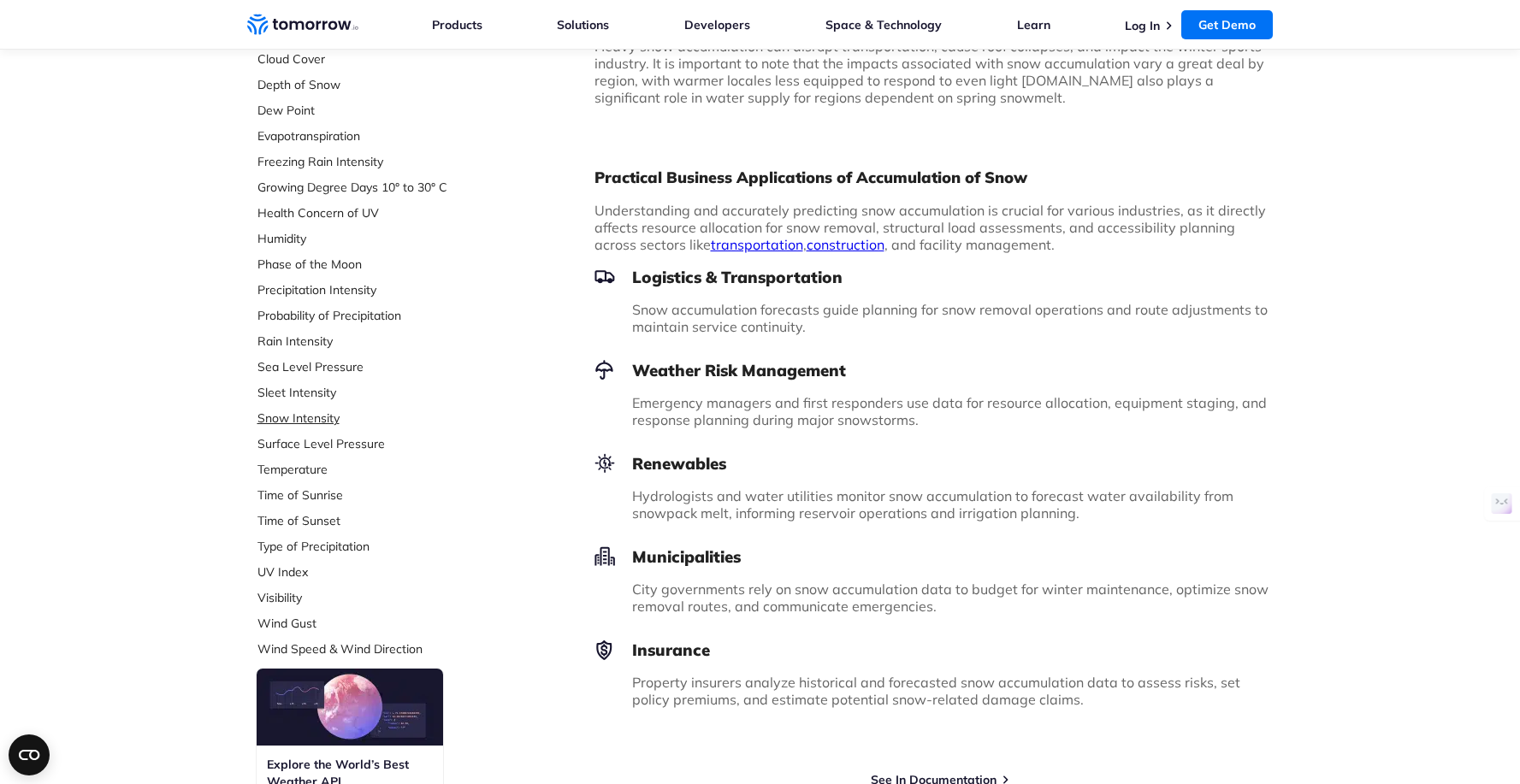
click at [304, 421] on link "Snow Intensity" at bounding box center [371, 418] width 228 height 17
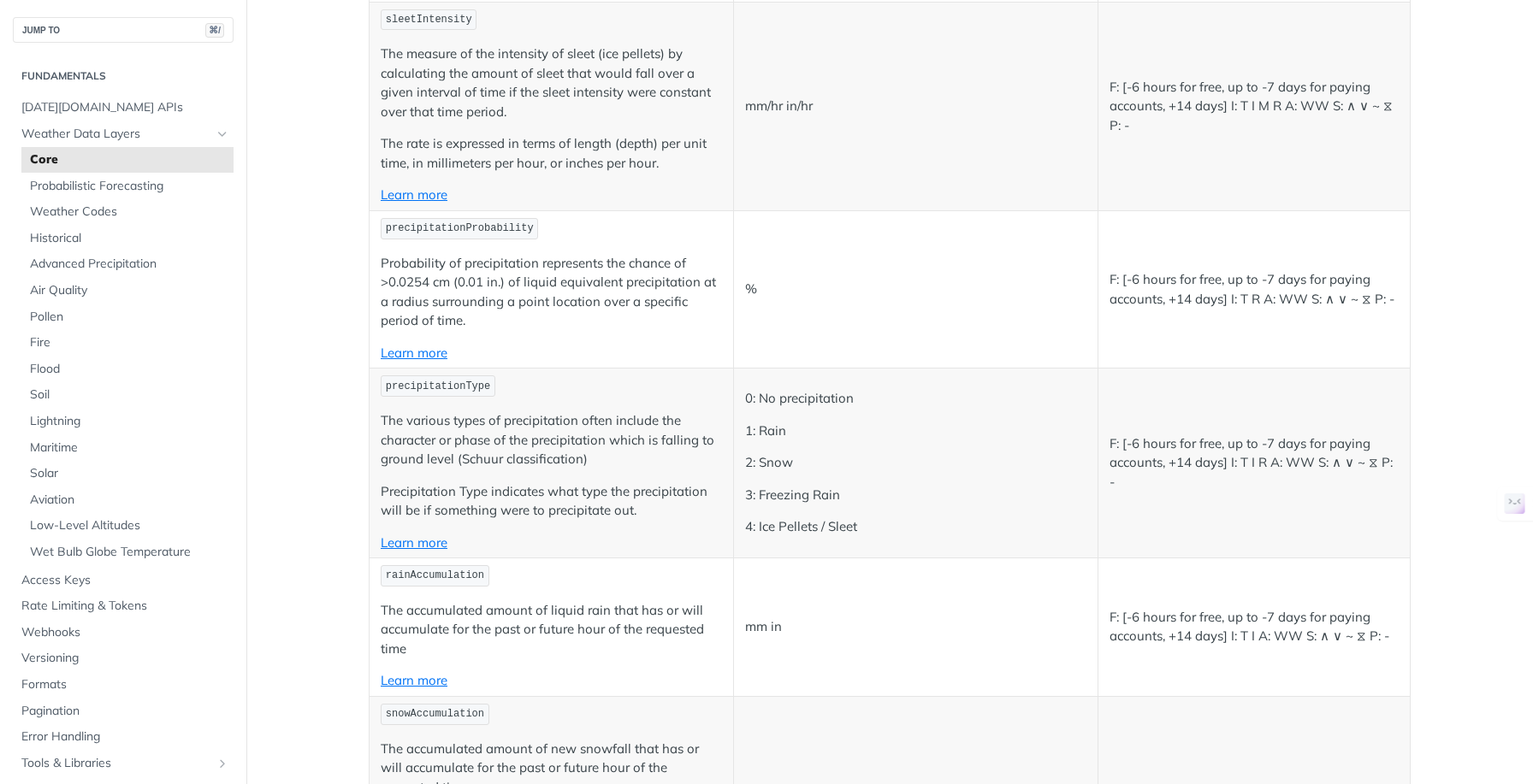
scroll to position [4172, 0]
click at [304, 353] on main "JUMP TO ⌘/ Fundamentals [DATE][DOMAIN_NAME] APIs Weather Data Layers Core Proba…" at bounding box center [766, 769] width 1533 height 9700
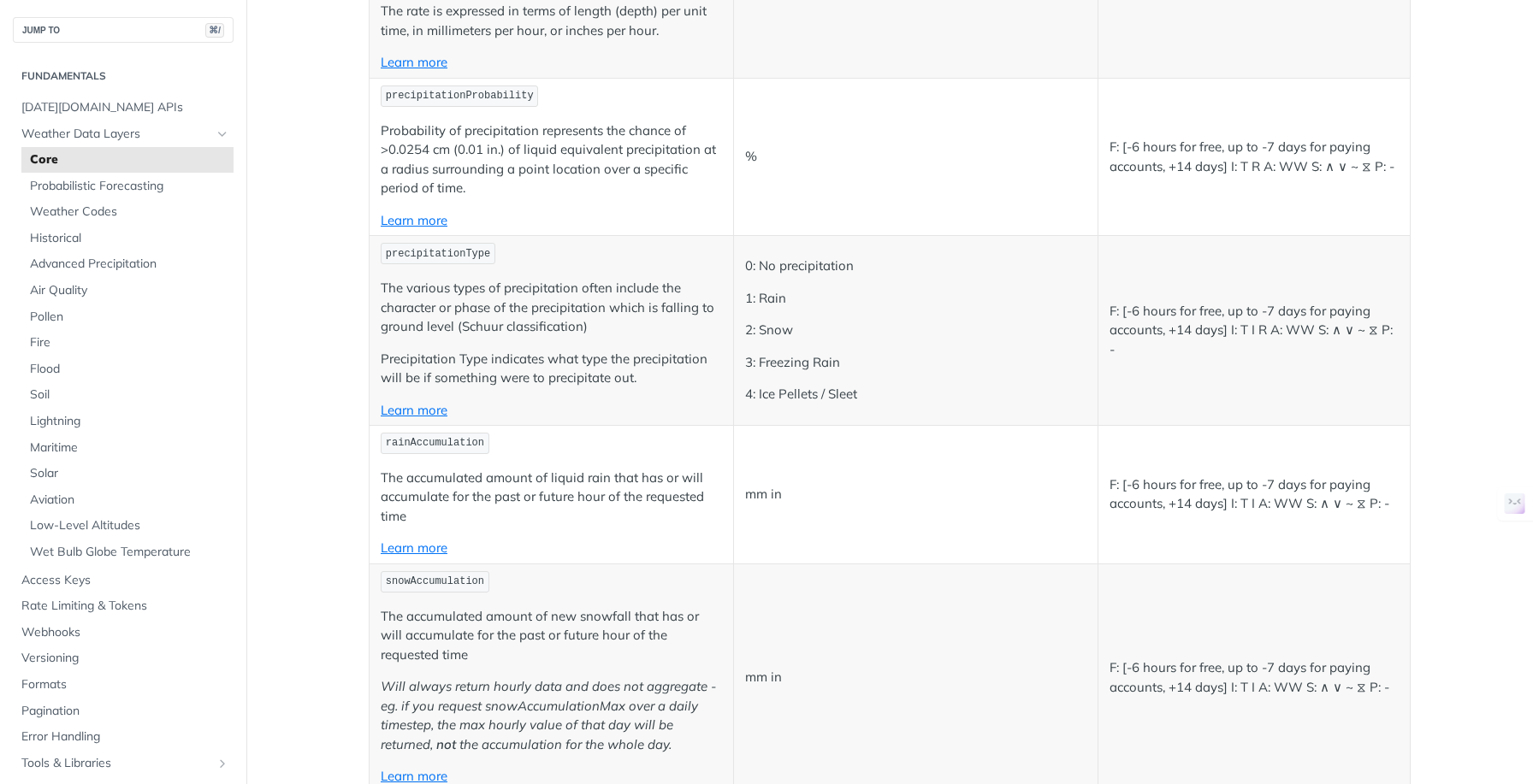
scroll to position [4305, 0]
drag, startPoint x: 380, startPoint y: 251, endPoint x: 489, endPoint y: 248, distance: 109.0
click at [489, 248] on p "precipitationType" at bounding box center [551, 249] width 342 height 25
copy span "precipitationType"
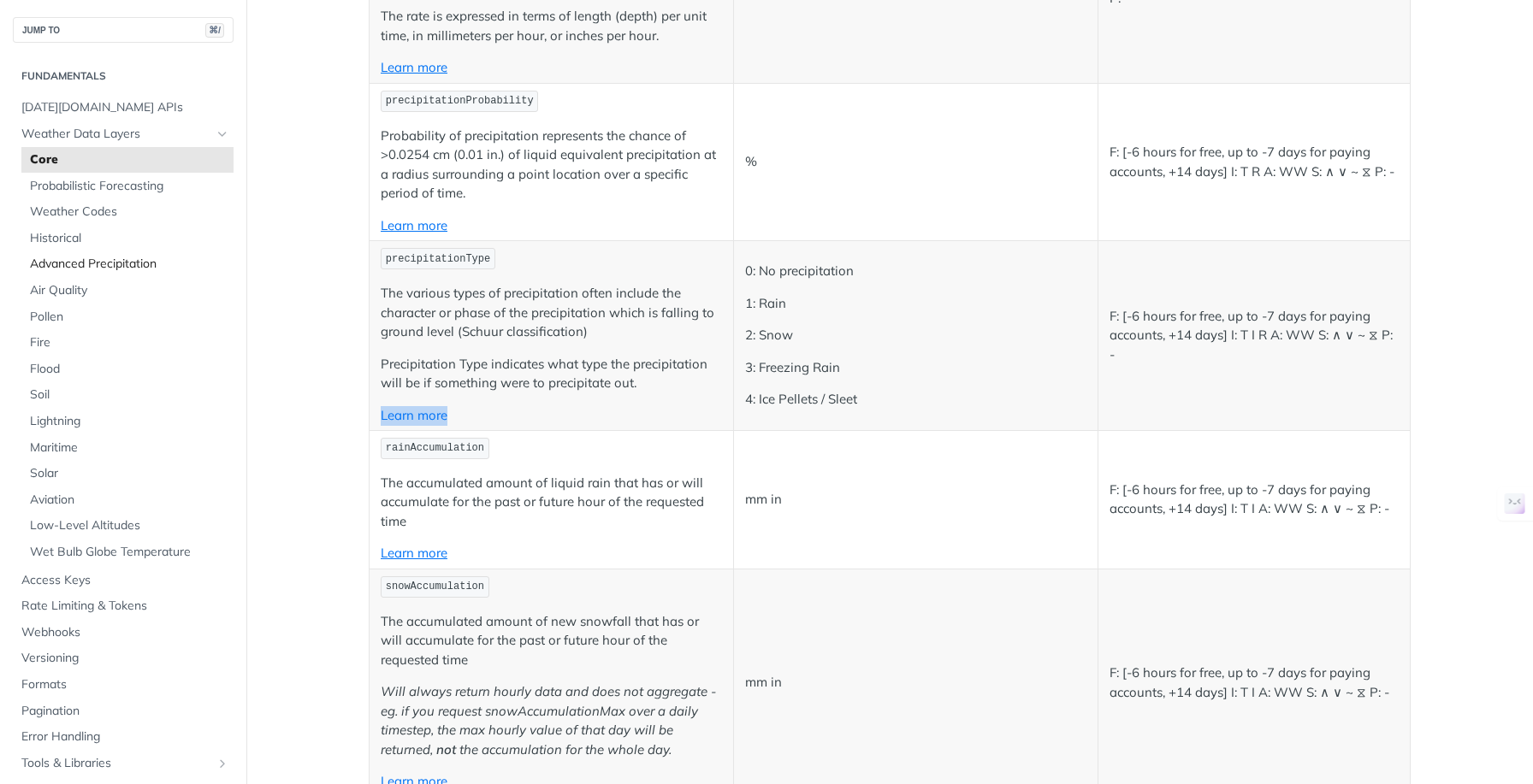
scroll to position [4276, 0]
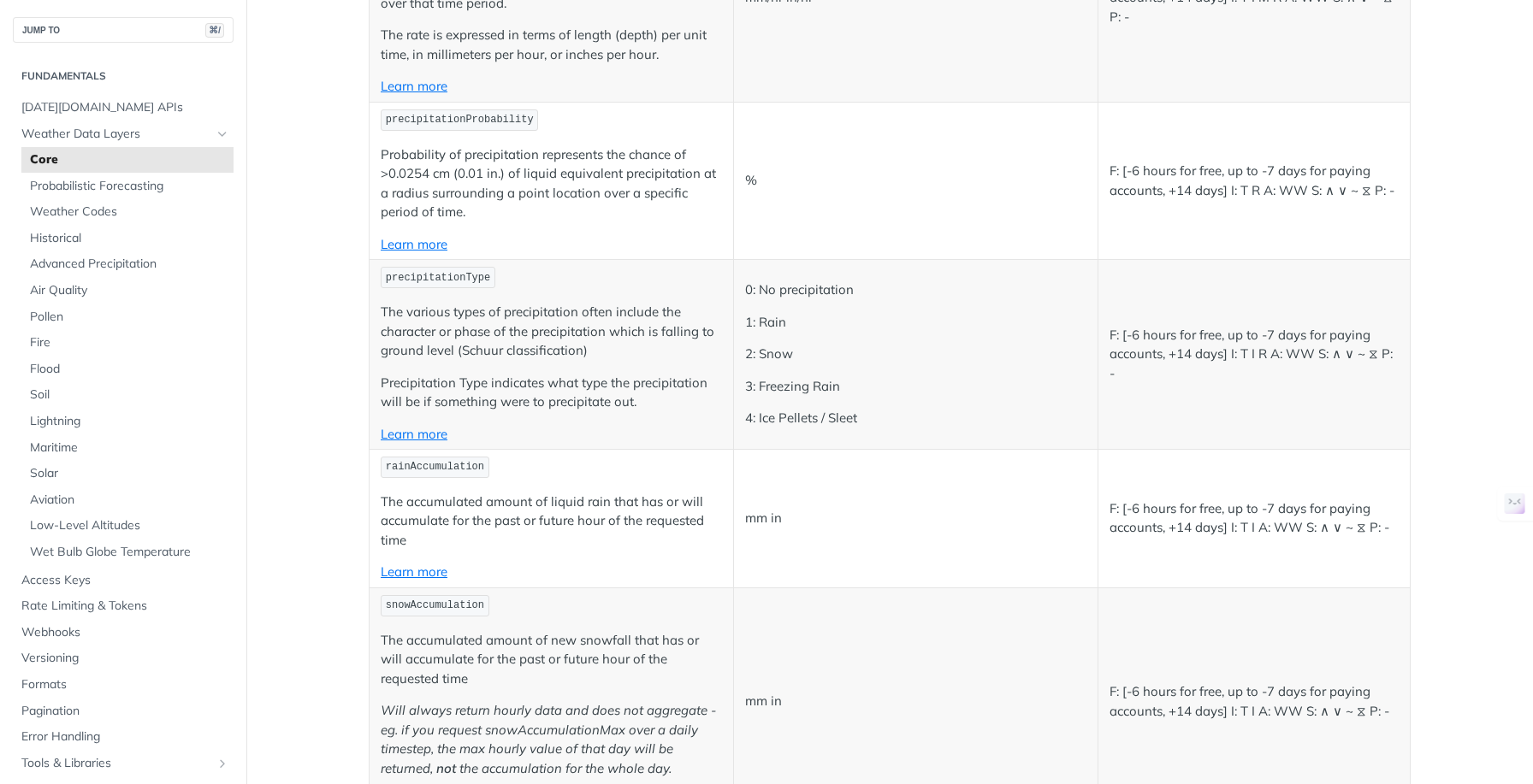
click at [482, 325] on p "The various types of precipitation often include the character or phase of the …" at bounding box center [551, 331] width 342 height 58
click at [455, 278] on span "precipitationType" at bounding box center [437, 278] width 104 height 12
copy span "precipitationType"
click at [495, 379] on p "Precipitation Type indicates what type the precipitation will be if something w…" at bounding box center [551, 392] width 342 height 39
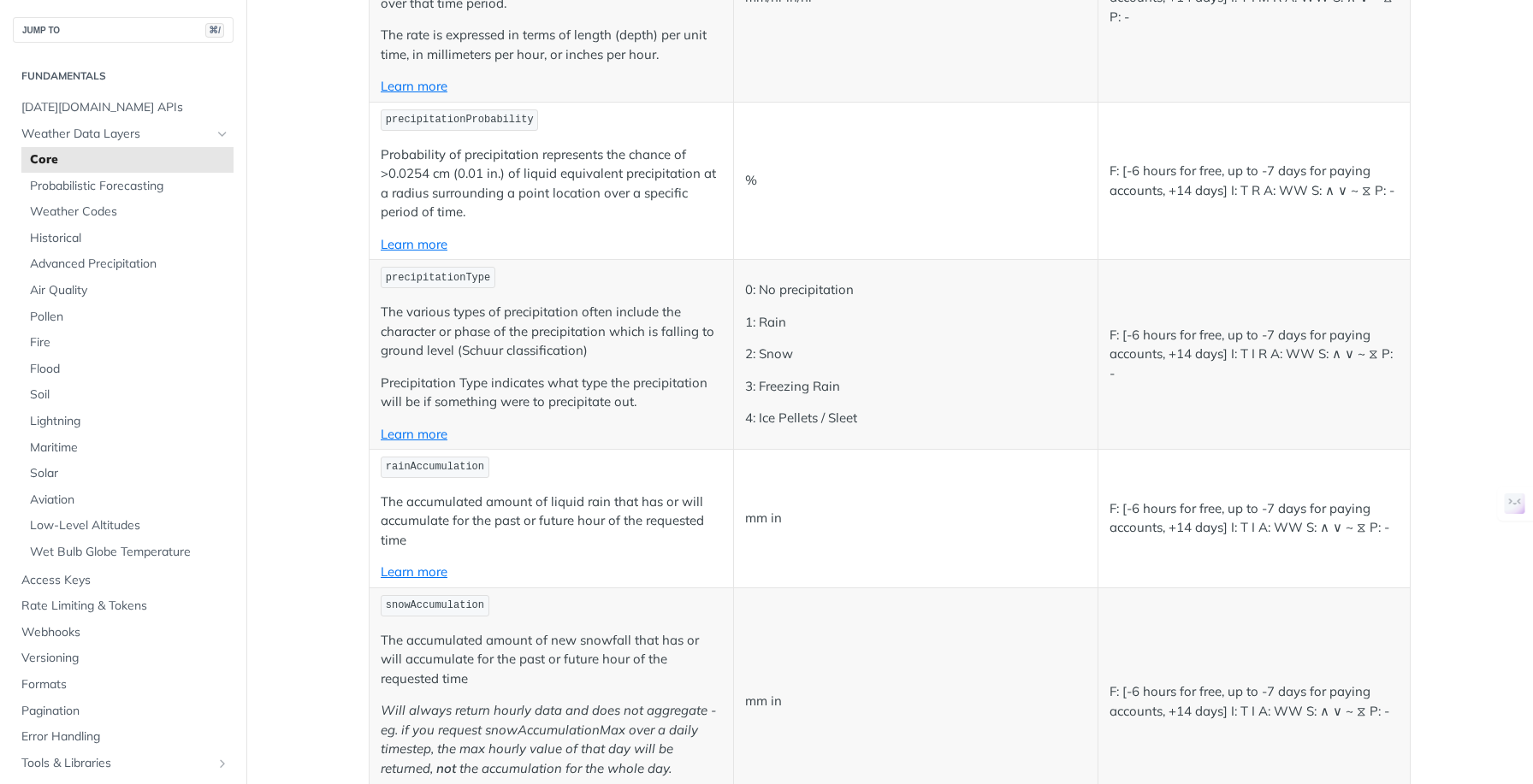
click at [426, 279] on span "precipitationType" at bounding box center [437, 278] width 104 height 12
copy span "precipitationType"
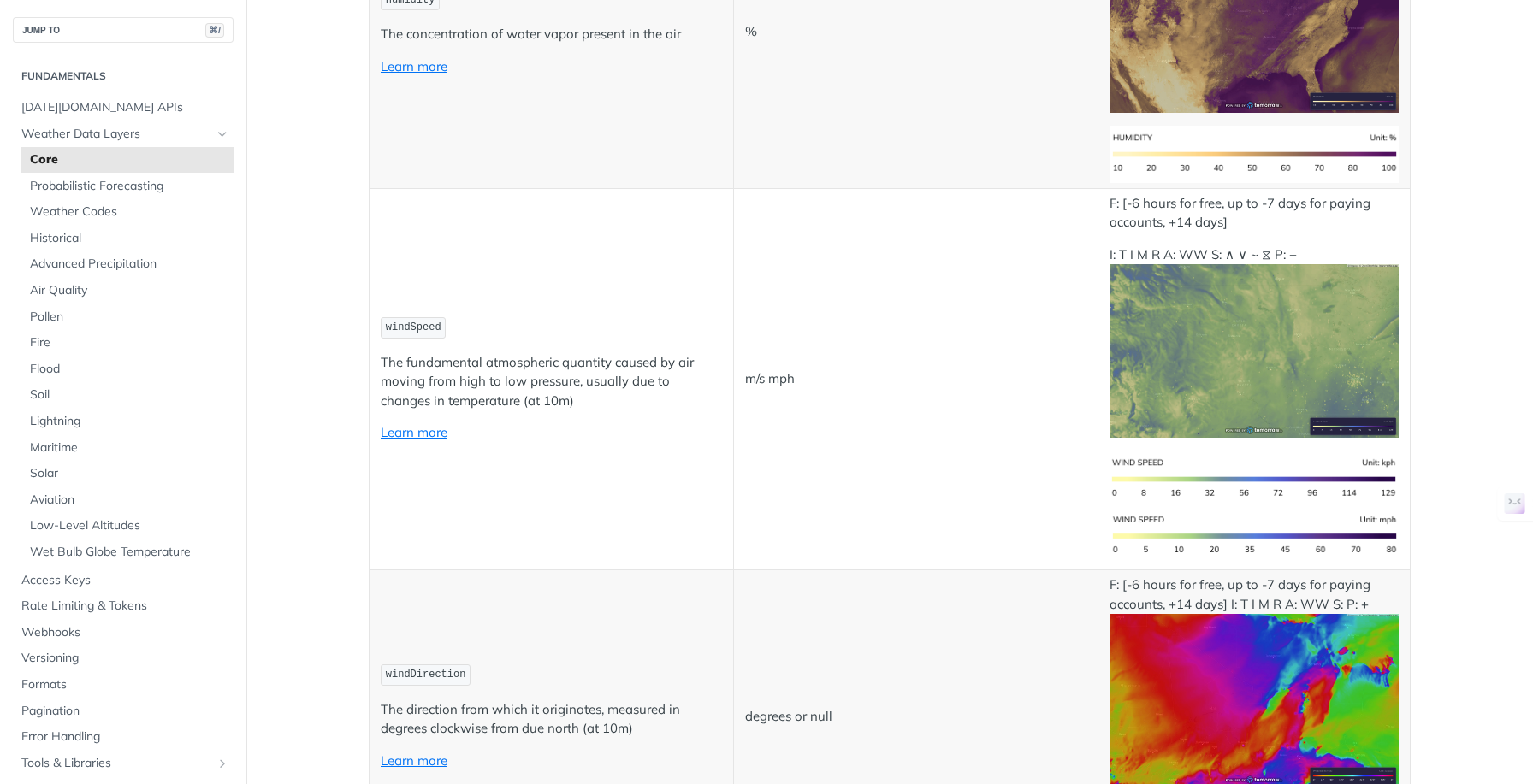
scroll to position [1389, 0]
